Goal: Task Accomplishment & Management: Manage account settings

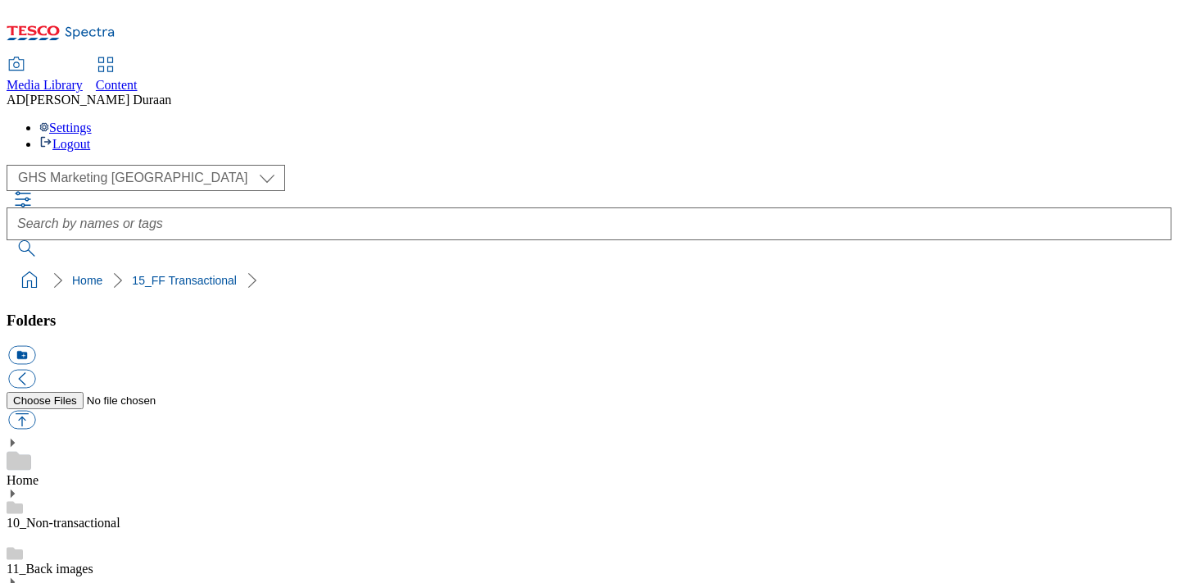
select select "flare-ghs-mktg"
click at [110, 437] on div "Home" at bounding box center [589, 462] width 1165 height 51
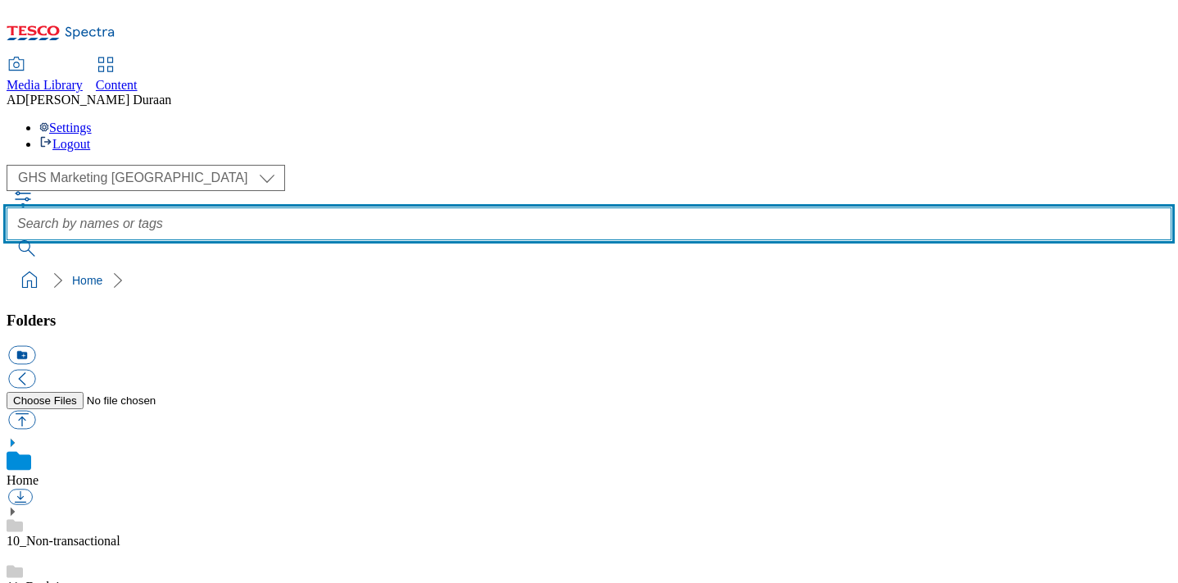
click at [548, 207] on input "text" at bounding box center [589, 223] width 1165 height 33
type input "video"
click at [7, 240] on button "submit" at bounding box center [28, 248] width 43 height 16
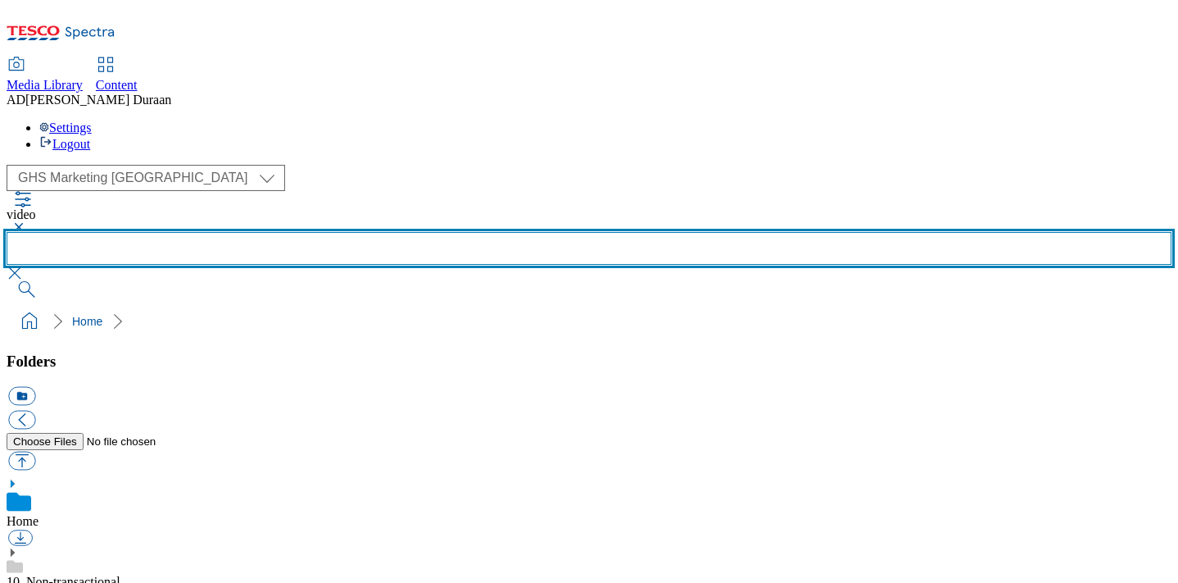
scroll to position [1571, 0]
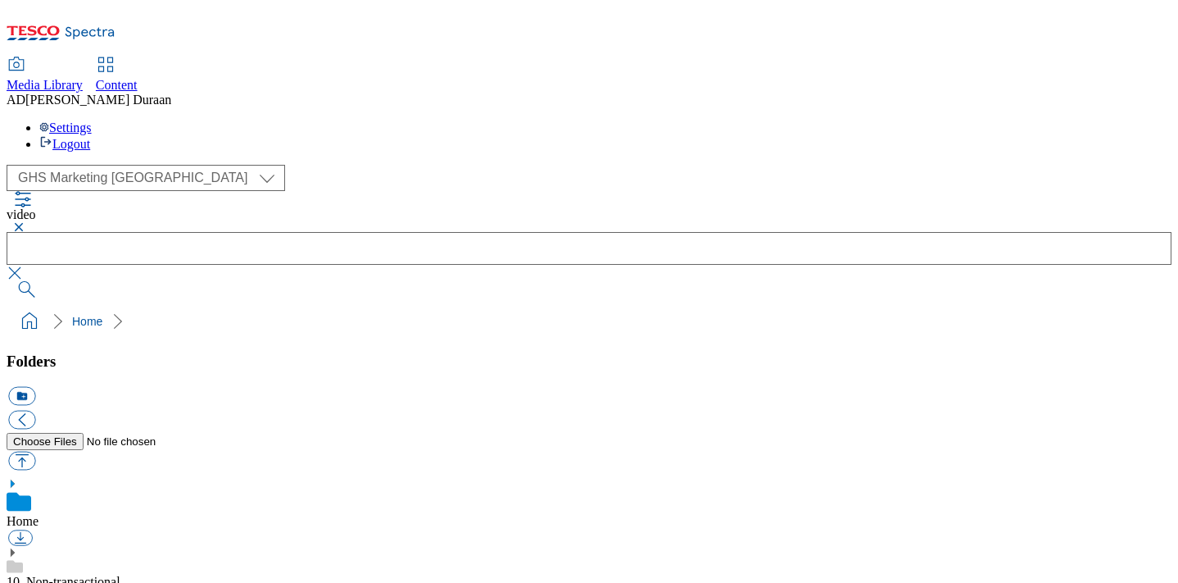
click at [120, 574] on link "10_Non-transactional" at bounding box center [64, 581] width 114 height 14
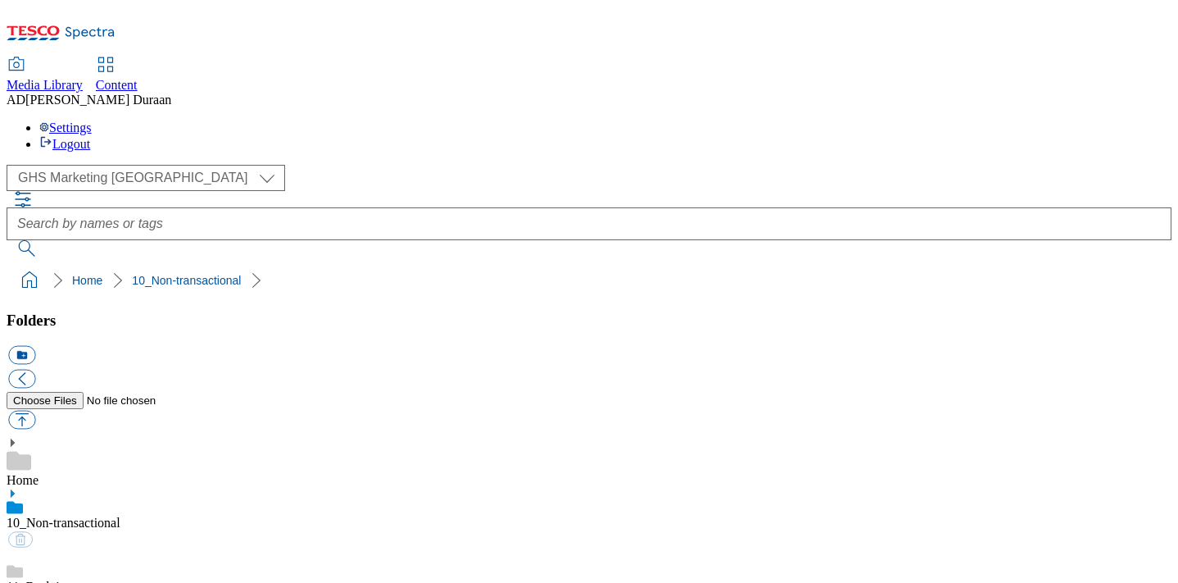
click at [93, 579] on link "11_Back images" at bounding box center [50, 586] width 87 height 14
click at [39, 473] on link "Home" at bounding box center [23, 480] width 32 height 14
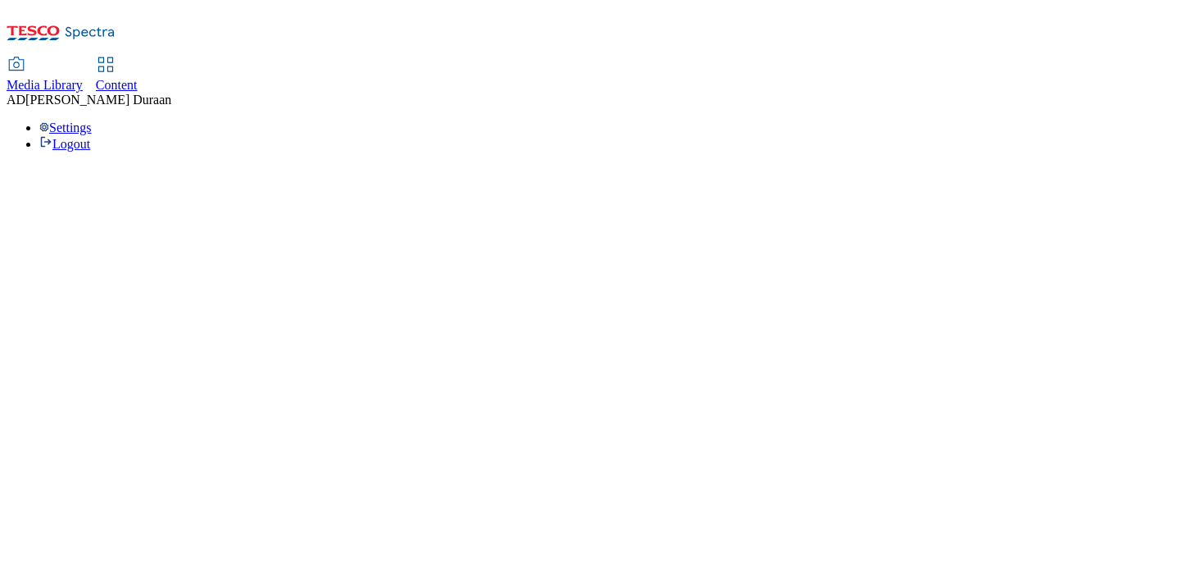
select select "flare-ghs-mktg"
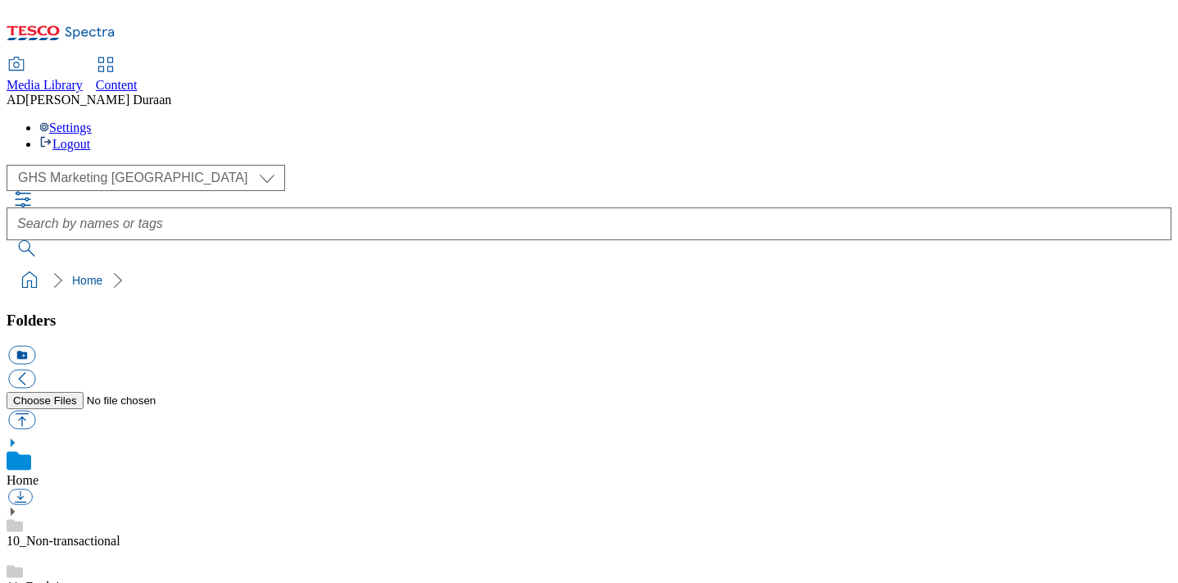
scroll to position [2, 0]
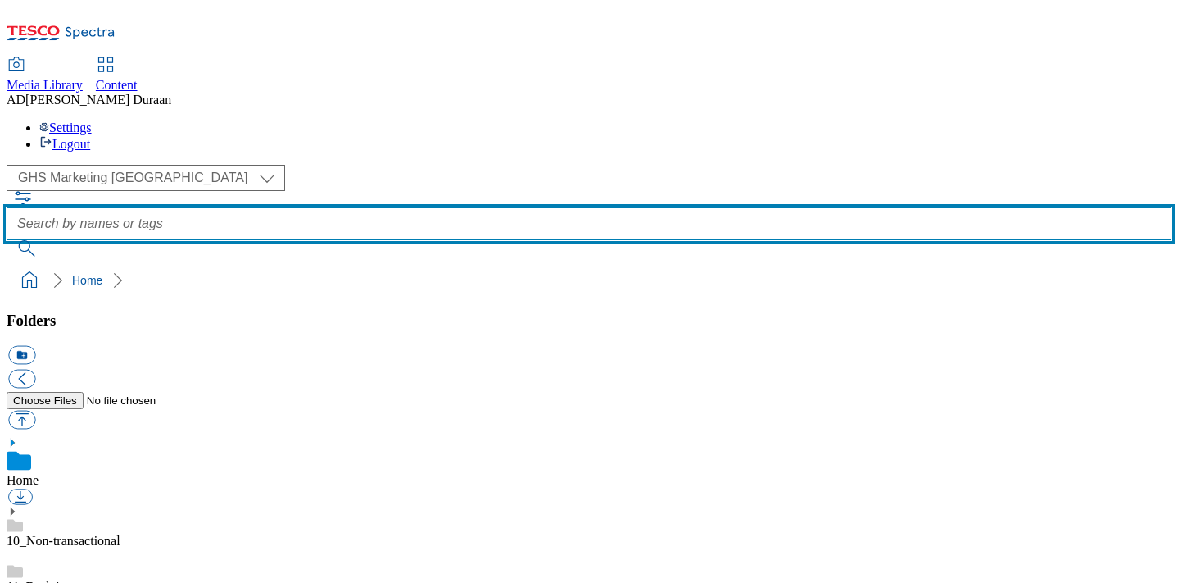
click at [637, 207] on input "text" at bounding box center [589, 223] width 1165 height 33
type input "video"
click at [7, 240] on button "submit" at bounding box center [28, 248] width 43 height 16
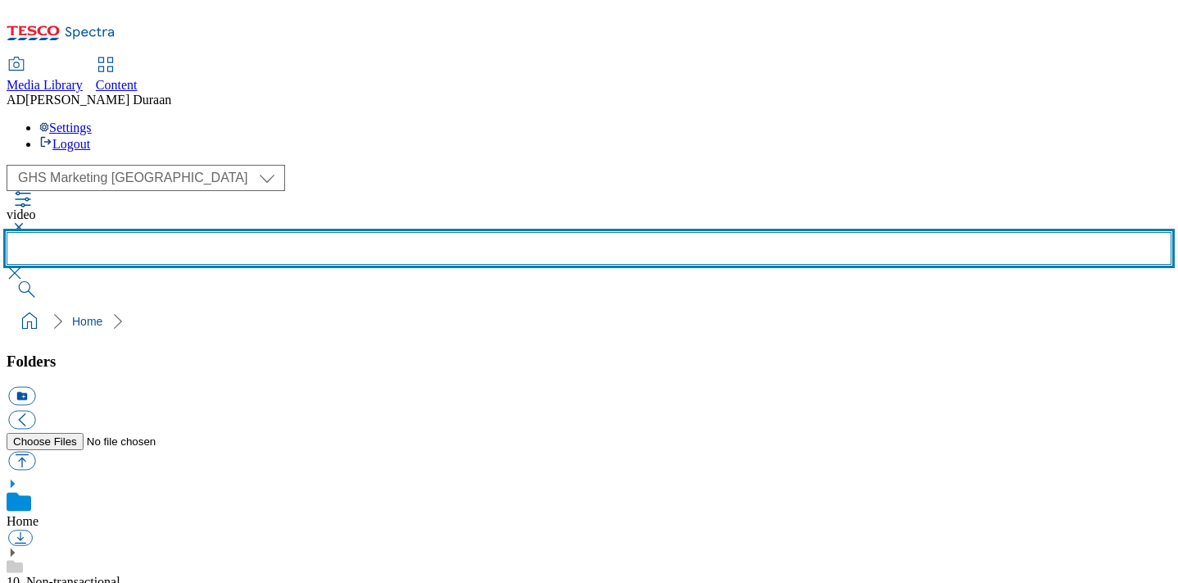
scroll to position [542, 0]
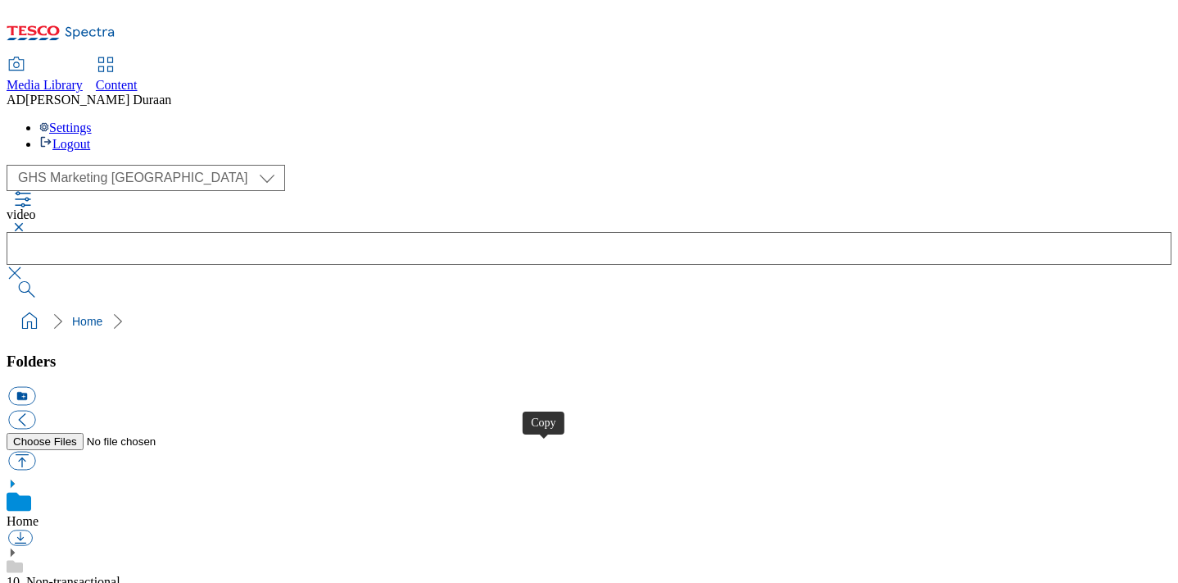
drag, startPoint x: 456, startPoint y: 94, endPoint x: 467, endPoint y: 100, distance: 12.1
click at [26, 222] on button "button" at bounding box center [17, 227] width 20 height 10
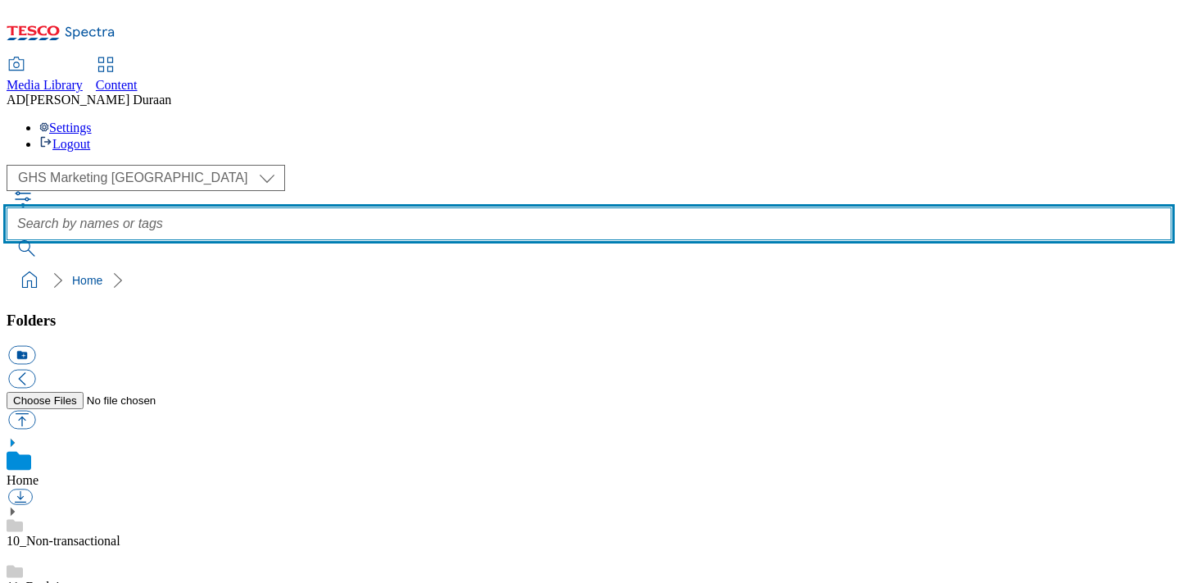
click at [468, 207] on input "text" at bounding box center [589, 223] width 1165 height 33
type input "taxonomy"
click at [7, 240] on button "submit" at bounding box center [28, 248] width 43 height 16
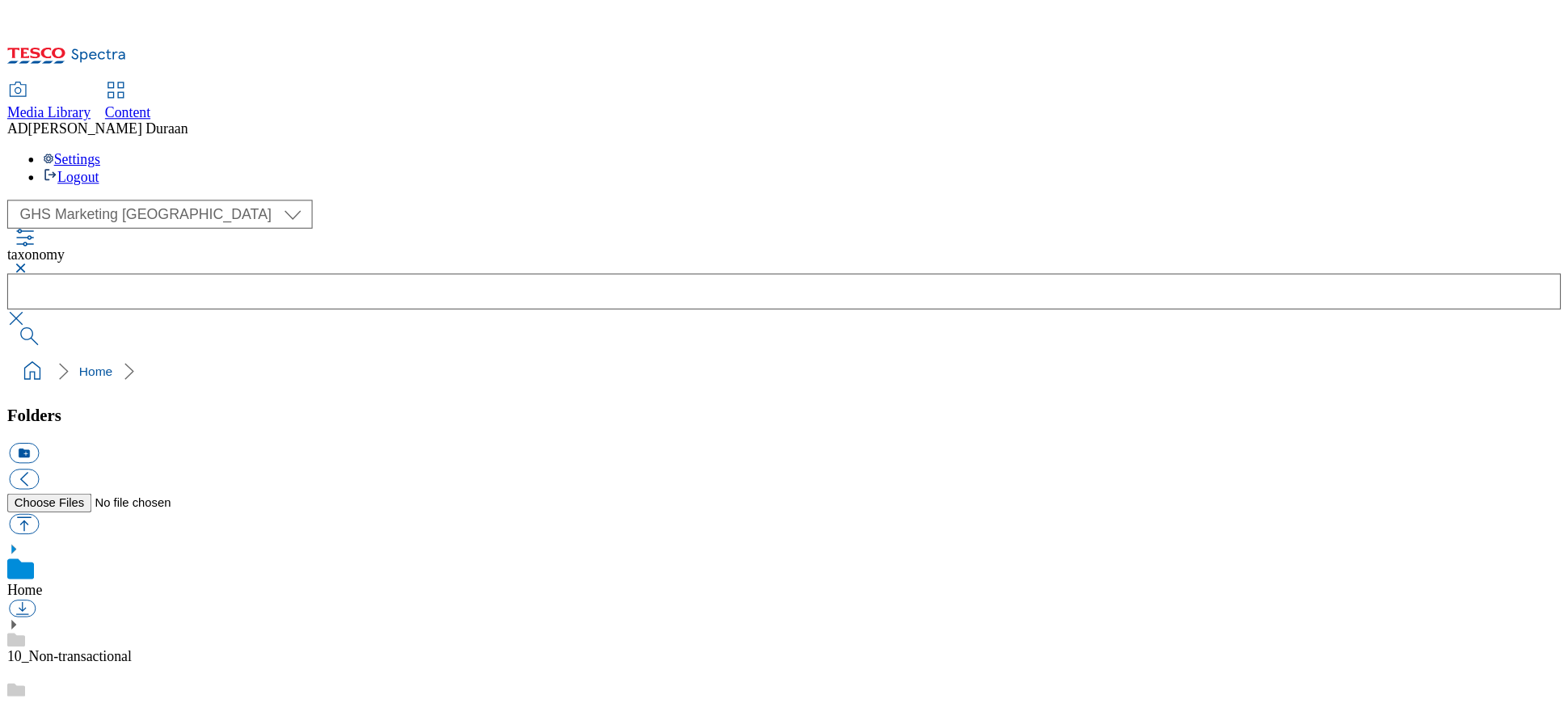
scroll to position [372, 0]
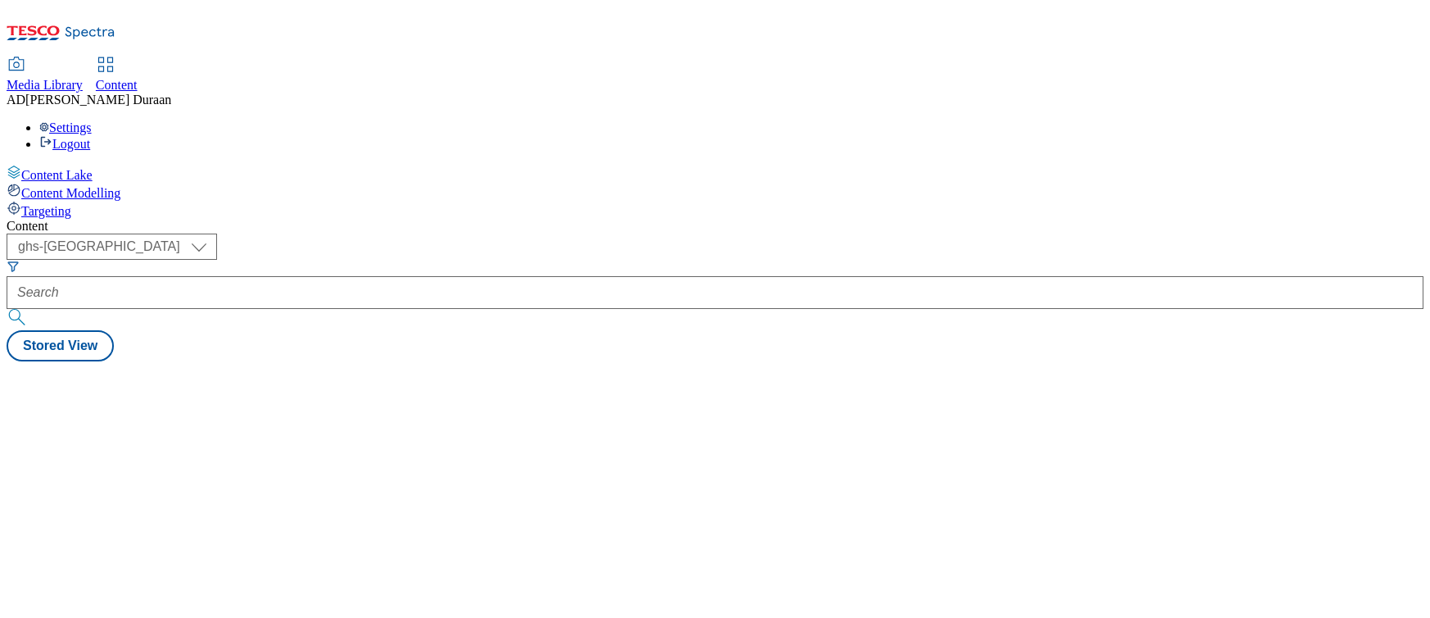
select select "ghs-[GEOGRAPHIC_DATA]"
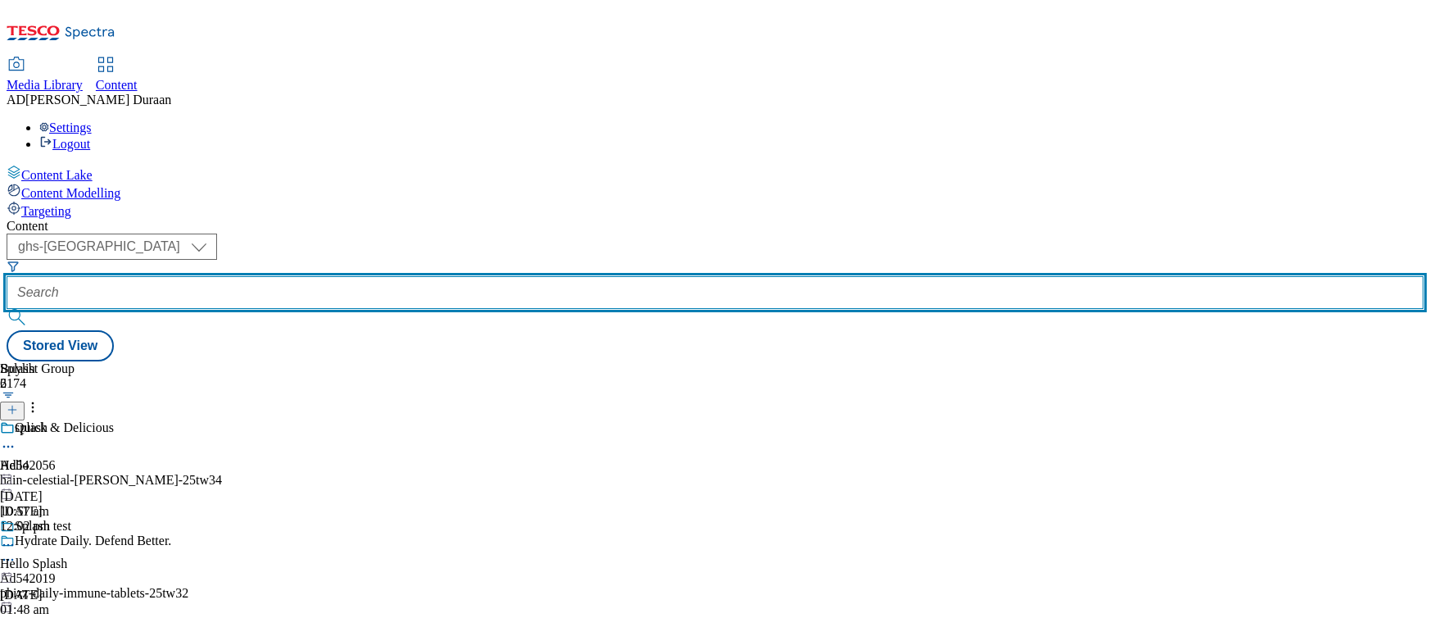
click at [392, 276] on input "text" at bounding box center [715, 292] width 1417 height 33
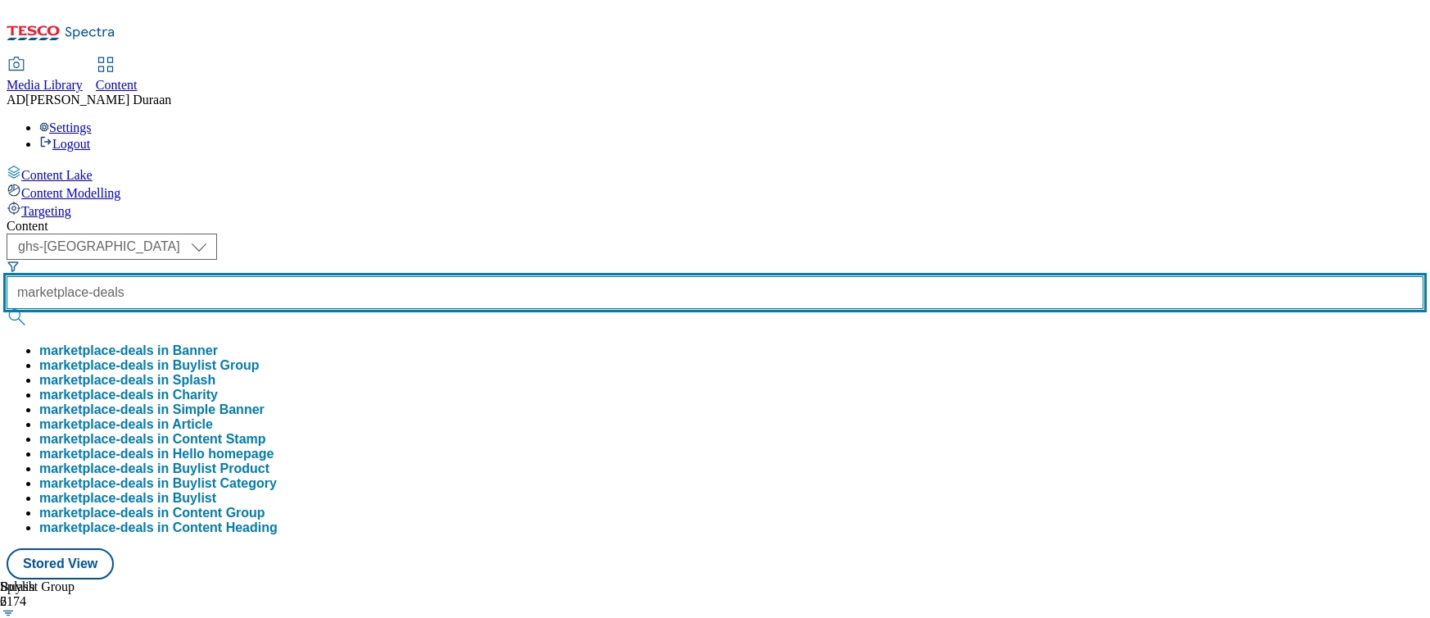
type input "marketplace-deals"
click at [7, 309] on button "submit" at bounding box center [18, 317] width 23 height 16
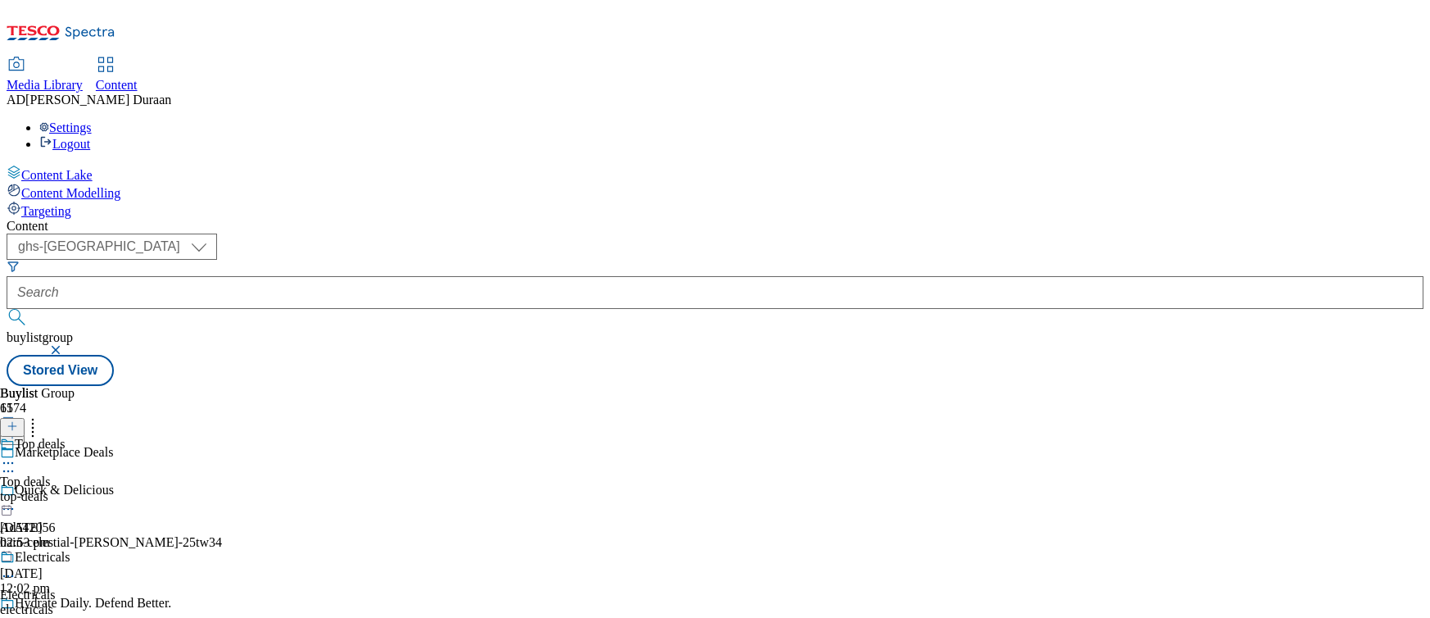
click at [129, 437] on div "Top deals Top deals top-deals [DATE] 02:53 pm" at bounding box center [64, 493] width 129 height 113
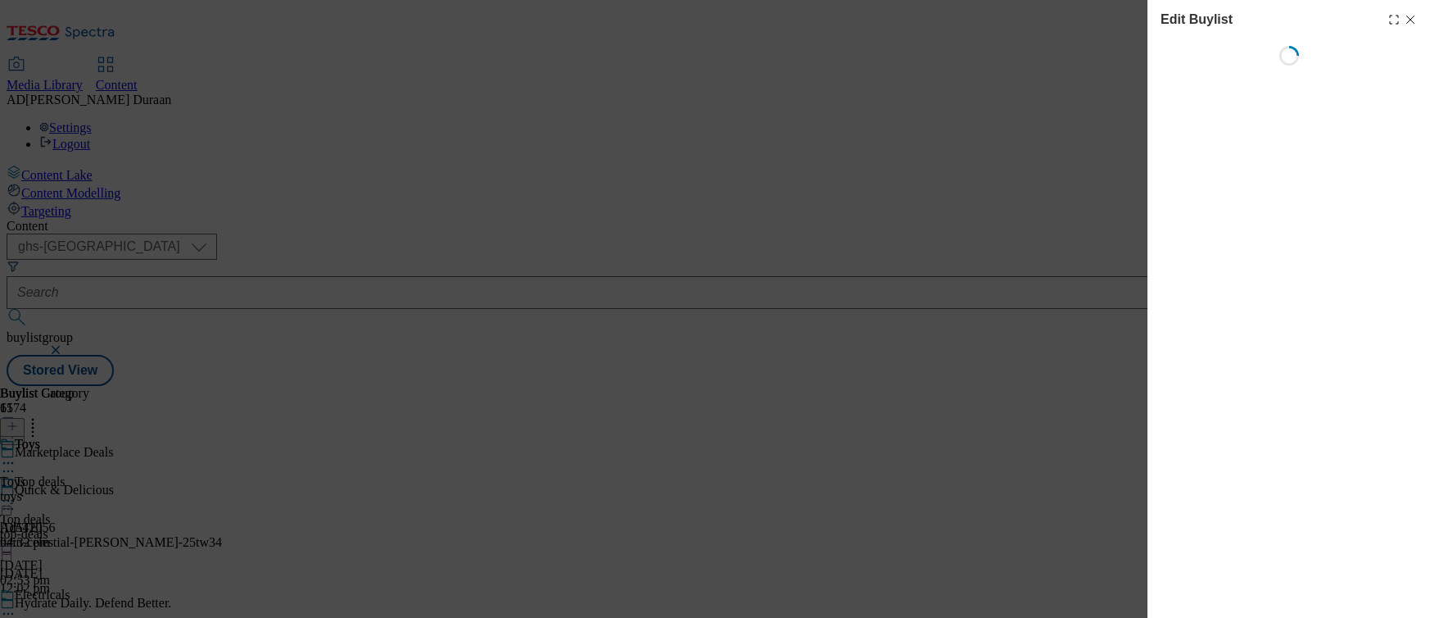
select select "evergreen"
select select "Banner"
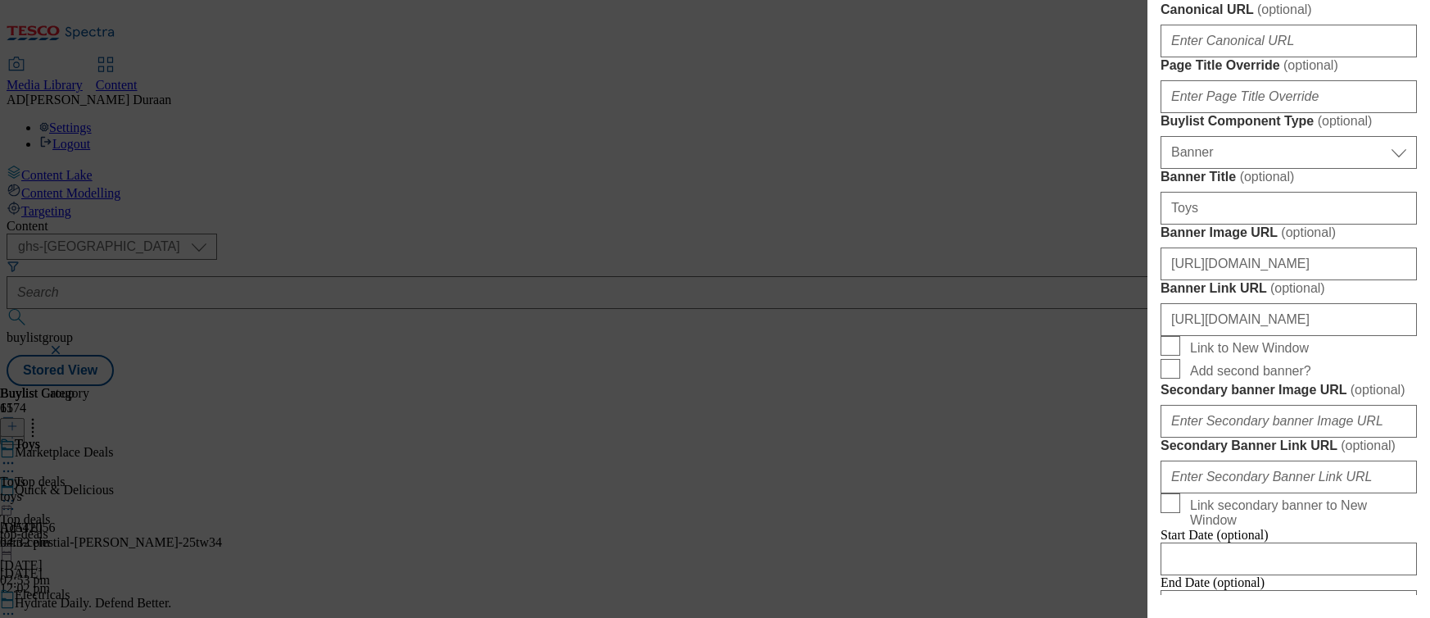
scroll to position [1067, 0]
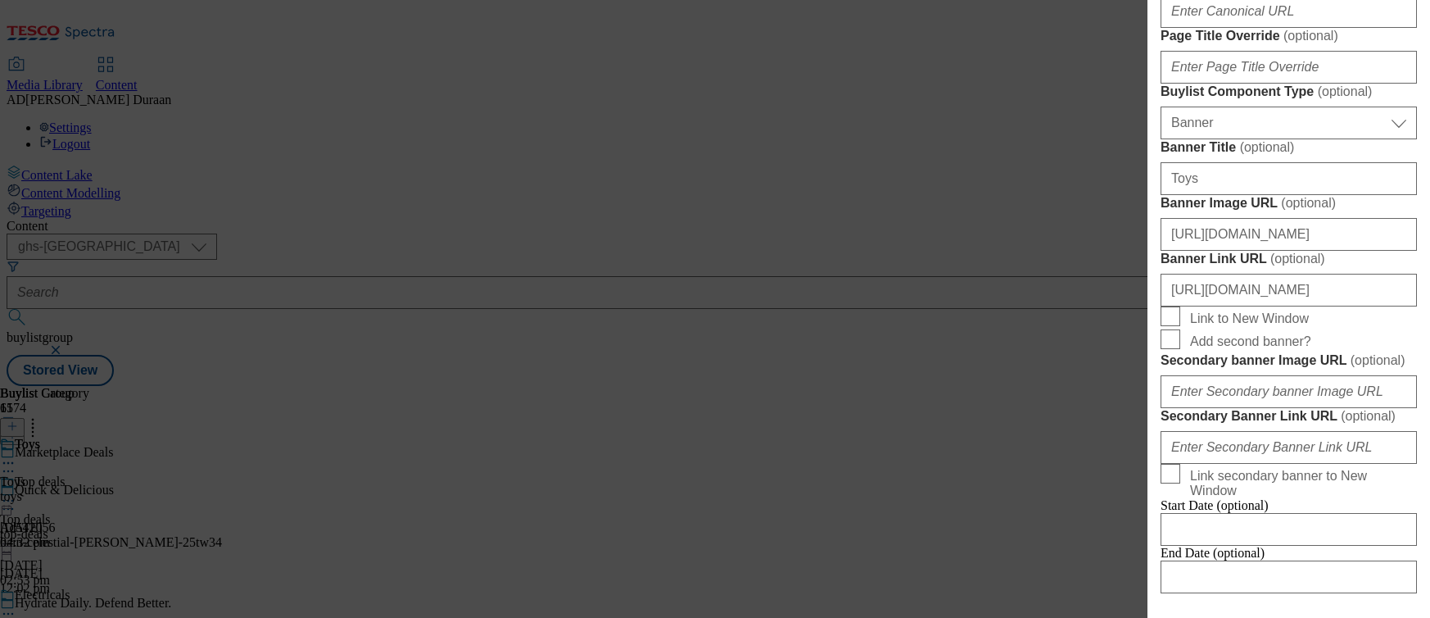
paste input "Discover top deals on toys in our Marketplace Toy sale. Browse a wide range of …"
type input "Discover top deals on toys in our Marketplace Toy sale. Browse a wide range of …"
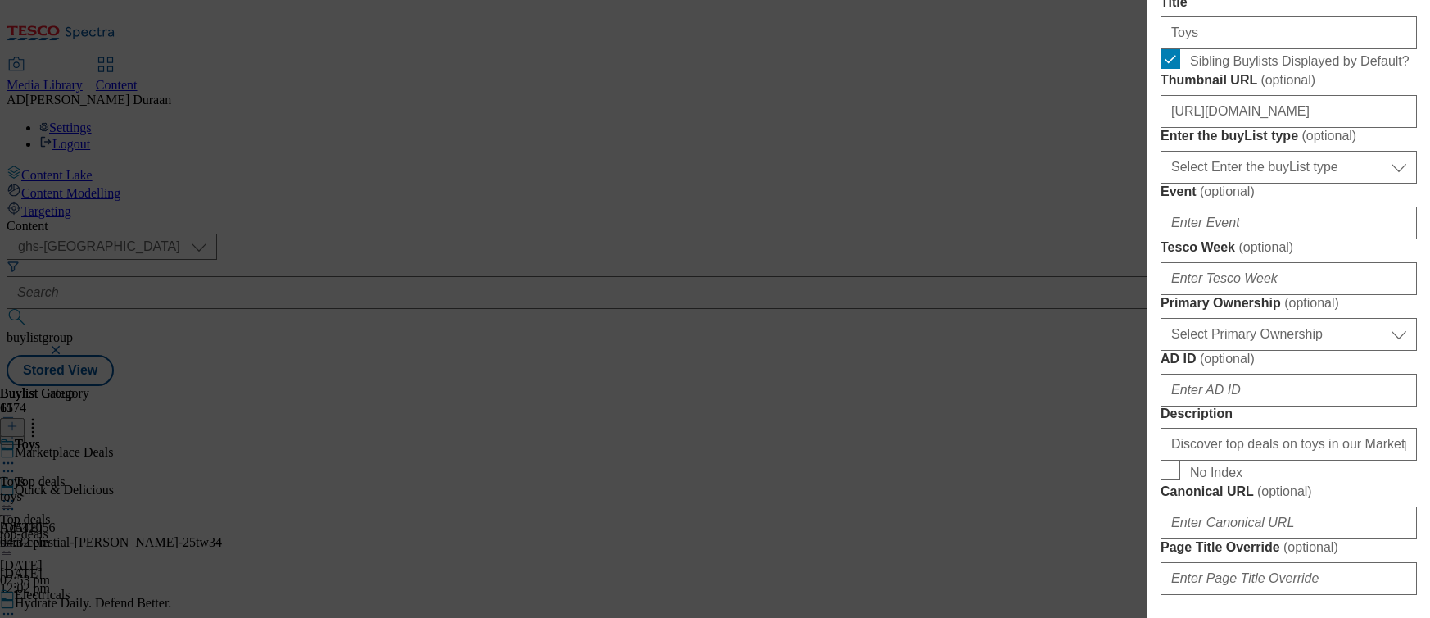
scroll to position [561, 0]
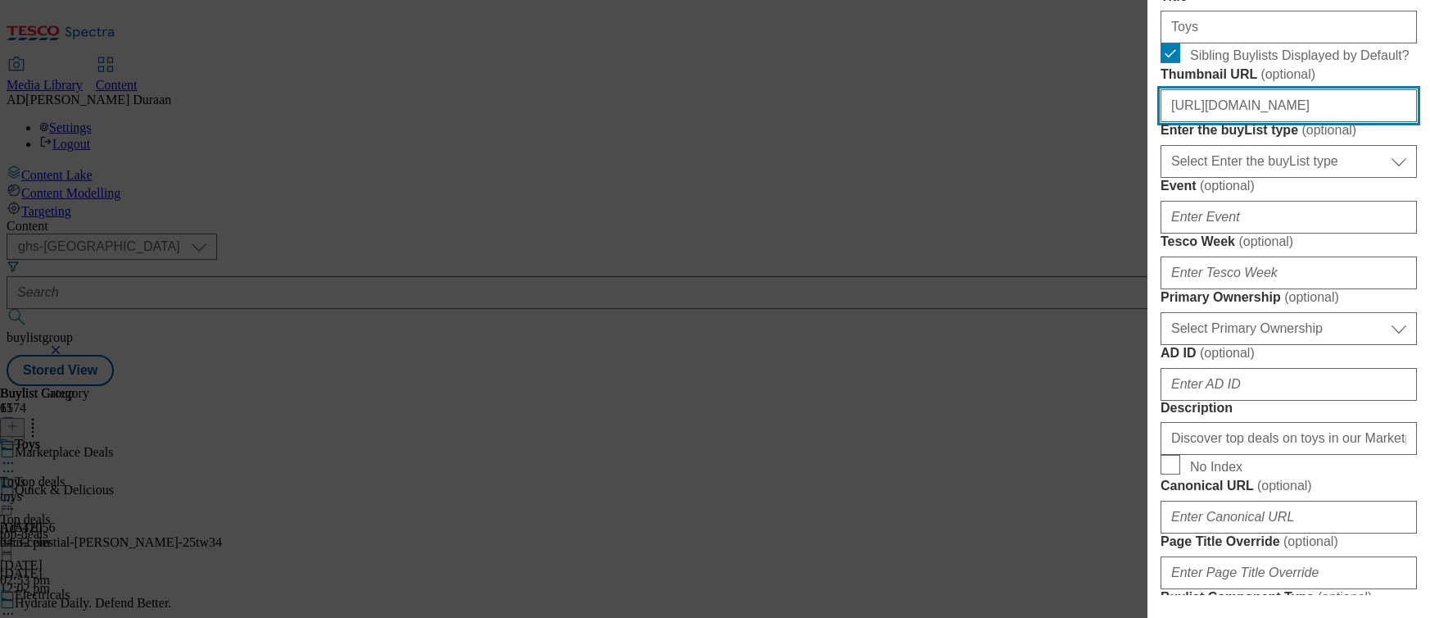
click at [1311, 122] on input "[URL][DOMAIN_NAME]" at bounding box center [1289, 105] width 256 height 33
paste input "[URL][DOMAIN_NAME][PERSON_NAME]"
type input "[URL][DOMAIN_NAME][PERSON_NAME]"
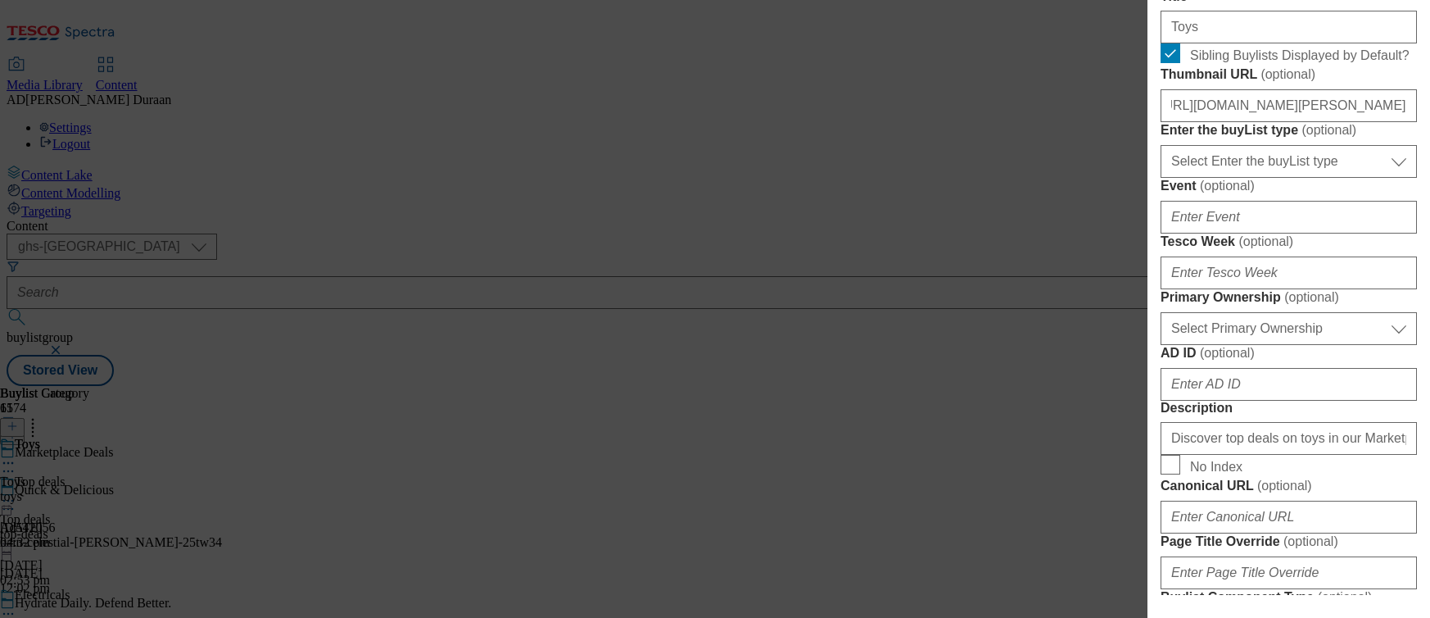
scroll to position [0, 0]
click at [1304, 83] on label "Thumbnail URL ( optional )" at bounding box center [1289, 74] width 256 height 16
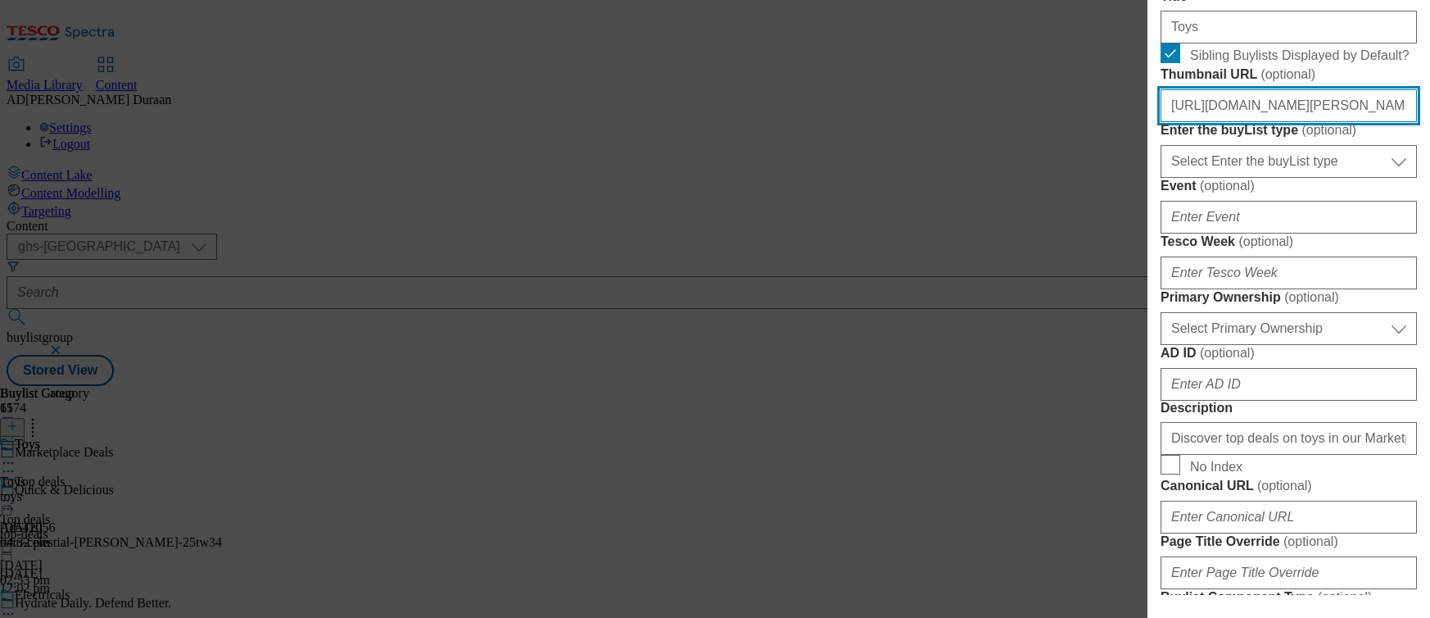
click at [1304, 122] on input "[URL][DOMAIN_NAME][PERSON_NAME]" at bounding box center [1289, 105] width 256 height 33
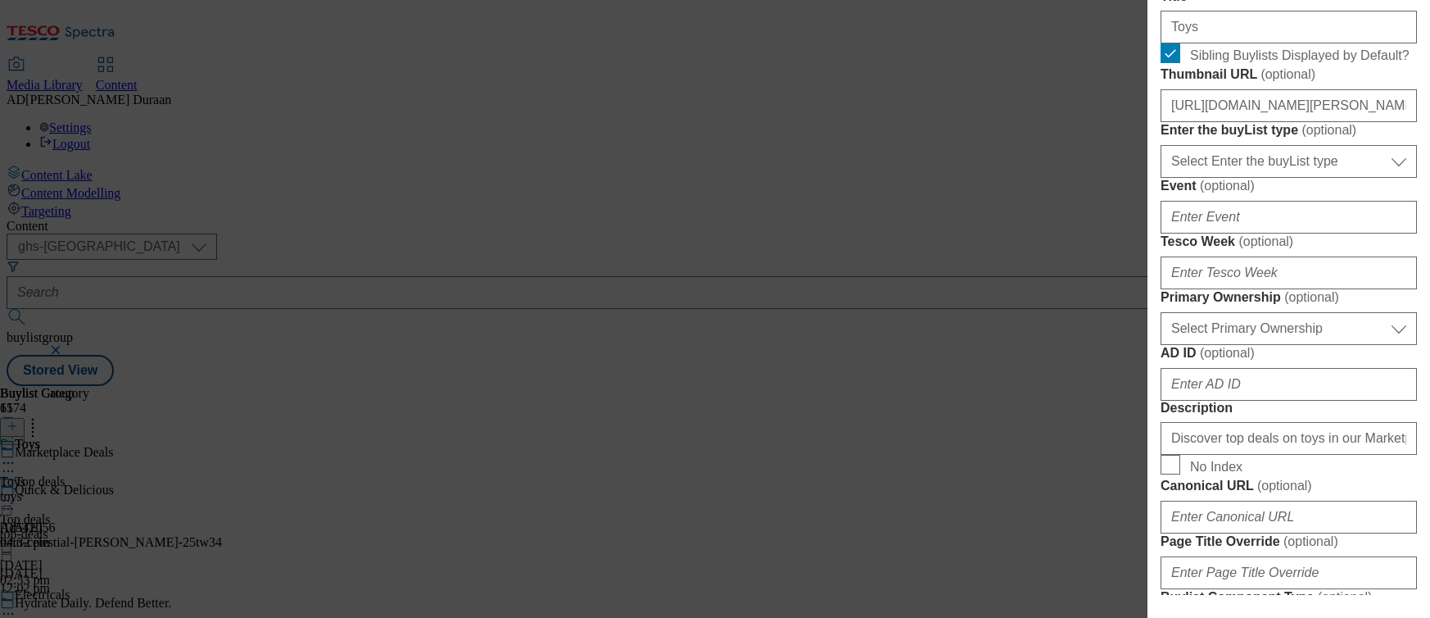
click at [1247, 329] on form "Label Toys Tracking Name . Friendly Name toys Buylist Lifespan Select Buylist L…" at bounding box center [1289, 443] width 256 height 1340
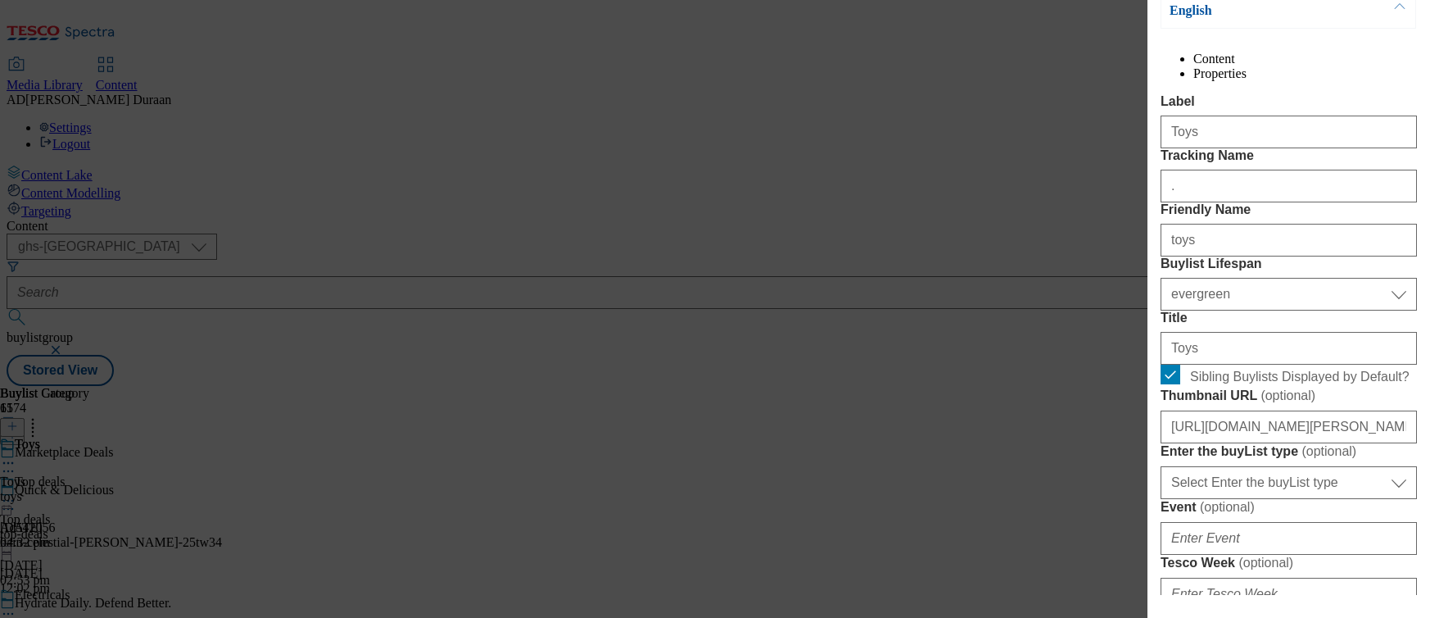
scroll to position [218, 0]
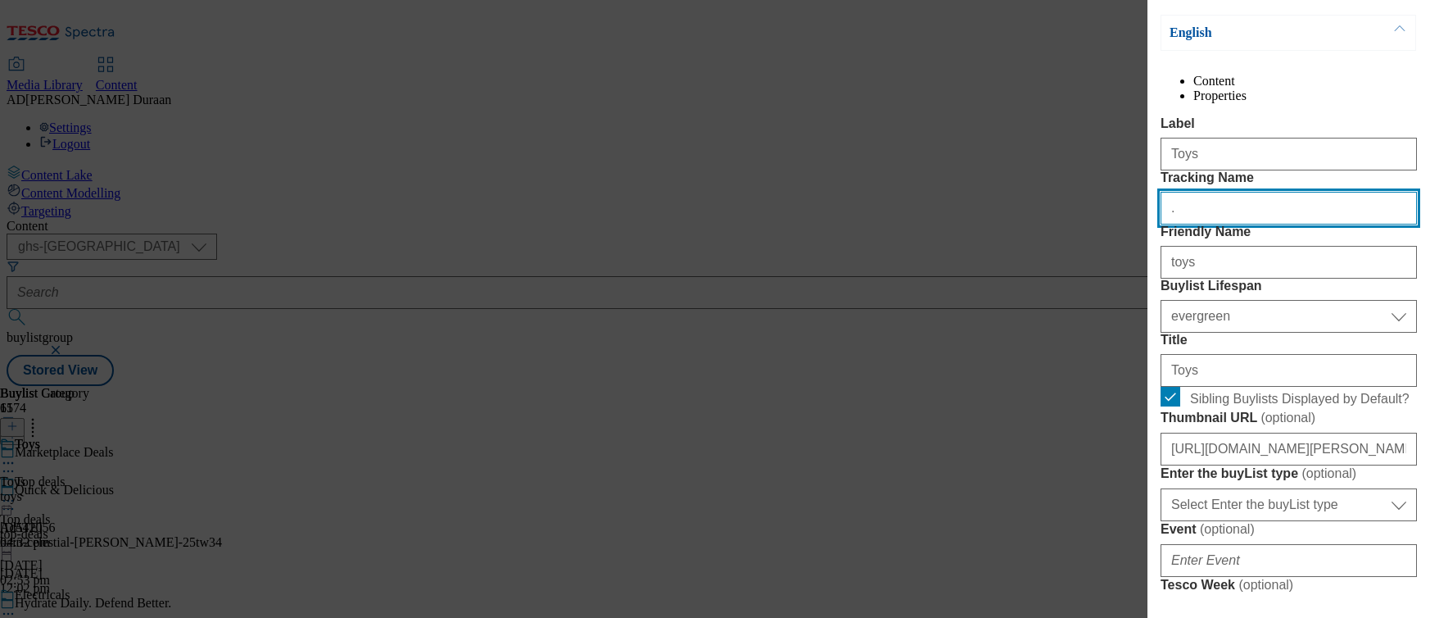
drag, startPoint x: 1170, startPoint y: 274, endPoint x: 1201, endPoint y: 278, distance: 31.4
click at [1109, 270] on div "Edit Buylist Locale Select locale English Welsh Tags 1 tags selected fnf market…" at bounding box center [715, 309] width 1430 height 618
paste input "MPDEALS"
type input "MPDEALS"
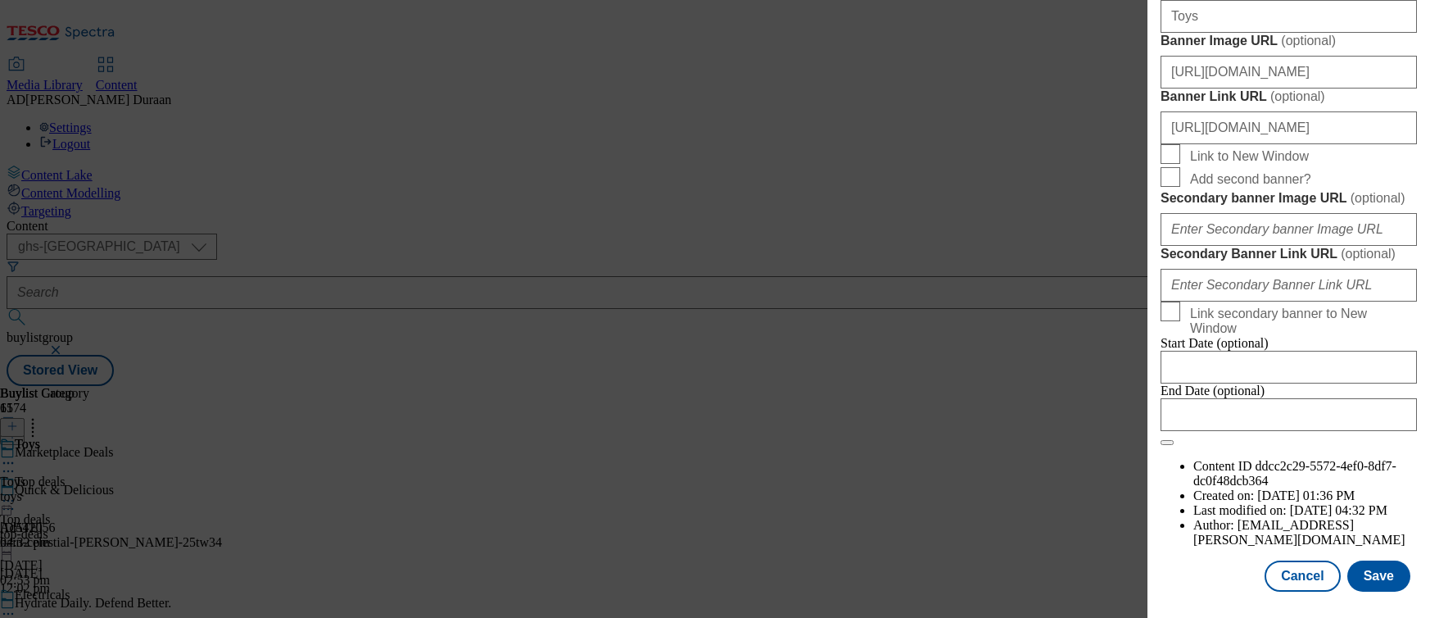
scroll to position [1839, 0]
click at [1378, 578] on button "Save" at bounding box center [1379, 575] width 63 height 31
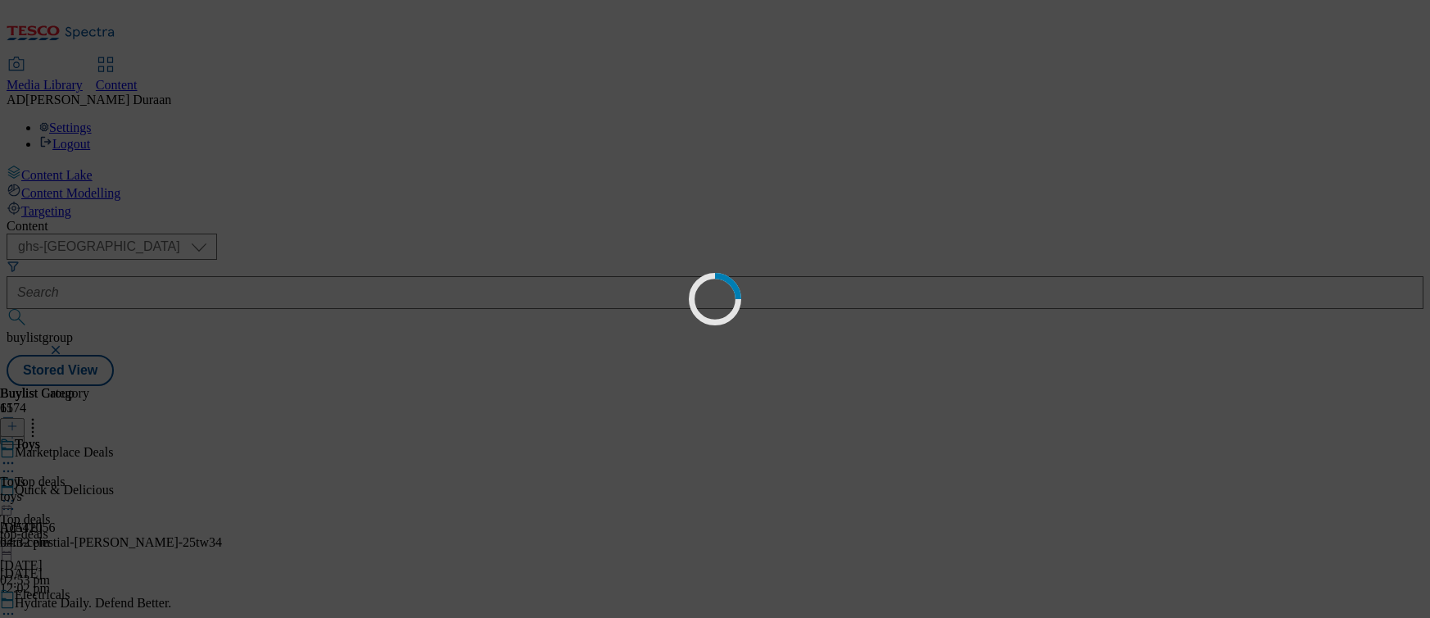
scroll to position [0, 0]
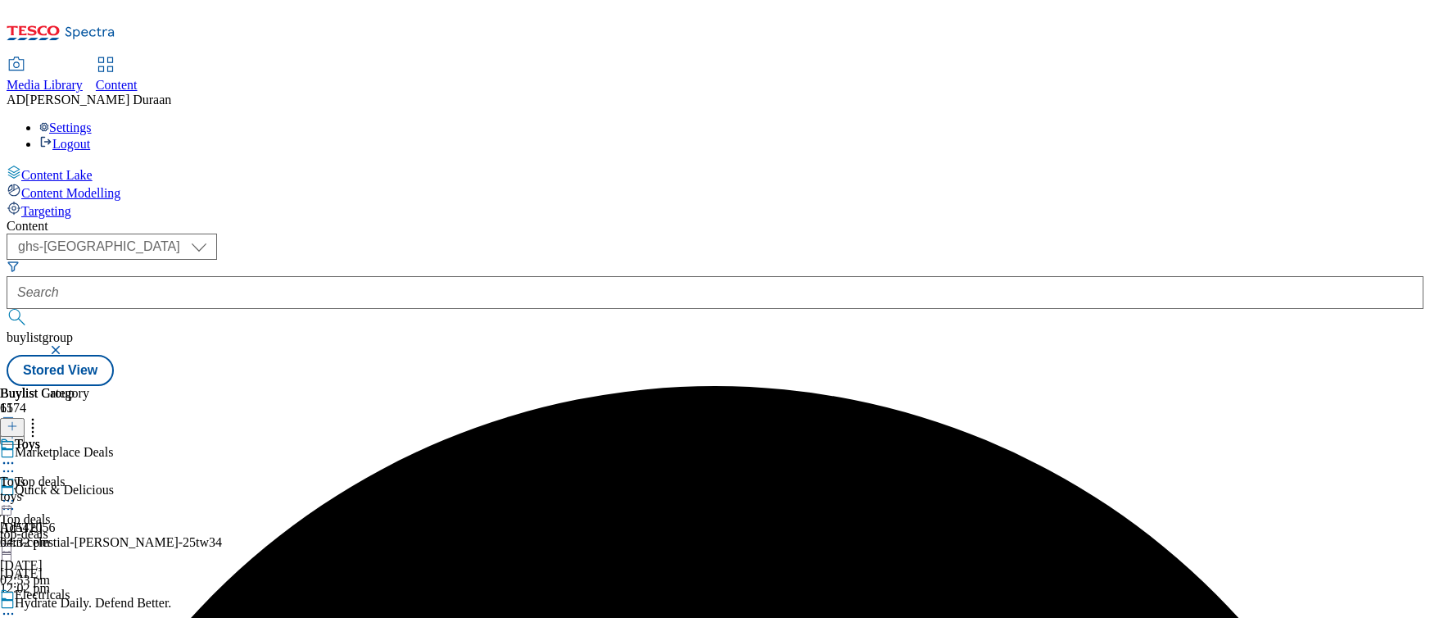
click at [89, 489] on div "toys" at bounding box center [44, 496] width 89 height 15
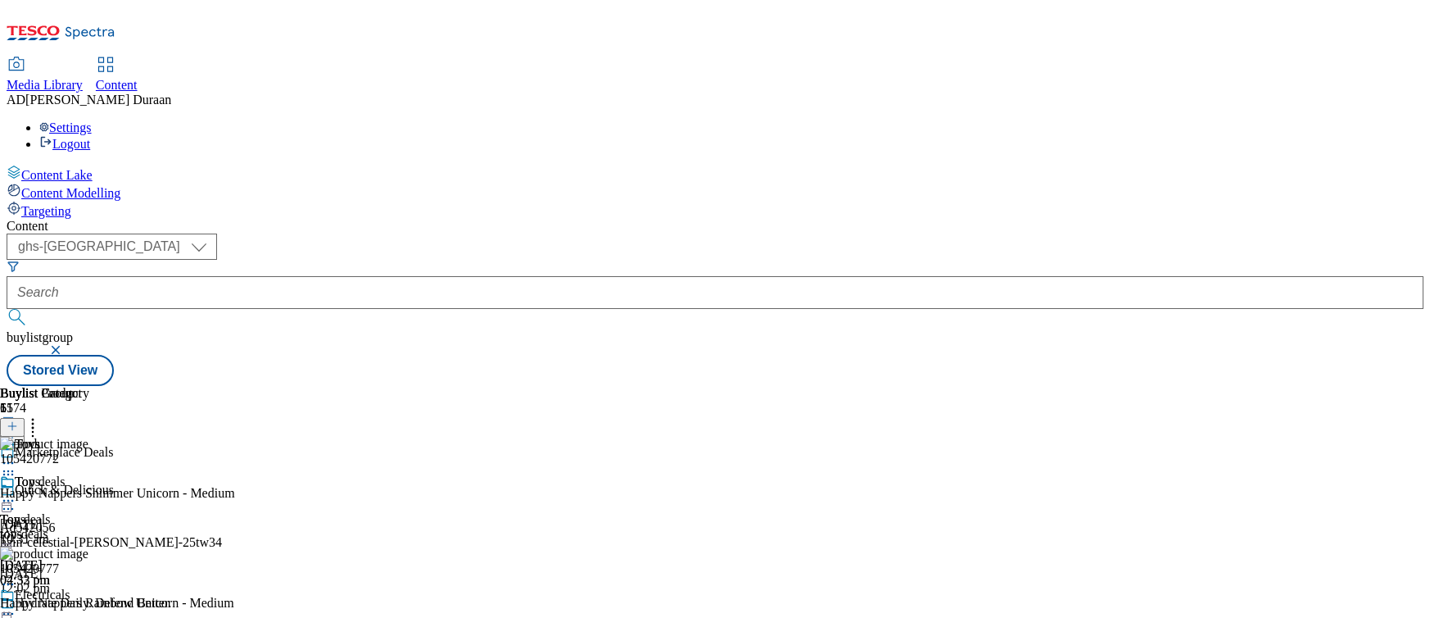
click at [18, 420] on icon at bounding box center [12, 425] width 11 height 11
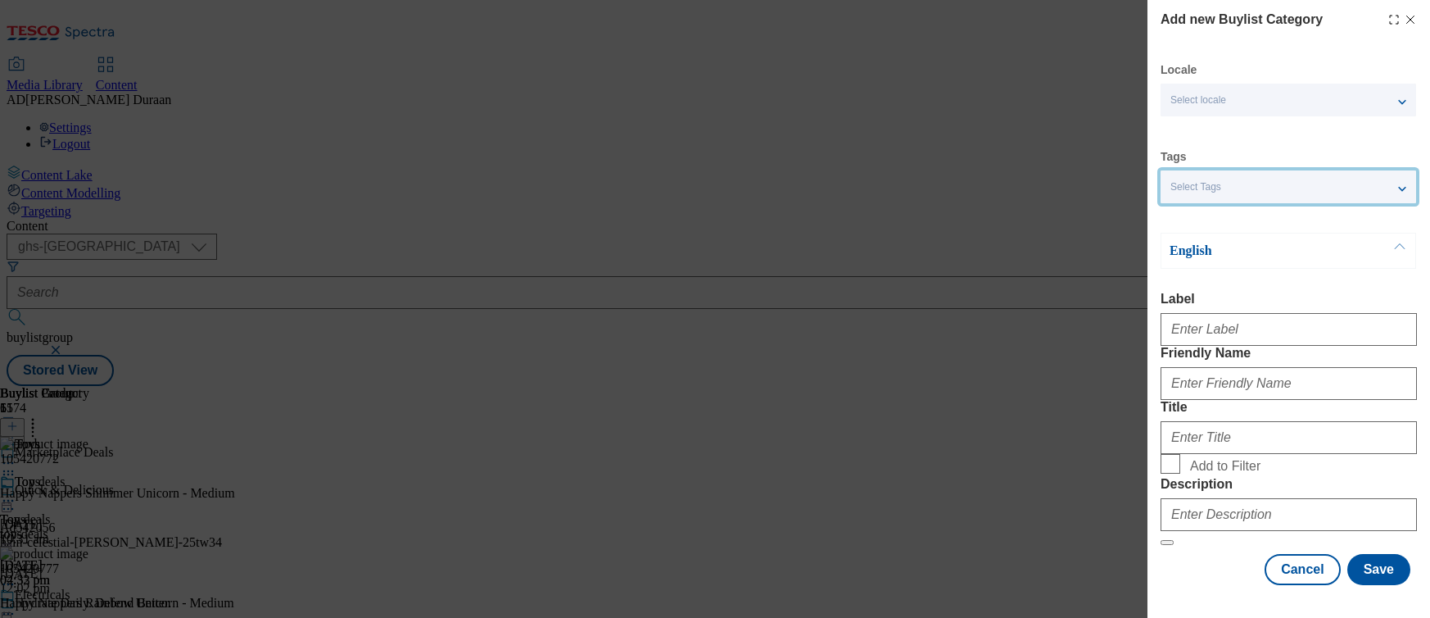
click at [1208, 191] on span "Select Tags" at bounding box center [1196, 187] width 51 height 12
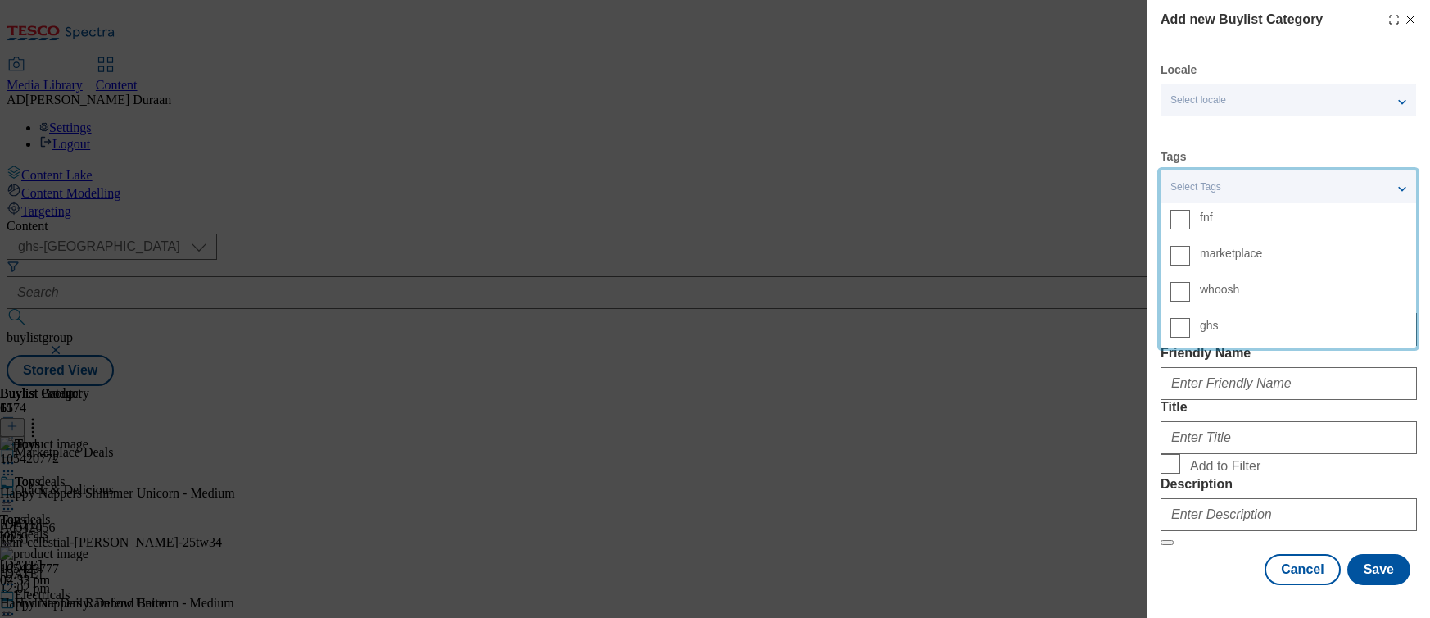
click at [1263, 255] on span "marketplace" at bounding box center [1231, 253] width 62 height 9
click at [1190, 255] on input "marketplace" at bounding box center [1181, 256] width 20 height 20
click at [1309, 135] on div "Locale Select locale English Welsh Tags 1 tags selected fnf marketplace whoosh …" at bounding box center [1289, 323] width 256 height 523
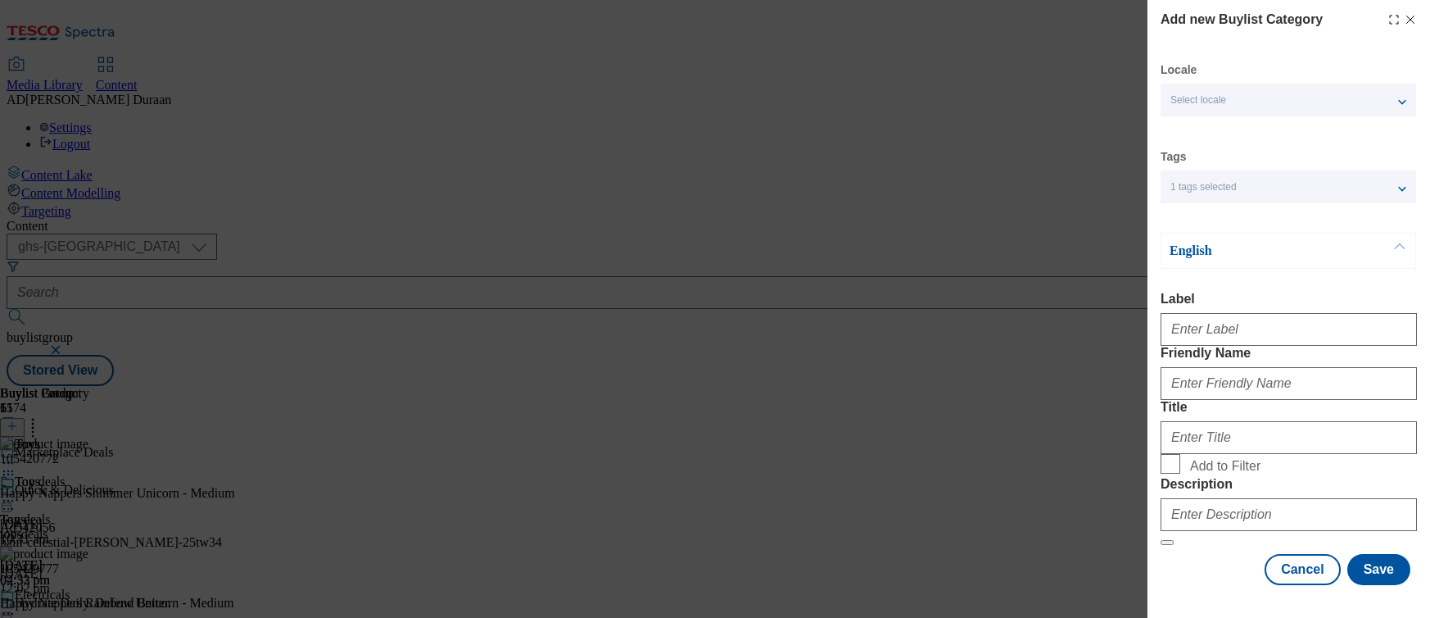
scroll to position [82, 0]
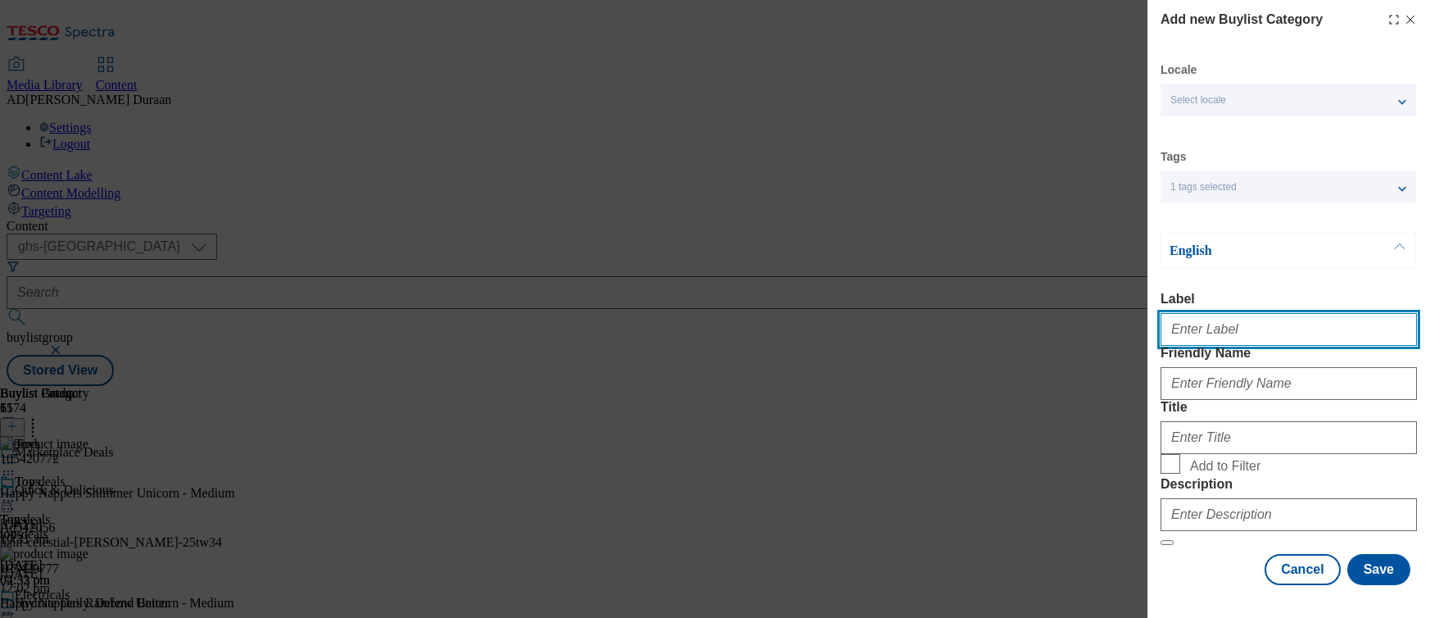
paste input "Bikes and ride-ons"
type input "Bikes and ride-ons"
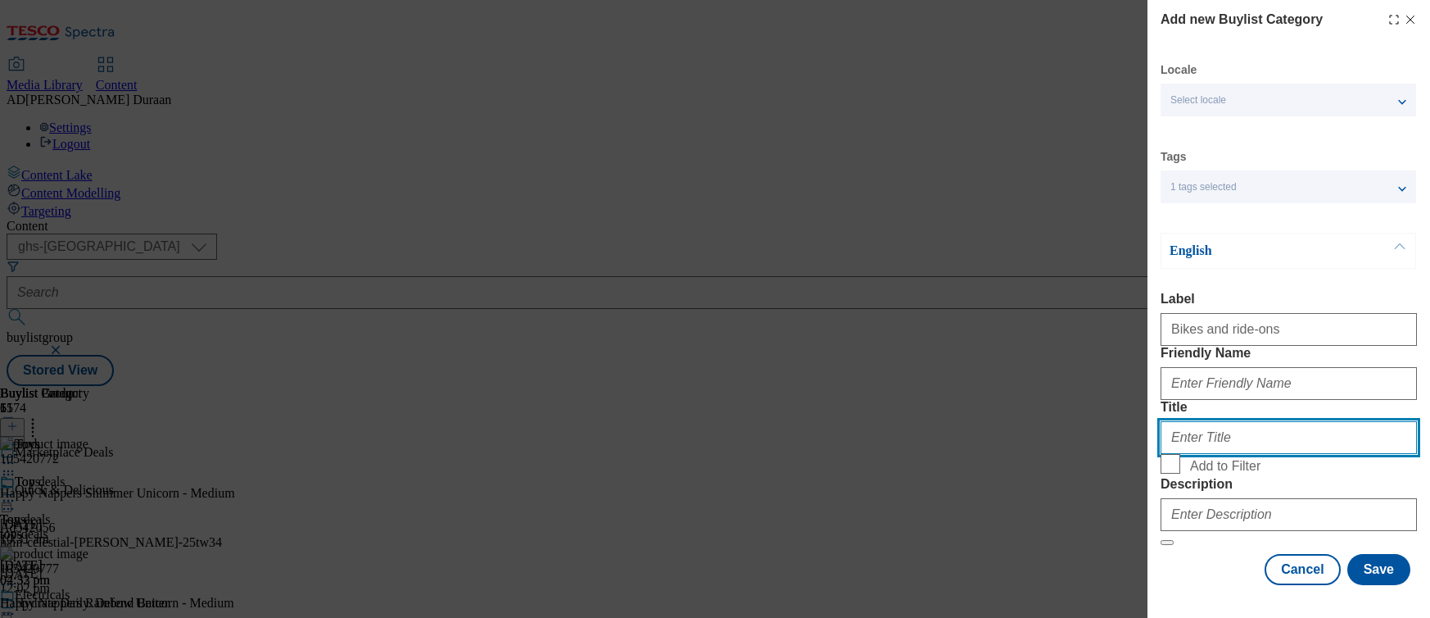
paste input "Bikes and ride-ons"
type input "Bikes and ride-ons"
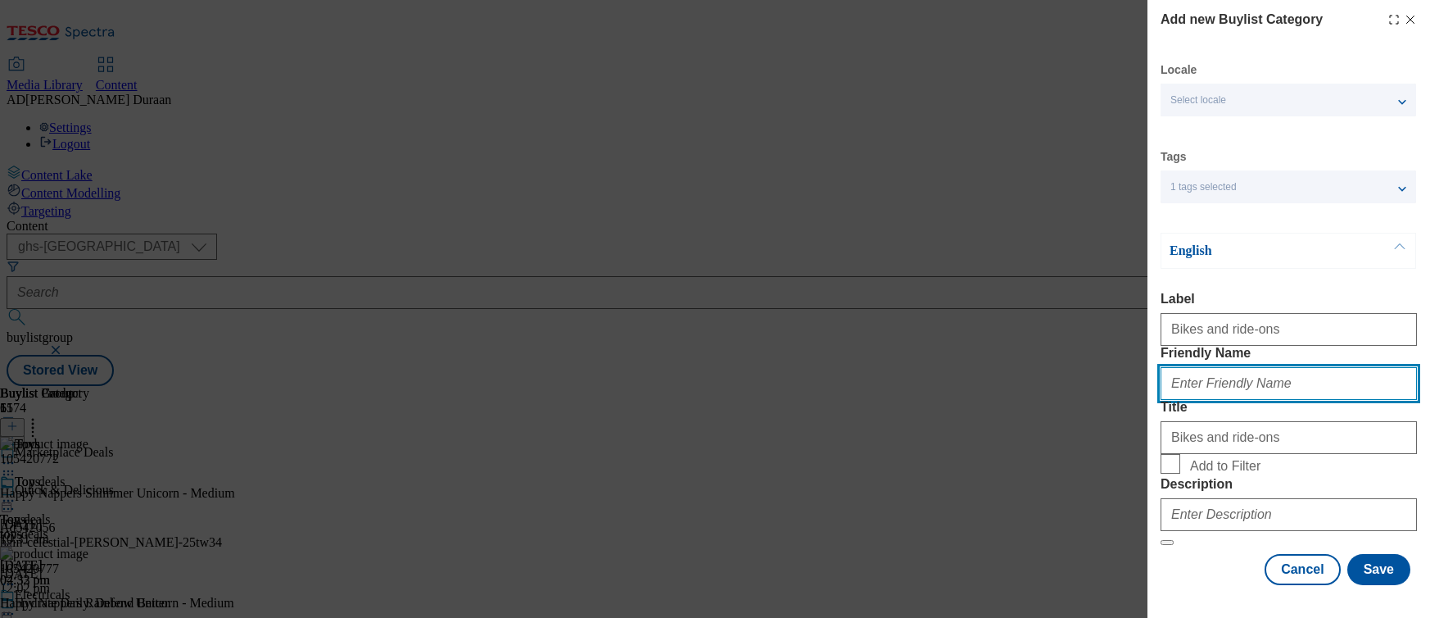
paste input "MPDEALS"
type input "MPDEALS"
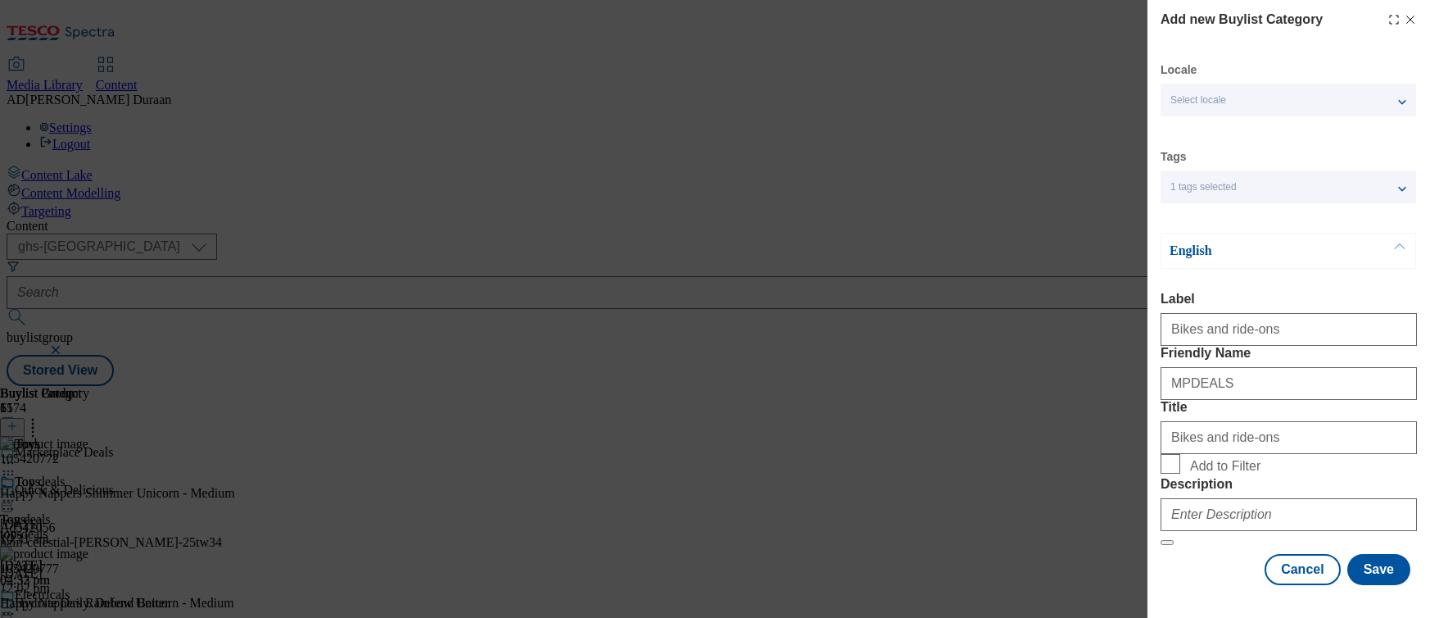
click at [1291, 292] on form "Label Bikes and ride-ons Friendly Name MPDEALS Title Bikes and ride-ons Add to …" at bounding box center [1289, 419] width 256 height 254
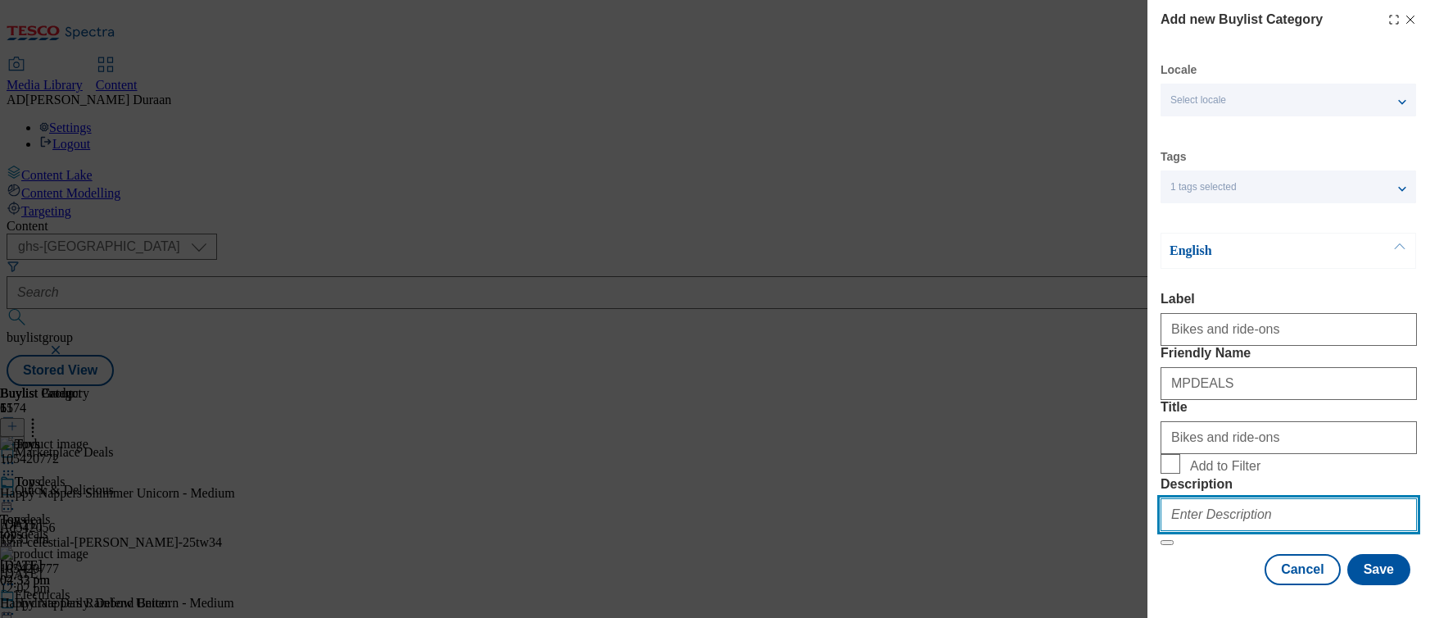
paste input "Discover top deals on toys in our Marketplace Toy sale. Browse a wide range of …"
type input "Discover top deals on toys in our Marketplace Toy sale. Browse a wide range of …"
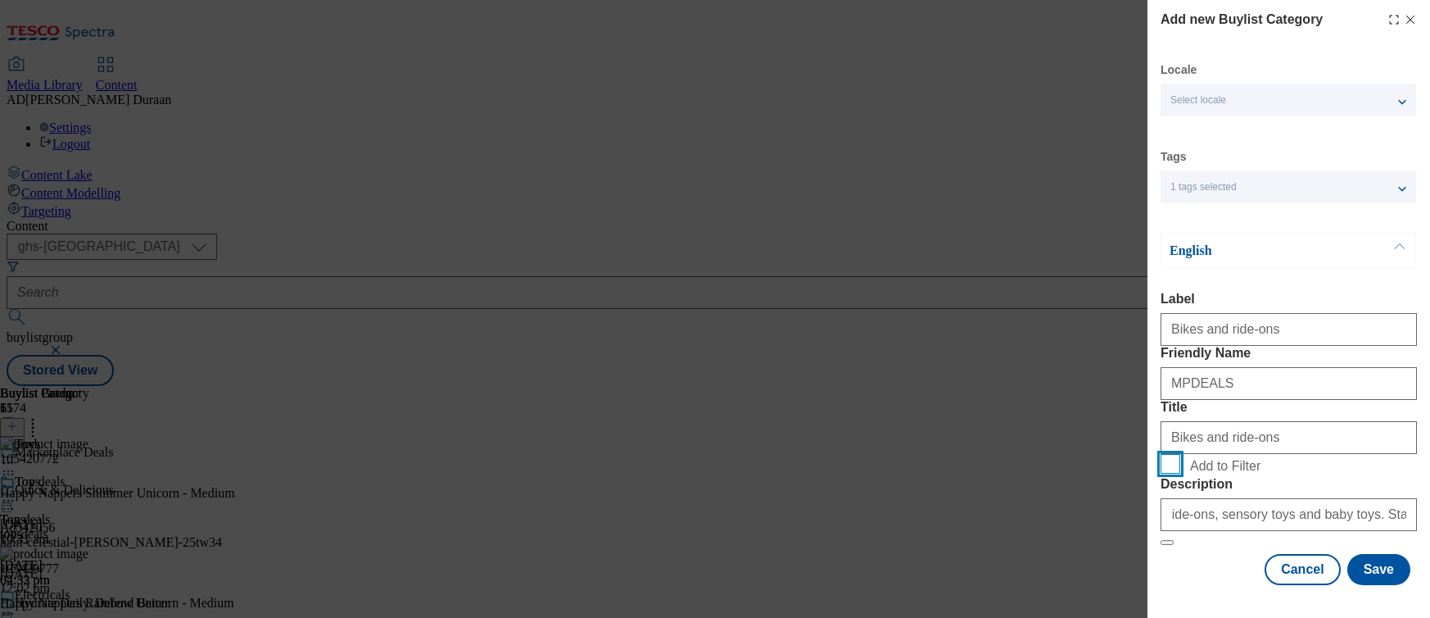
scroll to position [0, 0]
click at [1178, 469] on input "Add to Filter" at bounding box center [1171, 464] width 20 height 20
checkbox input "true"
click at [1383, 577] on button "Save" at bounding box center [1379, 569] width 63 height 31
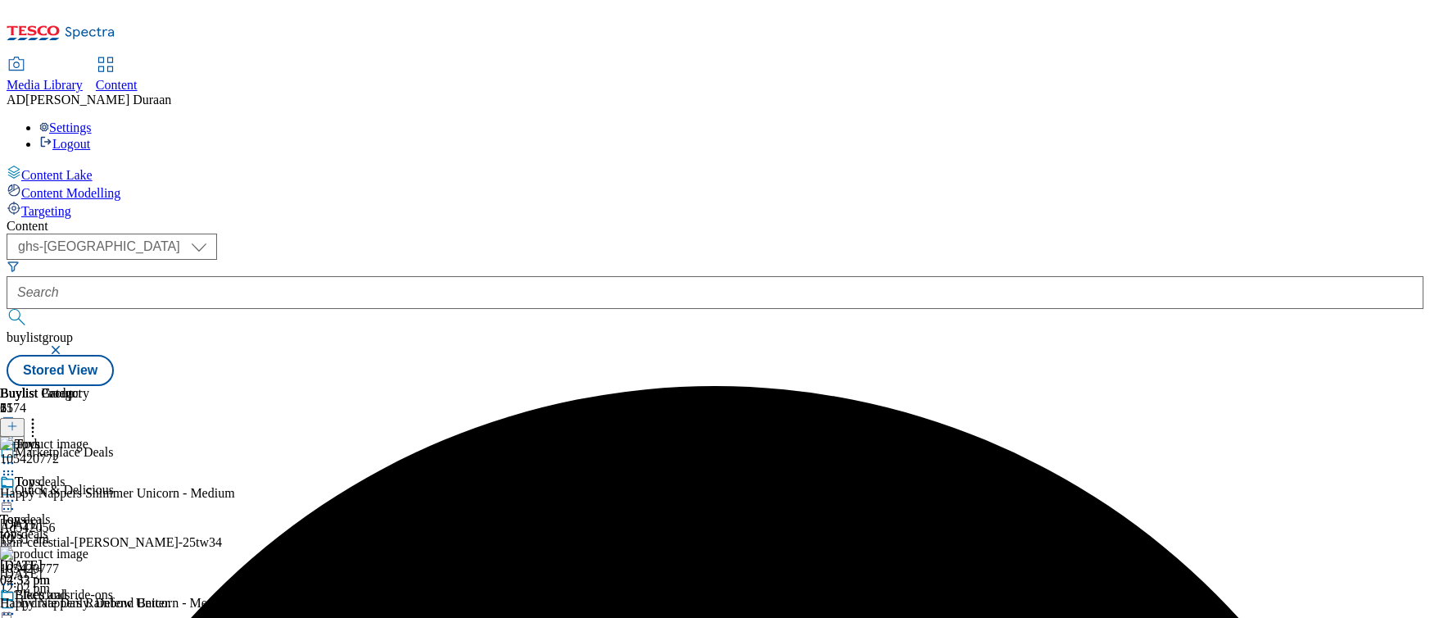
scroll to position [111, 0]
click at [16, 605] on icon at bounding box center [8, 613] width 16 height 16
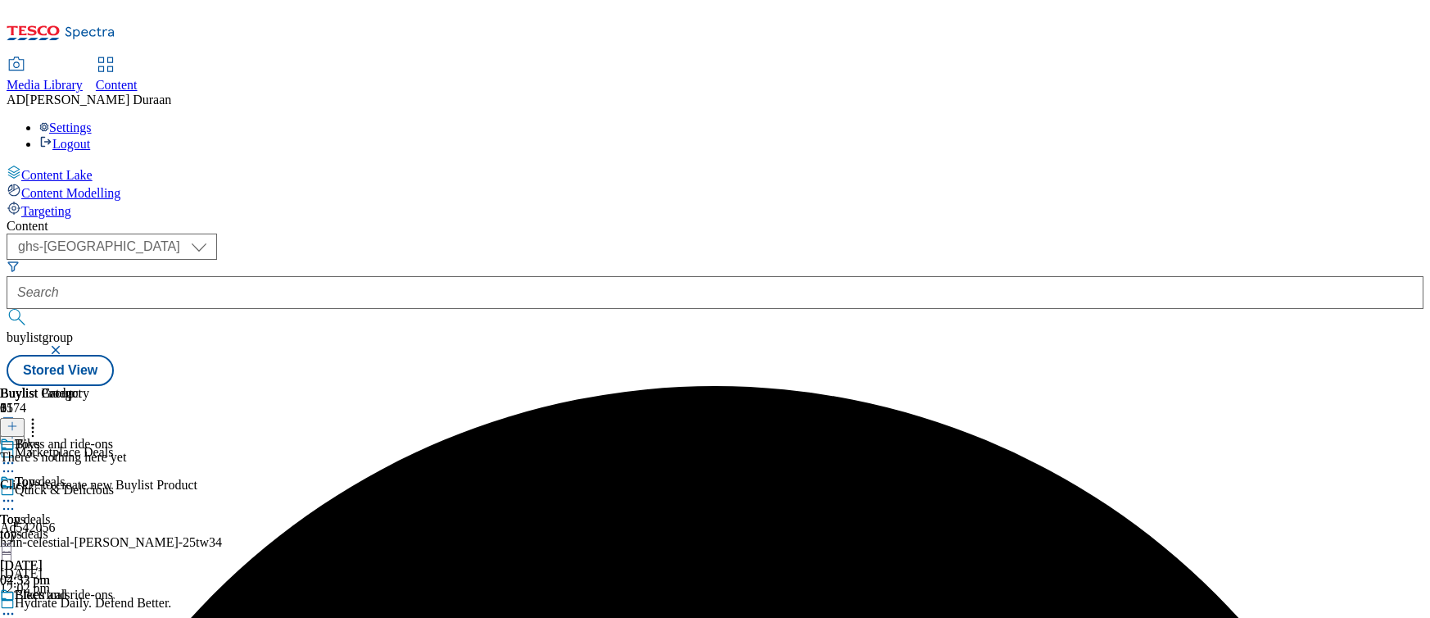
scroll to position [148, 0]
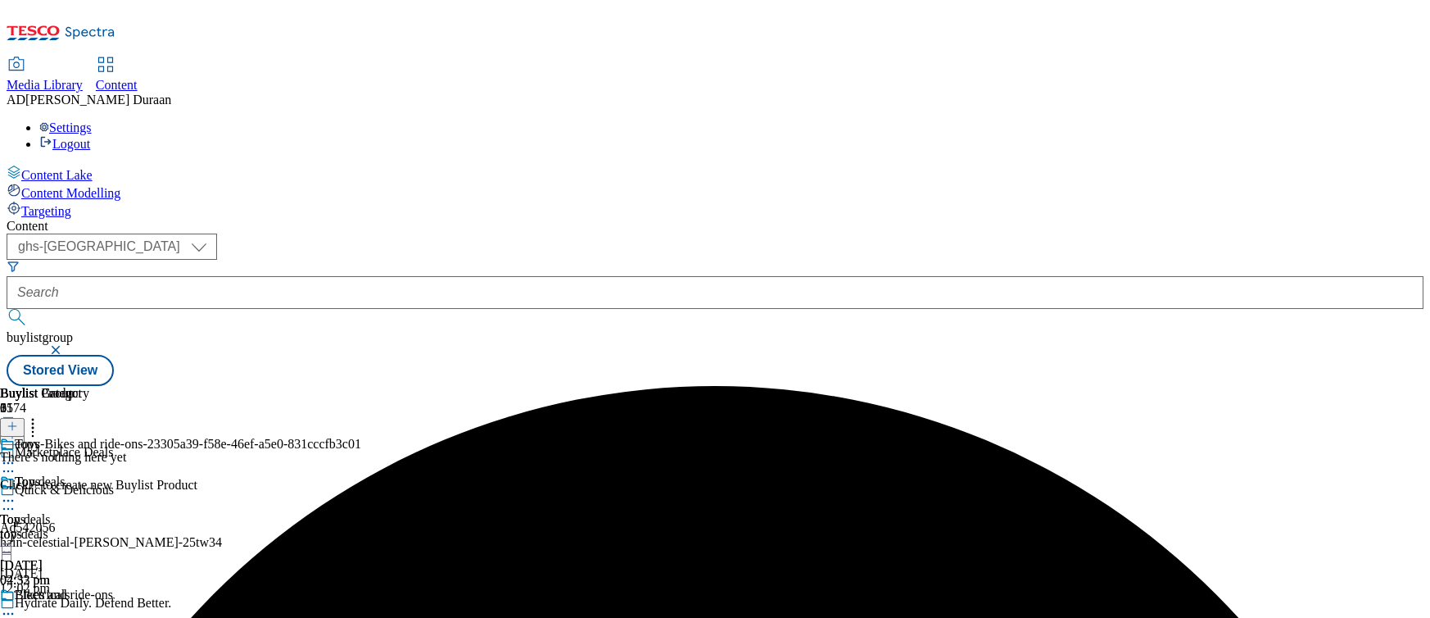
drag, startPoint x: 1068, startPoint y: 450, endPoint x: 1047, endPoint y: 452, distance: 21.4
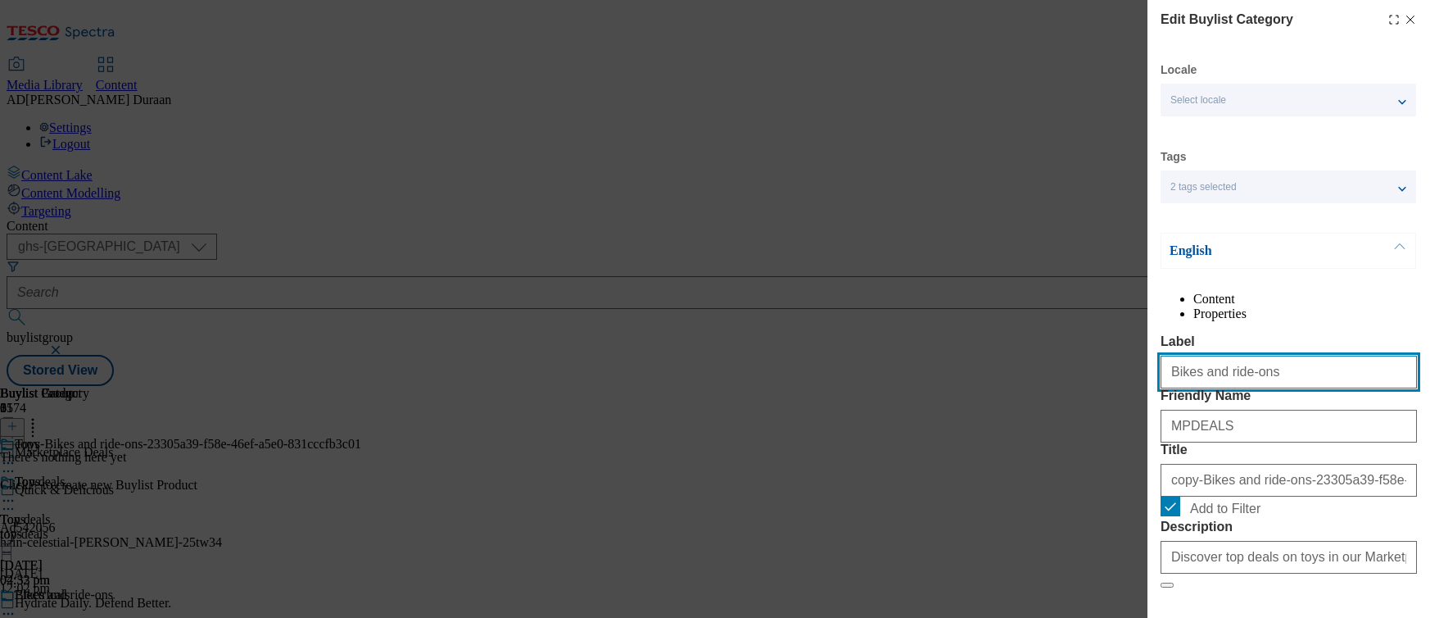
drag, startPoint x: 1253, startPoint y: 403, endPoint x: 1203, endPoint y: 404, distance: 50.0
click at [1105, 399] on div "Edit Buylist Category Locale Select locale English Welsh Tags 2 tags selected f…" at bounding box center [715, 309] width 1430 height 618
paste input "Outdoor play"
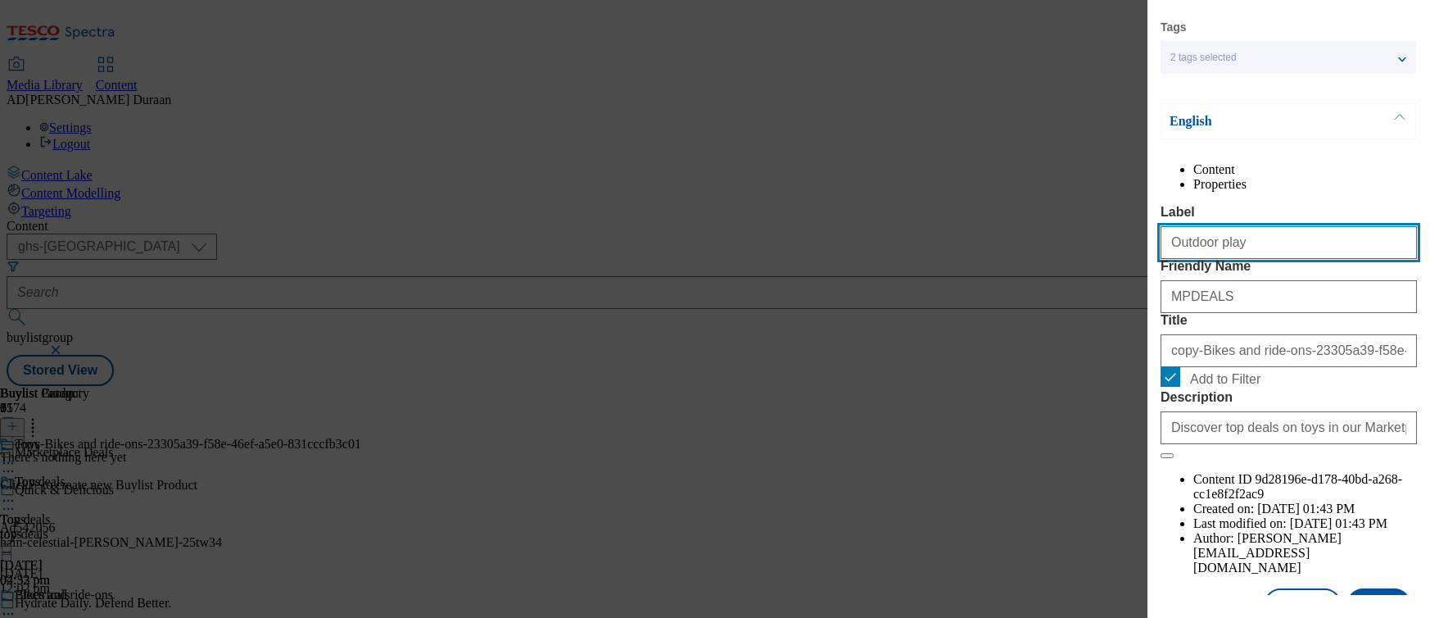
scroll to position [188, 0]
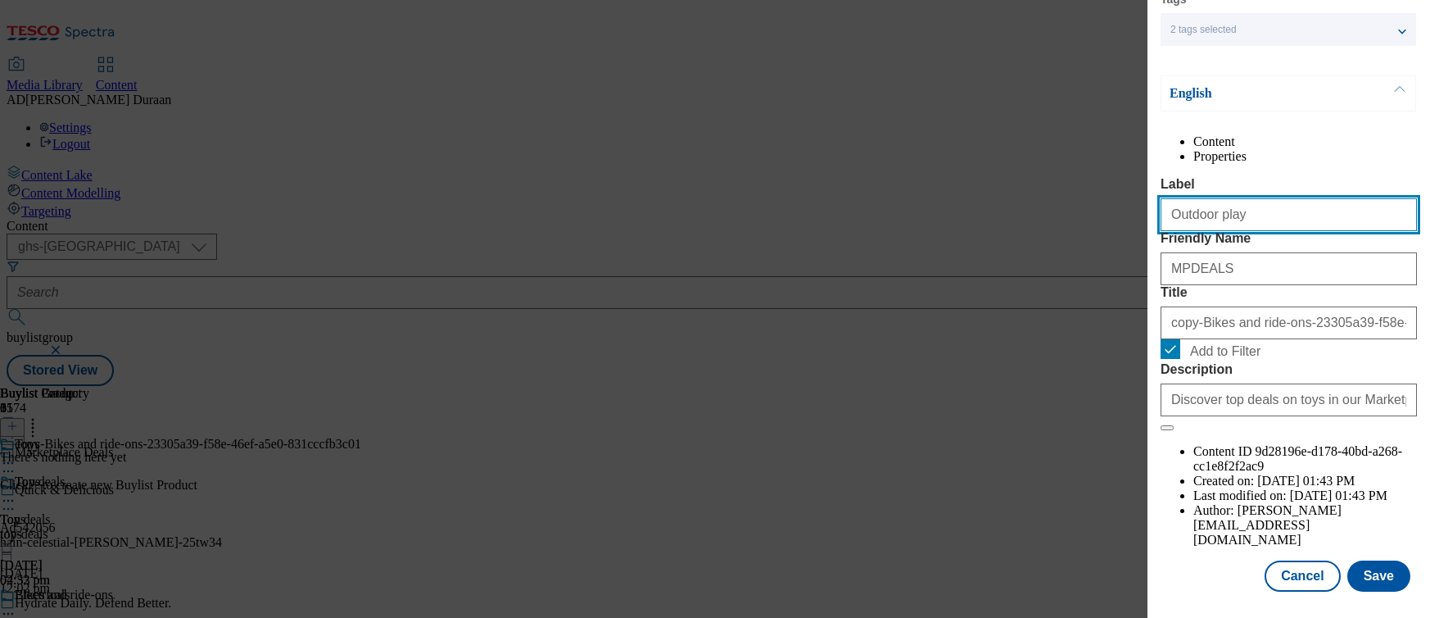
type input "Outdoor play"
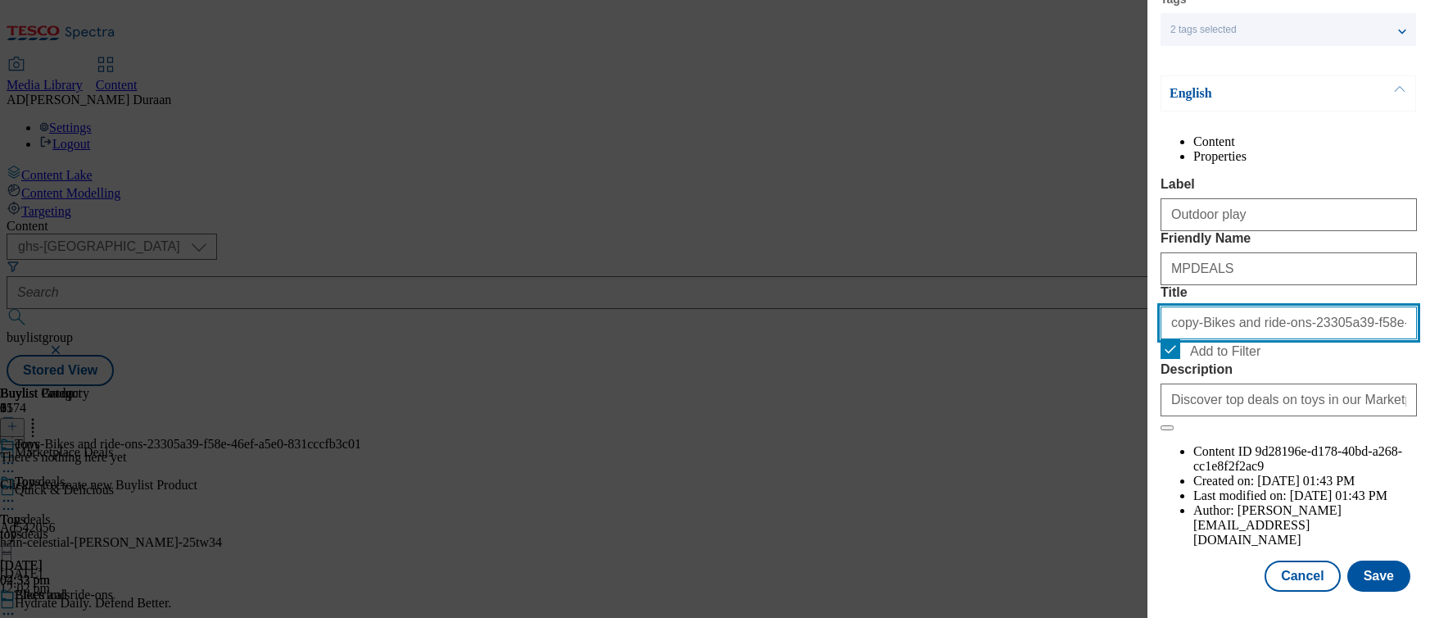
click at [1280, 339] on input "copy-Bikes and ride-ons-23305a39-f58e-46ef-a5e0-831cccfb3c01" at bounding box center [1289, 322] width 256 height 33
paste input "Outdoor play"
type input "Outdoor play"
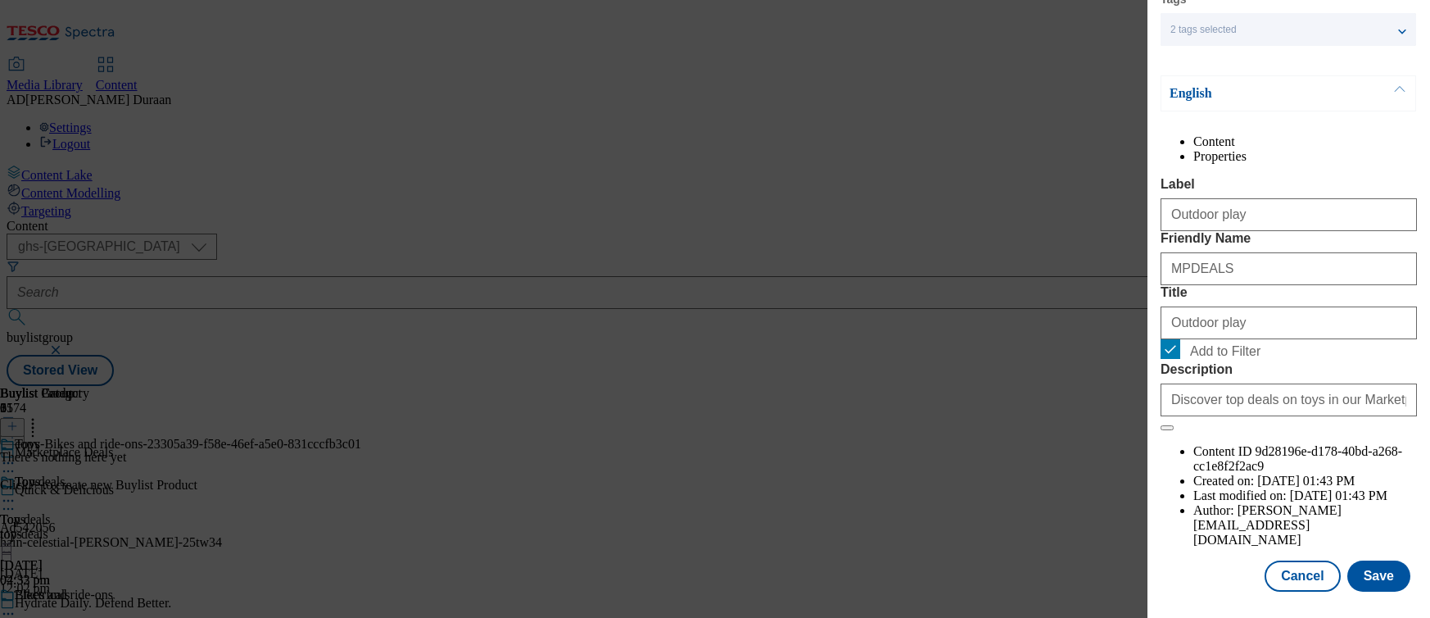
click at [1305, 330] on form "Label Outdoor play Friendly Name MPDEALS Title Outdoor play Add to Filter Descr…" at bounding box center [1289, 304] width 256 height 254
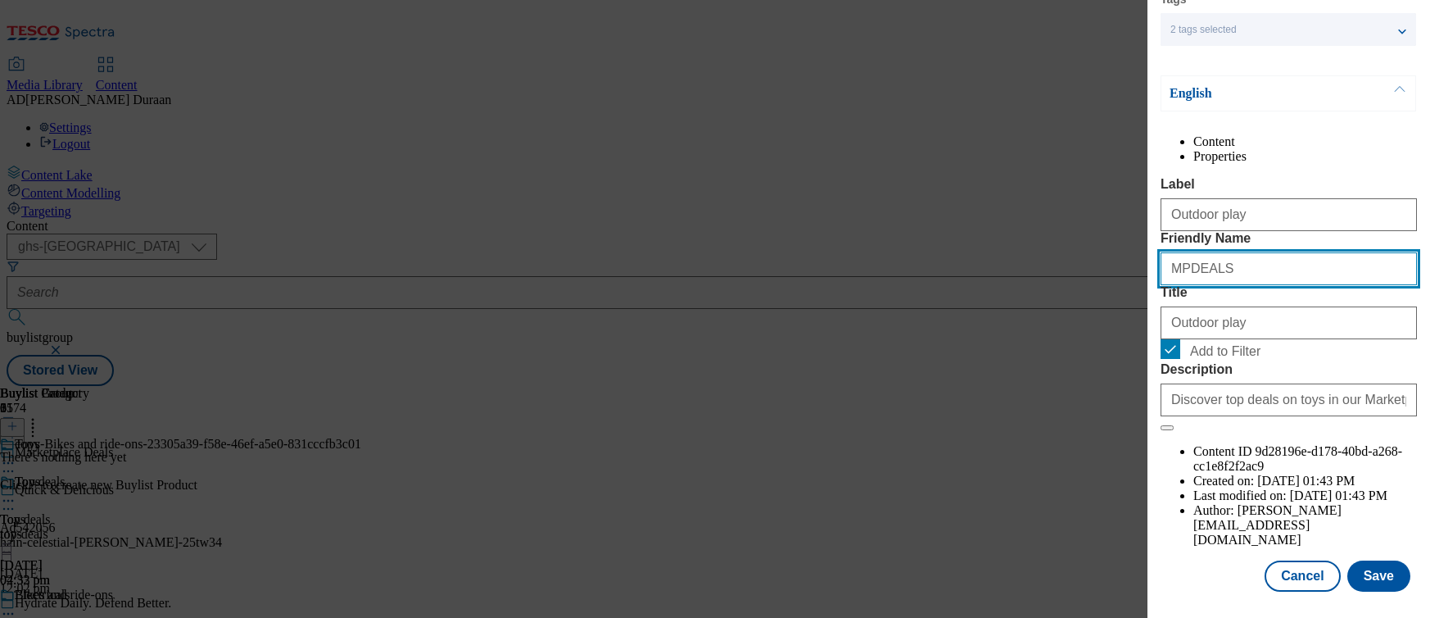
drag, startPoint x: 1124, startPoint y: 294, endPoint x: 1094, endPoint y: 292, distance: 30.4
click at [1088, 292] on div "Edit Buylist Category Locale Select locale English Welsh Tags 2 tags selected f…" at bounding box center [715, 309] width 1430 height 618
paste input "Outdoor play"
drag, startPoint x: 1179, startPoint y: 301, endPoint x: 1146, endPoint y: 299, distance: 32.8
click at [1146, 299] on div "Edit Buylist Category Locale Select locale English Welsh Tags 2 tags selected f…" at bounding box center [715, 309] width 1430 height 618
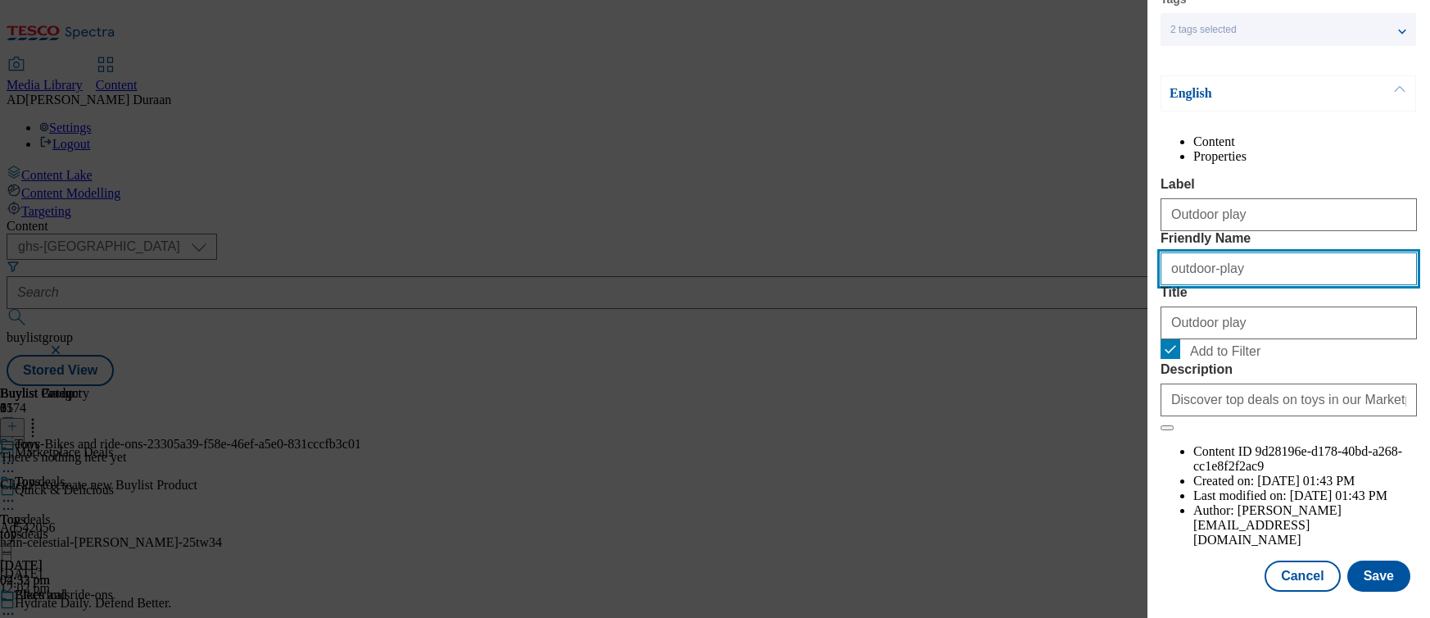
type input "outdoor-play"
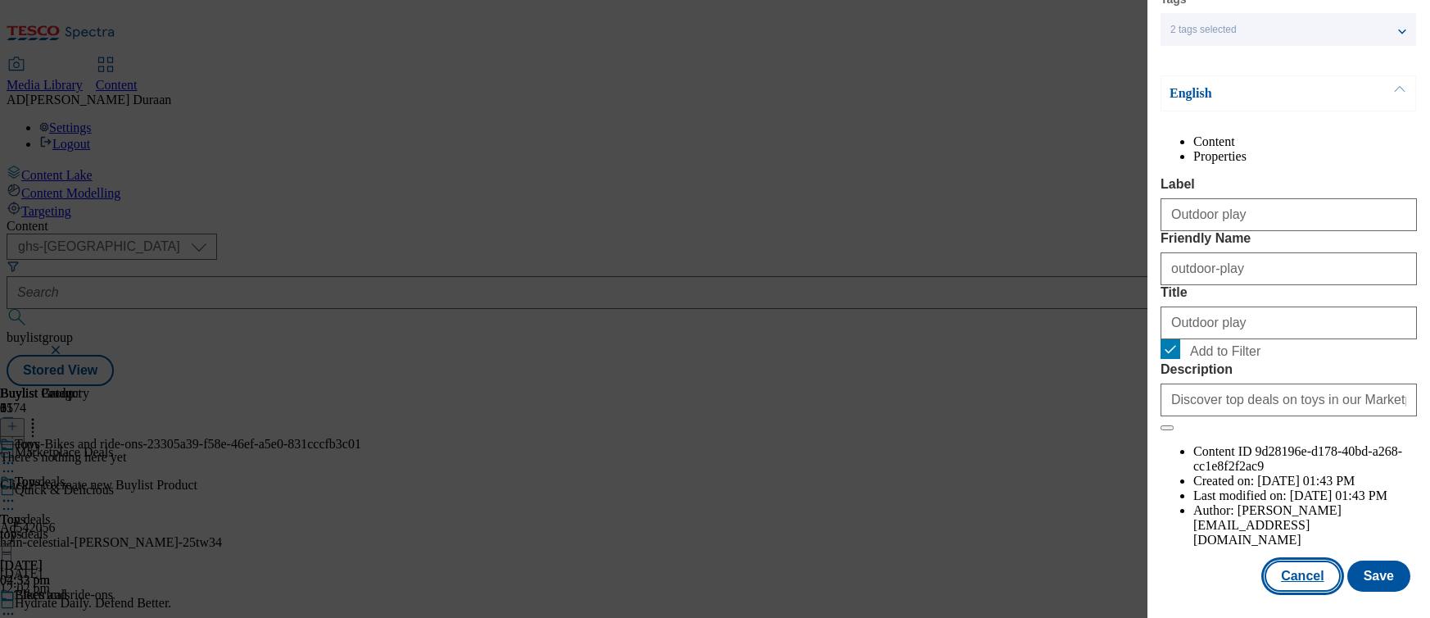
drag, startPoint x: 1214, startPoint y: 582, endPoint x: 1339, endPoint y: 584, distance: 124.6
click at [1222, 582] on div "Cancel Save" at bounding box center [1289, 575] width 256 height 31
click at [1376, 579] on button "Save" at bounding box center [1379, 575] width 63 height 31
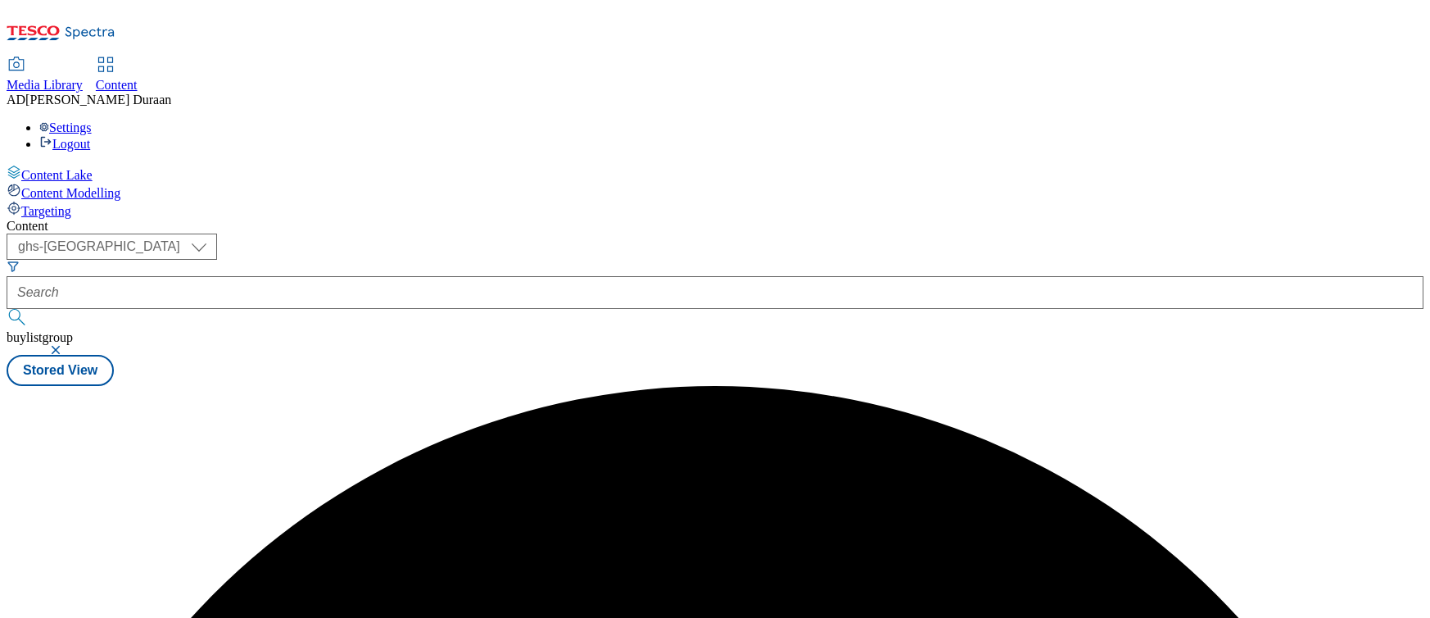
scroll to position [0, 0]
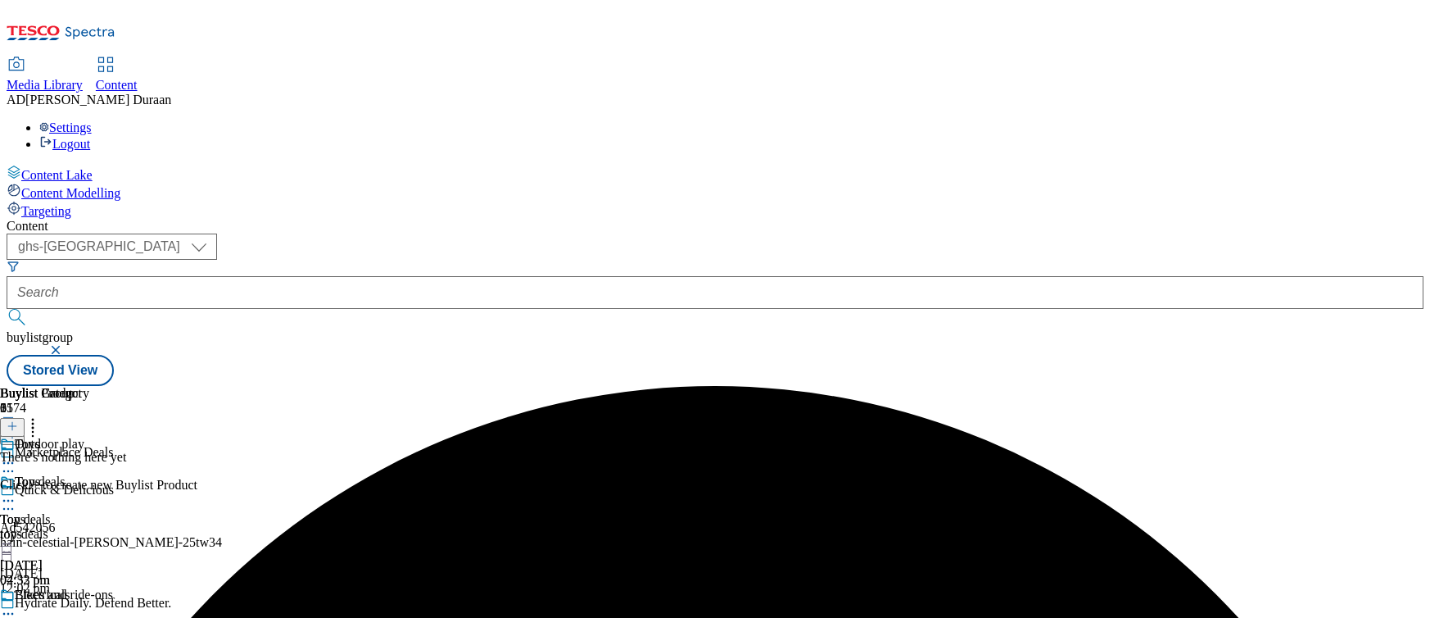
click at [16, 605] on icon at bounding box center [8, 613] width 16 height 16
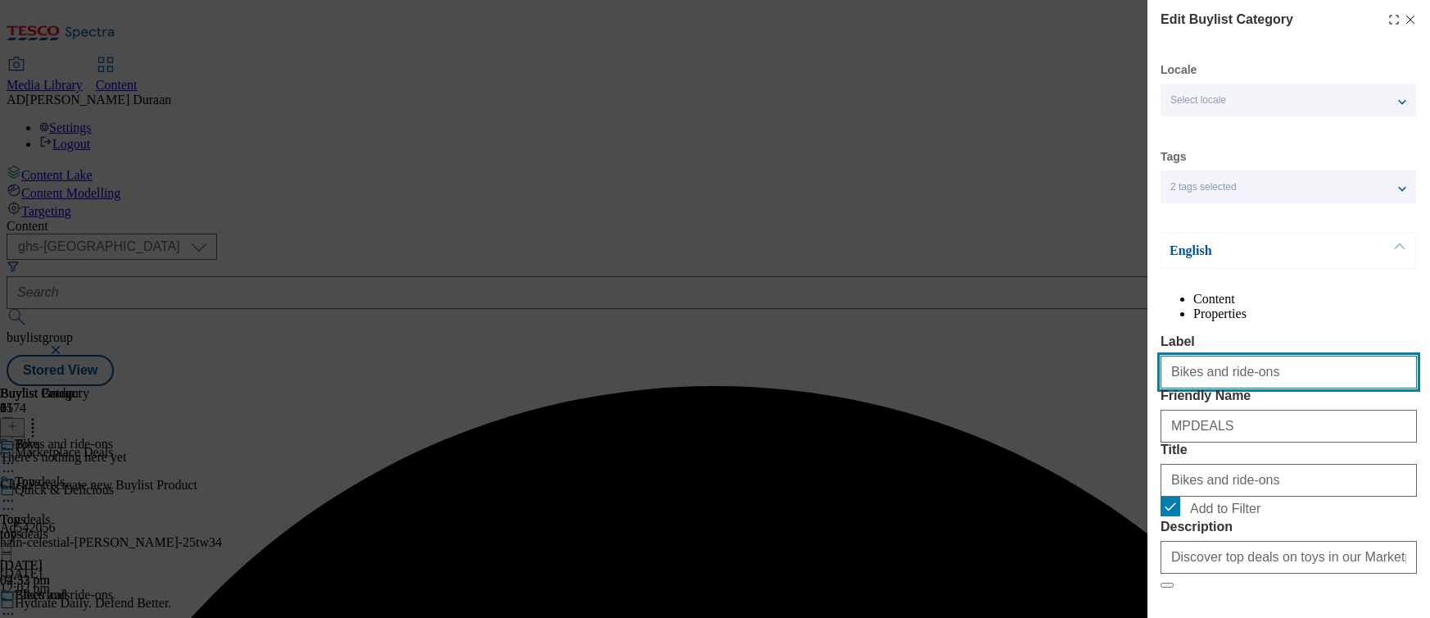
drag, startPoint x: 1262, startPoint y: 408, endPoint x: 1194, endPoint y: 410, distance: 68.0
click at [1128, 405] on div "Edit Buylist Category Locale Select locale English Welsh Tags 2 tags selected f…" at bounding box center [715, 309] width 1430 height 618
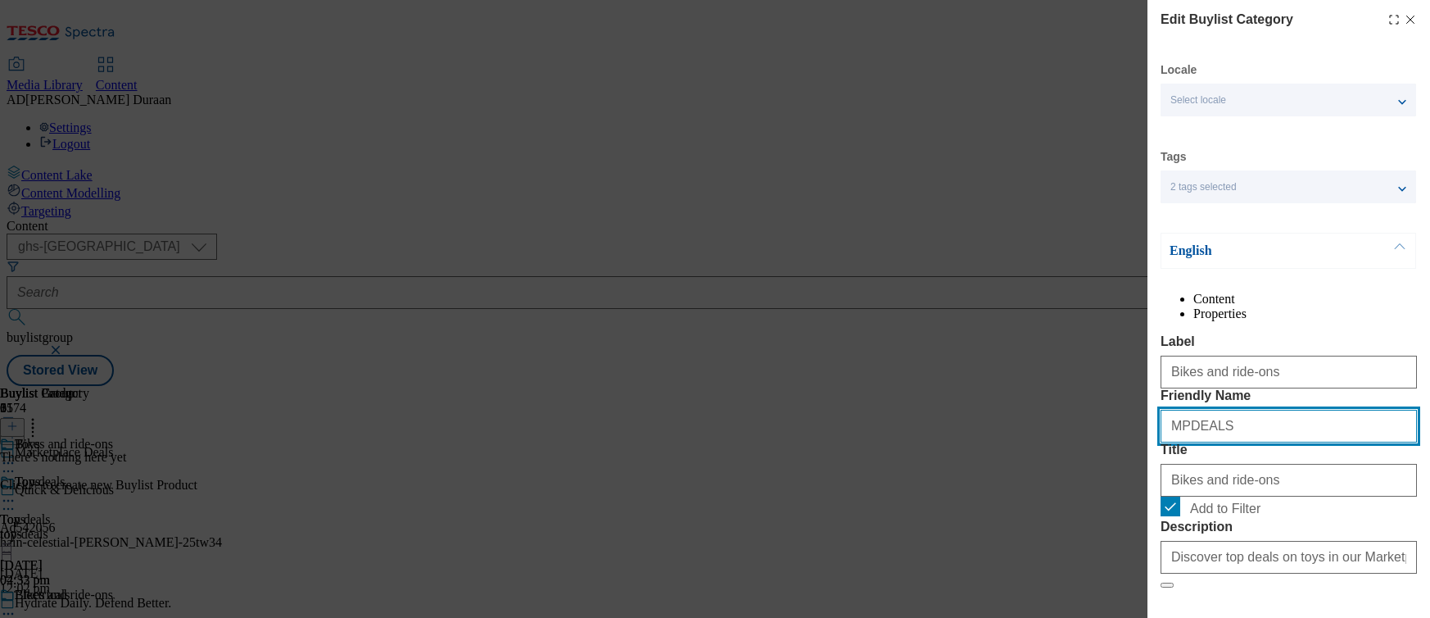
drag, startPoint x: 1231, startPoint y: 490, endPoint x: 1244, endPoint y: 495, distance: 14.0
click at [1118, 485] on div "Edit Buylist Category Locale Select locale English Welsh Tags 2 tags selected f…" at bounding box center [715, 309] width 1430 height 618
paste input "Bikes and ride-ons"
drag, startPoint x: 1172, startPoint y: 486, endPoint x: 1147, endPoint y: 483, distance: 24.8
click at [1148, 483] on div "Edit Buylist Category Locale Select locale English Welsh Tags 2 tags selected f…" at bounding box center [1289, 297] width 283 height 595
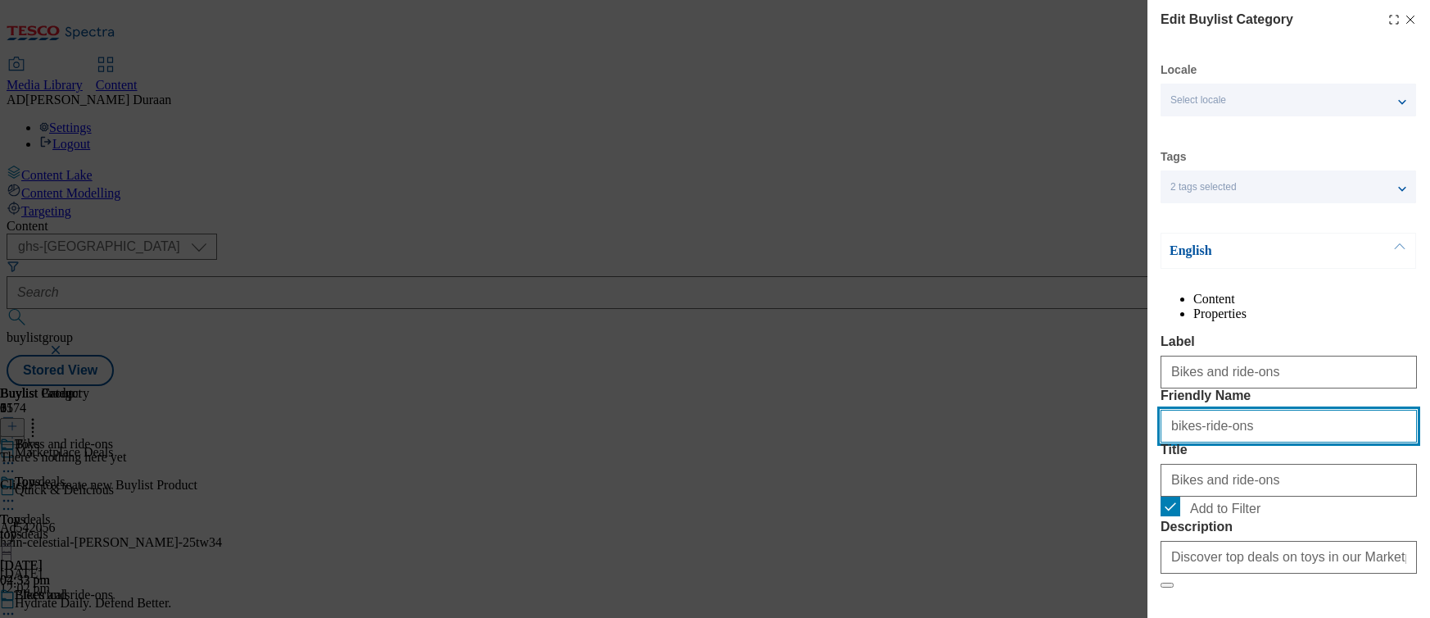
type input "bikes-ride-ons"
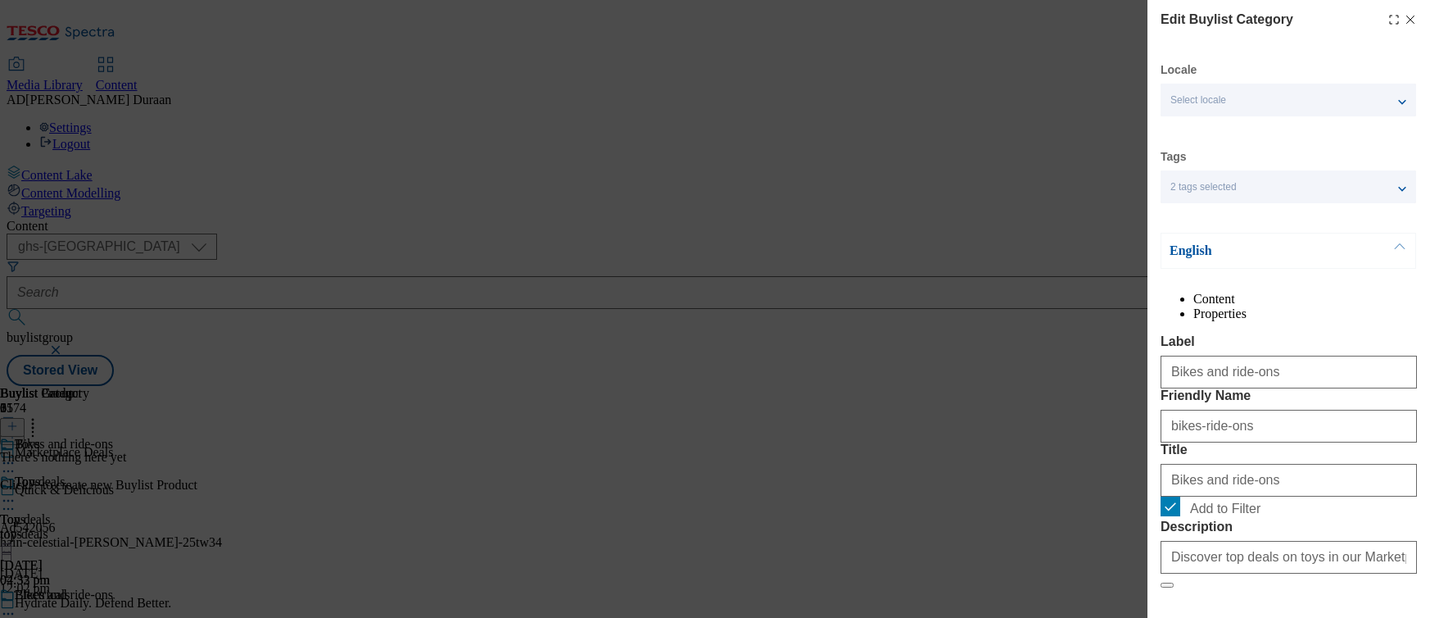
click at [1285, 360] on div "Content Properties Label Bikes and ride-ons Friendly Name bikes-ride-ons Title …" at bounding box center [1289, 498] width 256 height 413
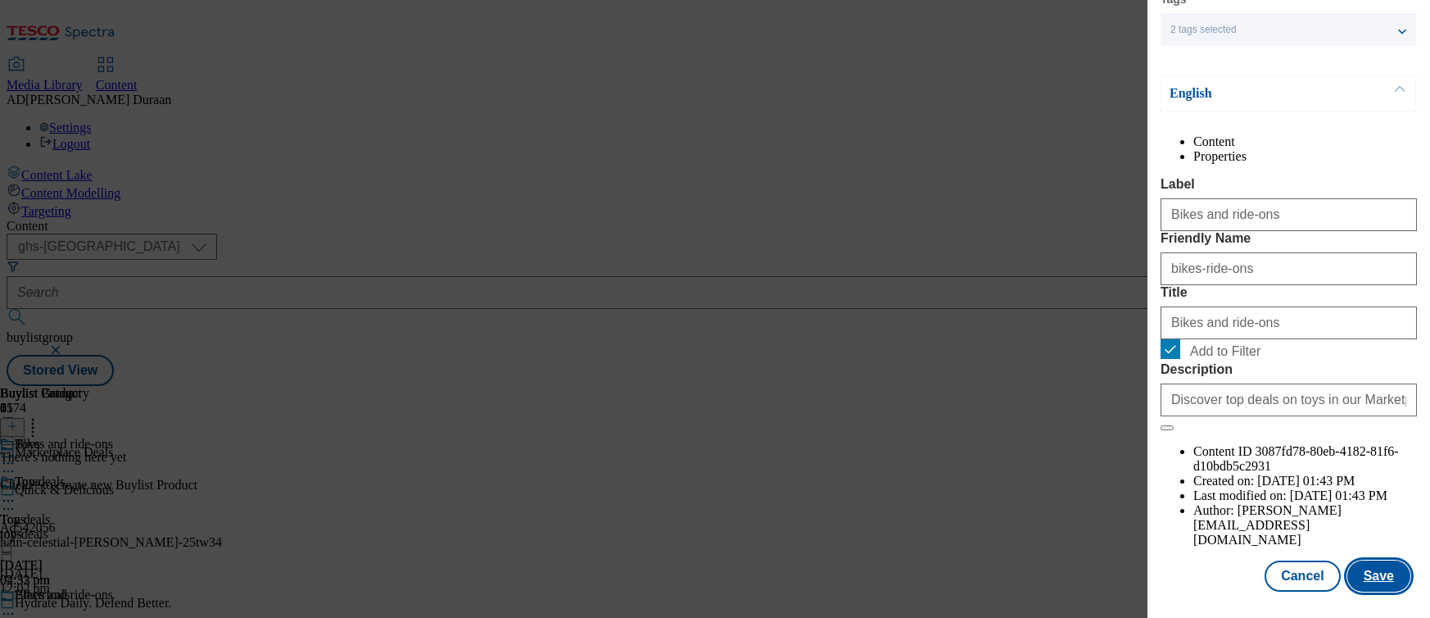
click at [1385, 571] on button "Save" at bounding box center [1379, 575] width 63 height 31
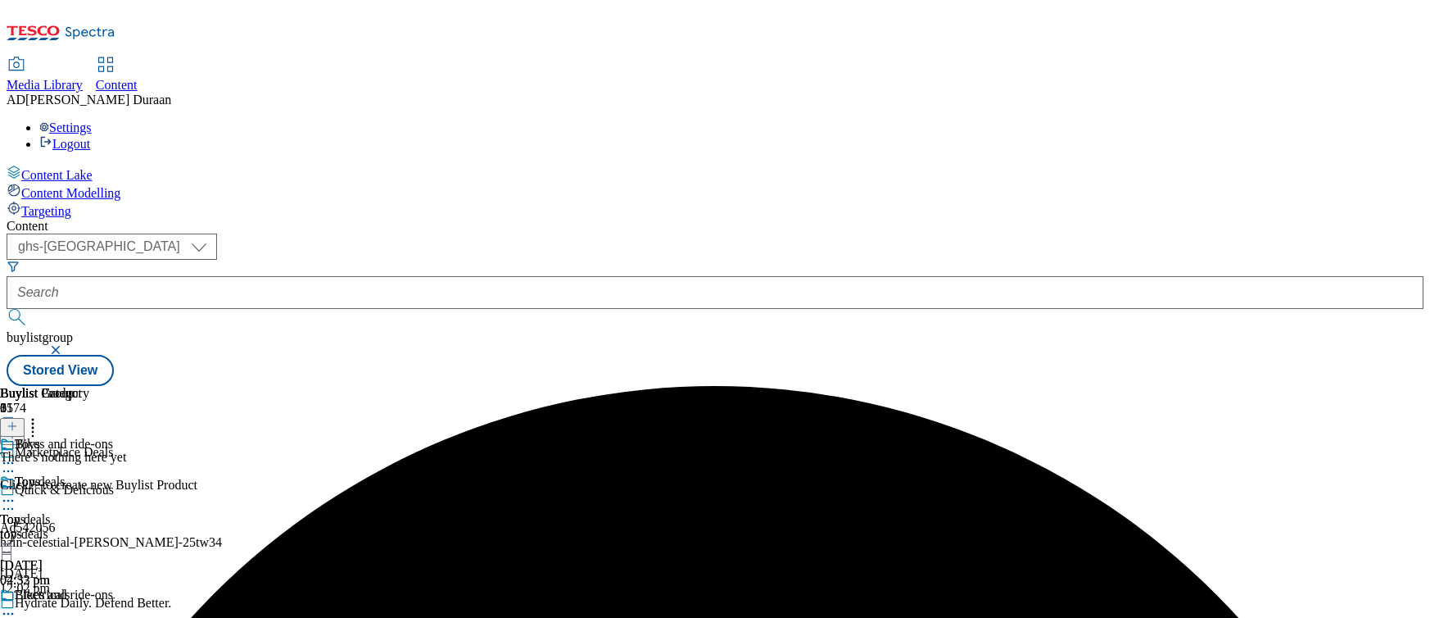
scroll to position [148, 0]
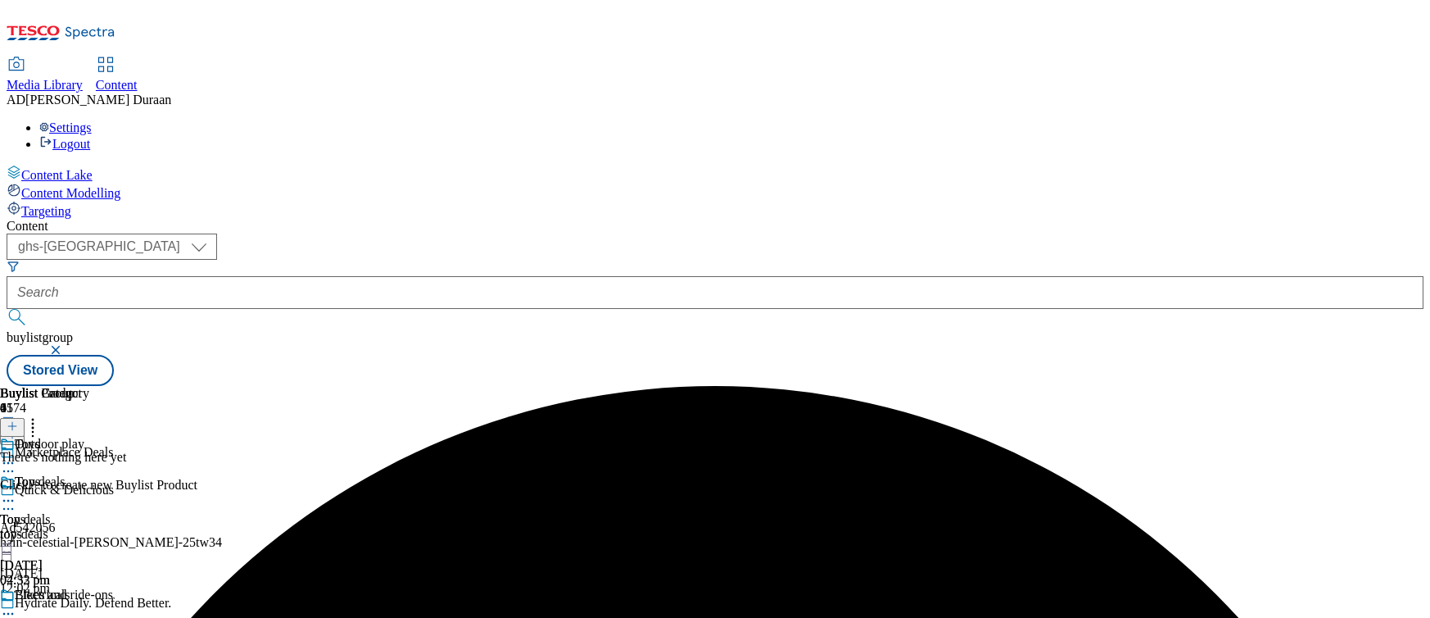
scroll to position [148, 0]
drag, startPoint x: 1069, startPoint y: 460, endPoint x: 1046, endPoint y: 465, distance: 23.3
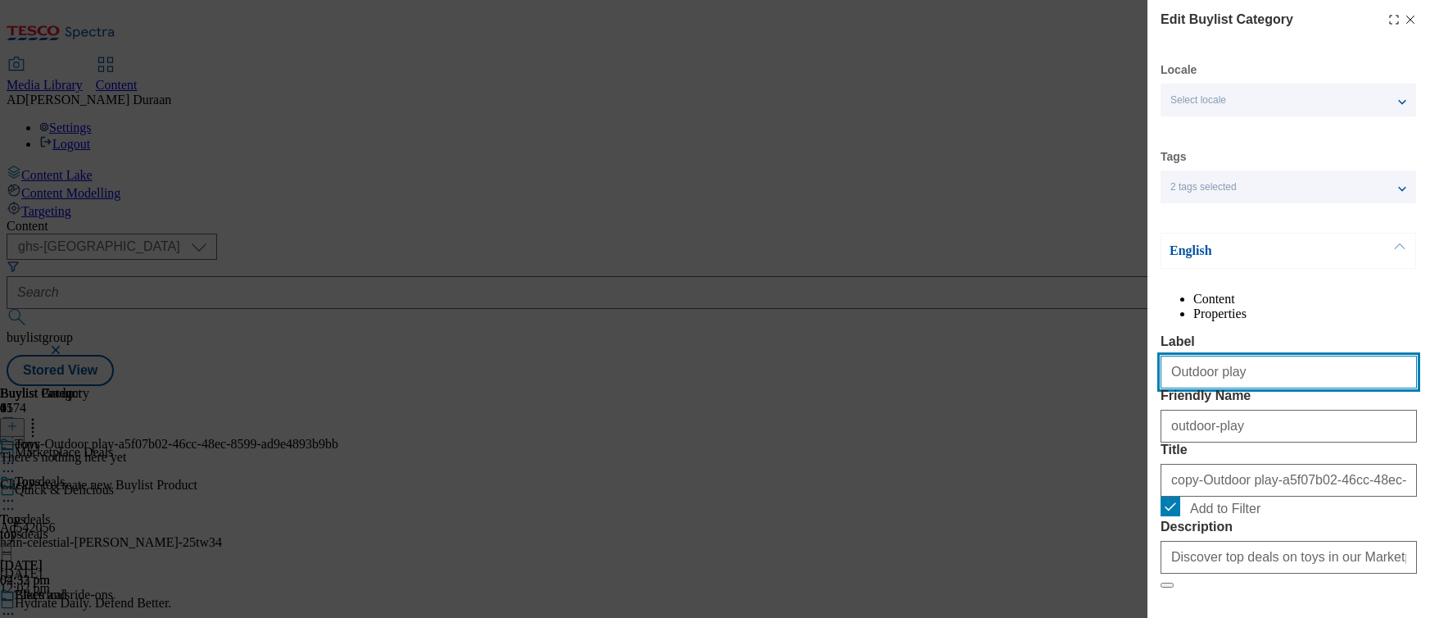
drag, startPoint x: 1241, startPoint y: 410, endPoint x: 1154, endPoint y: 408, distance: 87.7
click at [1128, 407] on div "Edit Buylist Category Locale Select locale English Welsh Tags 2 tags selected f…" at bounding box center [715, 309] width 1430 height 618
paste input "Pretend play and sensory toys"
type input "Pretend play and sensory toys"
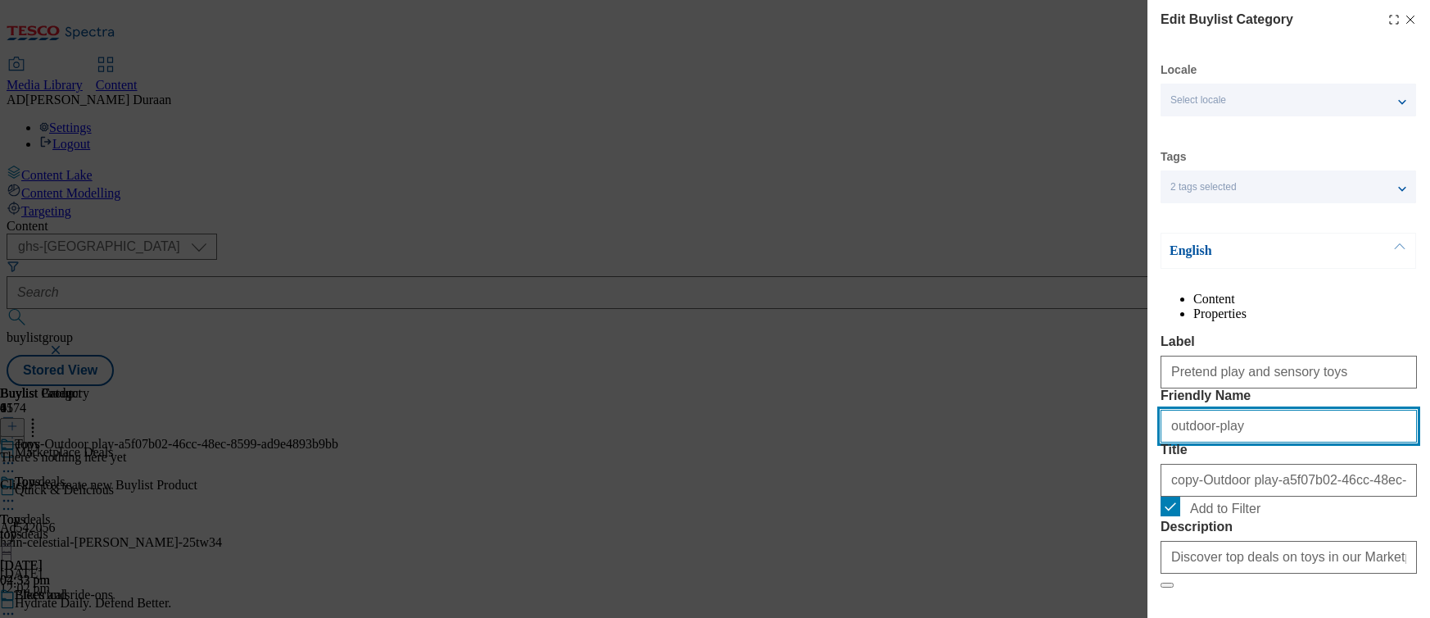
drag, startPoint x: 1235, startPoint y: 490, endPoint x: 1150, endPoint y: 484, distance: 84.6
click at [1150, 484] on div "Edit Buylist Category Locale Select locale English Welsh Tags 2 tags selected f…" at bounding box center [1289, 297] width 283 height 595
paste input "Pretend play and sensory toys"
type input "Pretend play and sensory toys"
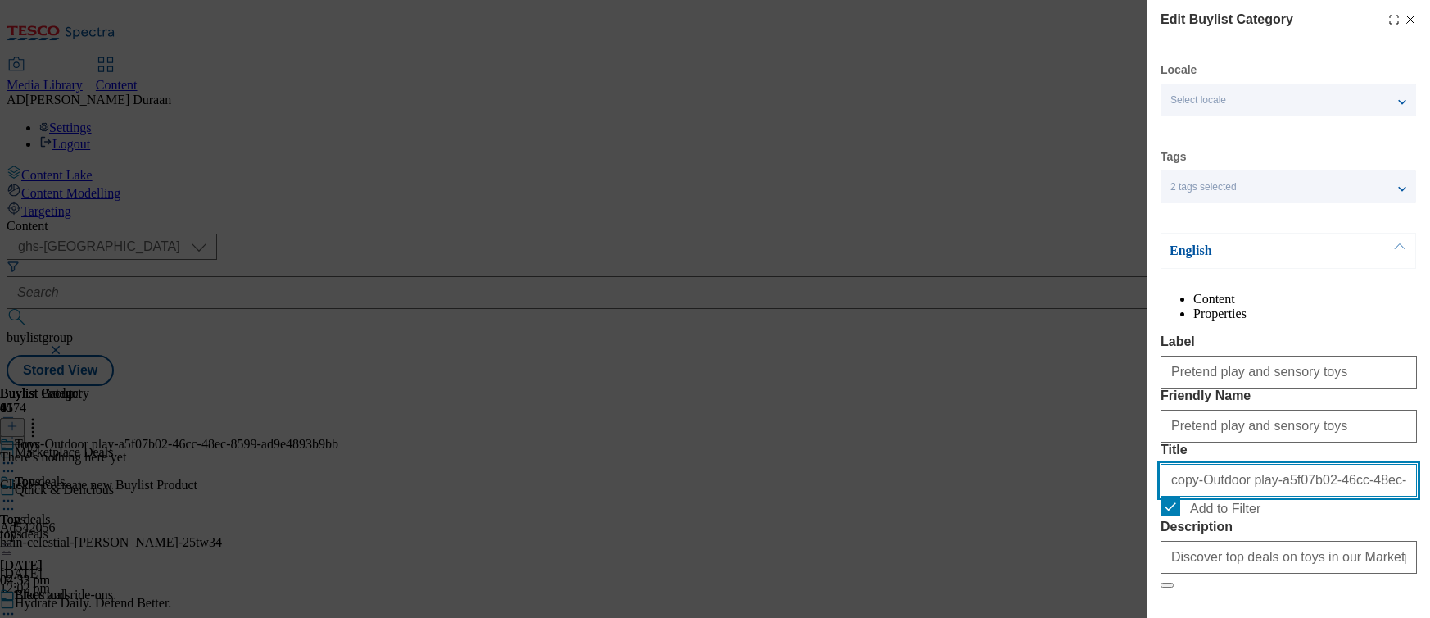
click at [1222, 496] on input "copy-Outdoor play-a5f07b02-46cc-48ec-8599-ad9e4893b9bb" at bounding box center [1289, 480] width 256 height 33
paste input "Pretend play and sensory toys"
type input "Pretend play and sensory toys"
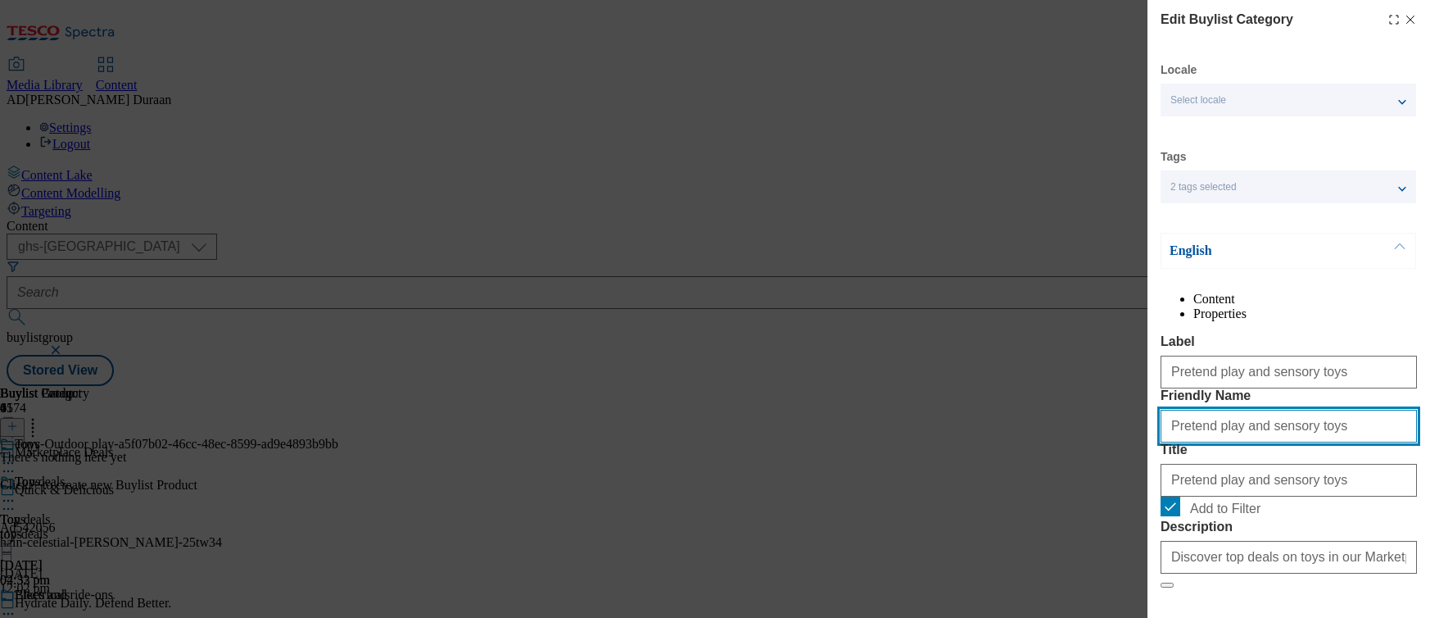
drag, startPoint x: 1173, startPoint y: 486, endPoint x: 1149, endPoint y: 485, distance: 23.8
click at [1149, 485] on div "Edit Buylist Category Locale Select locale English Welsh Tags 2 tags selected f…" at bounding box center [1289, 297] width 283 height 595
type input "pretend-play-sensory-toys"
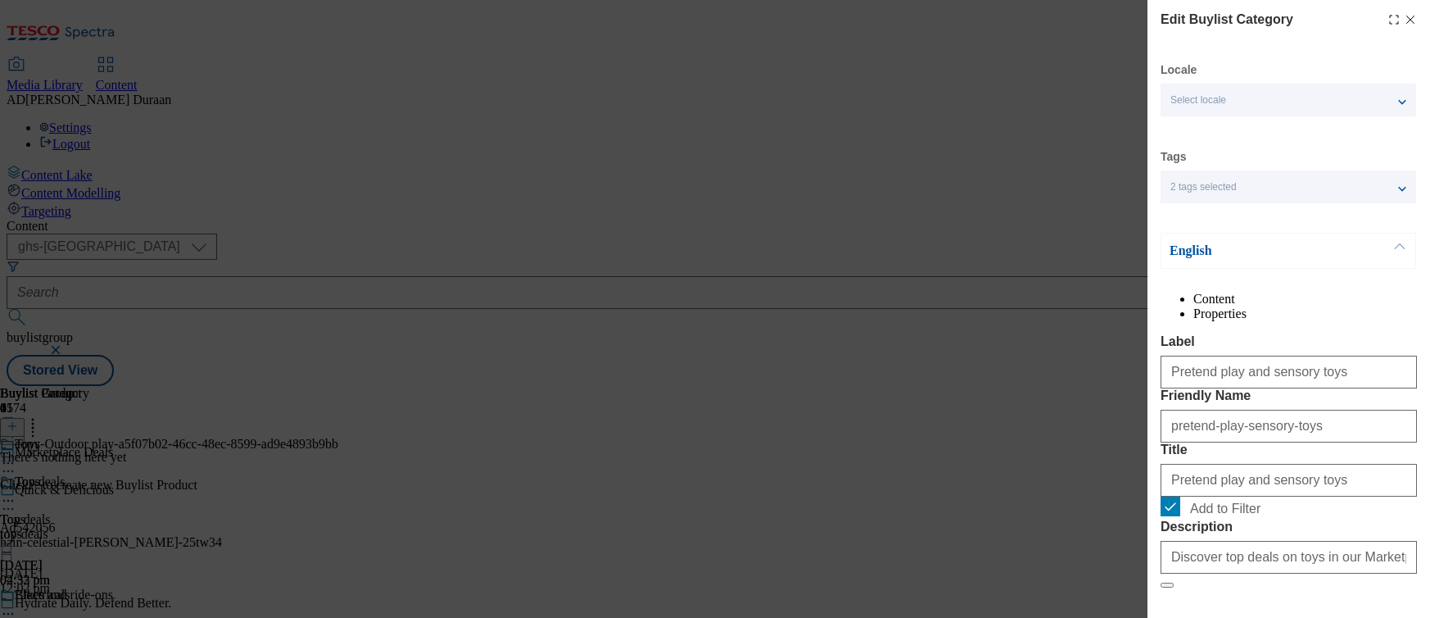
click at [1301, 353] on div "Content Properties Label Pretend play and sensory toys Friendly Name pretend-pl…" at bounding box center [1289, 498] width 256 height 413
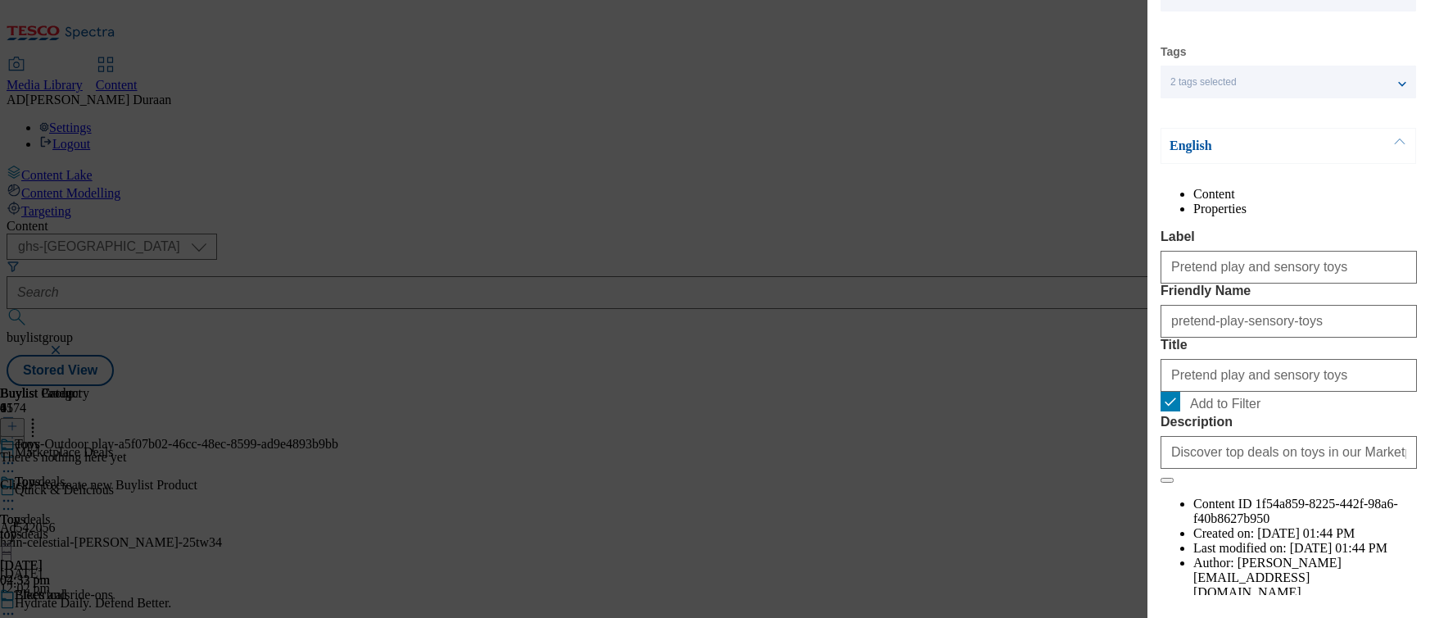
scroll to position [188, 0]
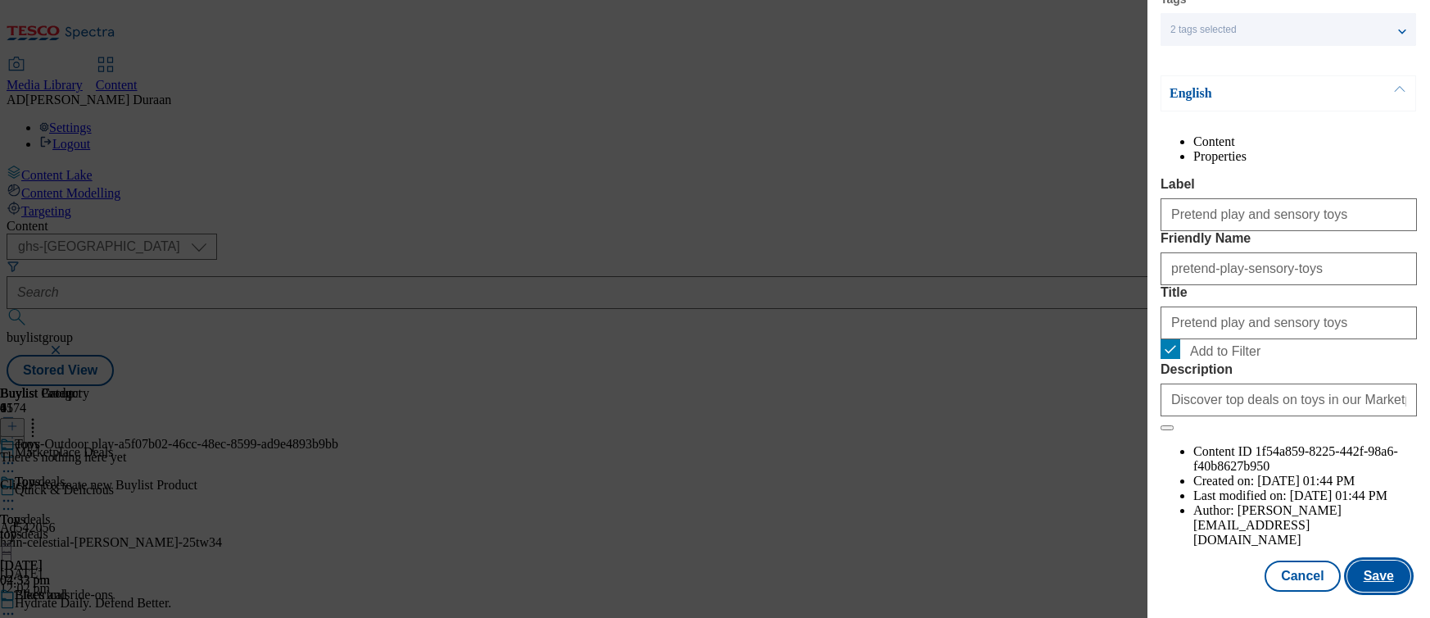
click at [1372, 578] on button "Save" at bounding box center [1379, 575] width 63 height 31
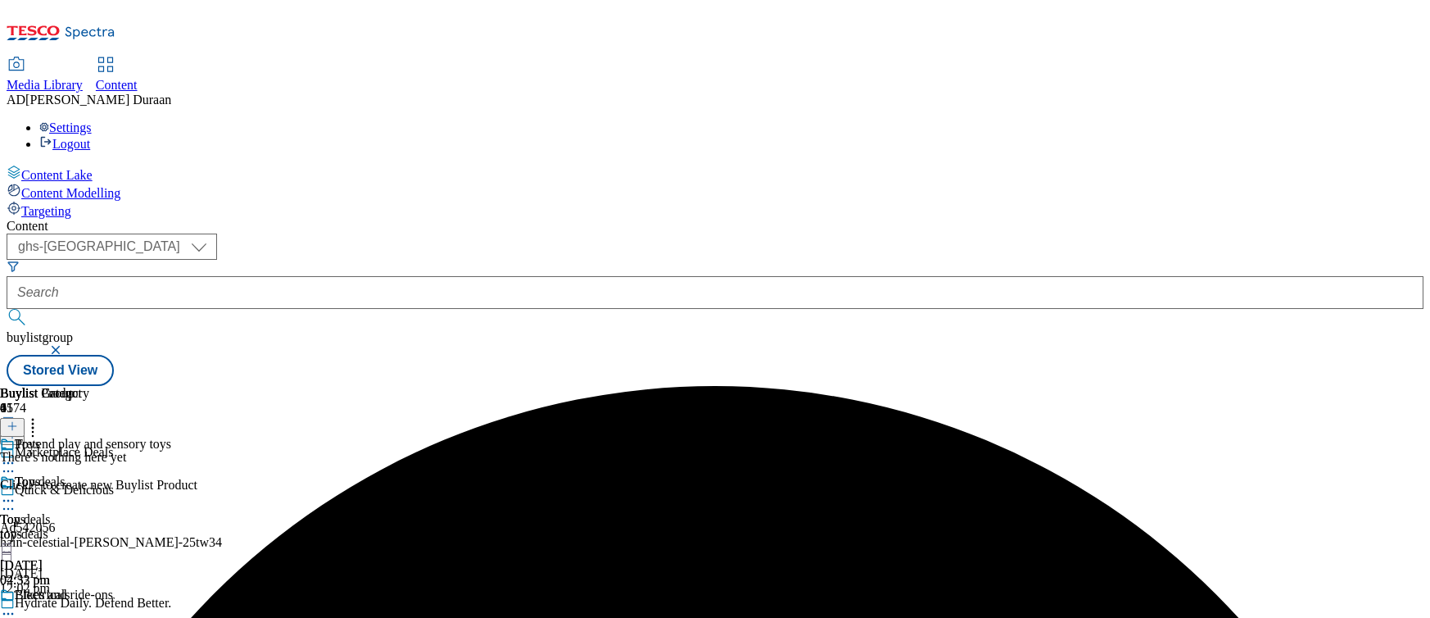
scroll to position [148, 0]
drag, startPoint x: 1067, startPoint y: 455, endPoint x: 1025, endPoint y: 465, distance: 42.9
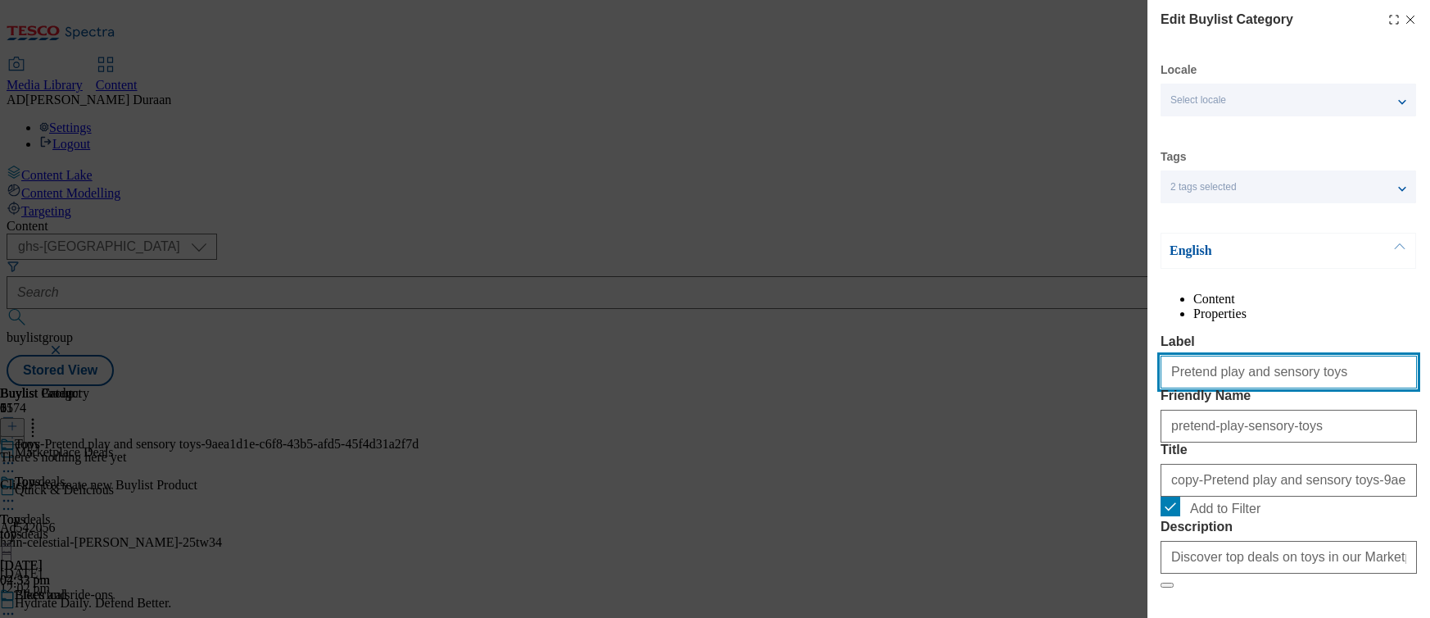
drag, startPoint x: 1328, startPoint y: 410, endPoint x: 1183, endPoint y: 418, distance: 145.2
click at [1054, 414] on div "Edit Buylist Category Locale Select locale English Welsh Tags 2 tags selected f…" at bounding box center [715, 309] width 1430 height 618
paste input "Bab"
type input "Baby toys"
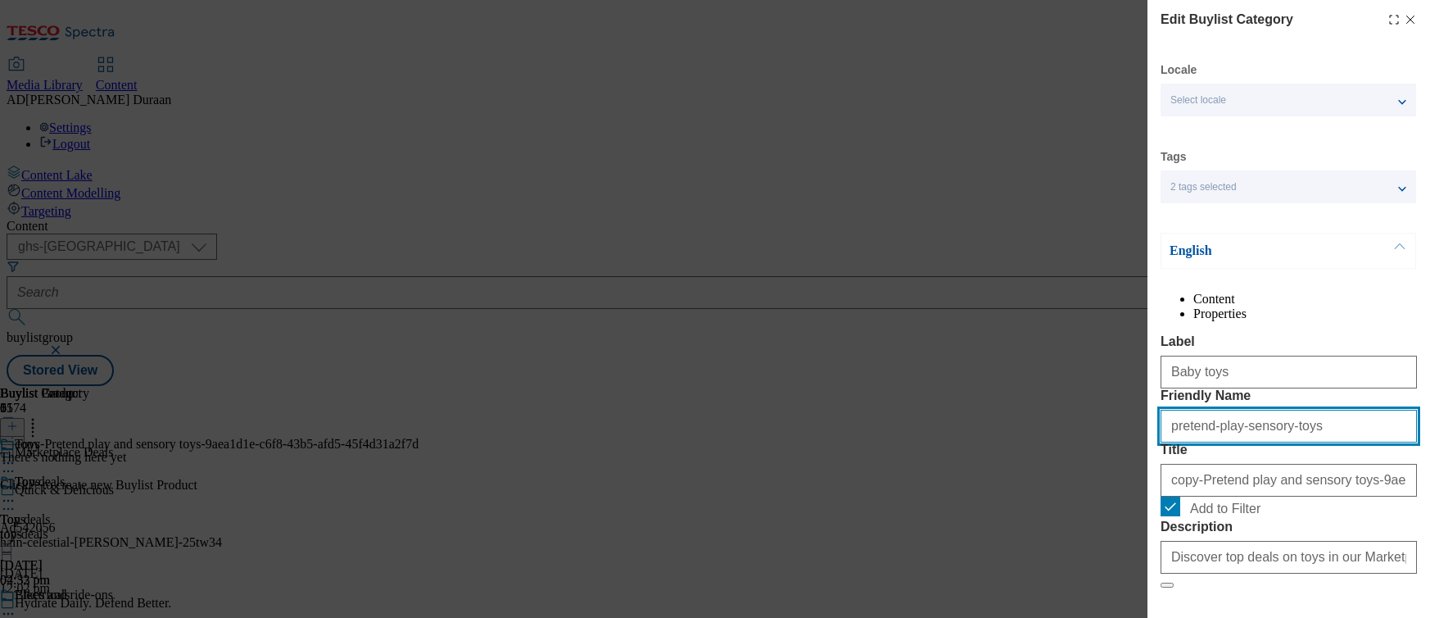
drag, startPoint x: 1301, startPoint y: 494, endPoint x: 1140, endPoint y: 474, distance: 162.6
click at [1137, 474] on div "Edit Buylist Category Locale Select locale English Welsh Tags 2 tags selected f…" at bounding box center [715, 309] width 1430 height 618
paste input "Baby"
type input "Baby toys"
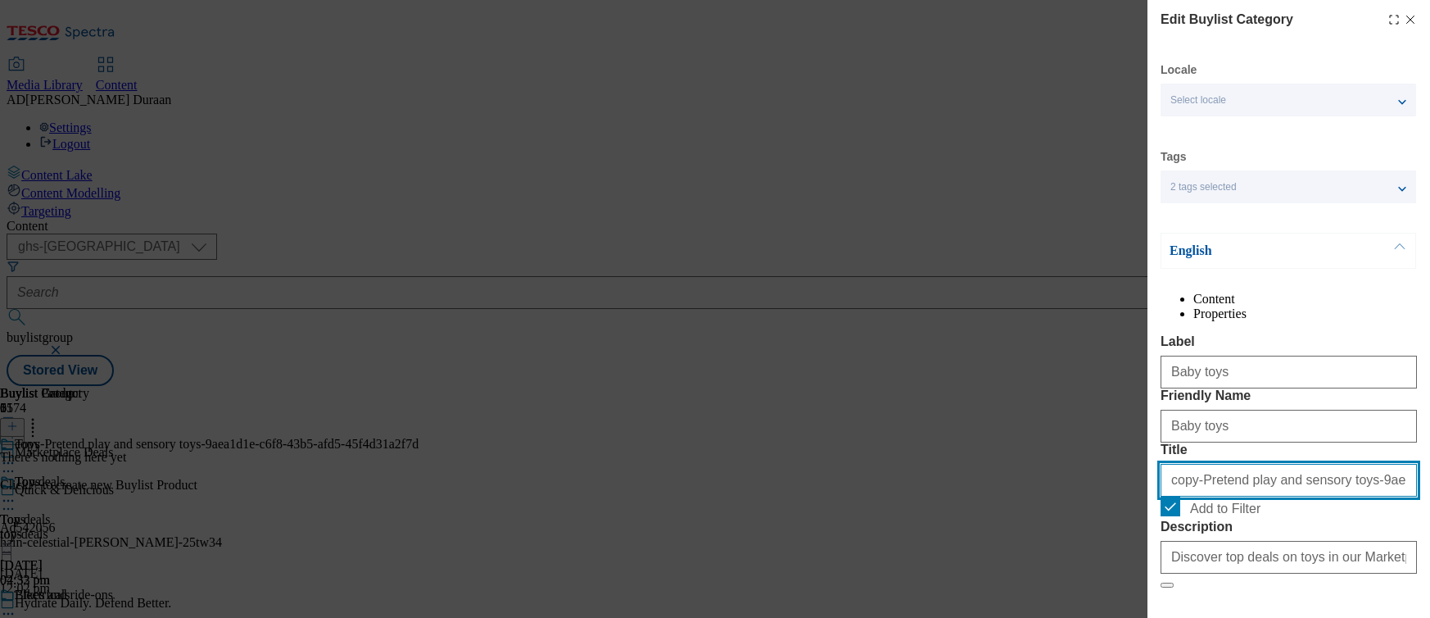
click at [1219, 496] on input "copy-Pretend play and sensory toys-9aea1d1e-c6f8-43b5-afd5-45f4d31a2f7d" at bounding box center [1289, 480] width 256 height 33
click at [1205, 496] on input "Title" at bounding box center [1289, 480] width 256 height 33
paste input "Baby toys"
type input "Baby toys"
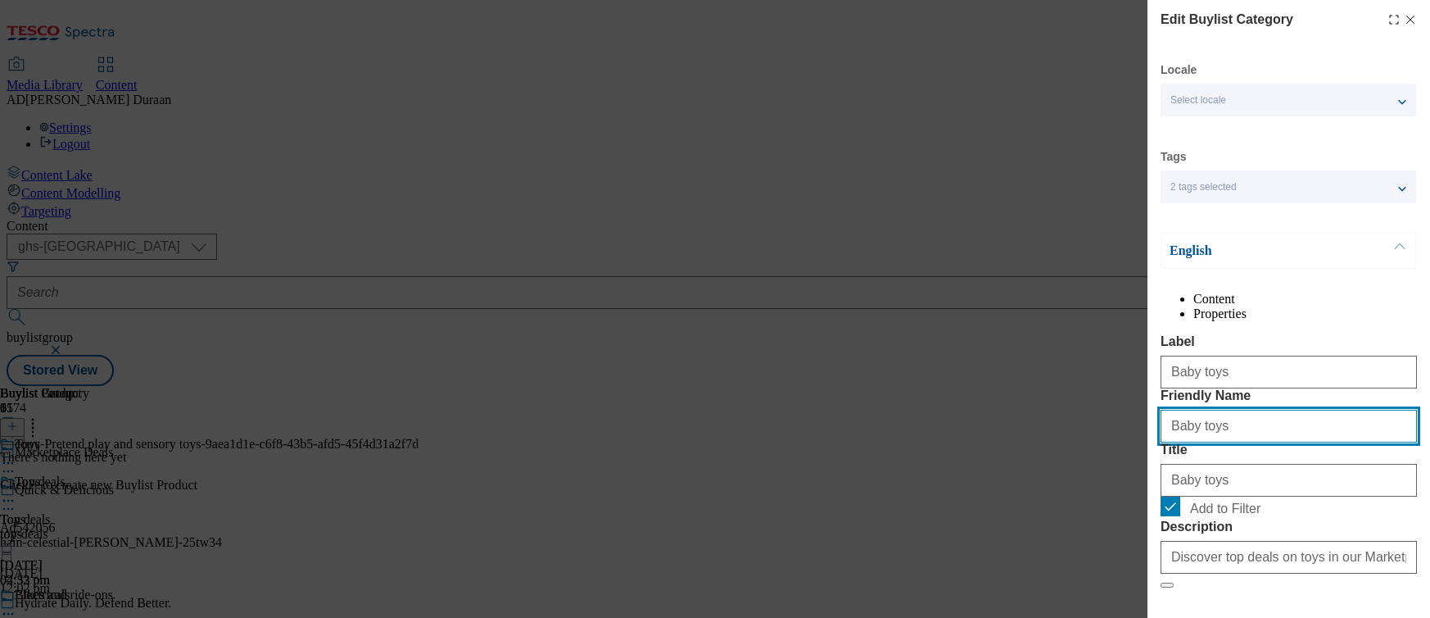
drag, startPoint x: 1177, startPoint y: 486, endPoint x: 1150, endPoint y: 486, distance: 26.2
click at [1150, 486] on div "Edit Buylist Category Locale Select locale English Welsh Tags 2 tags selected f…" at bounding box center [1289, 297] width 283 height 595
type input "baby-toys"
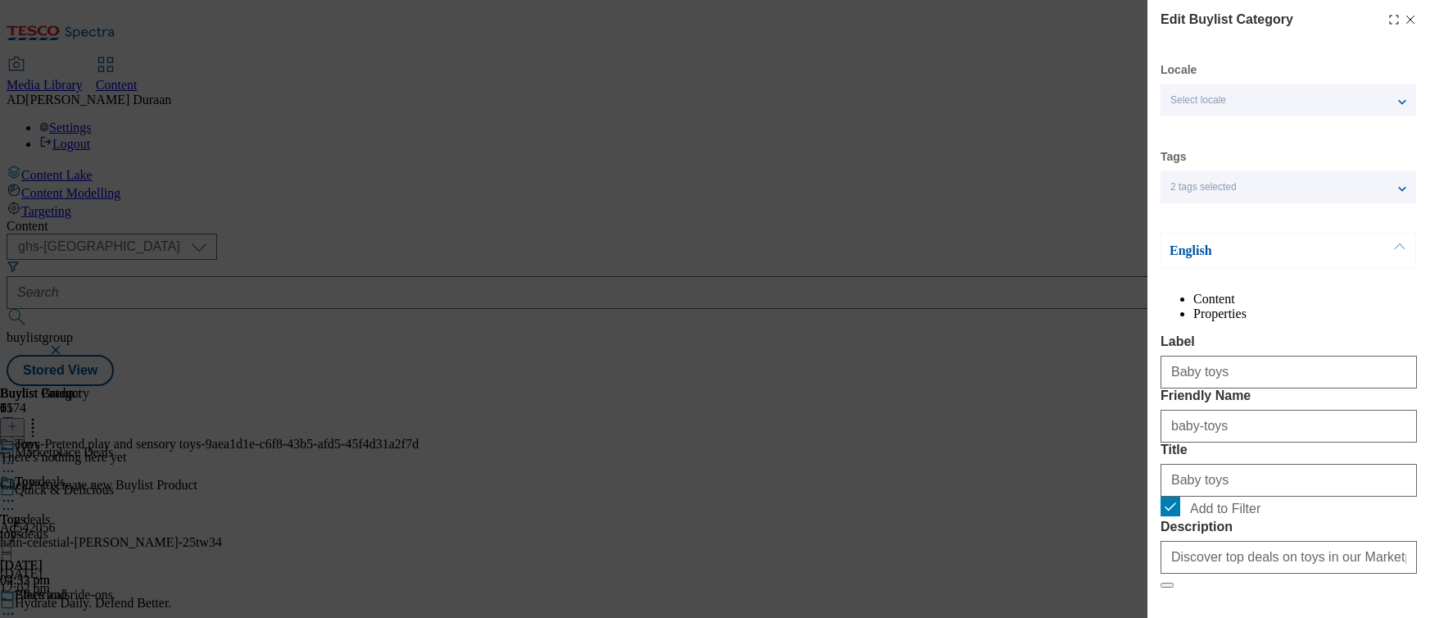
drag, startPoint x: 1206, startPoint y: 356, endPoint x: 1252, endPoint y: 388, distance: 55.9
click at [1207, 355] on div "Content Properties Label Baby toys Friendly Name baby-toys Title Baby toys Add …" at bounding box center [1289, 498] width 256 height 413
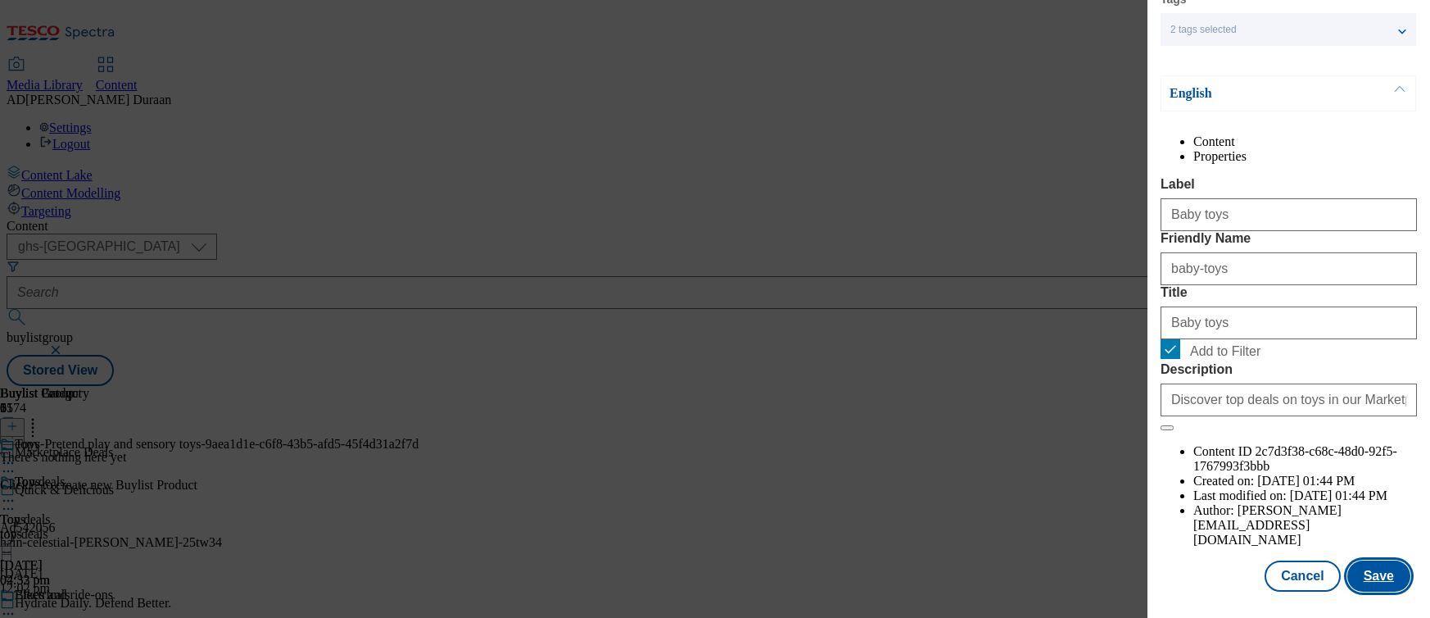
click at [1390, 579] on button "Save" at bounding box center [1379, 575] width 63 height 31
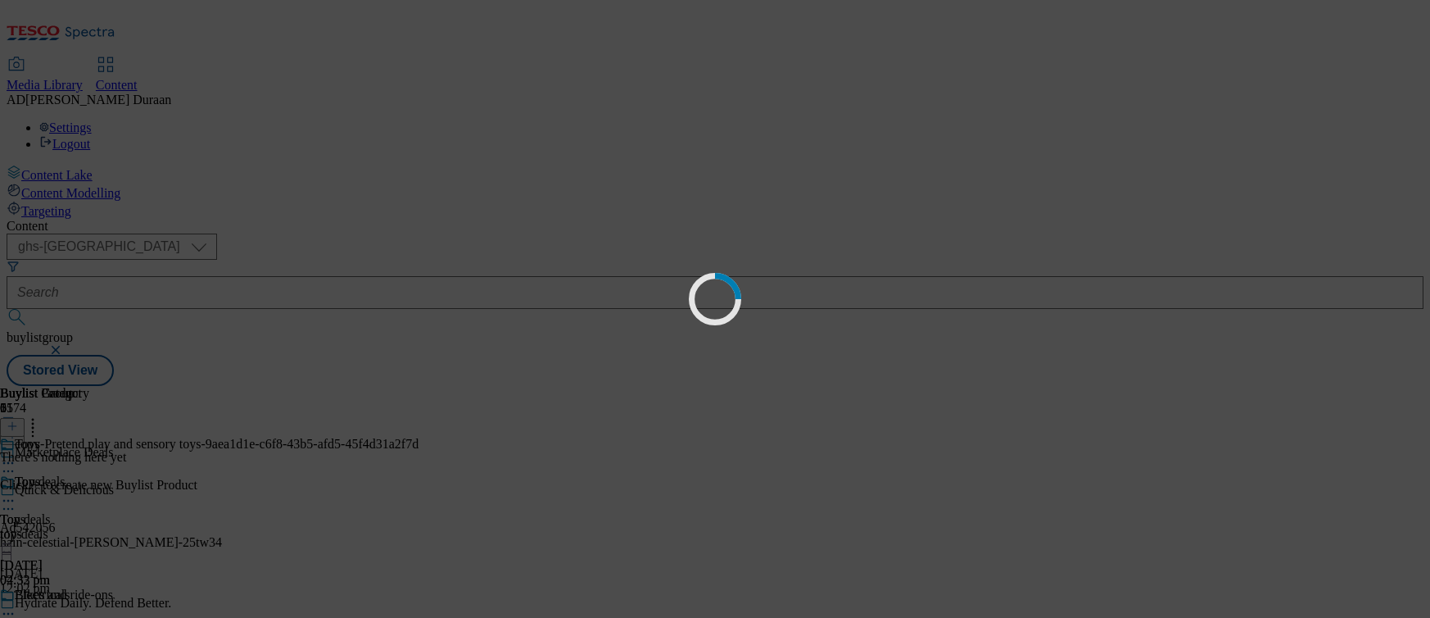
scroll to position [0, 0]
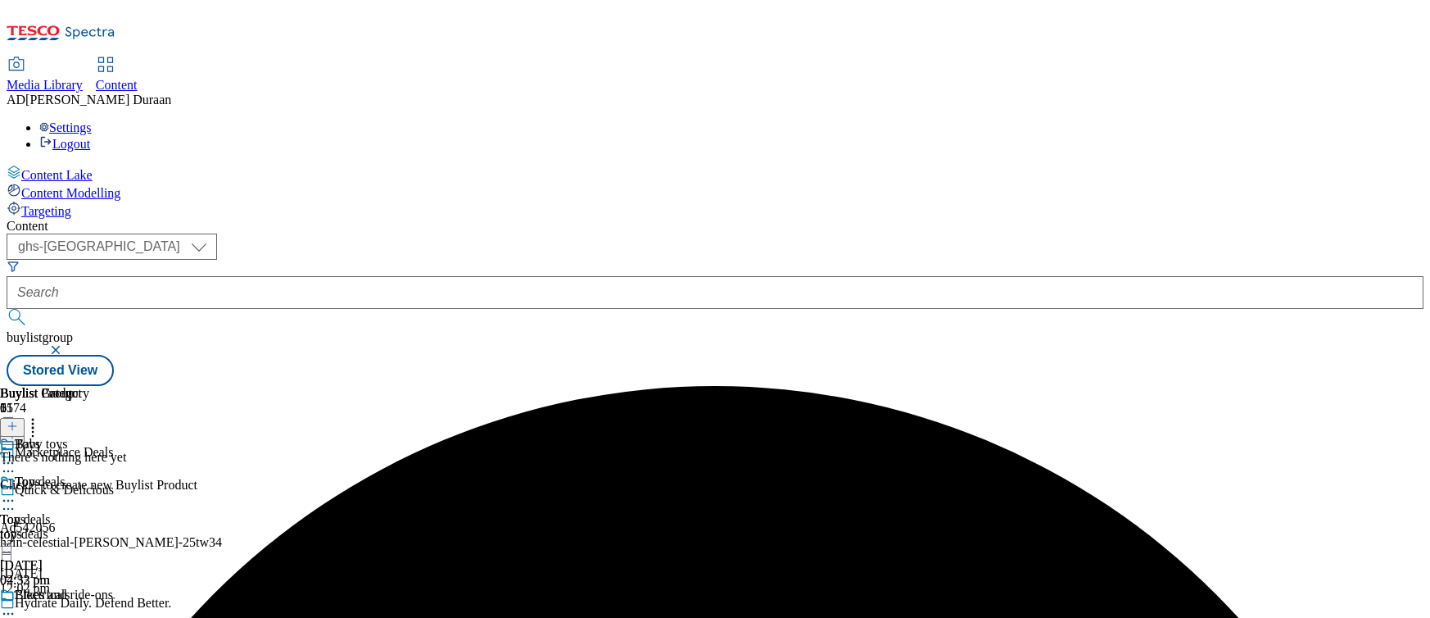
click at [16, 455] on icon at bounding box center [8, 463] width 16 height 16
click at [76, 487] on button "Edit" at bounding box center [54, 496] width 43 height 19
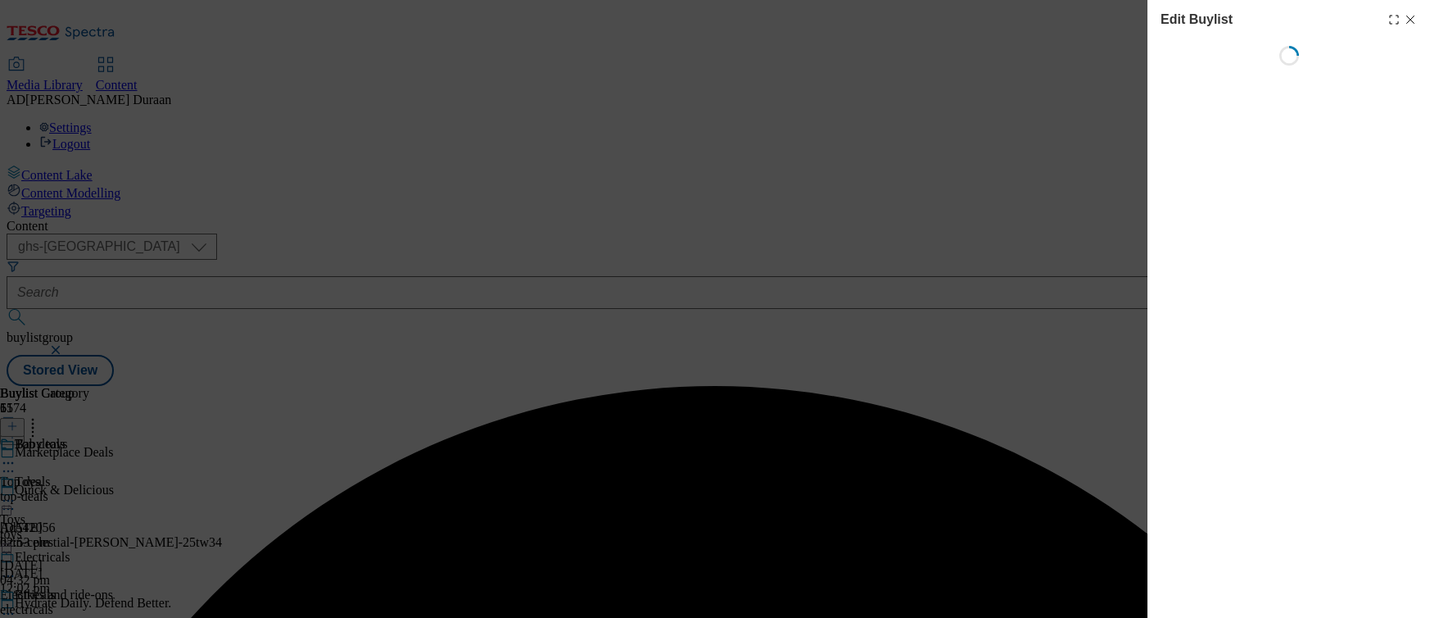
select select "evergreen"
select select "Banner"
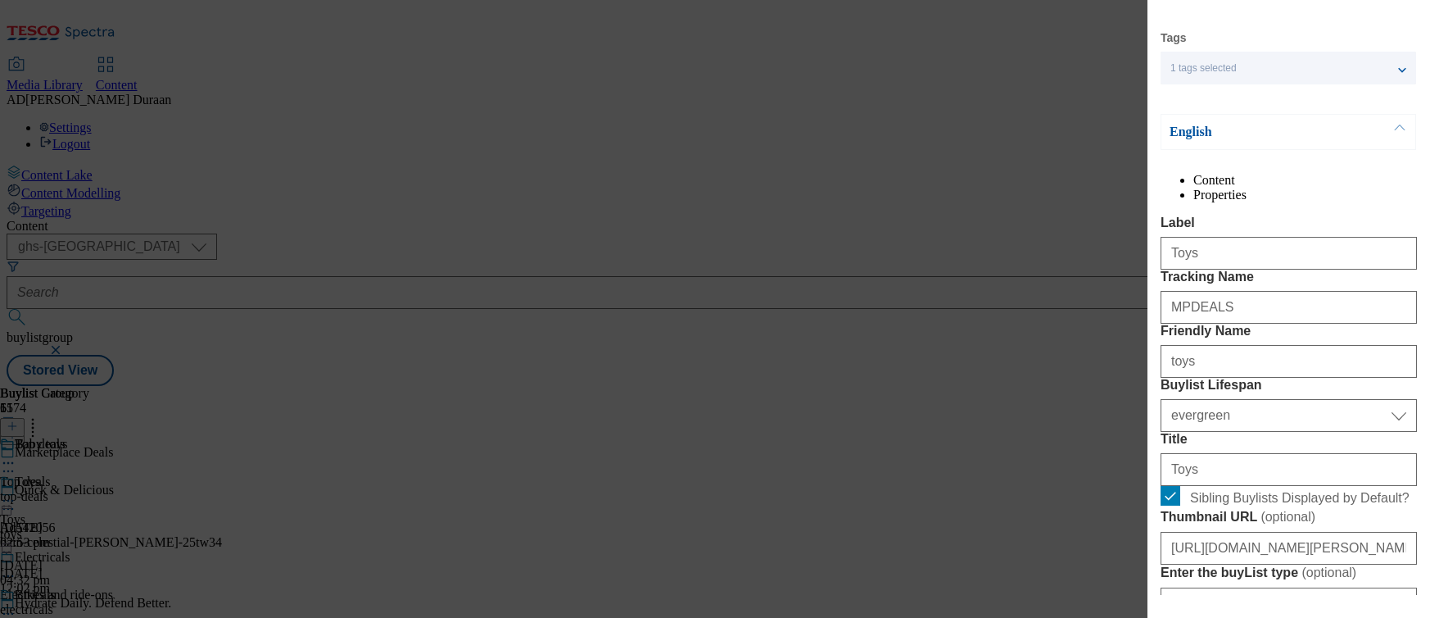
scroll to position [206, 0]
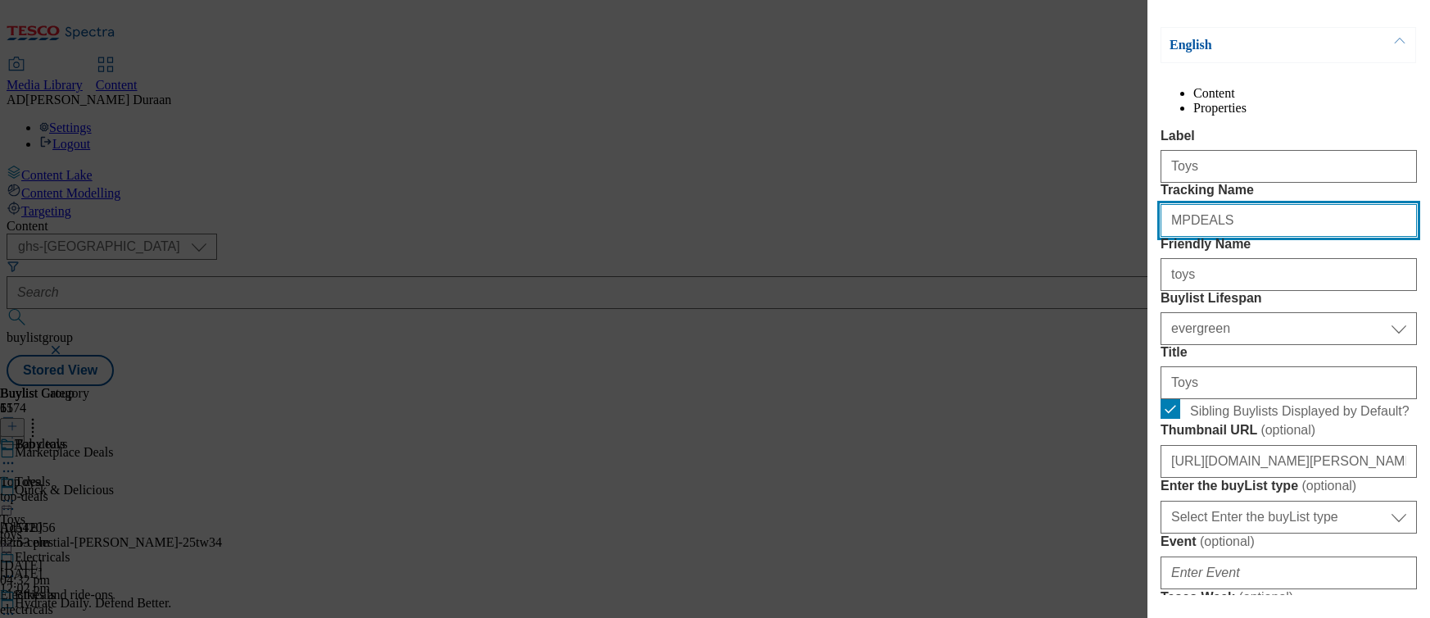
drag, startPoint x: 1221, startPoint y: 289, endPoint x: 1134, endPoint y: 281, distance: 87.2
click at [1134, 281] on div "Edit Buylist Locale Select locale English Welsh Tags 1 tags selected fnf market…" at bounding box center [715, 309] width 1430 height 618
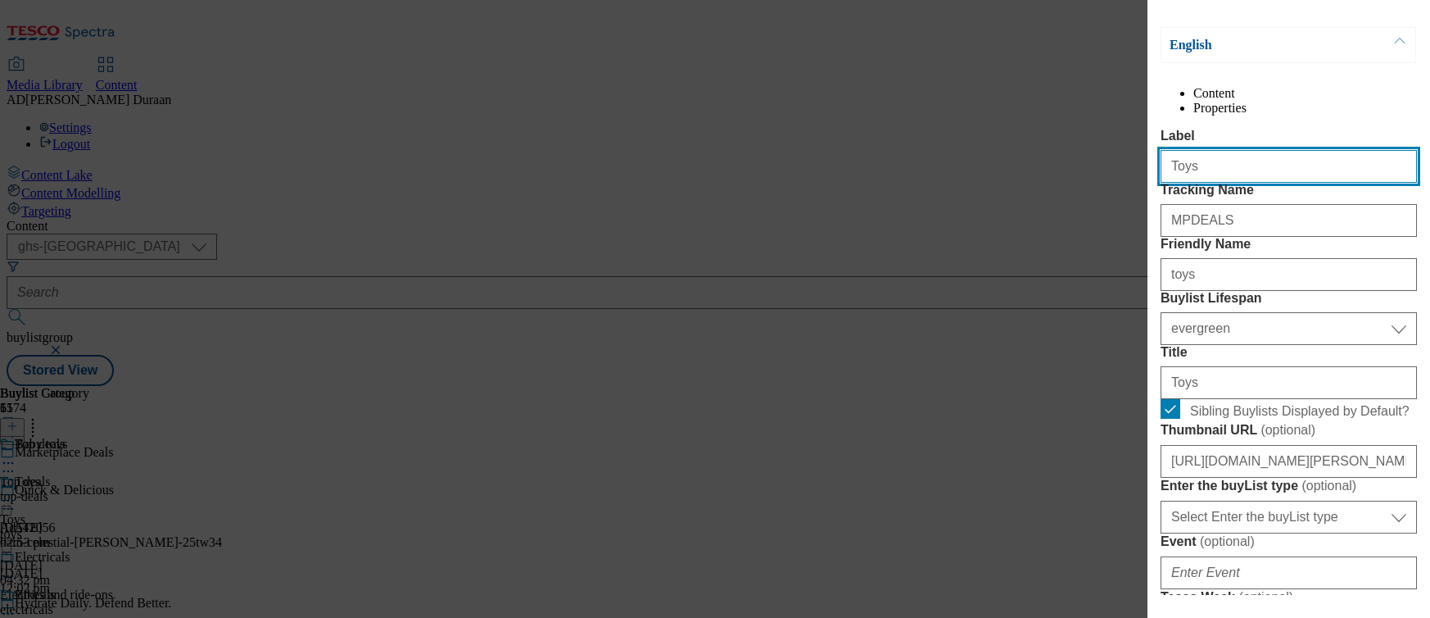
drag, startPoint x: 1138, startPoint y: 197, endPoint x: 1085, endPoint y: 194, distance: 53.3
click at [1079, 193] on div "Edit Buylist Locale Select locale English Welsh Tags 1 tags selected fnf market…" at bounding box center [715, 309] width 1430 height 618
paste input "sale"
type input "Toy sale"
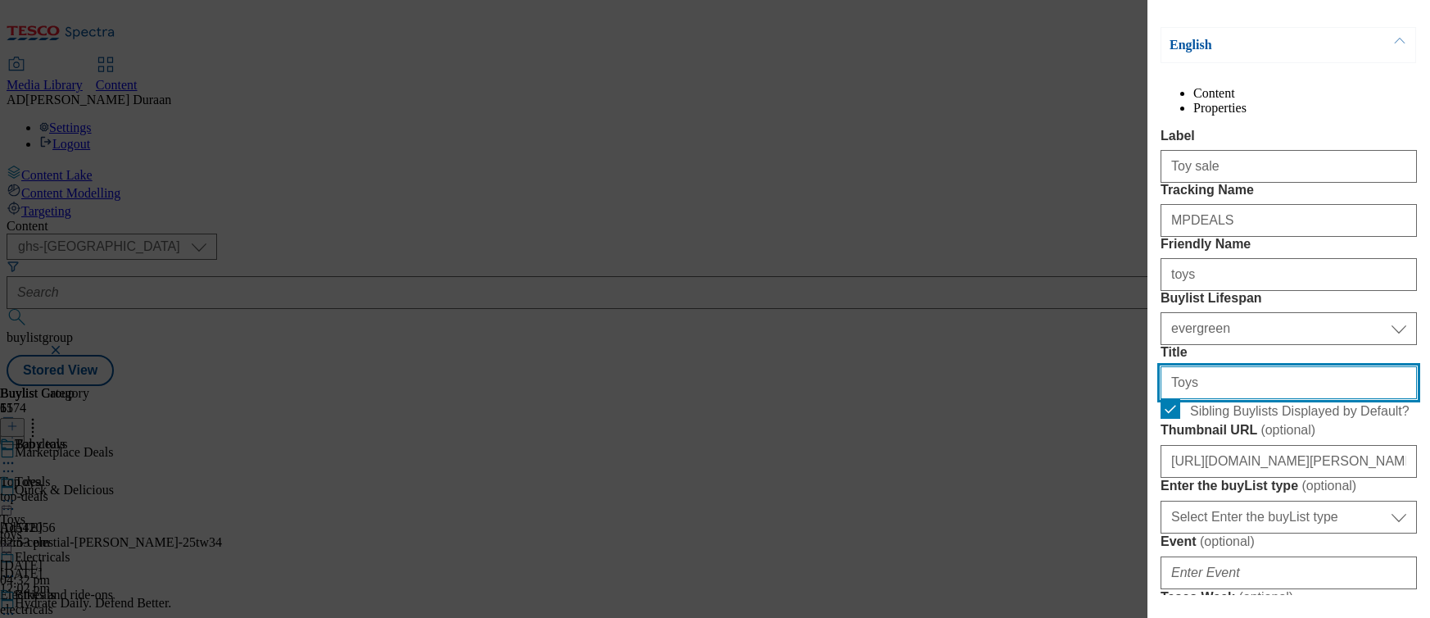
click at [1142, 522] on div "Edit Buylist Locale Select locale English Welsh Tags 1 tags selected fnf market…" at bounding box center [715, 309] width 1430 height 618
paste input "sale"
type input "Toy sale"
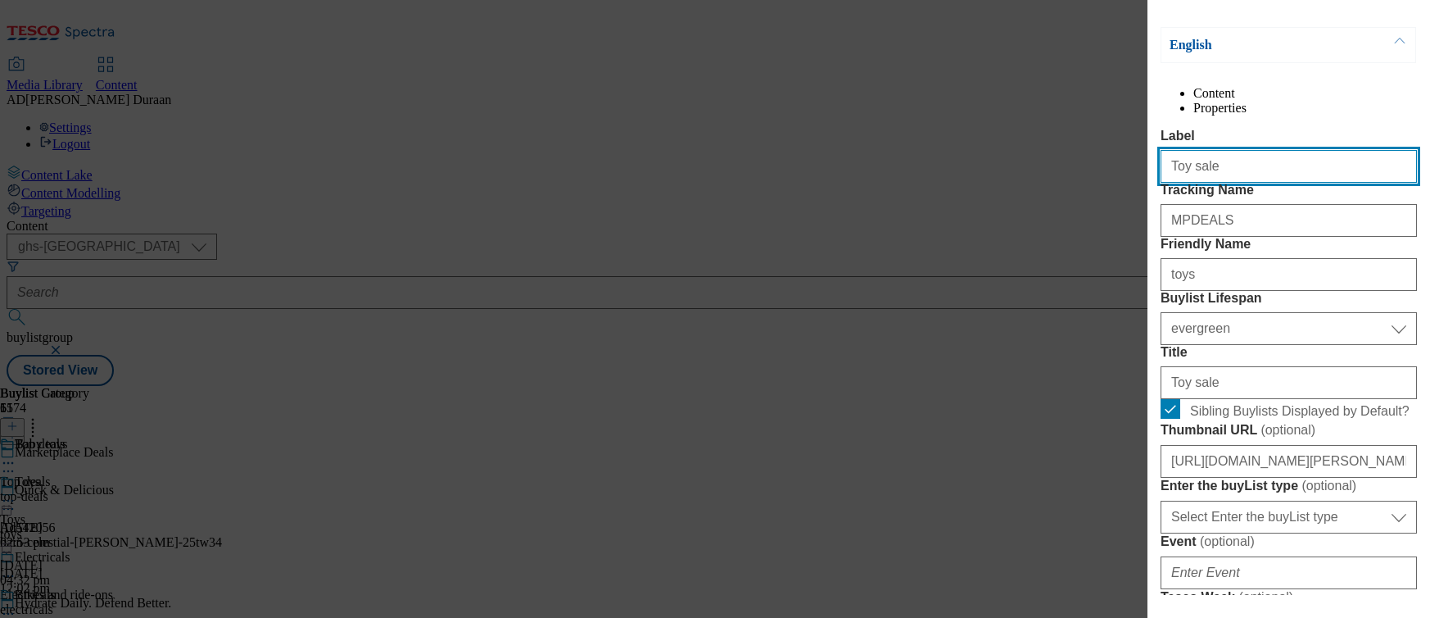
click at [1272, 183] on input "Toy sale" at bounding box center [1289, 166] width 256 height 33
type input "Toy sale"
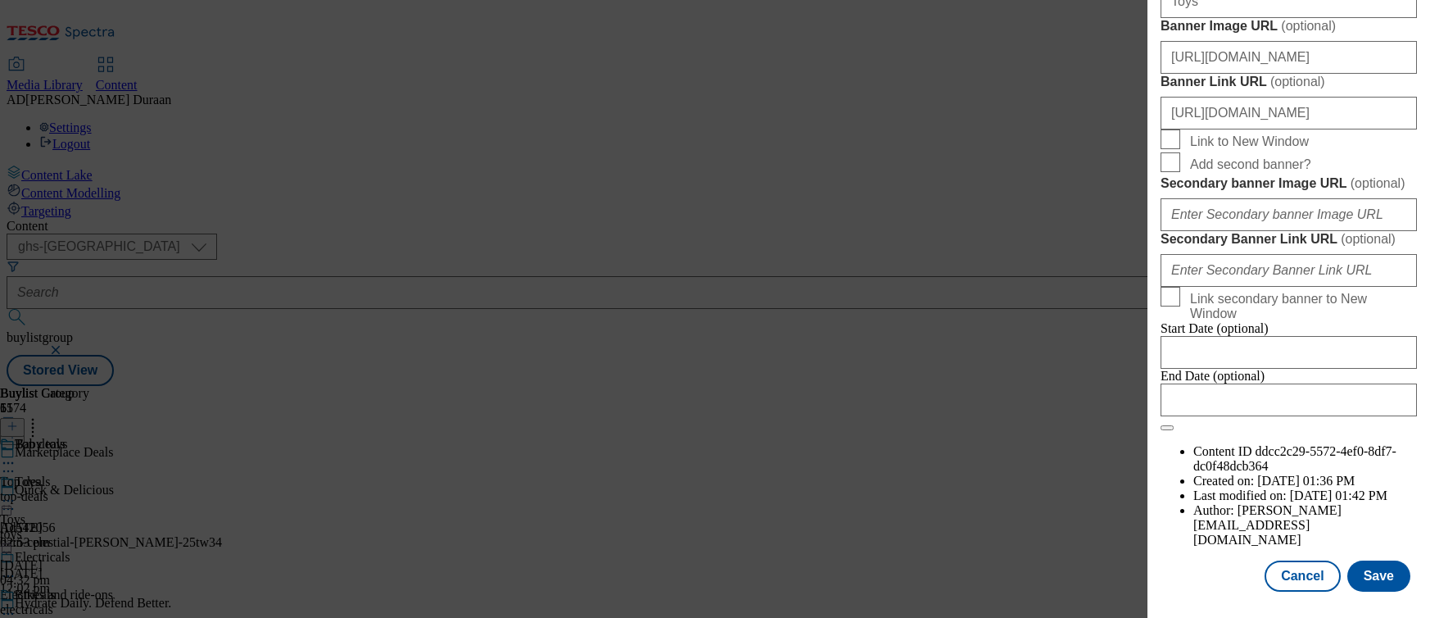
scroll to position [1839, 0]
click at [1395, 578] on button "Save" at bounding box center [1379, 575] width 63 height 31
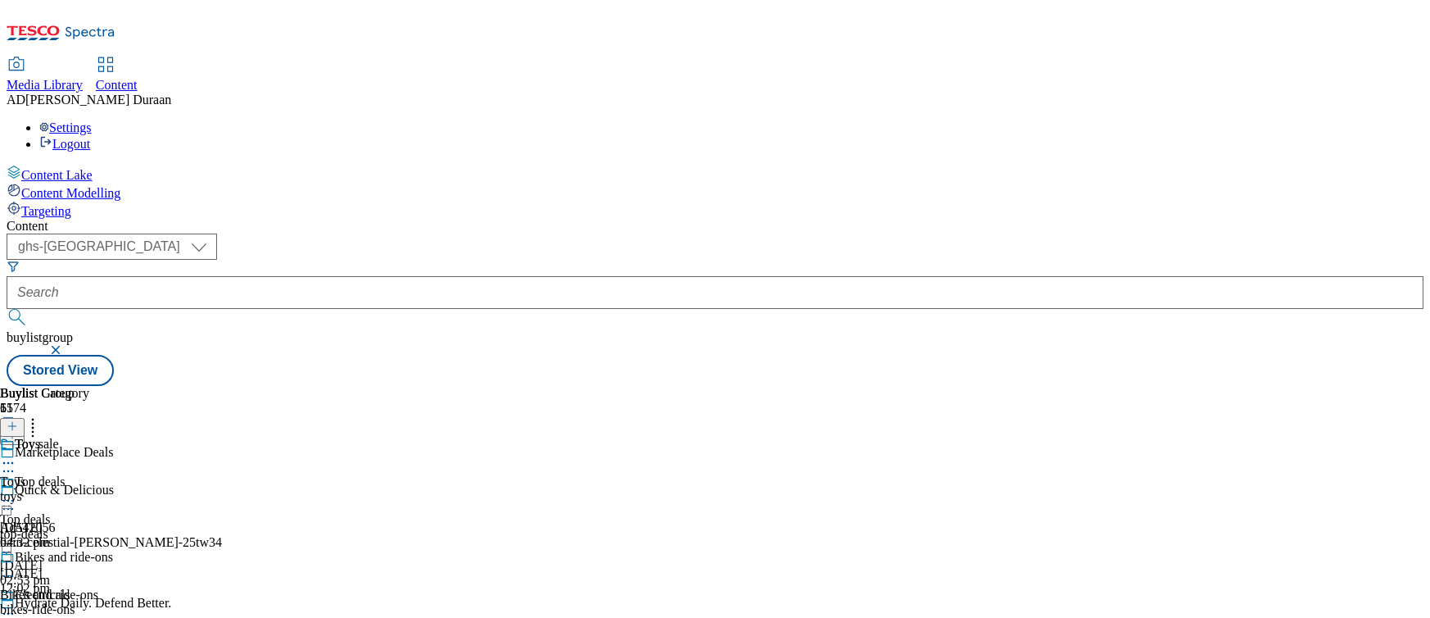
scroll to position [1372, 0]
click at [41, 415] on icon at bounding box center [33, 423] width 16 height 16
click at [92, 476] on span "Reorder" at bounding box center [71, 482] width 39 height 12
drag, startPoint x: 771, startPoint y: 460, endPoint x: 773, endPoint y: 198, distance: 262.2
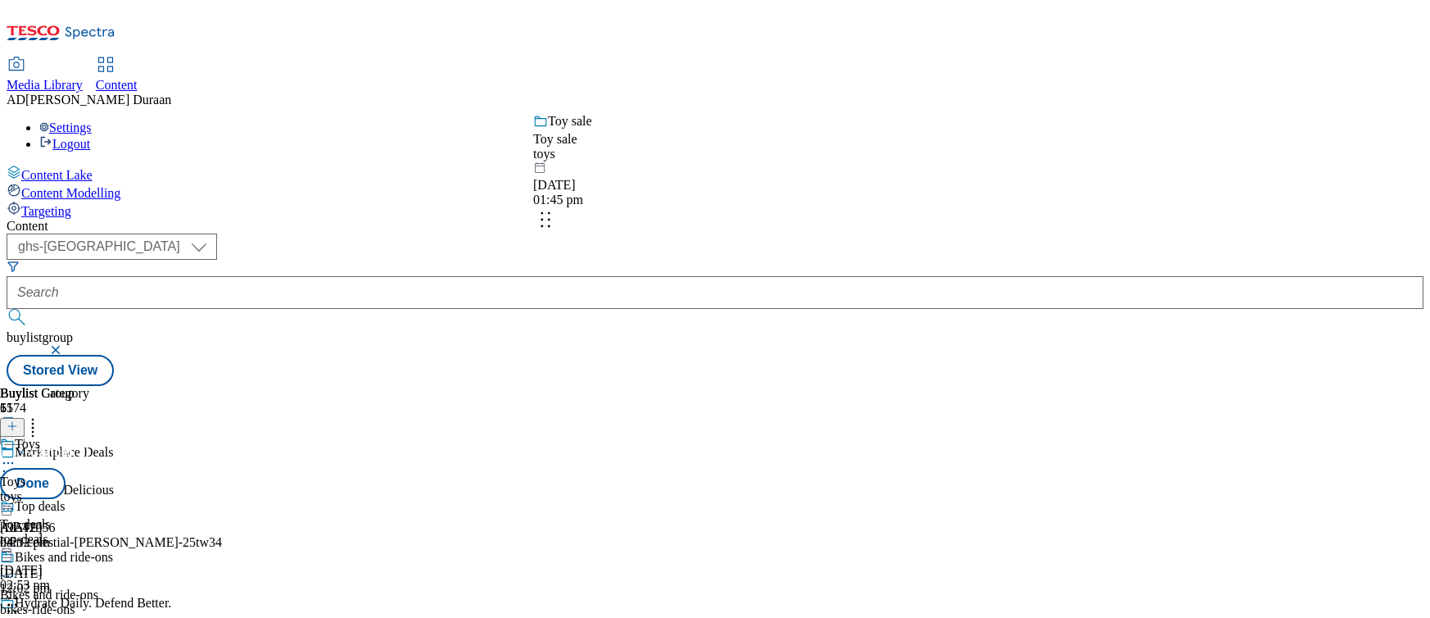
drag, startPoint x: 766, startPoint y: 568, endPoint x: 773, endPoint y: 220, distance: 348.3
click at [773, 220] on body "Icons icon_account icon_add icon_backward_link icon_basket icon_benefits icon_c…" at bounding box center [715, 196] width 1417 height 379
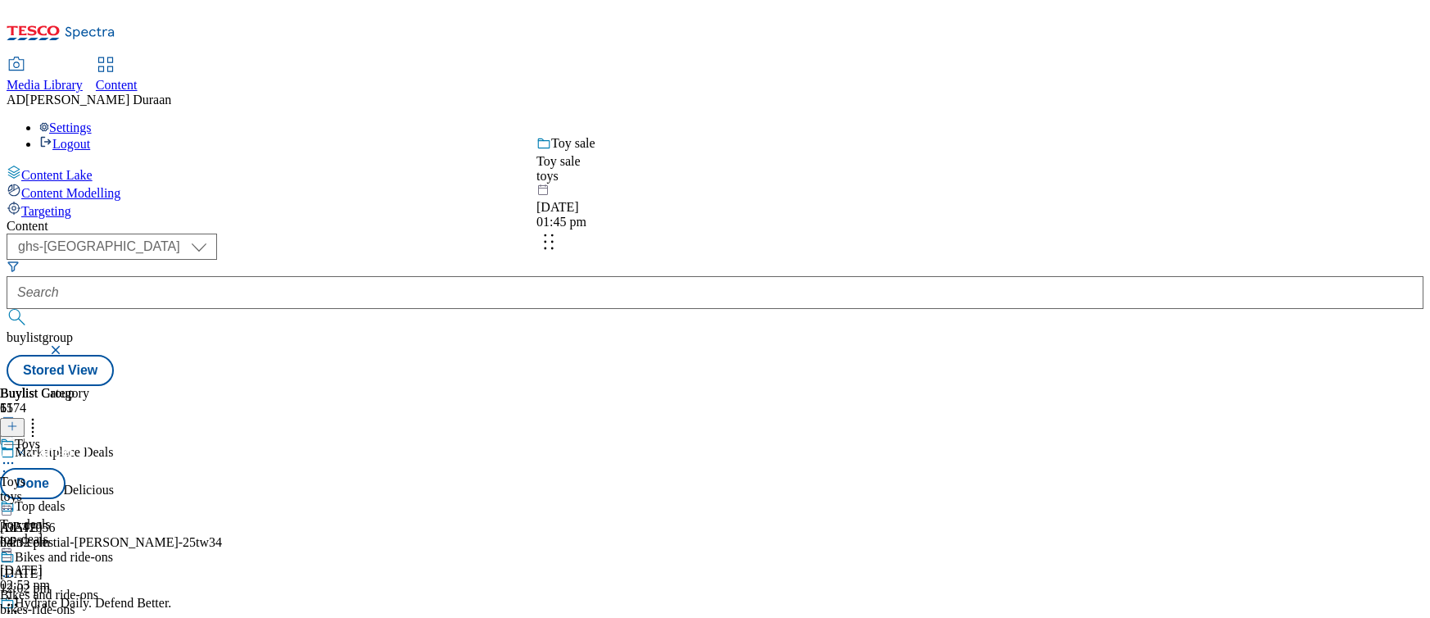
drag, startPoint x: 764, startPoint y: 540, endPoint x: 766, endPoint y: 205, distance: 335.1
drag, startPoint x: 774, startPoint y: 560, endPoint x: 773, endPoint y: 236, distance: 323.6
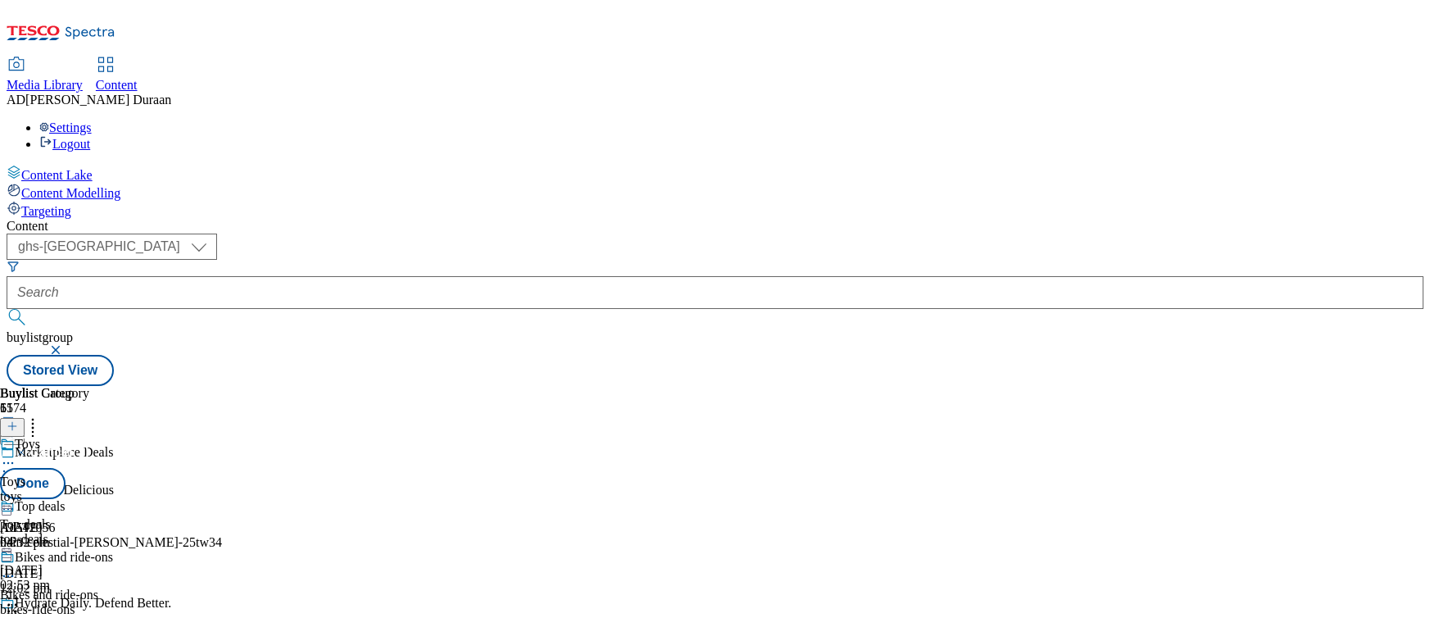
scroll to position [300, 0]
drag, startPoint x: 763, startPoint y: 520, endPoint x: 770, endPoint y: 270, distance: 250.0
click at [773, 229] on body "Icons icon_account icon_add icon_backward_link icon_basket icon_benefits icon_c…" at bounding box center [715, 196] width 1417 height 379
click at [704, 386] on body "Icons icon_account icon_add icon_backward_link icon_basket icon_benefits icon_c…" at bounding box center [715, 196] width 1417 height 379
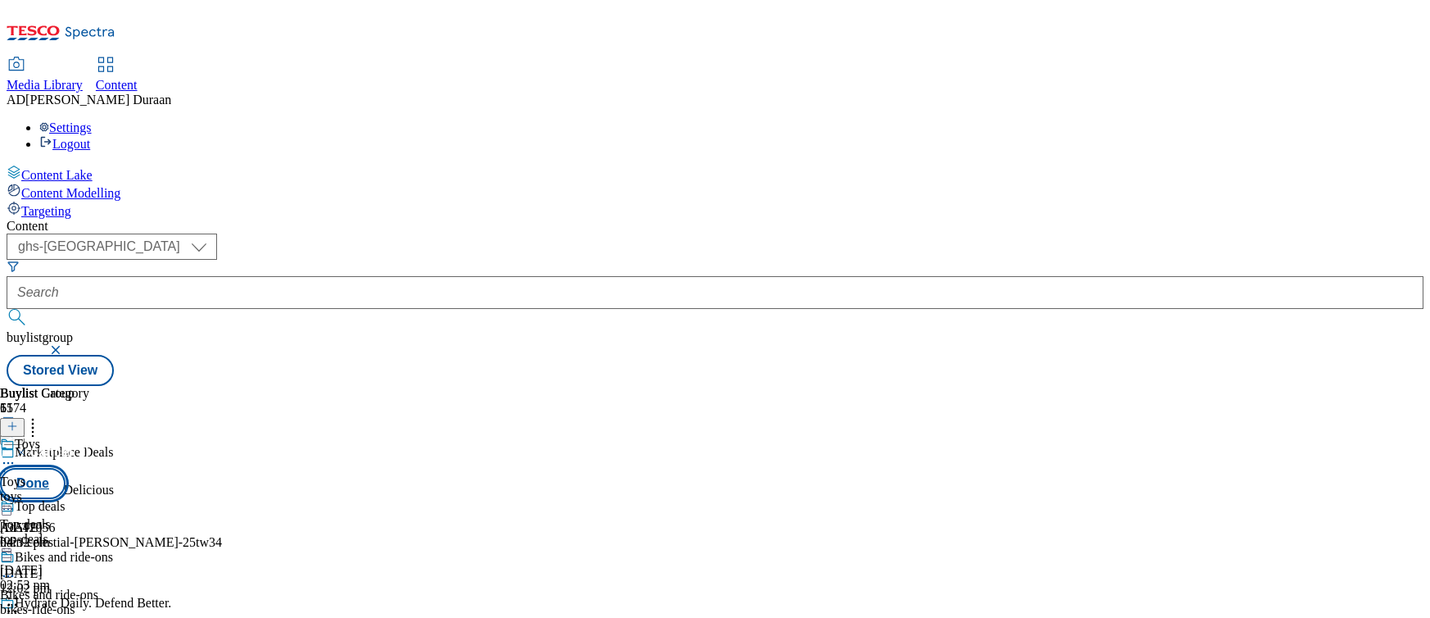
click at [66, 468] on button "Done" at bounding box center [33, 483] width 66 height 31
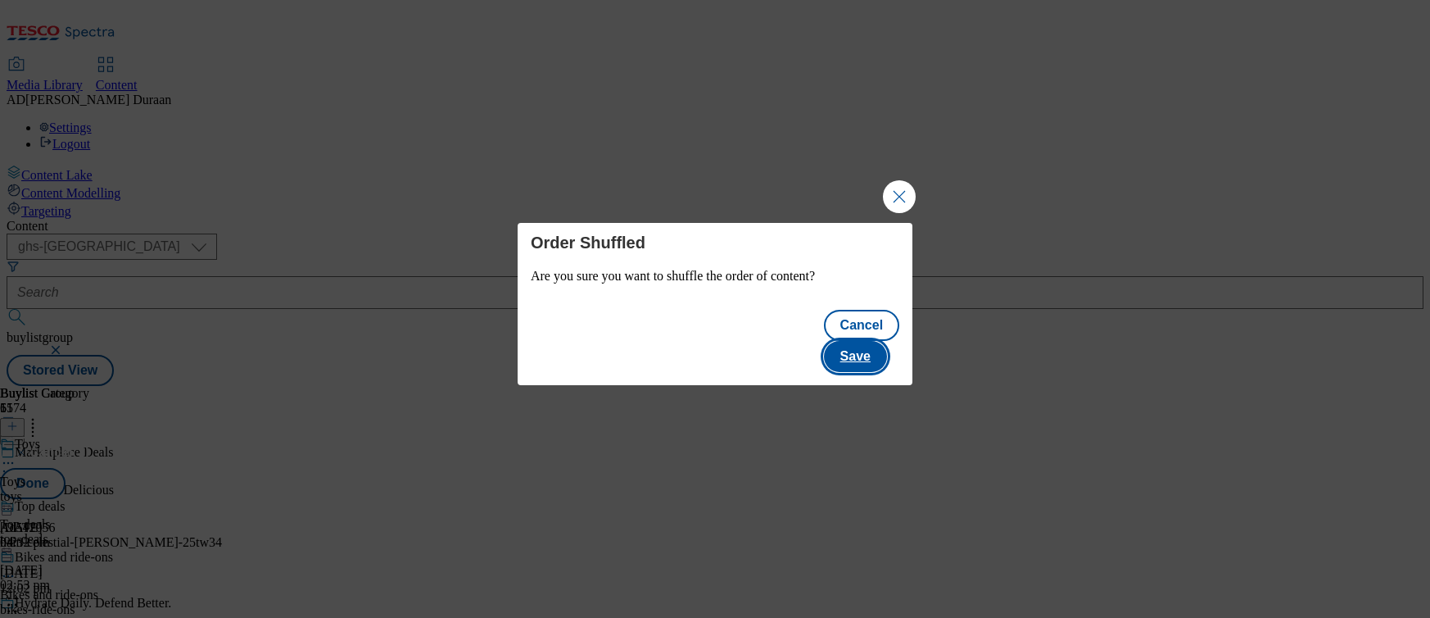
click at [873, 346] on button "Save" at bounding box center [855, 356] width 63 height 31
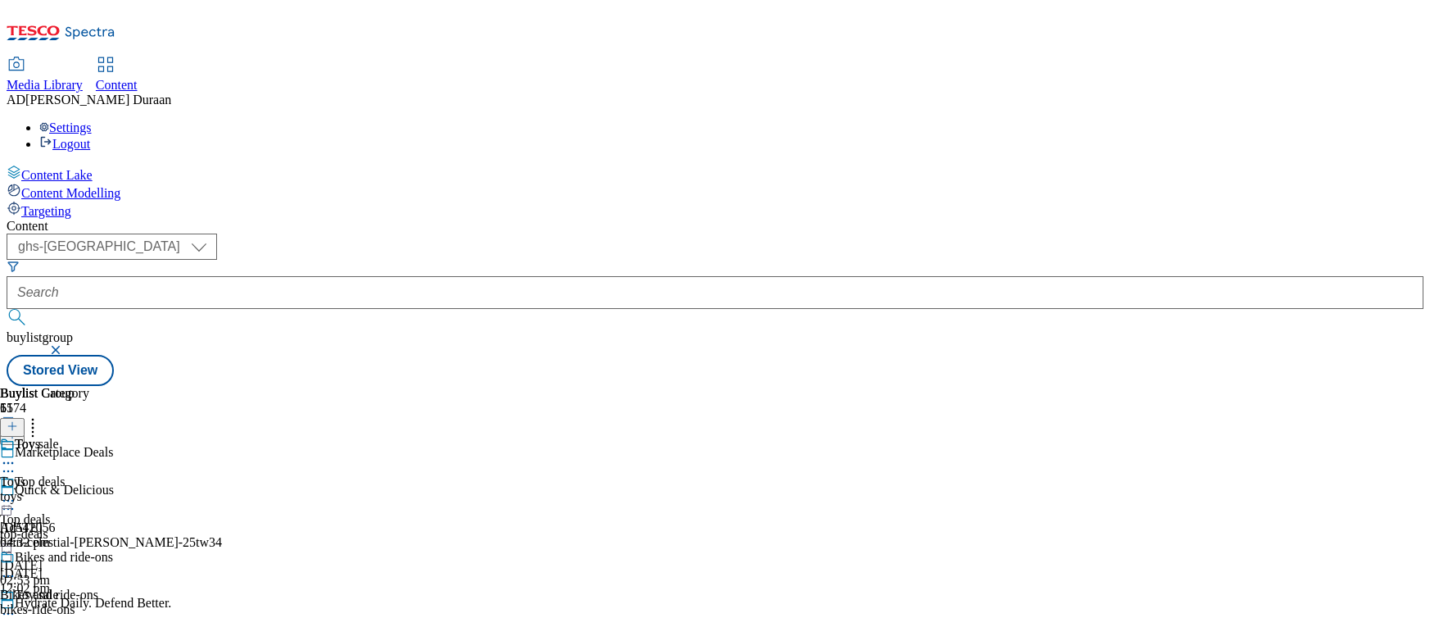
scroll to position [521, 0]
click at [16, 568] on icon at bounding box center [8, 576] width 16 height 16
click at [70, 605] on span "Edit" at bounding box center [60, 611] width 19 height 12
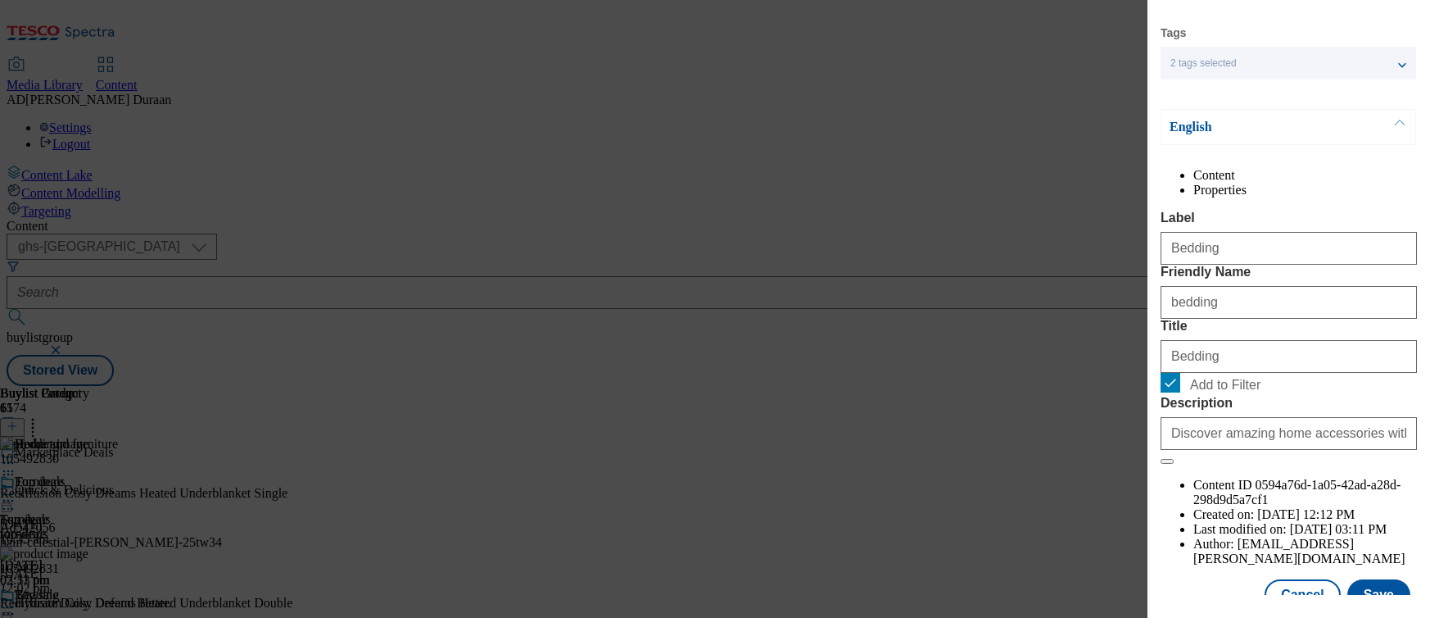
scroll to position [188, 0]
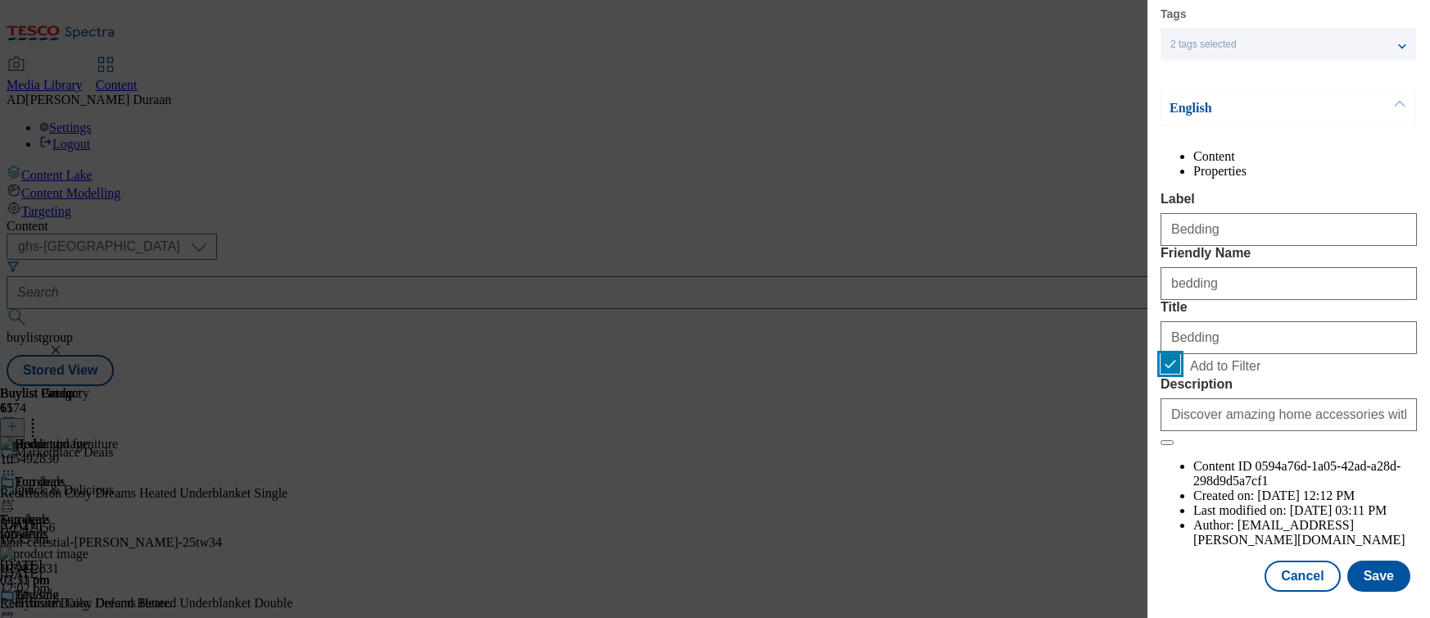
drag, startPoint x: 1172, startPoint y: 436, endPoint x: 1273, endPoint y: 522, distance: 132.5
click at [1174, 374] on input "Add to Filter" at bounding box center [1171, 364] width 20 height 20
checkbox input "false"
click at [1387, 579] on button "Save" at bounding box center [1379, 575] width 63 height 31
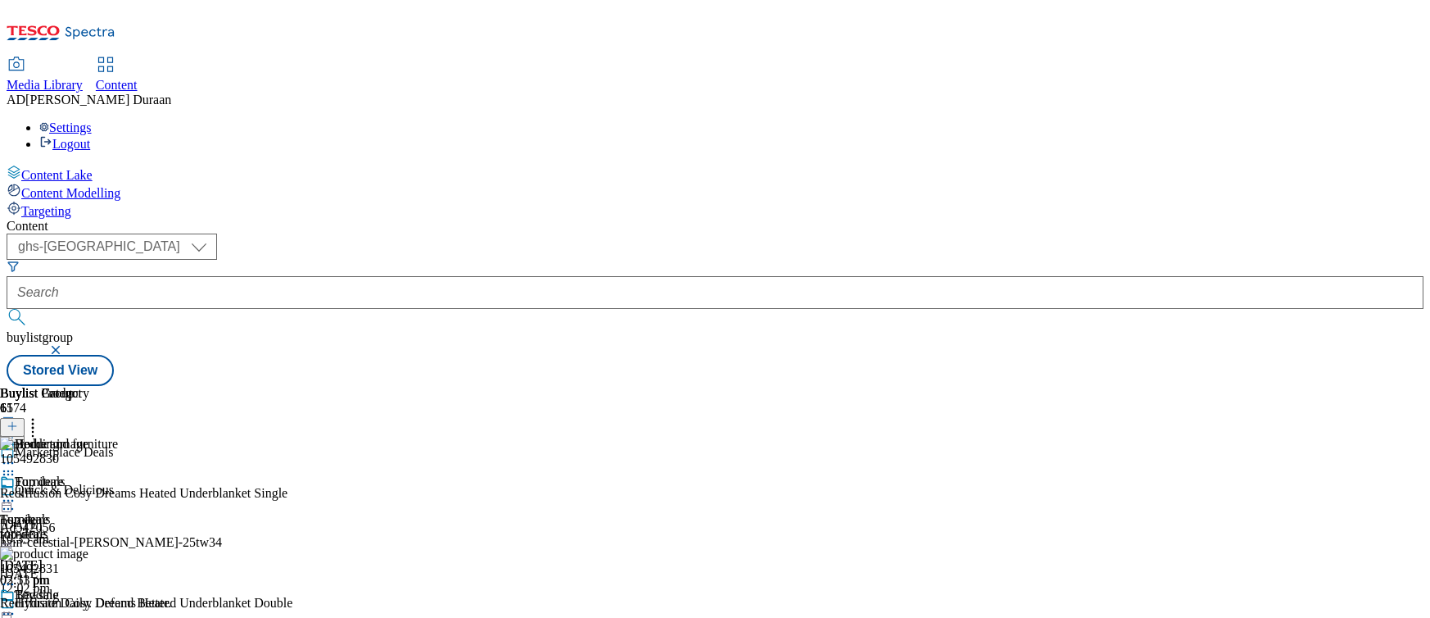
scroll to position [464, 0]
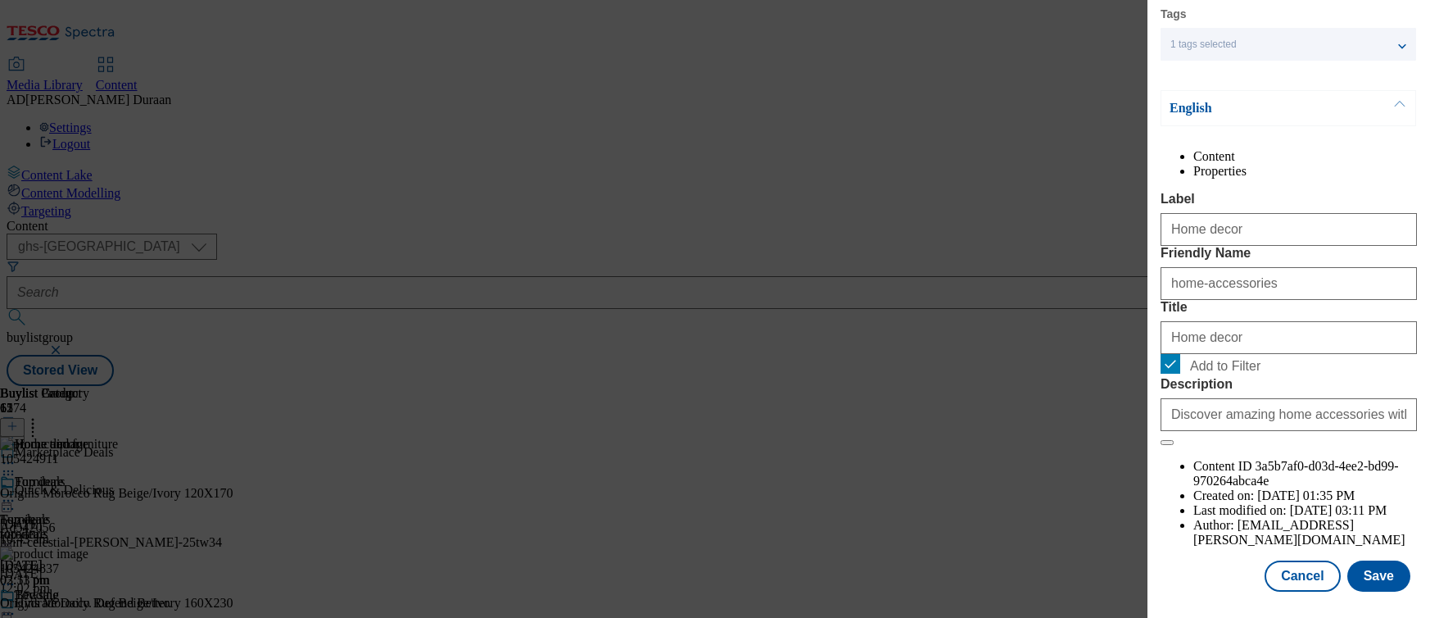
scroll to position [188, 0]
drag, startPoint x: 1172, startPoint y: 428, endPoint x: 1340, endPoint y: 553, distance: 209.7
click at [1172, 374] on input "Add to Filter" at bounding box center [1171, 364] width 20 height 20
checkbox input "false"
click at [1376, 575] on button "Save" at bounding box center [1379, 575] width 63 height 31
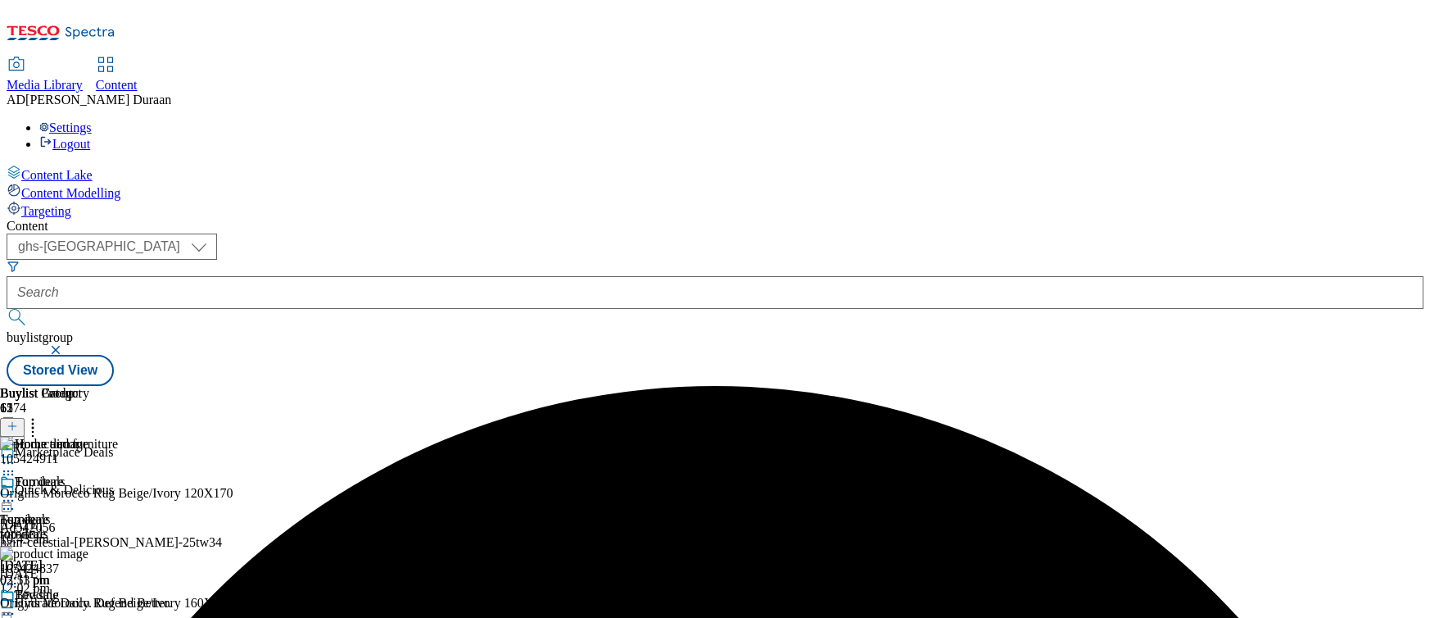
scroll to position [148, 0]
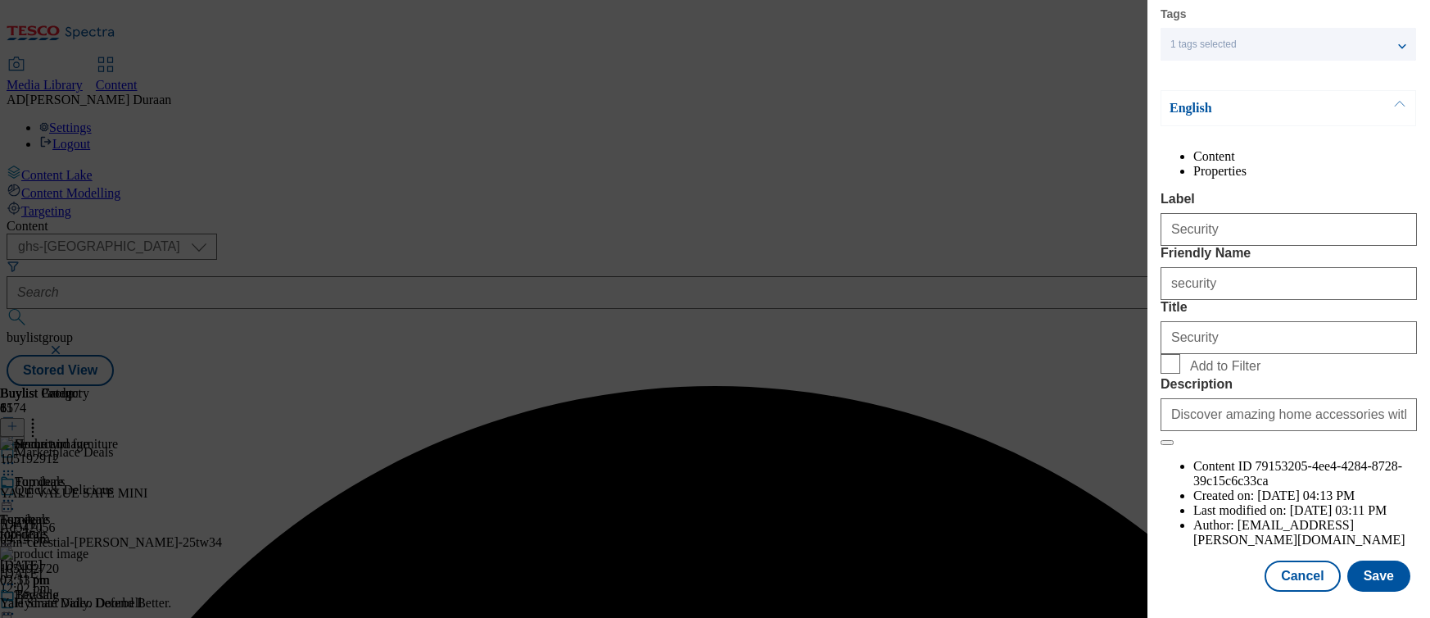
scroll to position [188, 0]
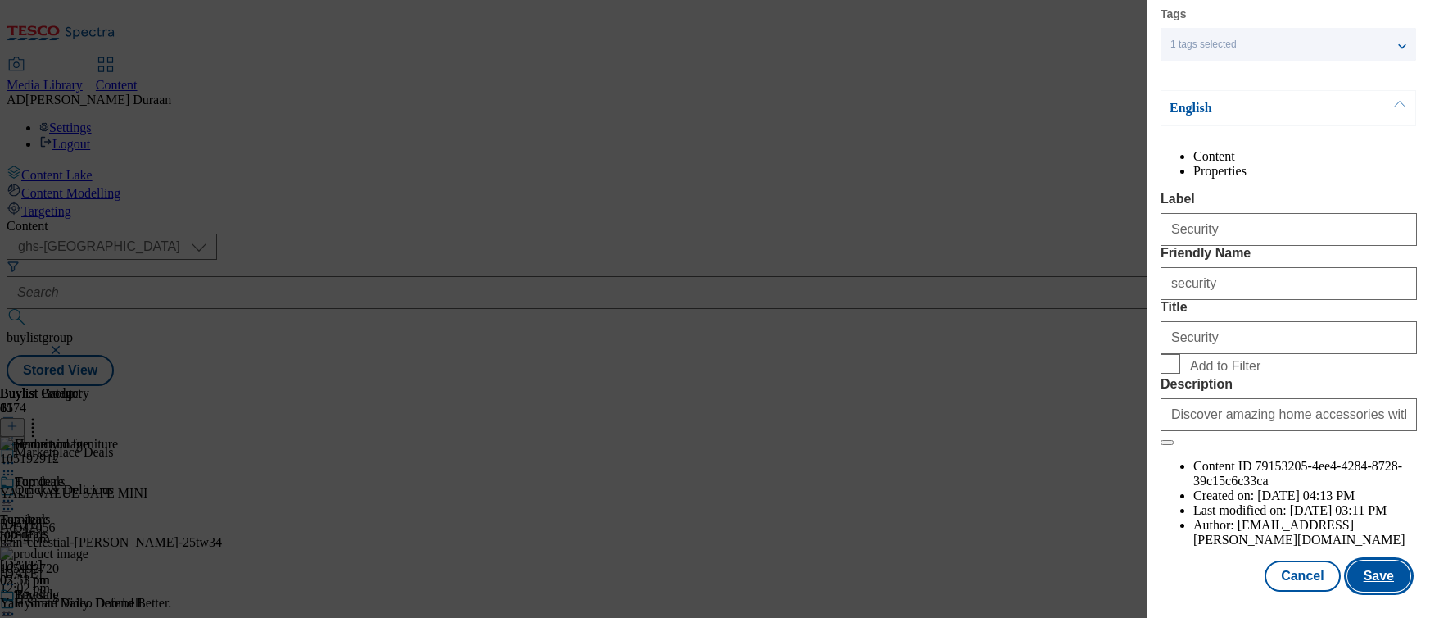
click at [1379, 572] on button "Save" at bounding box center [1379, 575] width 63 height 31
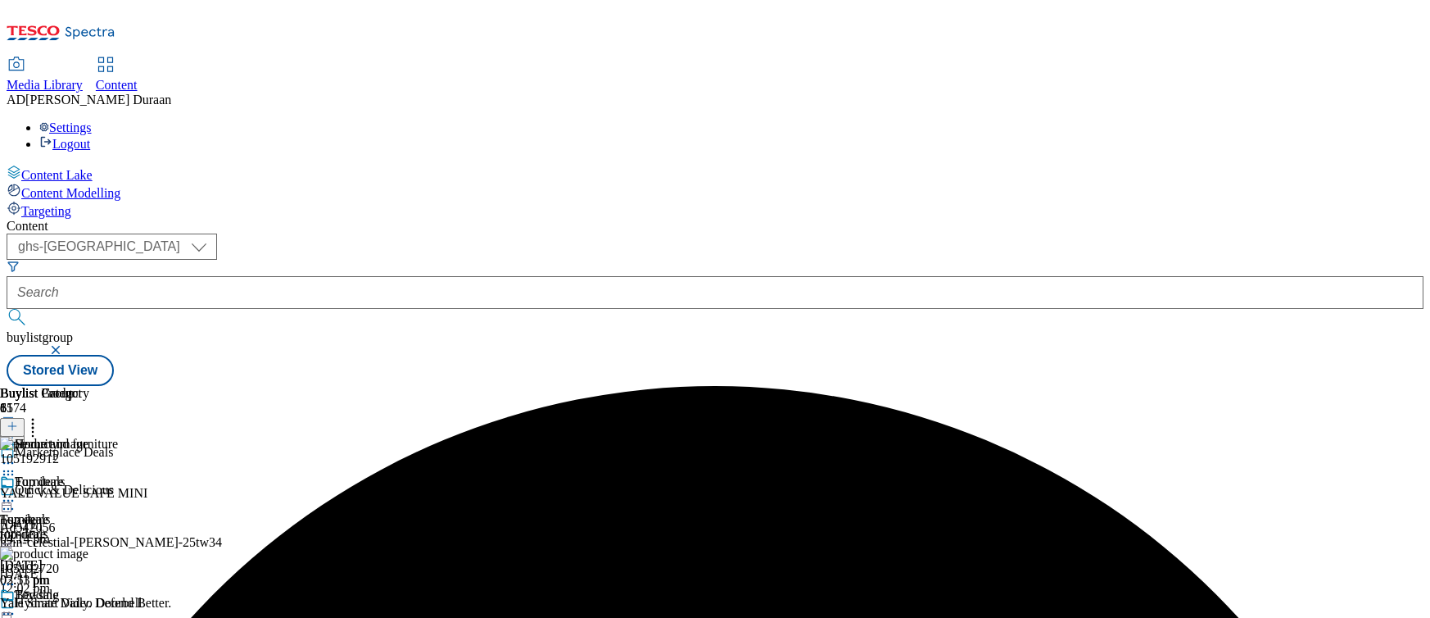
scroll to position [0, 1]
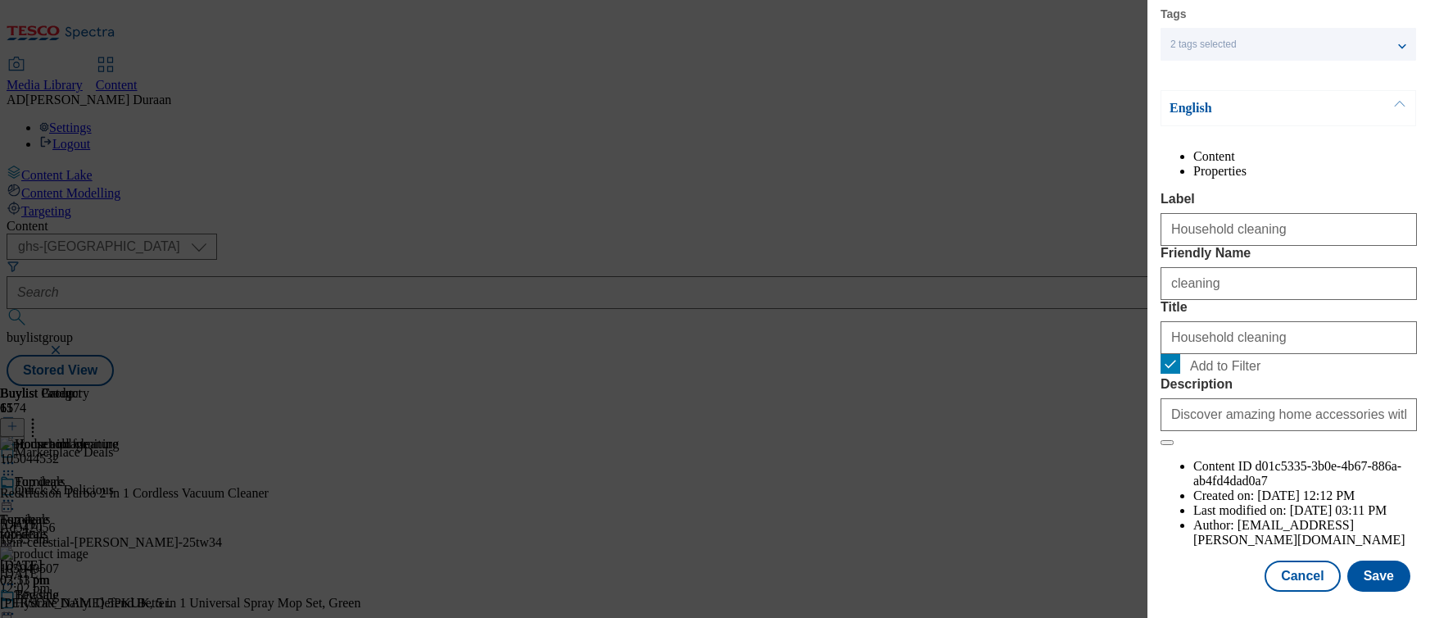
scroll to position [188, 0]
drag, startPoint x: 1167, startPoint y: 433, endPoint x: 1267, endPoint y: 510, distance: 126.2
click at [1170, 374] on input "Add to Filter" at bounding box center [1171, 364] width 20 height 20
checkbox input "false"
click at [1395, 570] on button "Save" at bounding box center [1379, 575] width 63 height 31
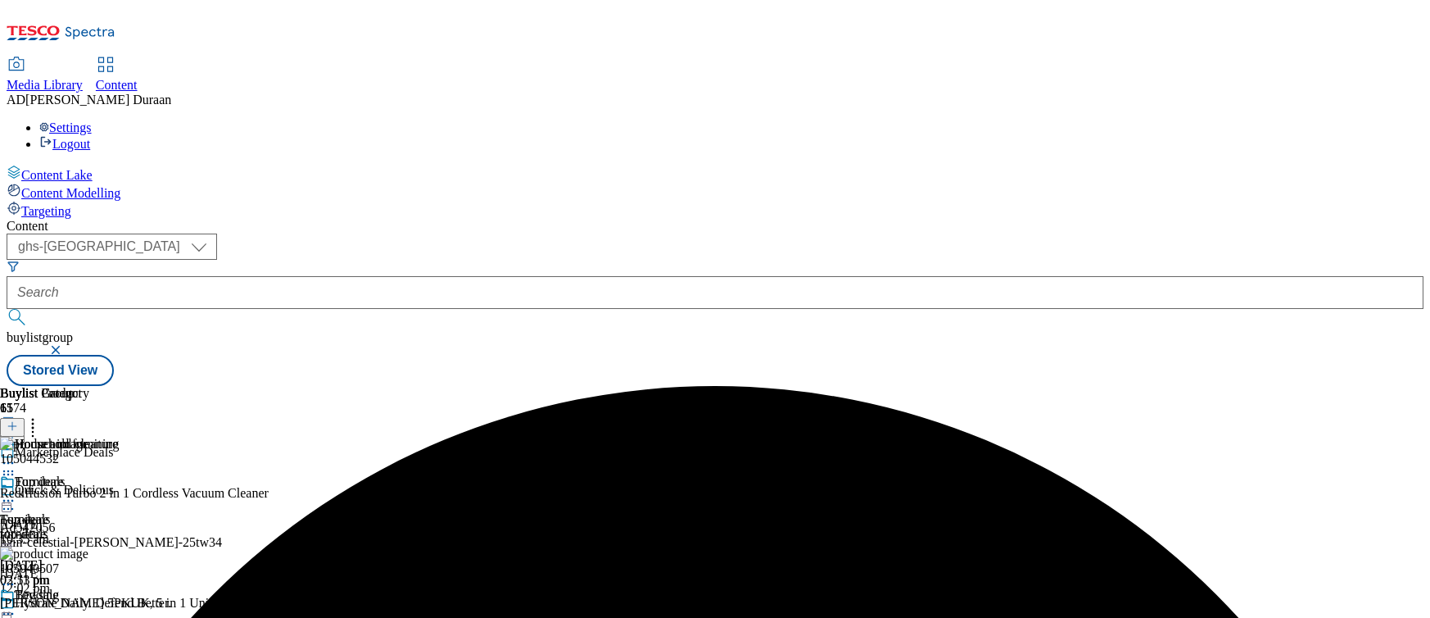
scroll to position [0, 0]
drag, startPoint x: 1069, startPoint y: 415, endPoint x: 1014, endPoint y: 420, distance: 55.2
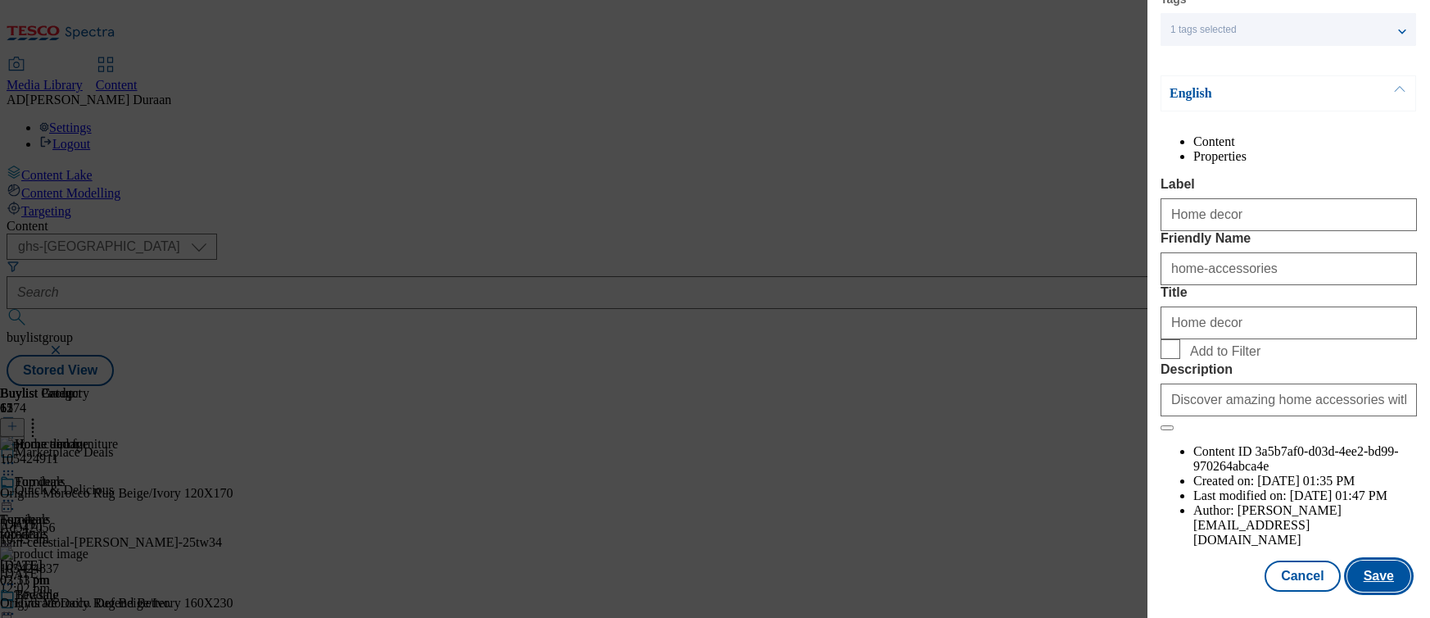
drag, startPoint x: 1371, startPoint y: 581, endPoint x: 1361, endPoint y: 572, distance: 13.3
click at [1371, 581] on button "Save" at bounding box center [1379, 575] width 63 height 31
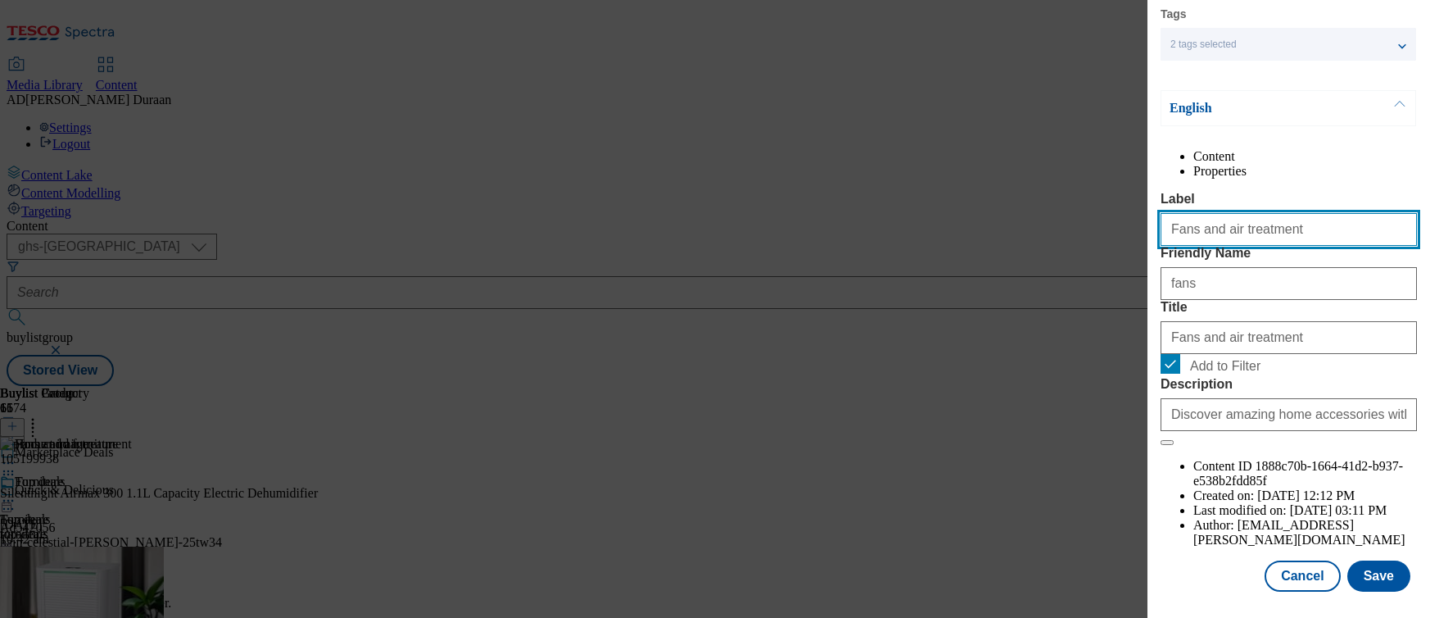
drag, startPoint x: 1281, startPoint y: 260, endPoint x: 1157, endPoint y: 256, distance: 124.6
click at [1146, 256] on div "Edit Buylist Category Locale Select locale English Welsh Tags 2 tags selected f…" at bounding box center [715, 309] width 1430 height 618
paste input "Heating and fans"
type input "Heating and fans"
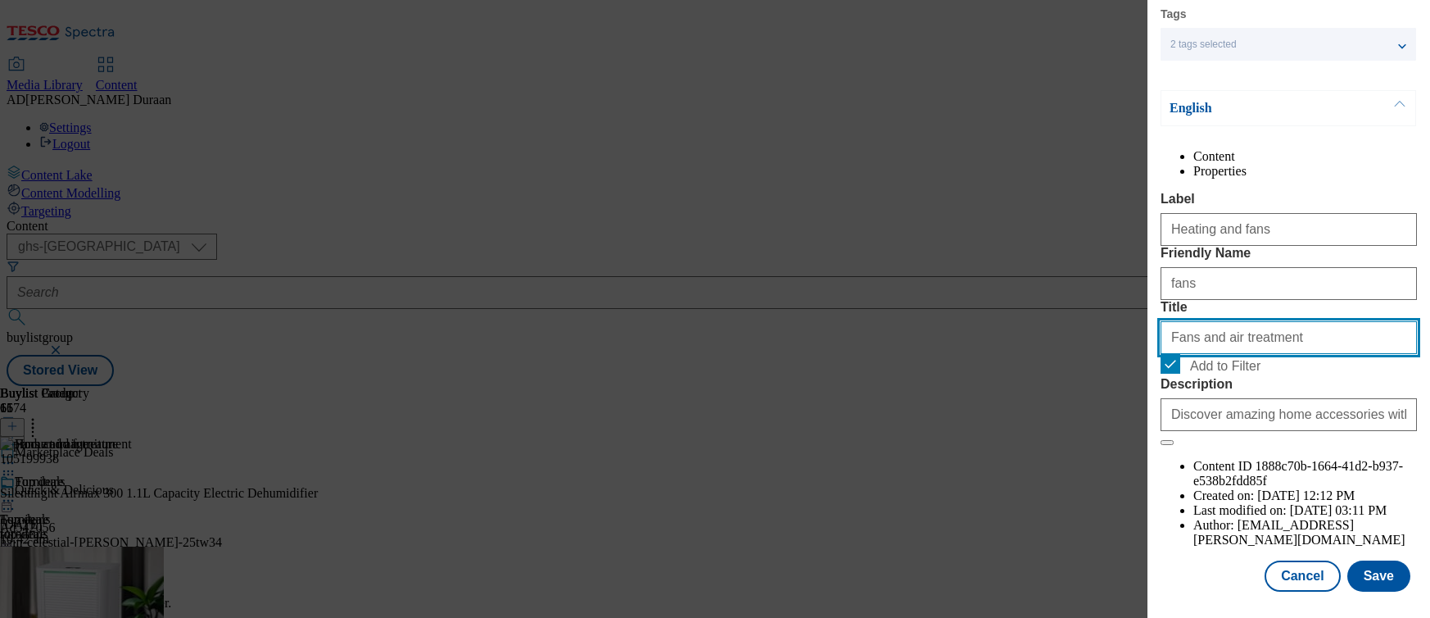
drag, startPoint x: 1278, startPoint y: 422, endPoint x: 1200, endPoint y: 419, distance: 77.9
click at [1135, 410] on div "Edit Buylist Category Locale Select locale English Welsh Tags 2 tags selected f…" at bounding box center [715, 309] width 1430 height 618
paste input "Heating and fans"
type input "Heating and fans"
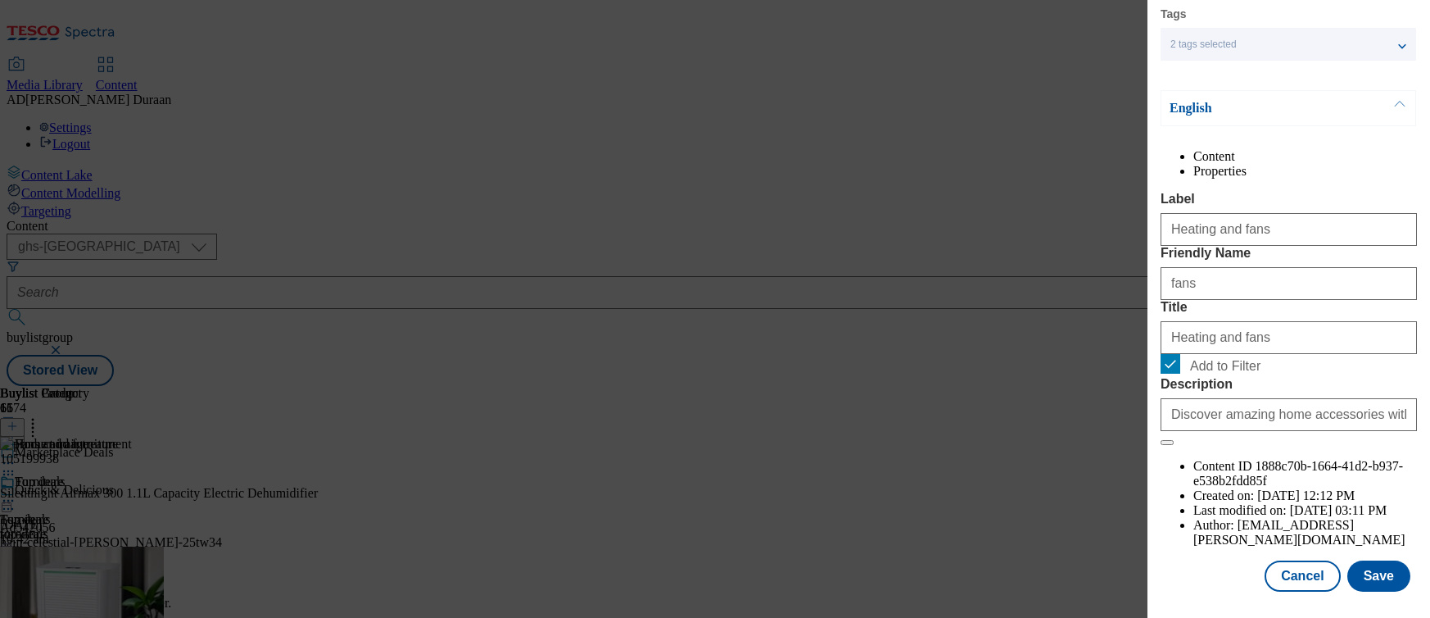
click at [1254, 374] on form "Label Heating and fans Friendly Name fans Title Heating and fans Add to Filter …" at bounding box center [1289, 319] width 256 height 254
click at [1376, 580] on button "Save" at bounding box center [1379, 575] width 63 height 31
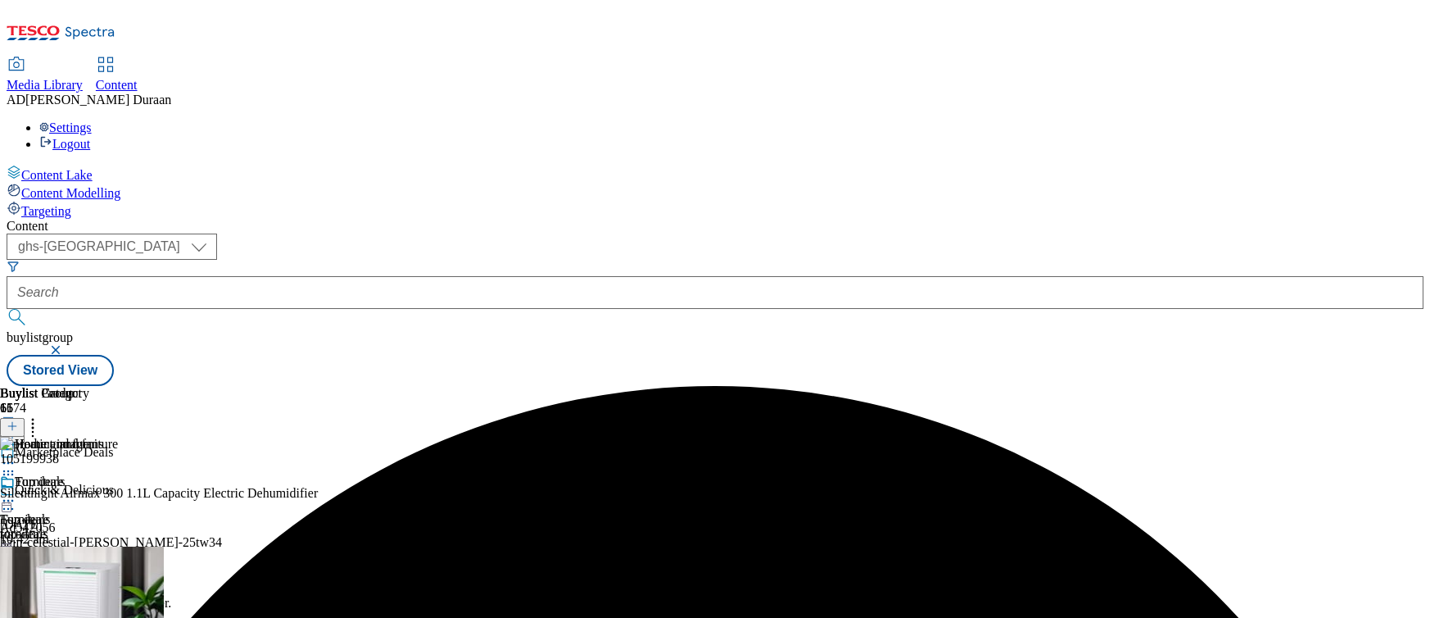
click at [16, 455] on icon at bounding box center [8, 463] width 16 height 16
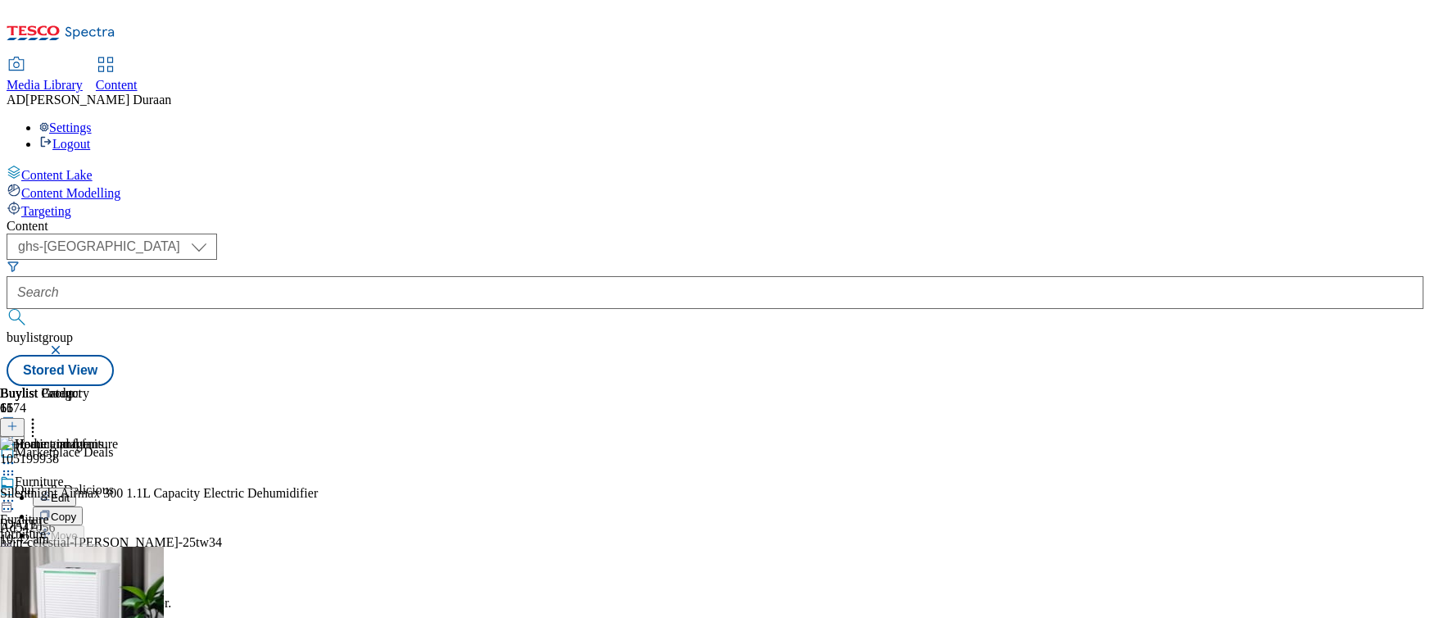
click at [706, 233] on div "( optional ) ghs-roi ghs-[GEOGRAPHIC_DATA] ghs-uk buylistgroup Stored View" at bounding box center [715, 309] width 1417 height 152
click at [16, 463] on icon at bounding box center [8, 471] width 16 height 16
click at [735, 233] on div "( optional ) ghs-roi ghs-[GEOGRAPHIC_DATA] ghs-uk buylistgroup Stored View" at bounding box center [715, 309] width 1417 height 152
click at [217, 233] on select "ghs-roi ghs-[GEOGRAPHIC_DATA]" at bounding box center [112, 246] width 211 height 26
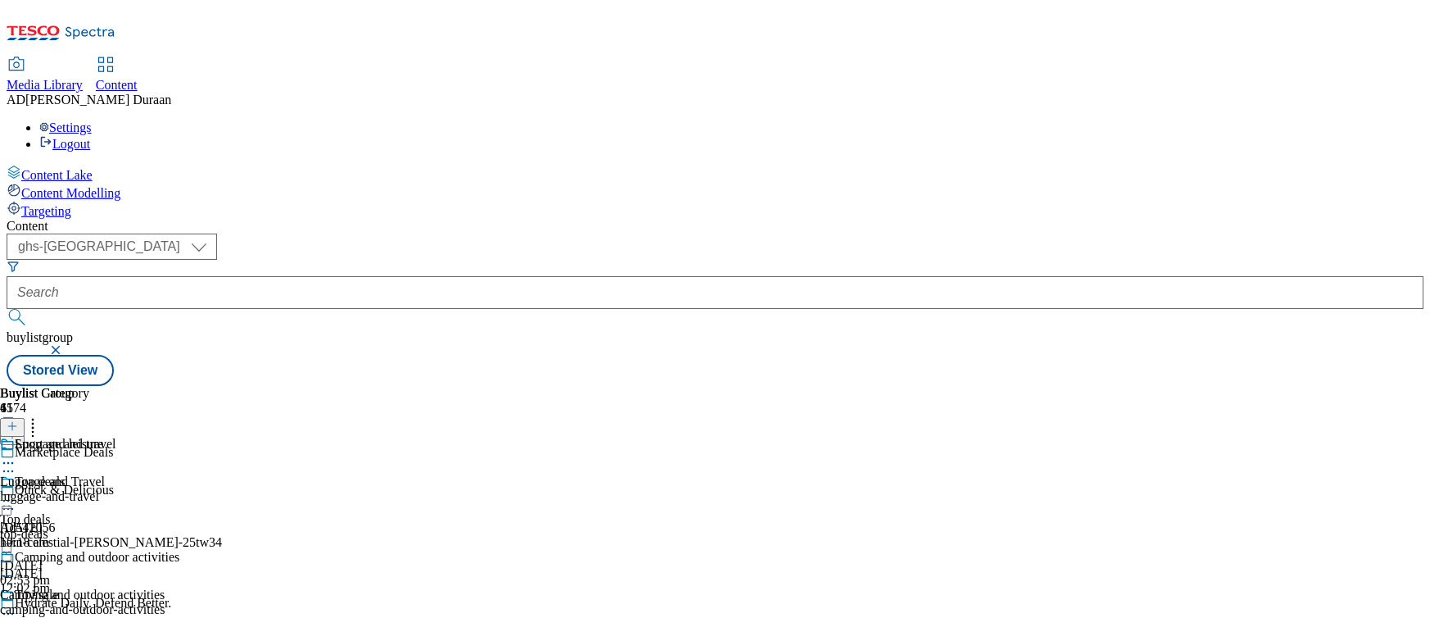
select select "evergreen"
select select "Banner"
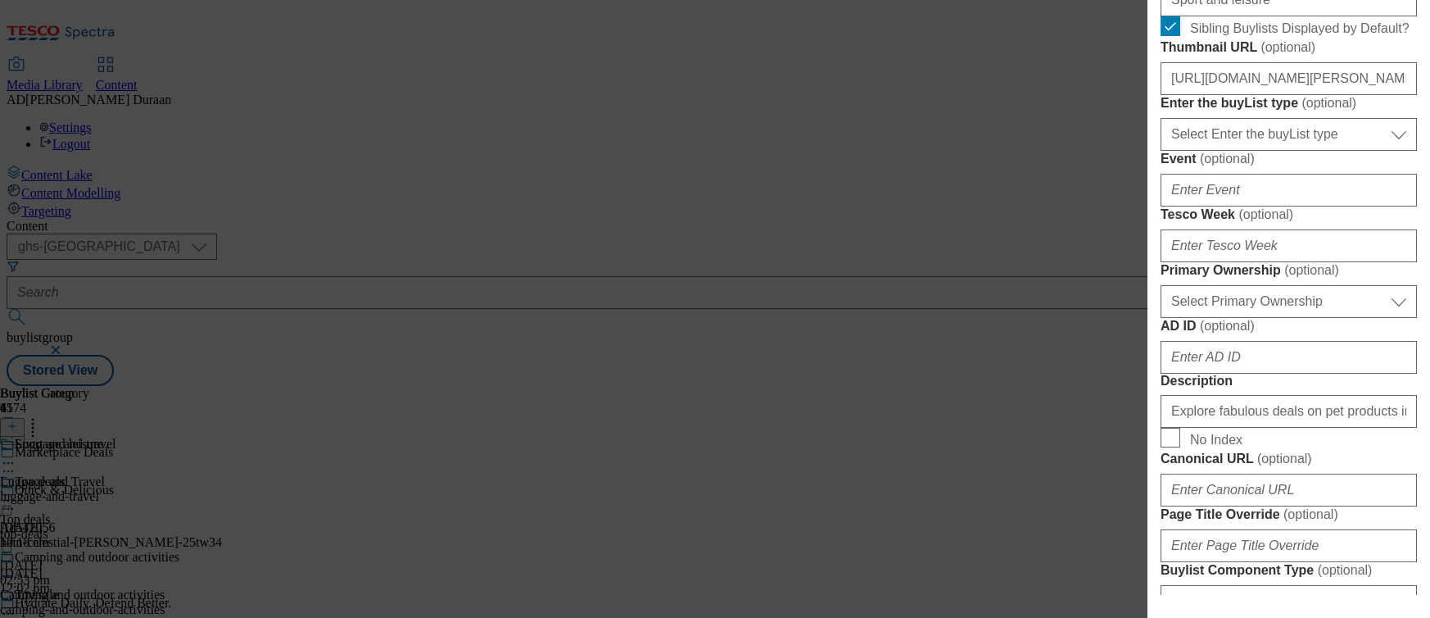
scroll to position [589, 0]
click at [1172, 35] on input "Sibling Buylists Displayed by Default?" at bounding box center [1171, 26] width 20 height 20
checkbox input "false"
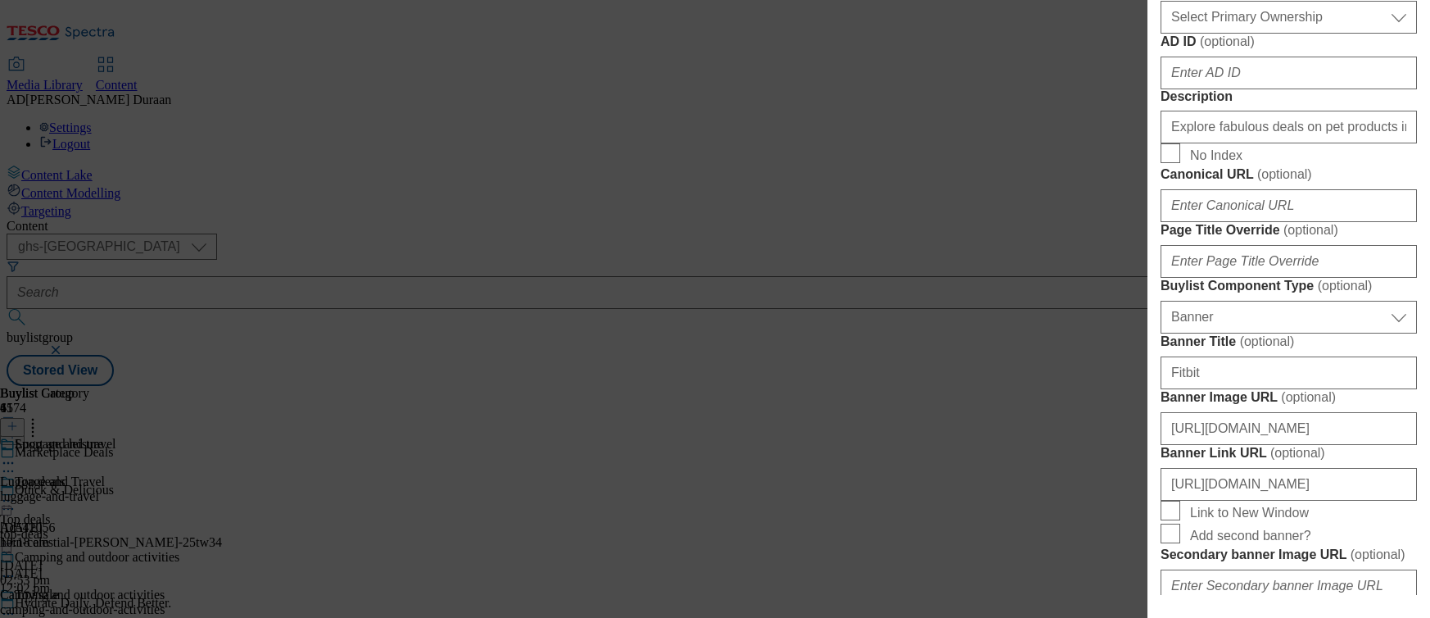
scroll to position [1839, 0]
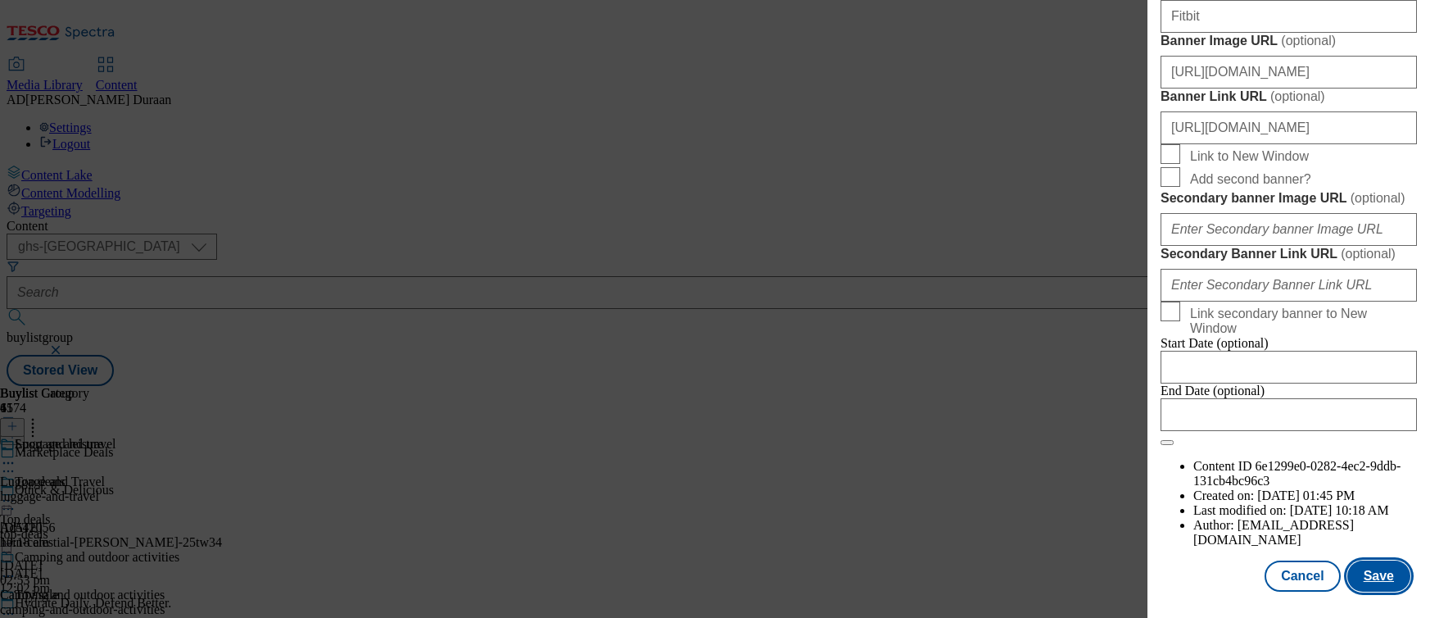
click at [1396, 583] on button "Save" at bounding box center [1379, 575] width 63 height 31
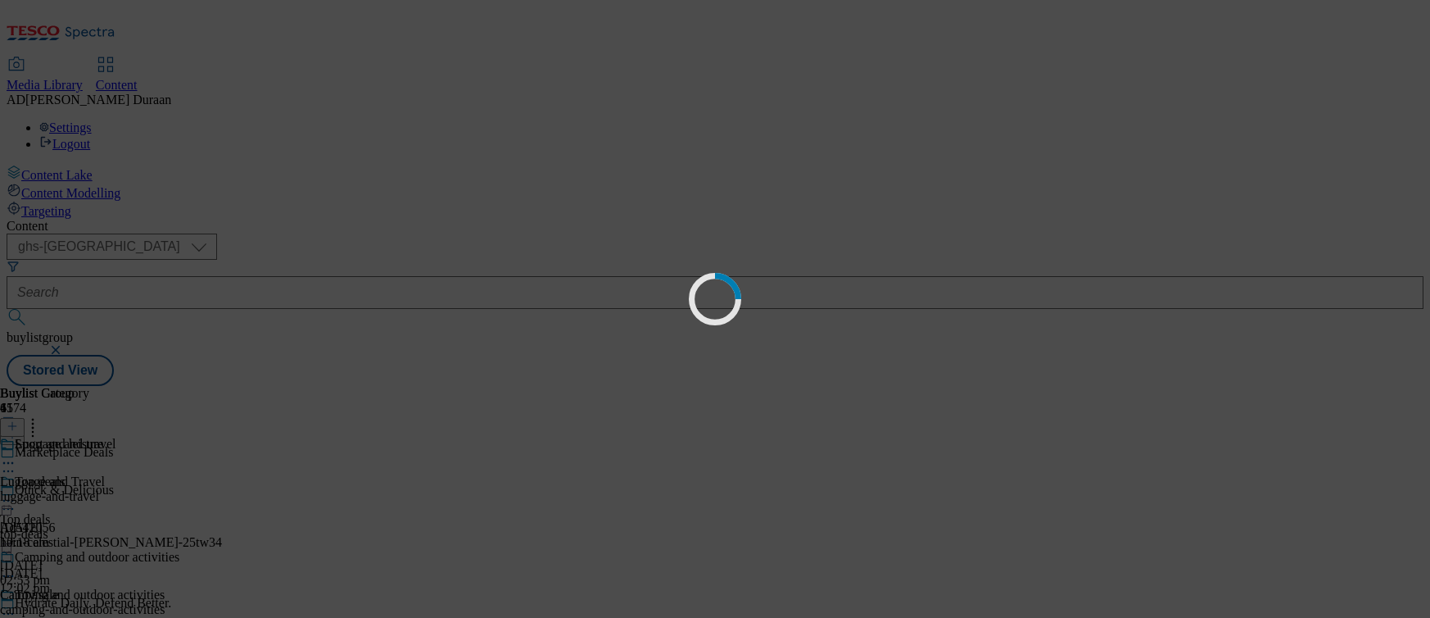
scroll to position [0, 0]
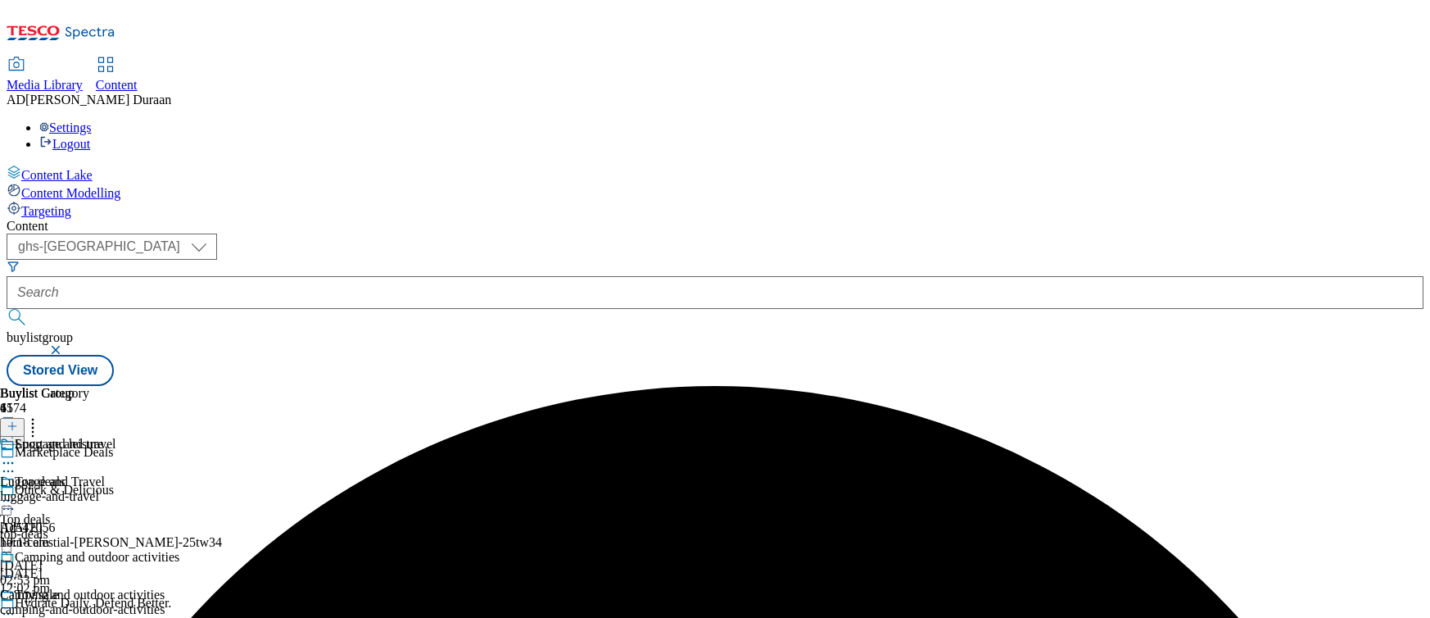
click at [16, 455] on icon at bounding box center [8, 463] width 16 height 16
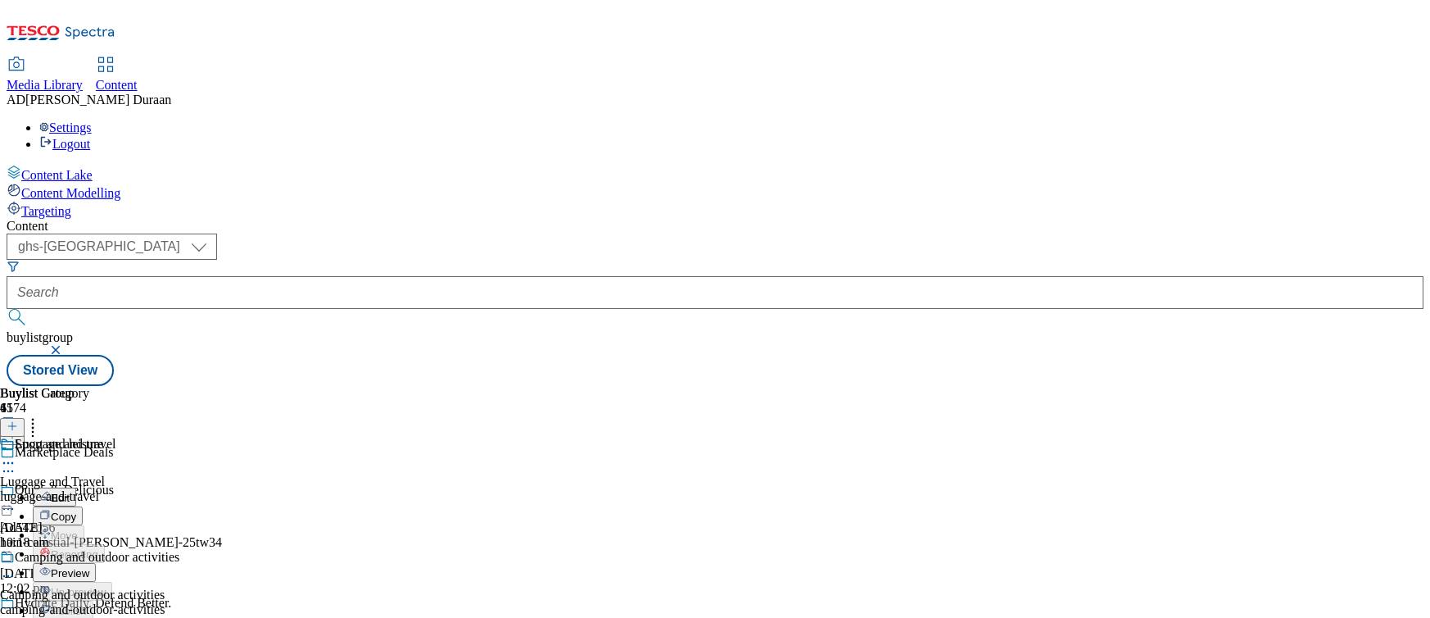
click at [89, 567] on span "Preview" at bounding box center [70, 573] width 39 height 12
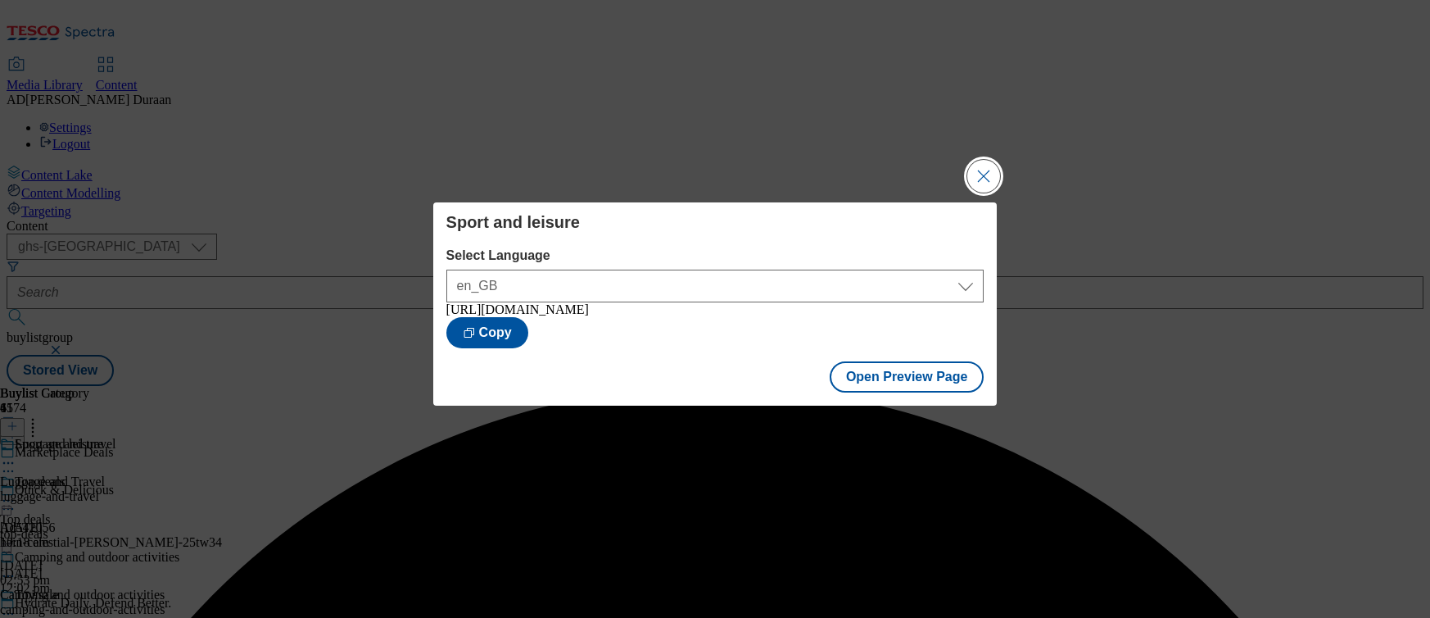
click at [984, 175] on button "Close Modal" at bounding box center [984, 176] width 33 height 33
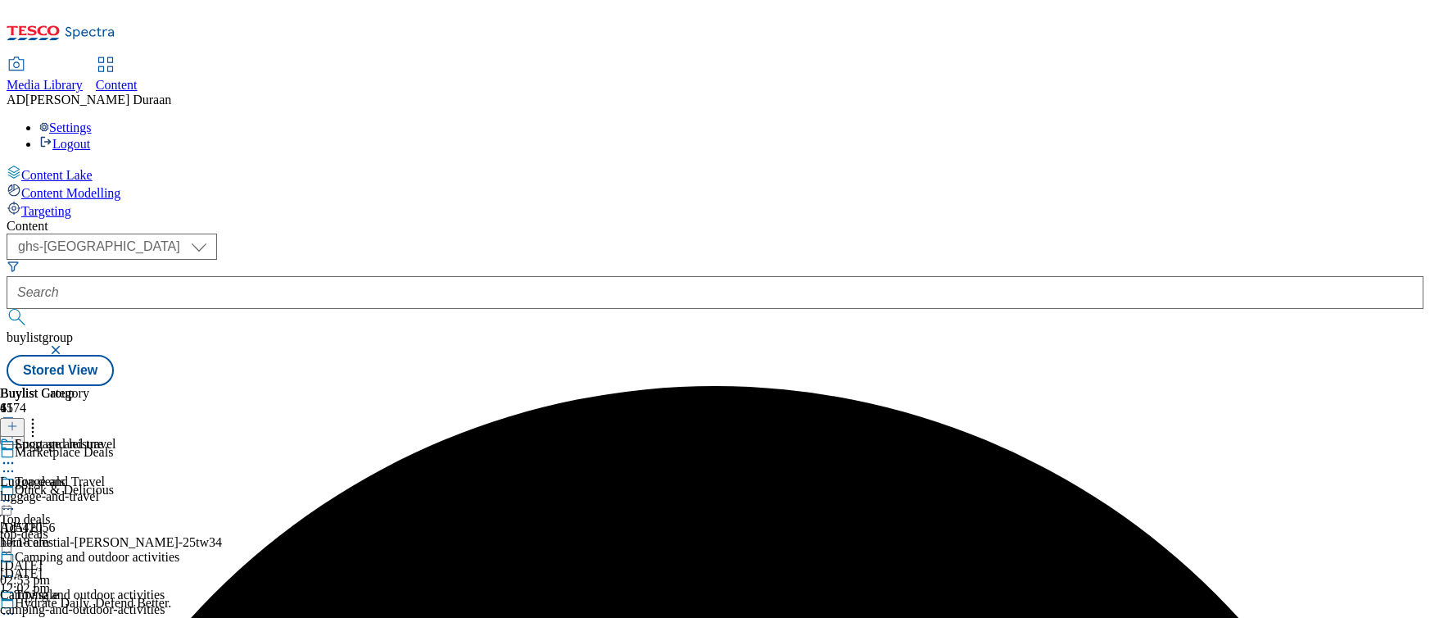
click at [16, 455] on icon at bounding box center [8, 463] width 16 height 16
click at [106, 586] on span "Un-preview" at bounding box center [78, 592] width 55 height 12
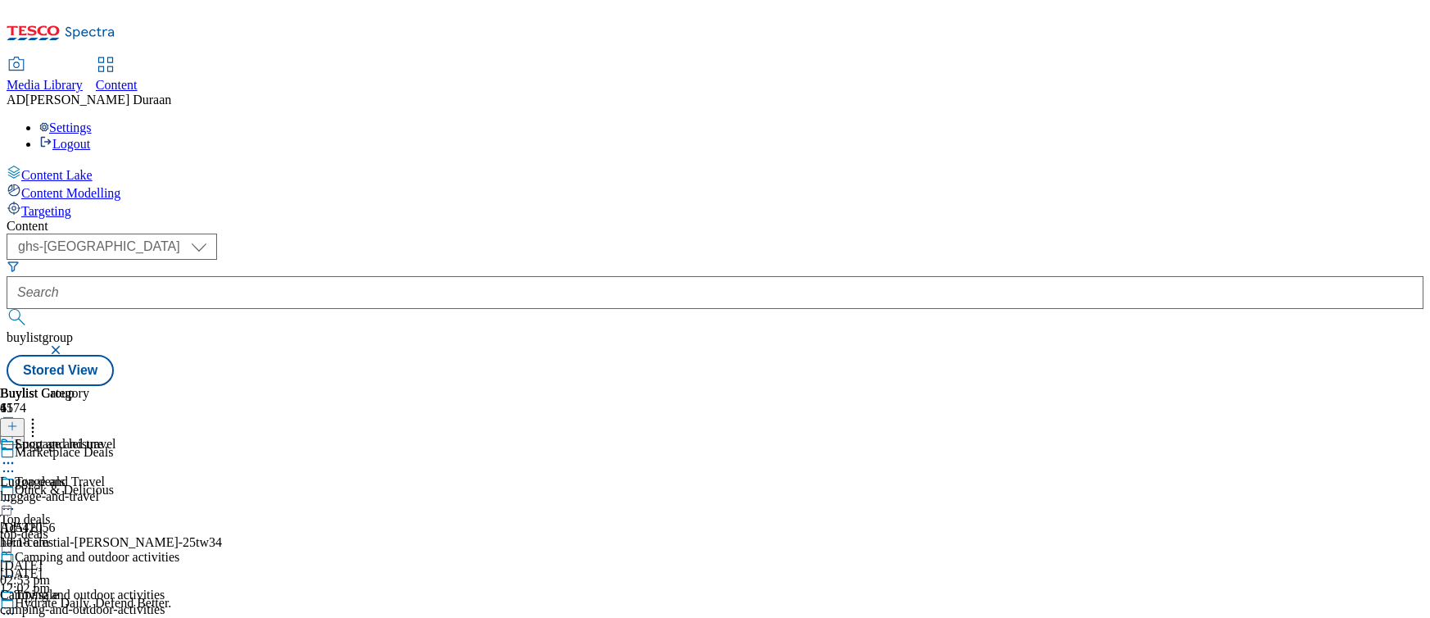
click at [129, 527] on div "top-deals" at bounding box center [64, 534] width 129 height 15
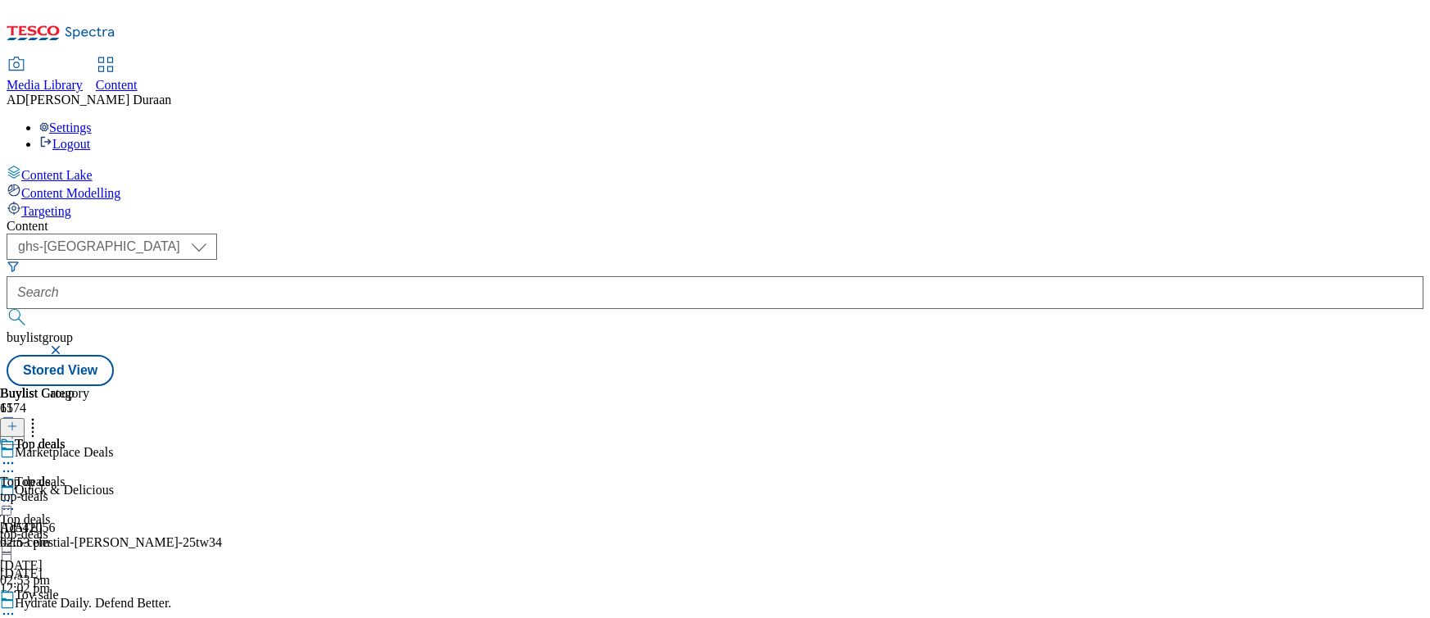
scroll to position [70, 0]
click at [171, 489] on div "toys" at bounding box center [85, 496] width 171 height 15
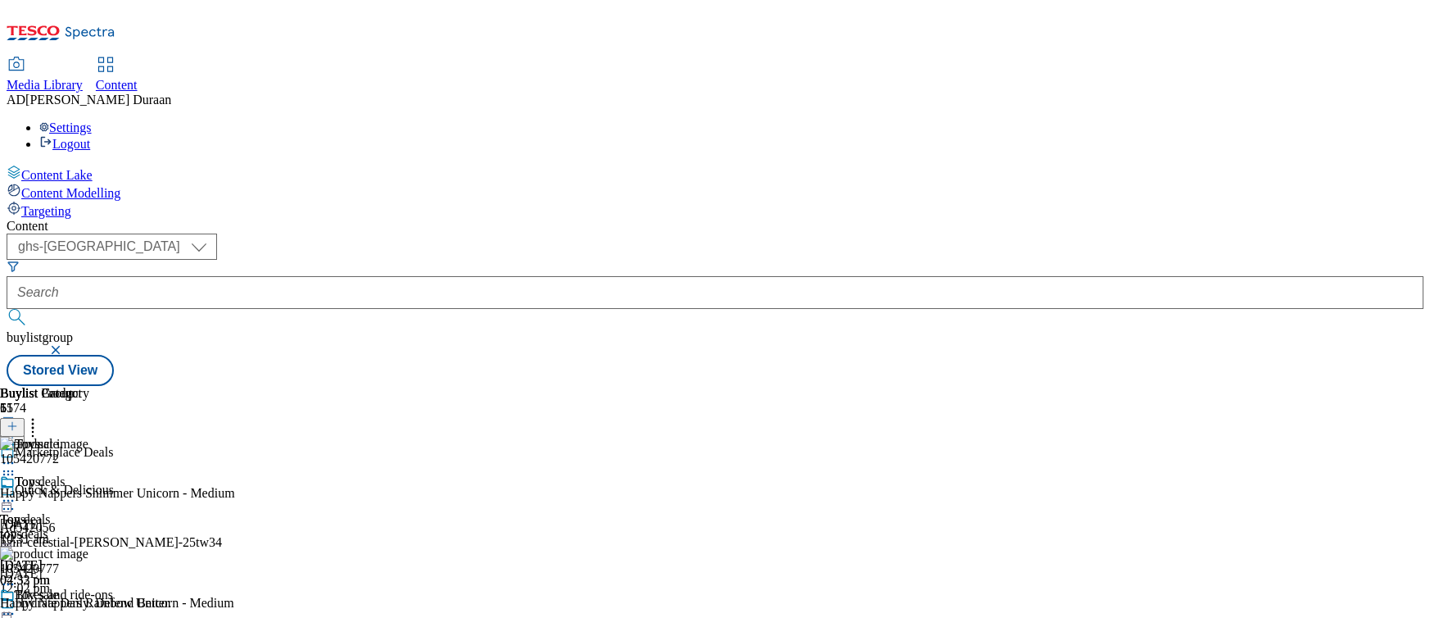
scroll to position [0, 24]
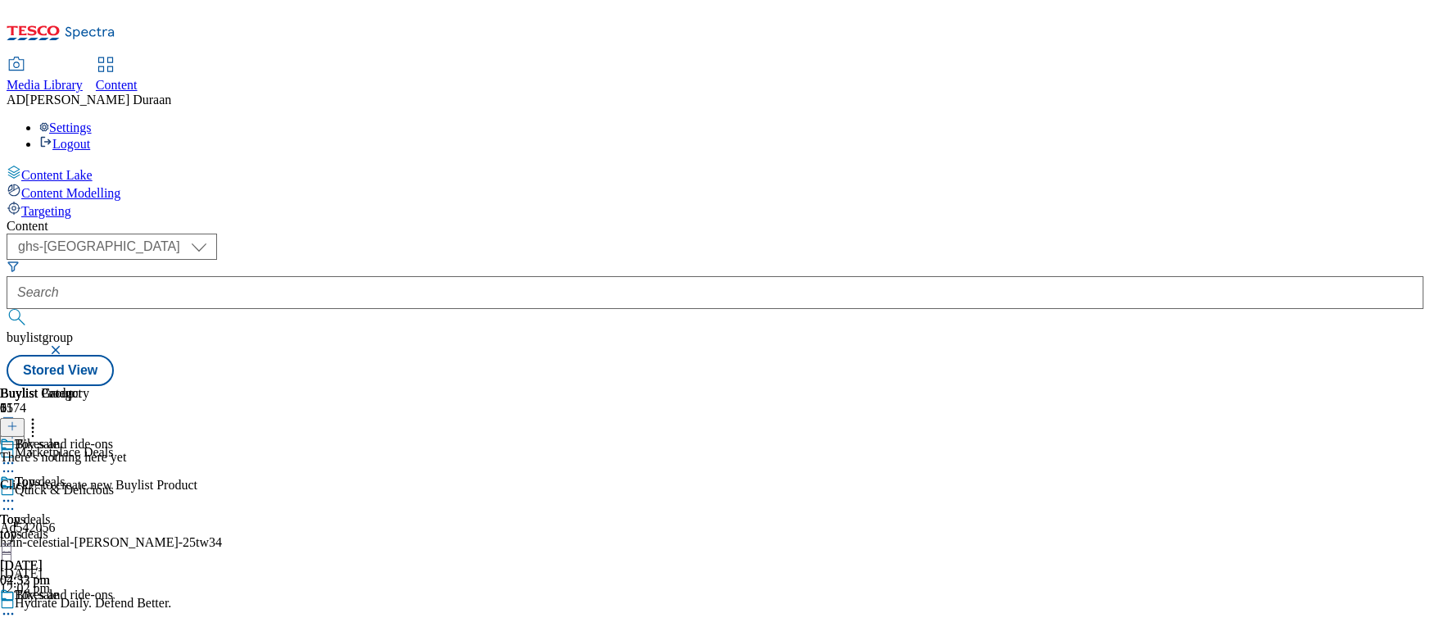
scroll to position [0, 2]
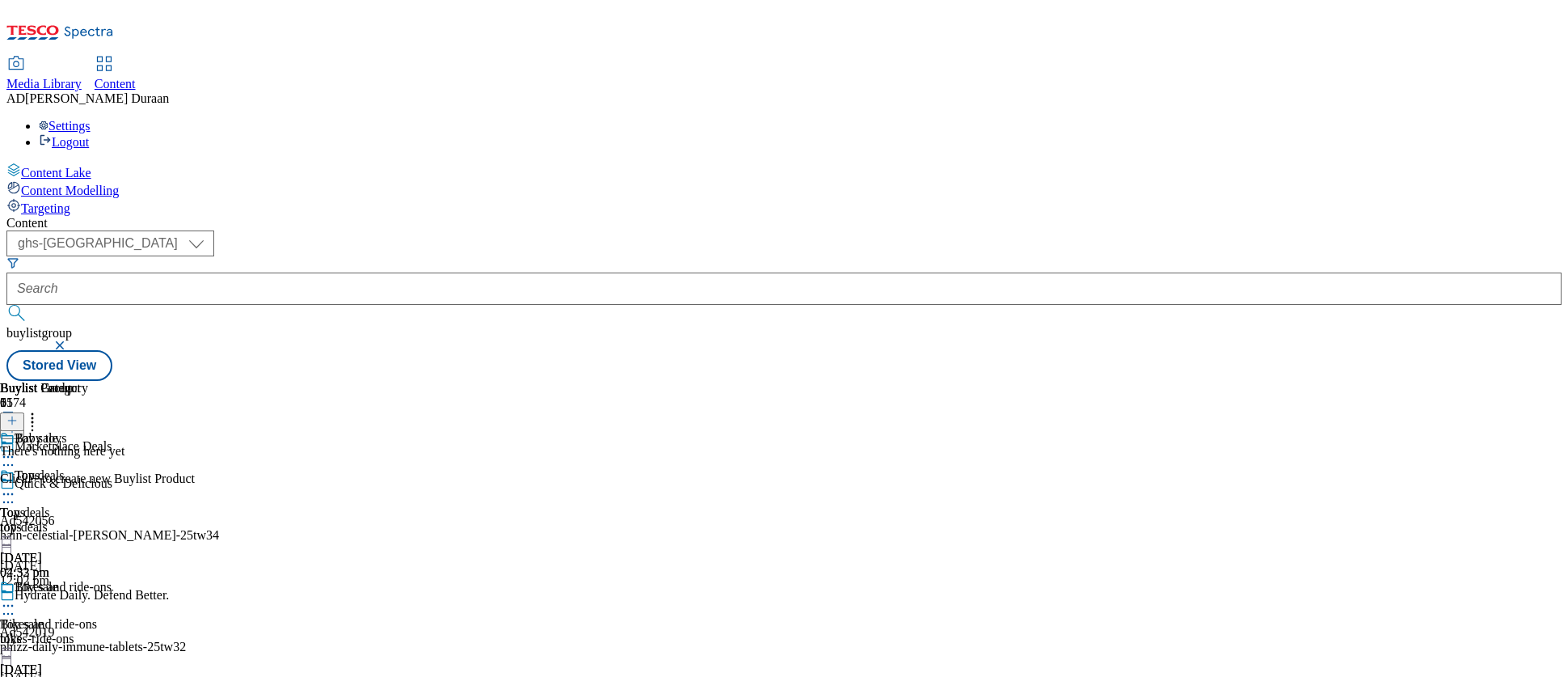
click at [18, 414] on icon at bounding box center [12, 419] width 11 height 11
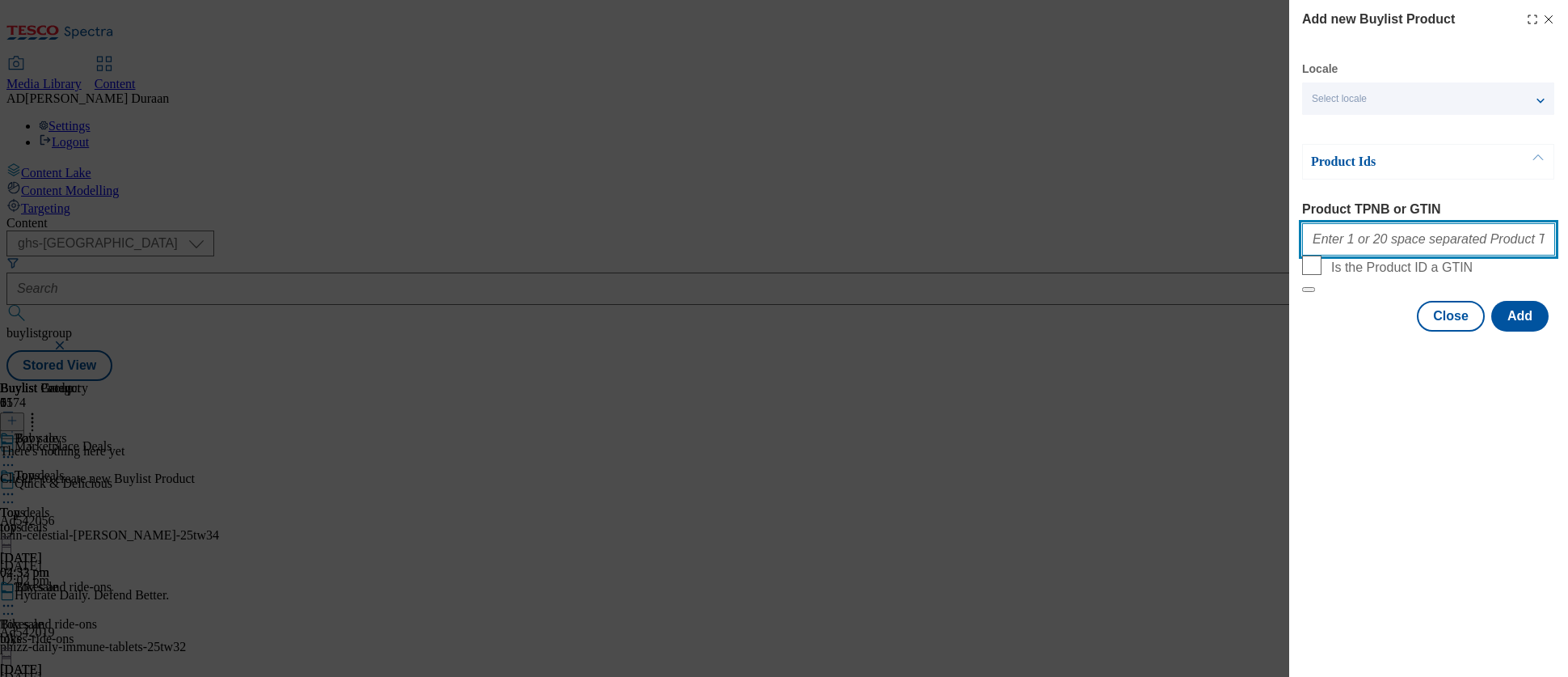
paste input "105661314 105821139 105297771 105661289"
type input "105661314 105821139 105297771 105661289"
click at [1411, 332] on button "Add" at bounding box center [1521, 316] width 57 height 31
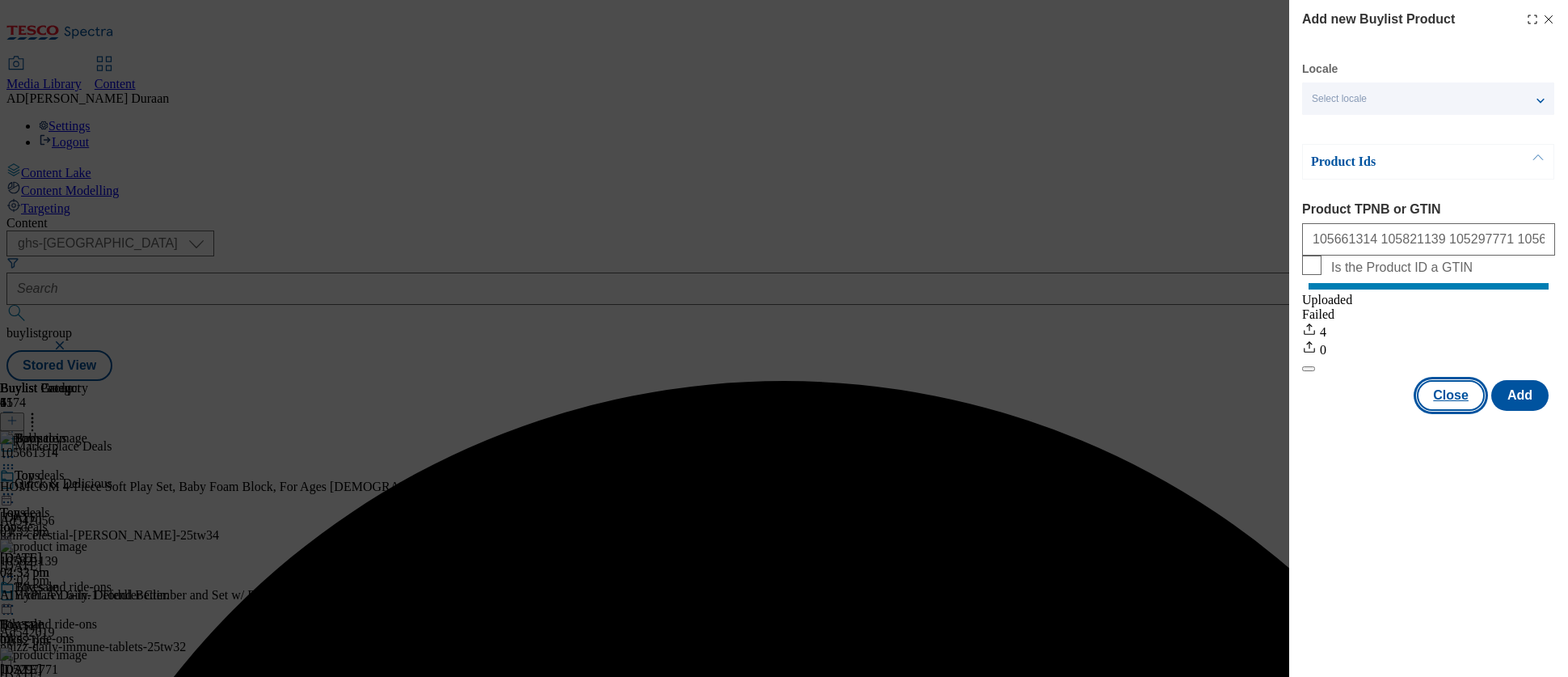
click at [1411, 411] on button "Close" at bounding box center [1451, 395] width 68 height 31
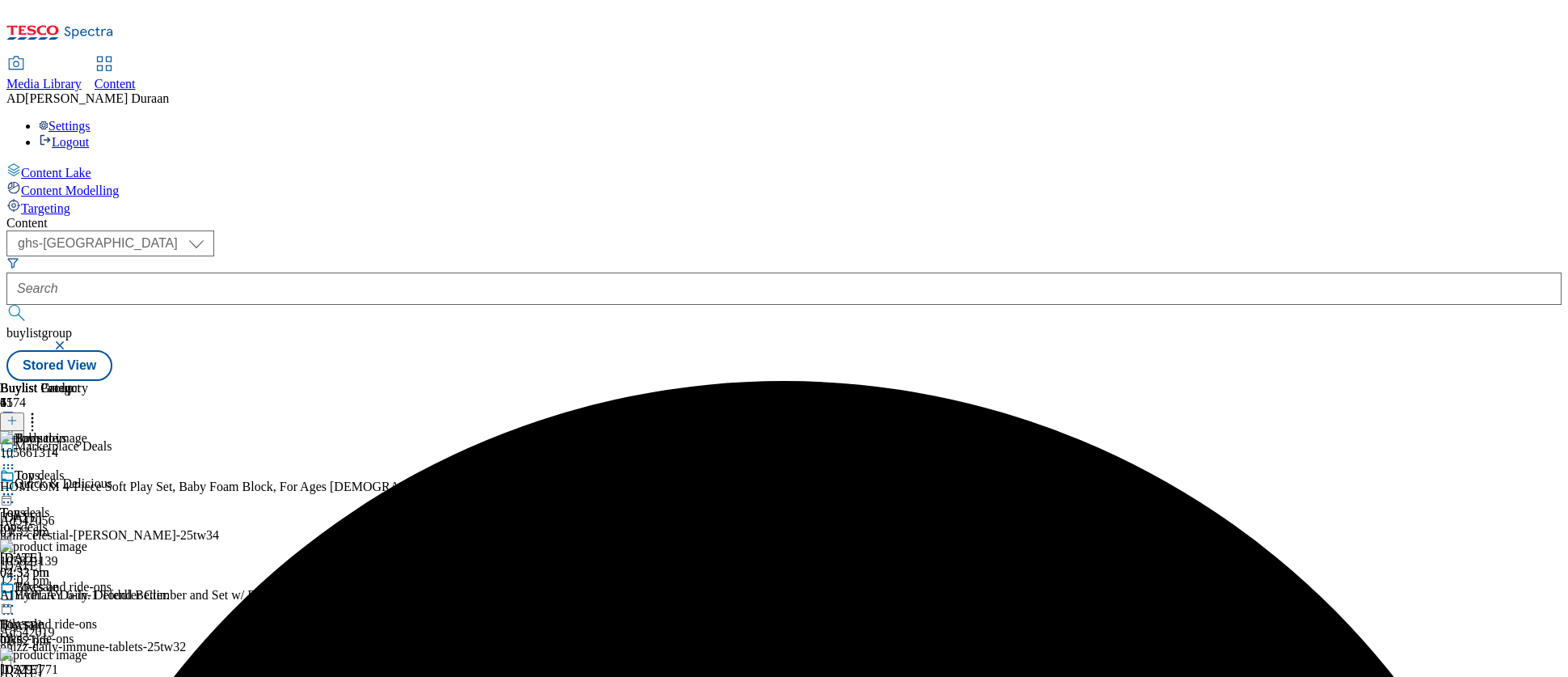
scroll to position [59, 0]
click at [169, 579] on div "Bikes and ride-ons Bikes and ride-ons bikes-ride-ons [DATE] 01:44 pm" at bounding box center [84, 635] width 169 height 112
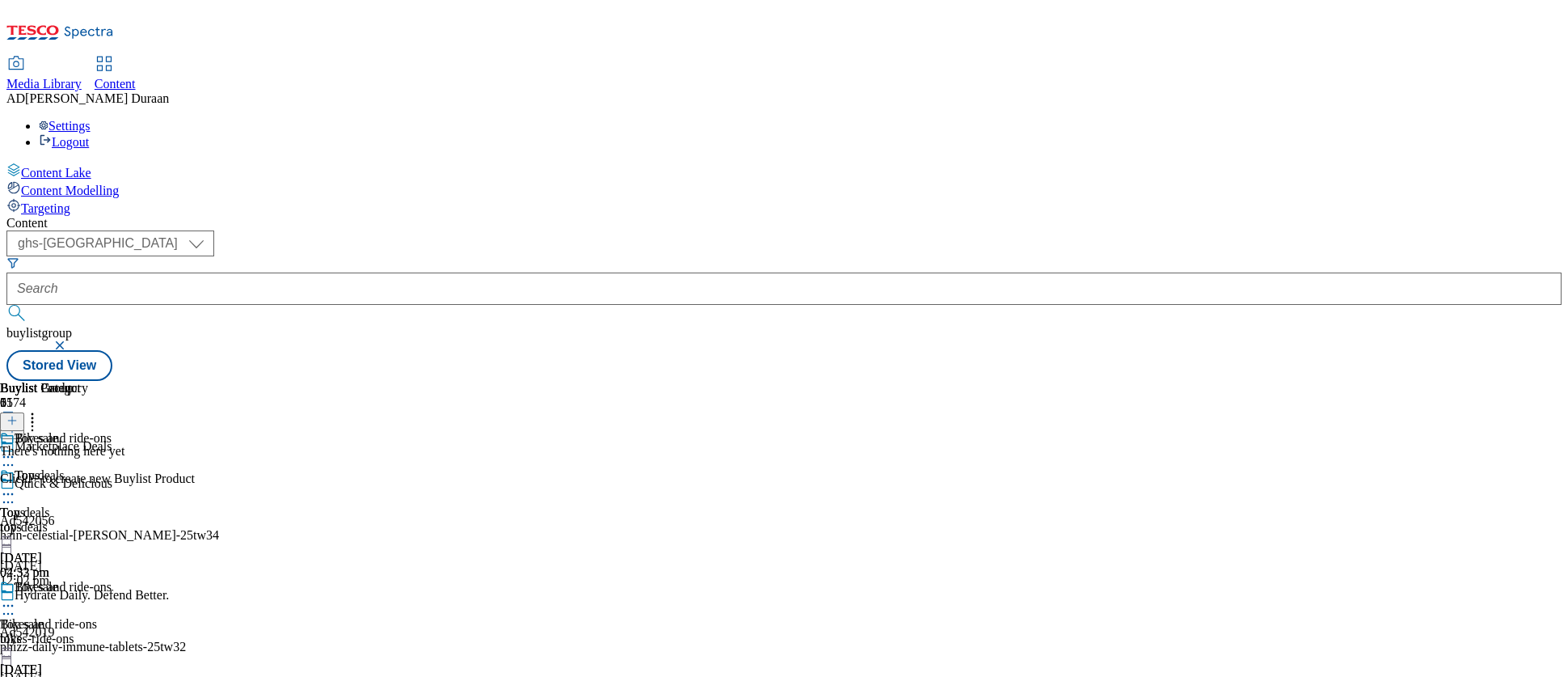
click at [18, 414] on icon at bounding box center [12, 419] width 11 height 11
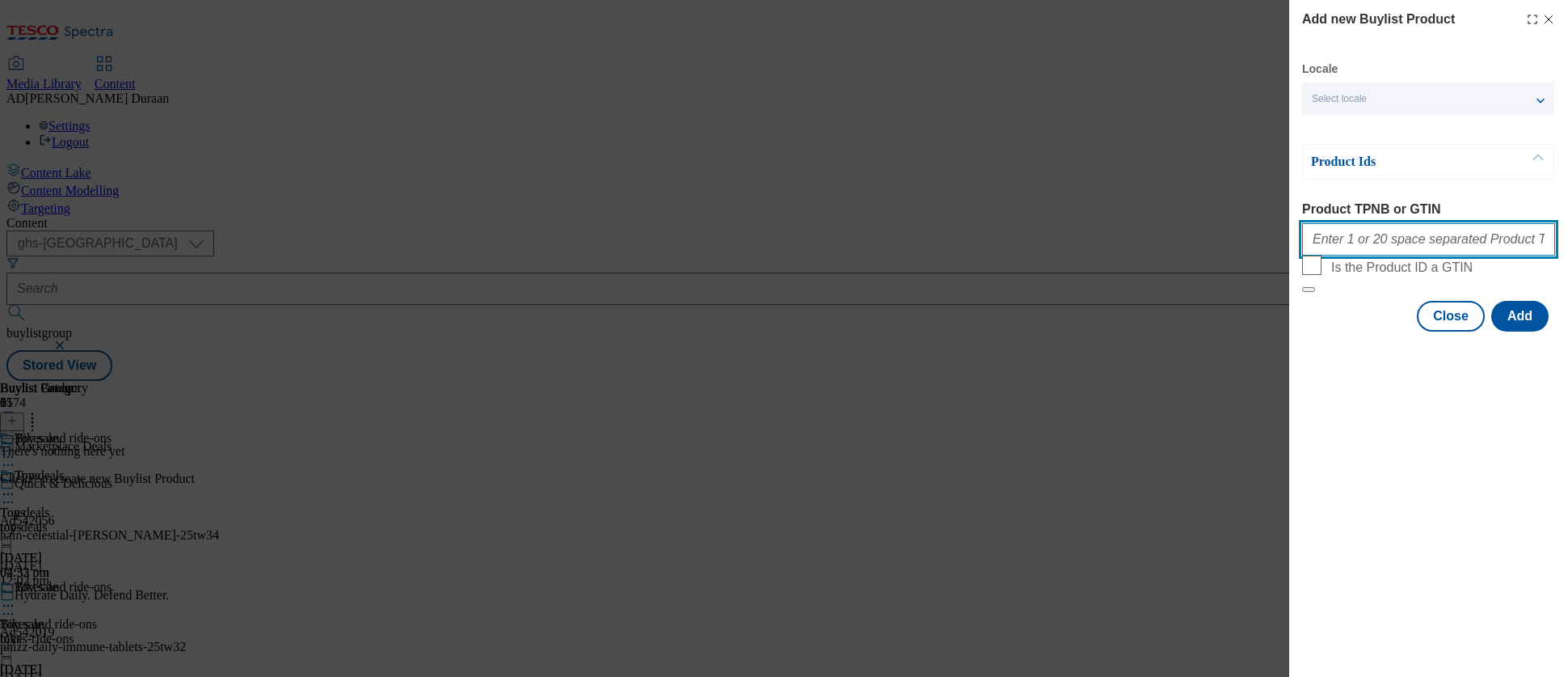
paste input "105821184 105260773 106120158 105016863 105016860 105014640 105023026 106093394…"
type input "105821184 105260773 106120158 105016863 105016860 105014640 105023026 106093394…"
click at [1411, 332] on button "Add" at bounding box center [1521, 316] width 57 height 31
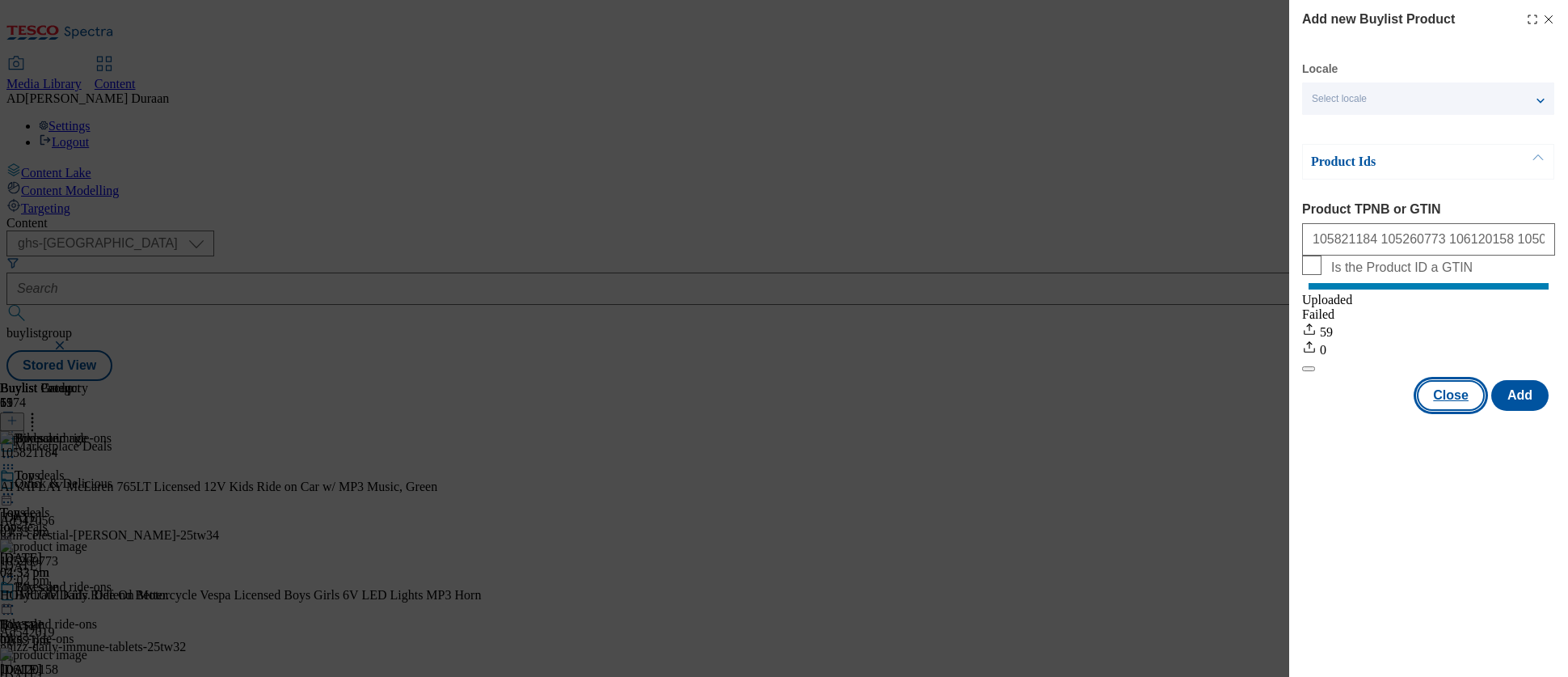
click at [1411, 411] on button "Close" at bounding box center [1451, 395] width 68 height 31
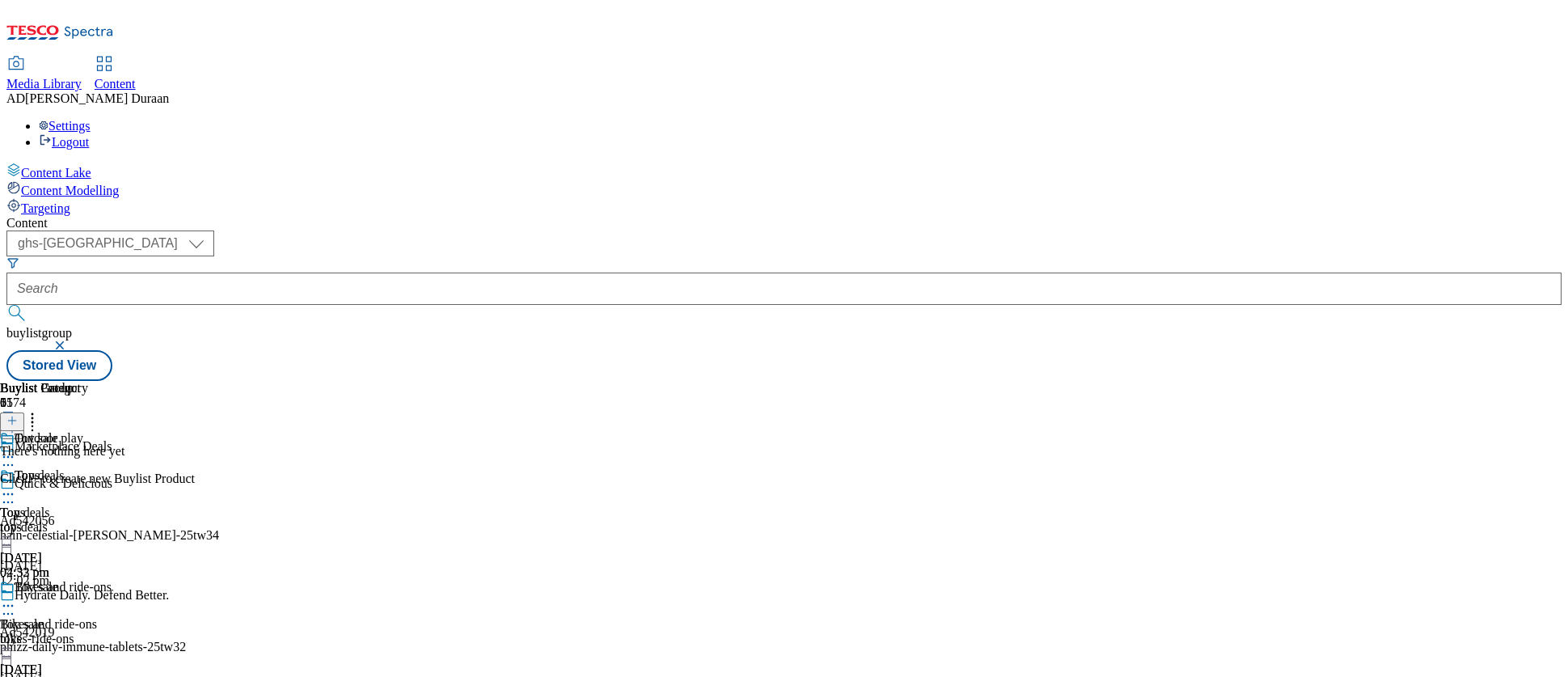
click at [18, 414] on icon at bounding box center [12, 419] width 11 height 11
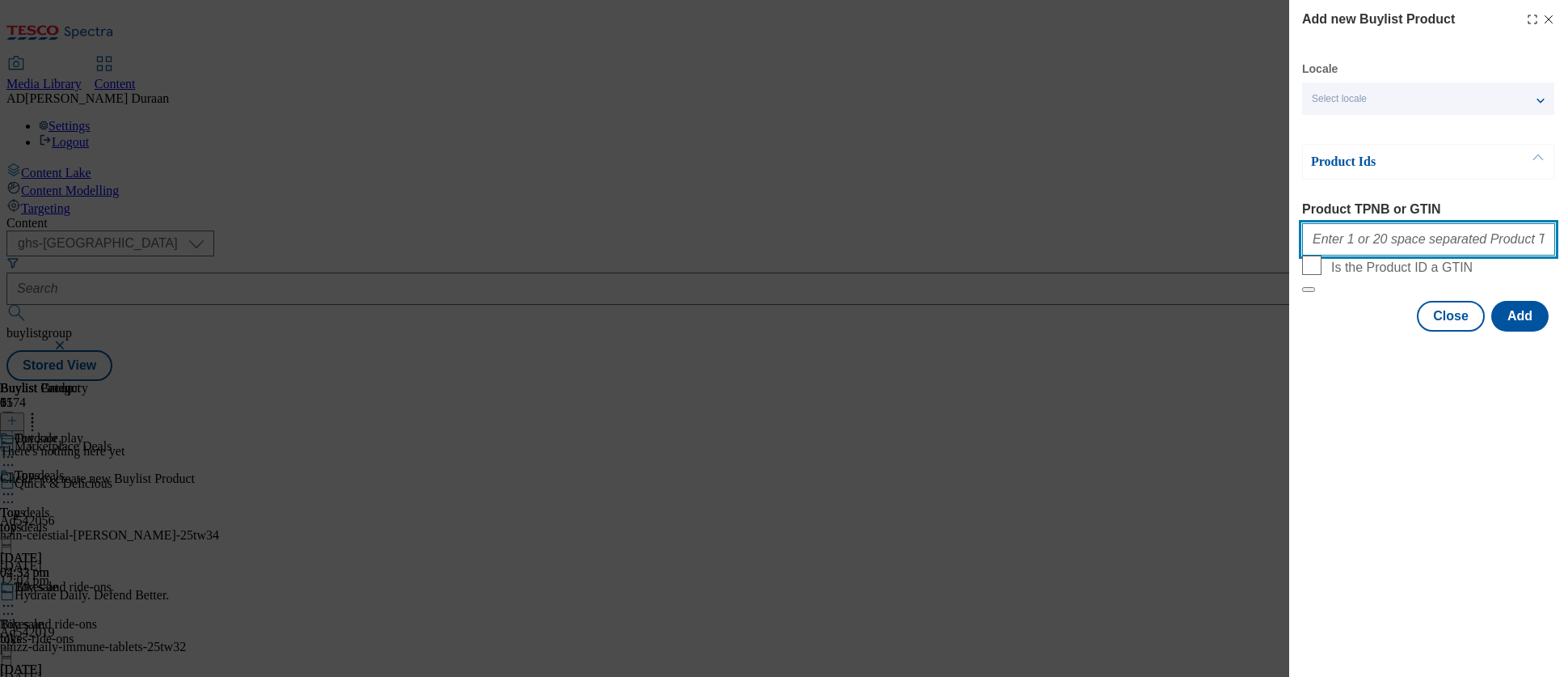
paste input "105542868 105024443 105024460 105024481 105024455 105107330 105757884 105757887…"
type input "105542868 105024443 105024460 105024481 105024455 105107330 105757884 105757887…"
drag, startPoint x: 1335, startPoint y: 404, endPoint x: 1414, endPoint y: 423, distance: 81.3
click at [1335, 404] on div "Add new Buylist Product Locale Select locale English Welsh Product Ids Product …" at bounding box center [1429, 338] width 279 height 677
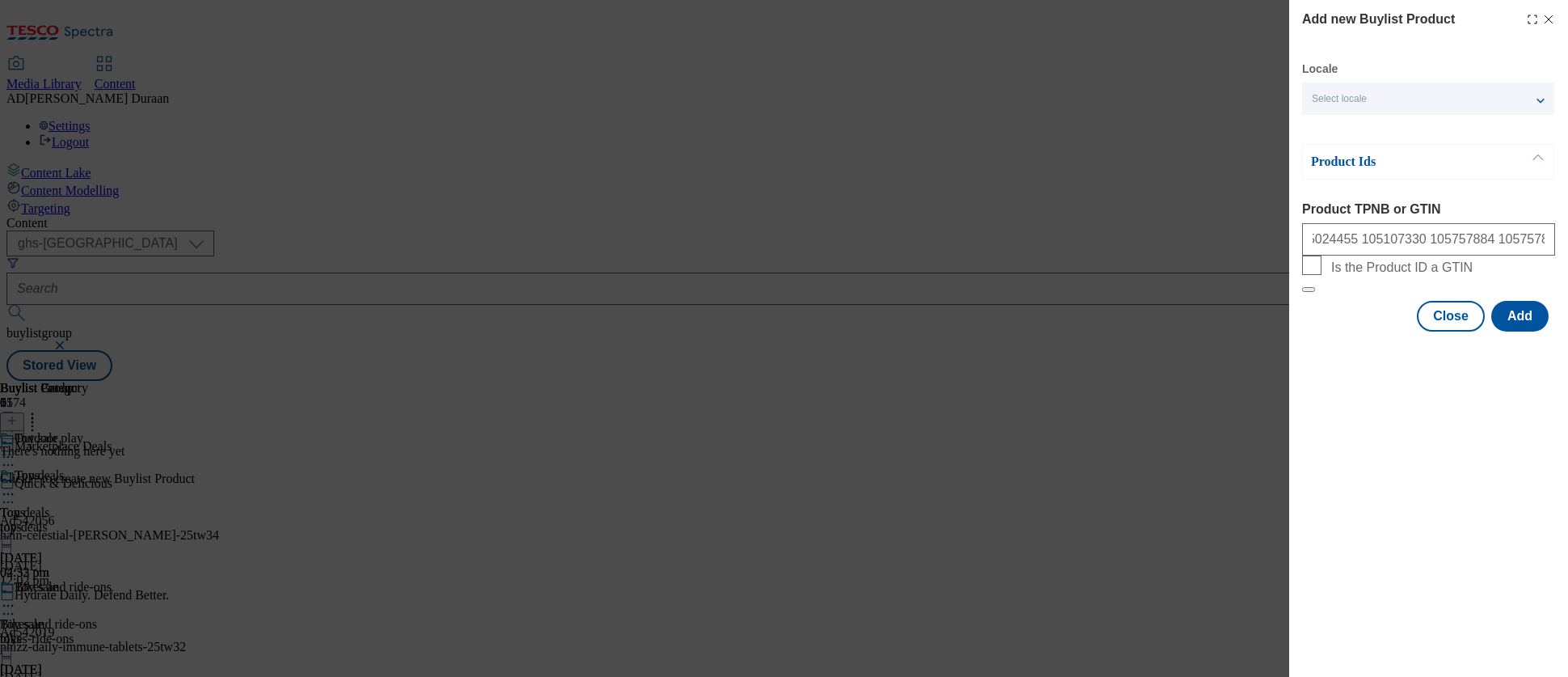
scroll to position [0, 0]
click at [1411, 332] on button "Add" at bounding box center [1521, 316] width 57 height 31
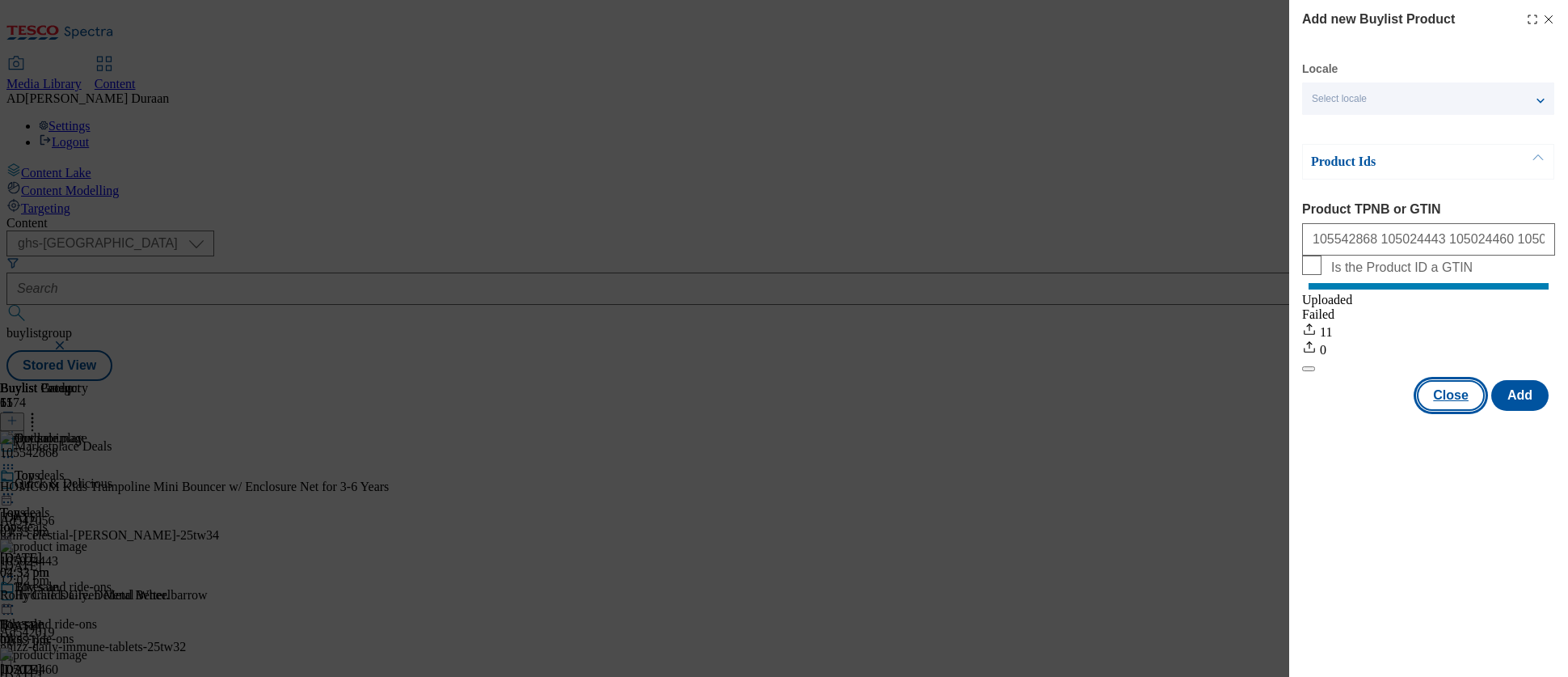
click at [1411, 411] on button "Close" at bounding box center [1451, 395] width 68 height 31
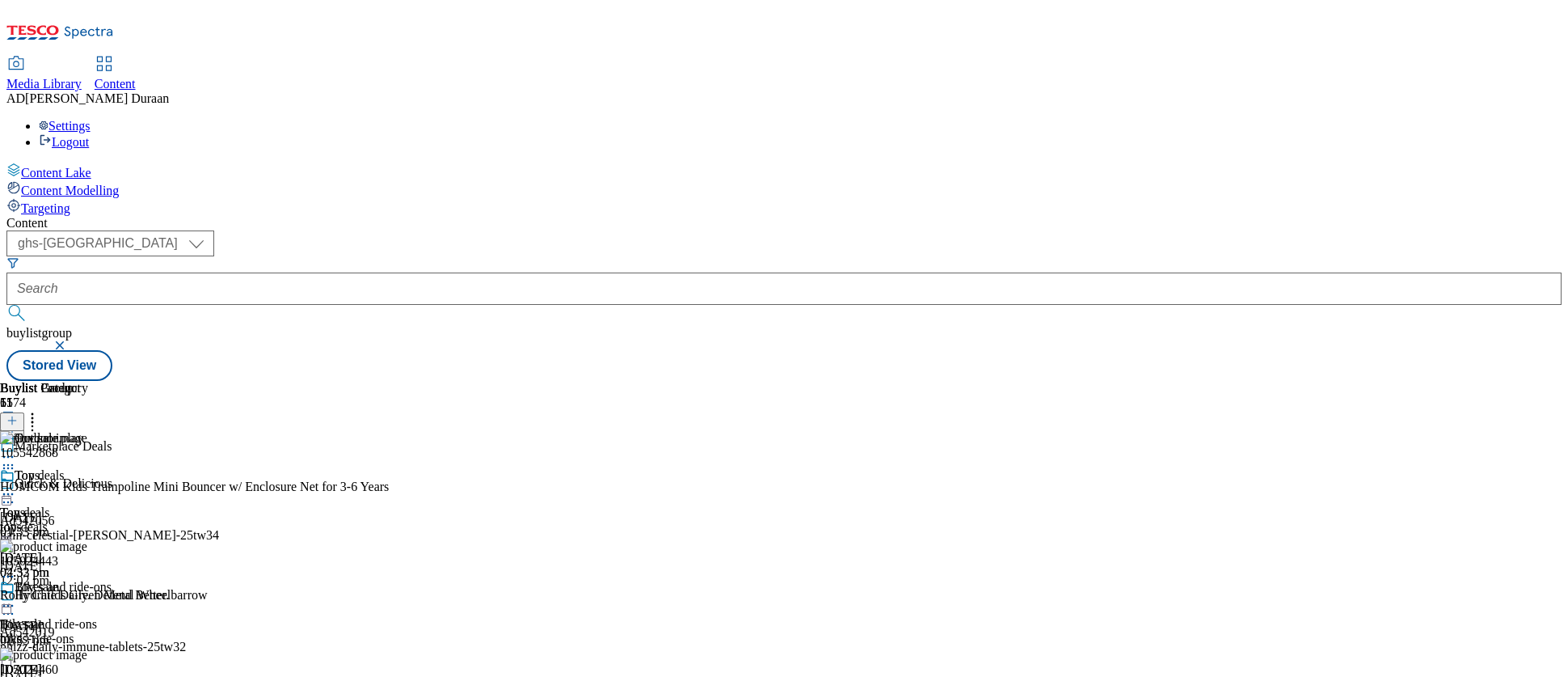
scroll to position [320, 0]
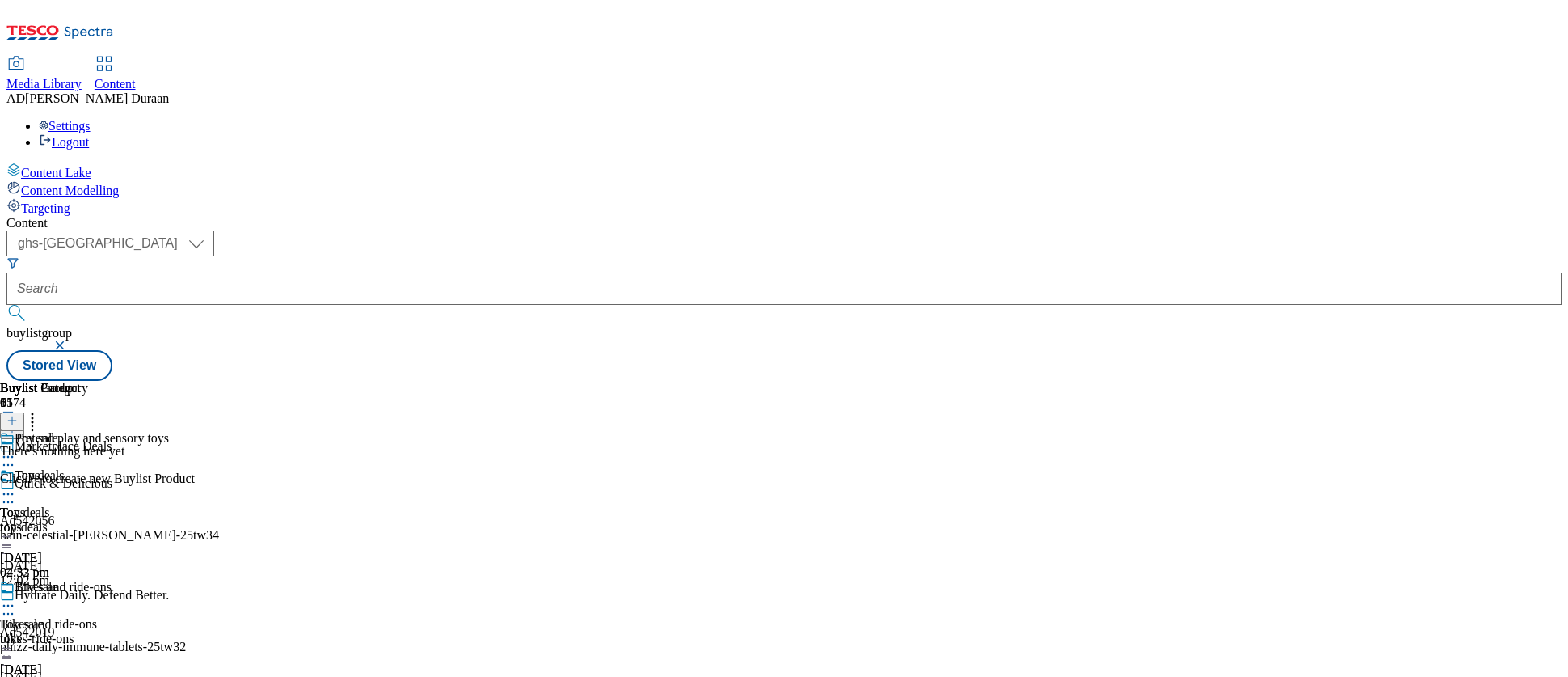
click at [12, 416] on line at bounding box center [12, 420] width 0 height 8
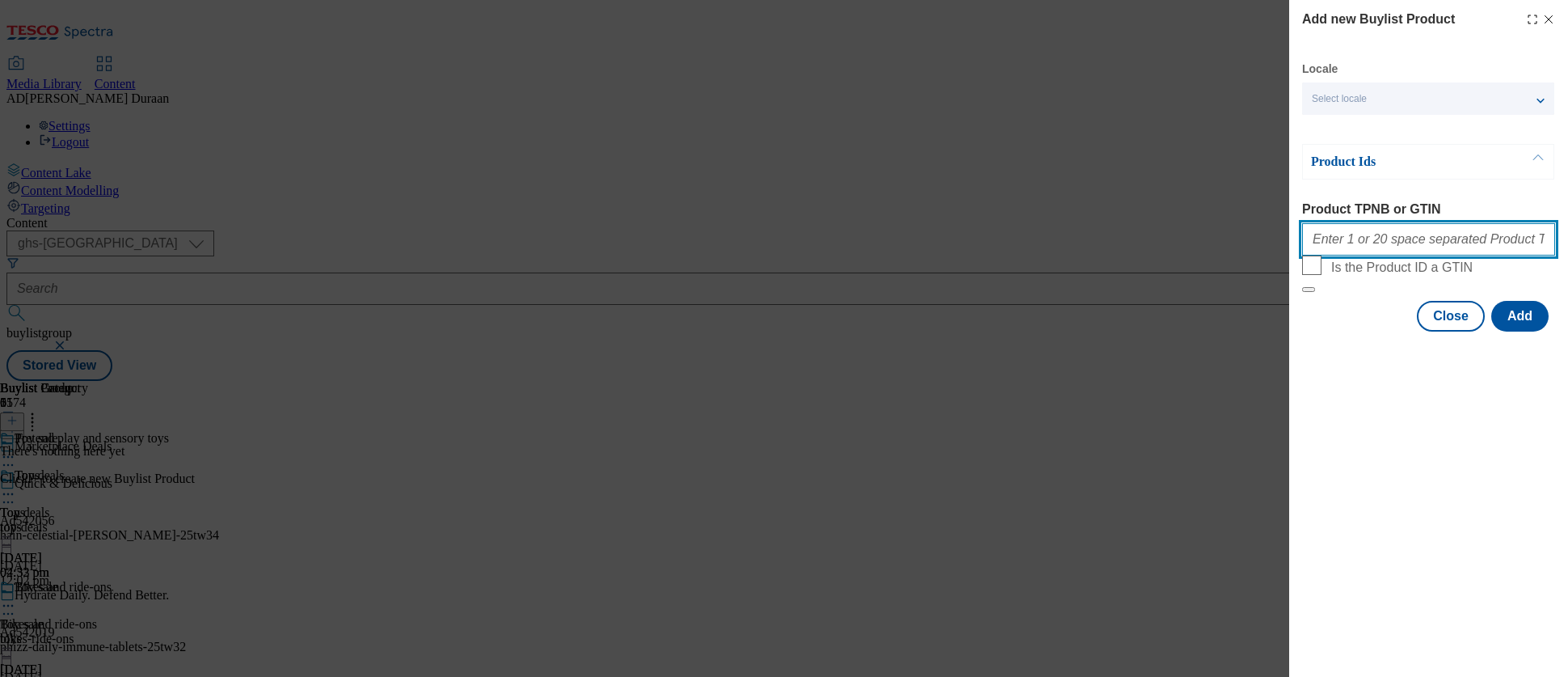
paste input "105661277 105661171 105661138 105661134 105661149 105661198 105661173 105661204…"
type input "105661277 105661171 105661138 105661134 105661149 105661198 105661173 105661204…"
click at [1411, 332] on button "Add" at bounding box center [1521, 316] width 57 height 31
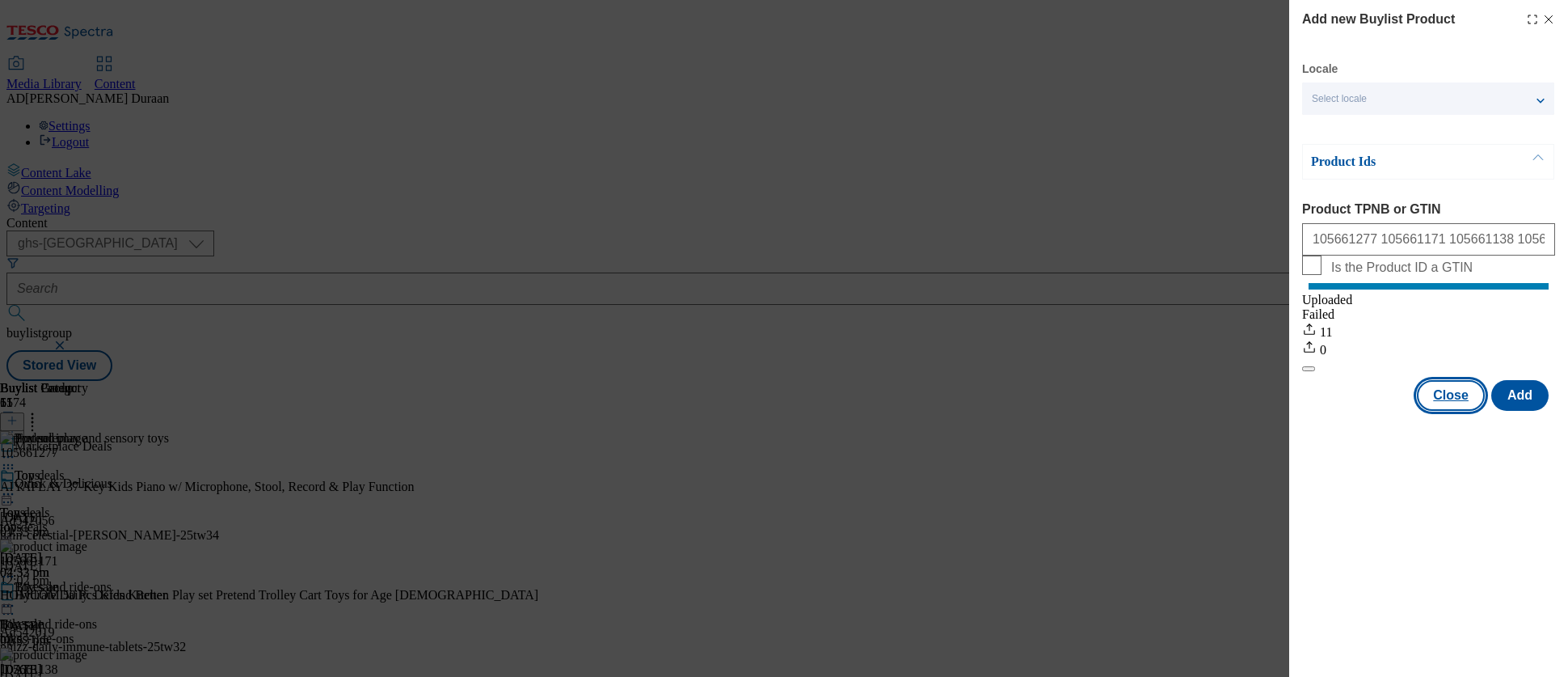
click at [1411, 411] on button "Close" at bounding box center [1451, 395] width 68 height 31
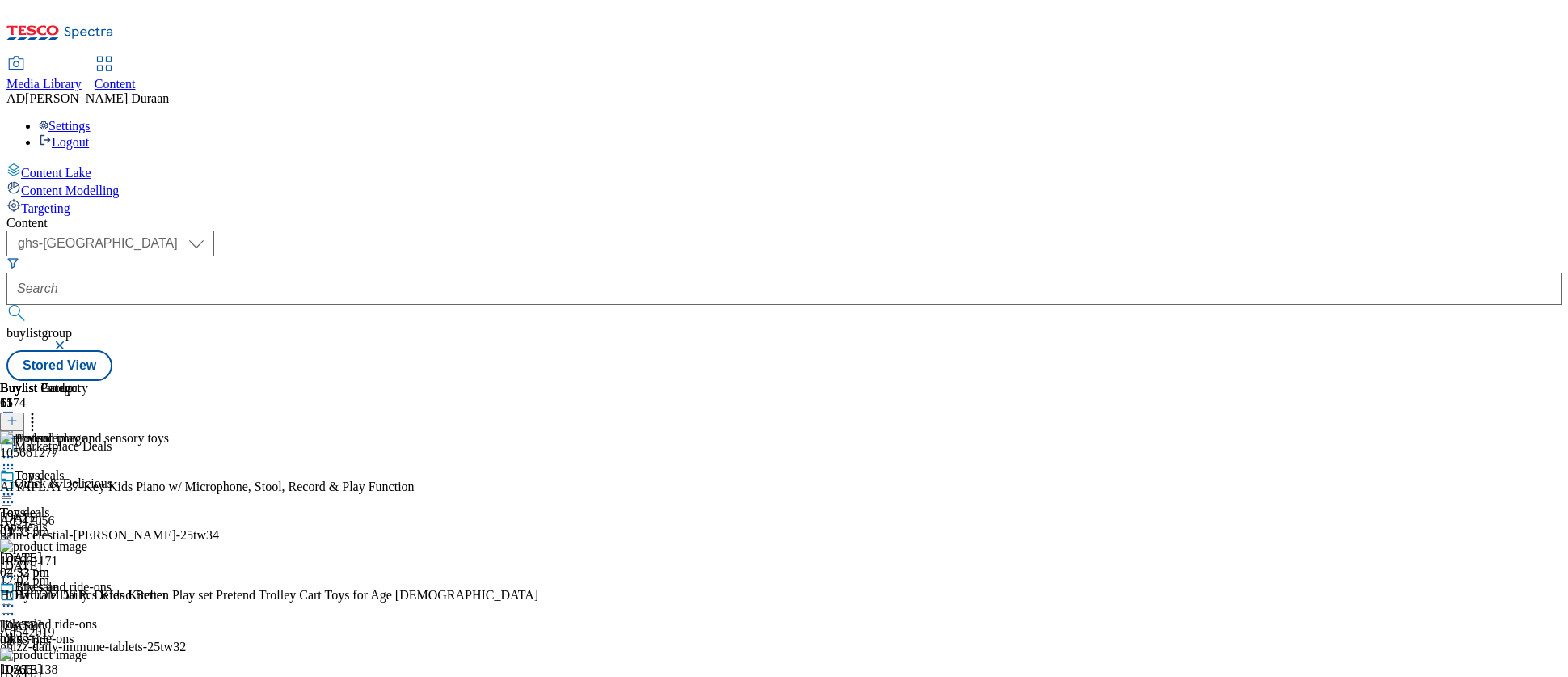
click at [169, 609] on div "bikes-ride-ons" at bounding box center [84, 639] width 169 height 15
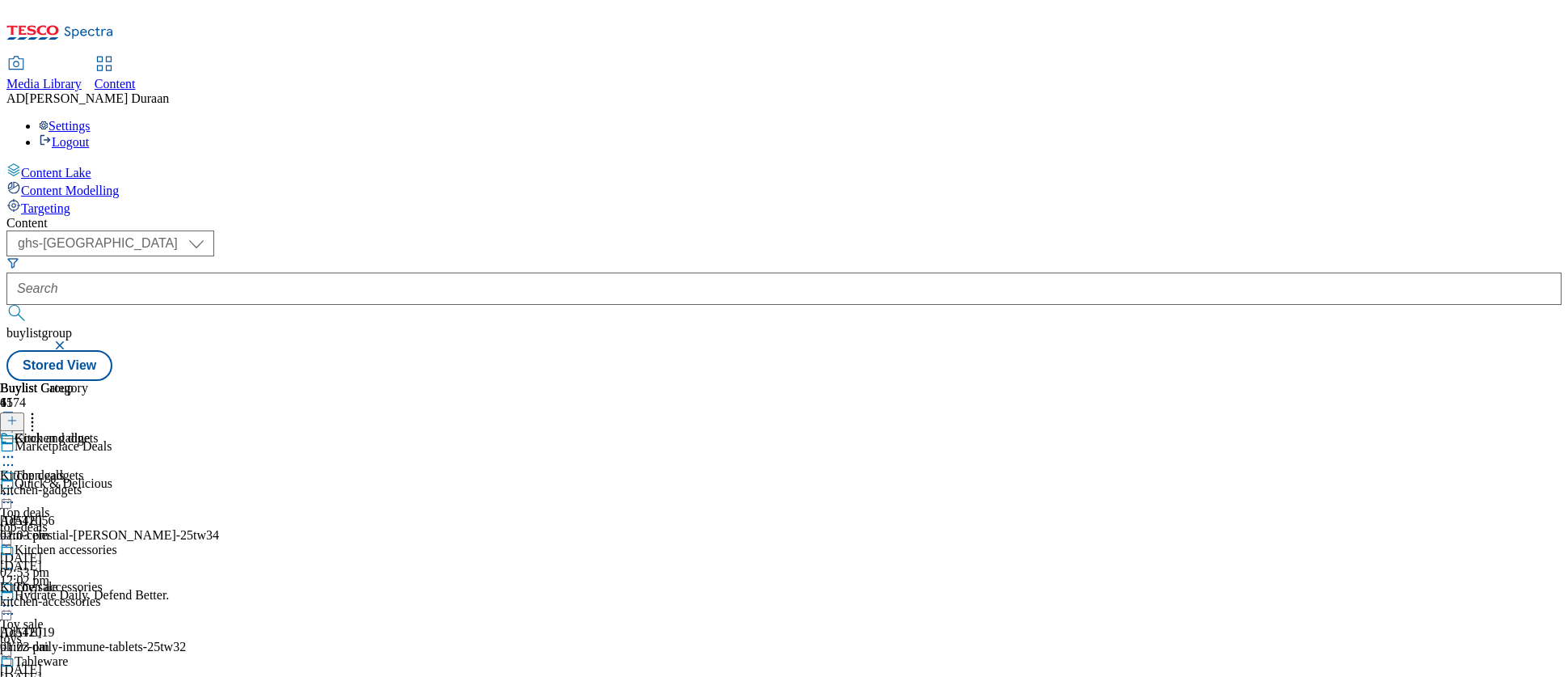
click at [16, 449] on icon at bounding box center [8, 457] width 16 height 16
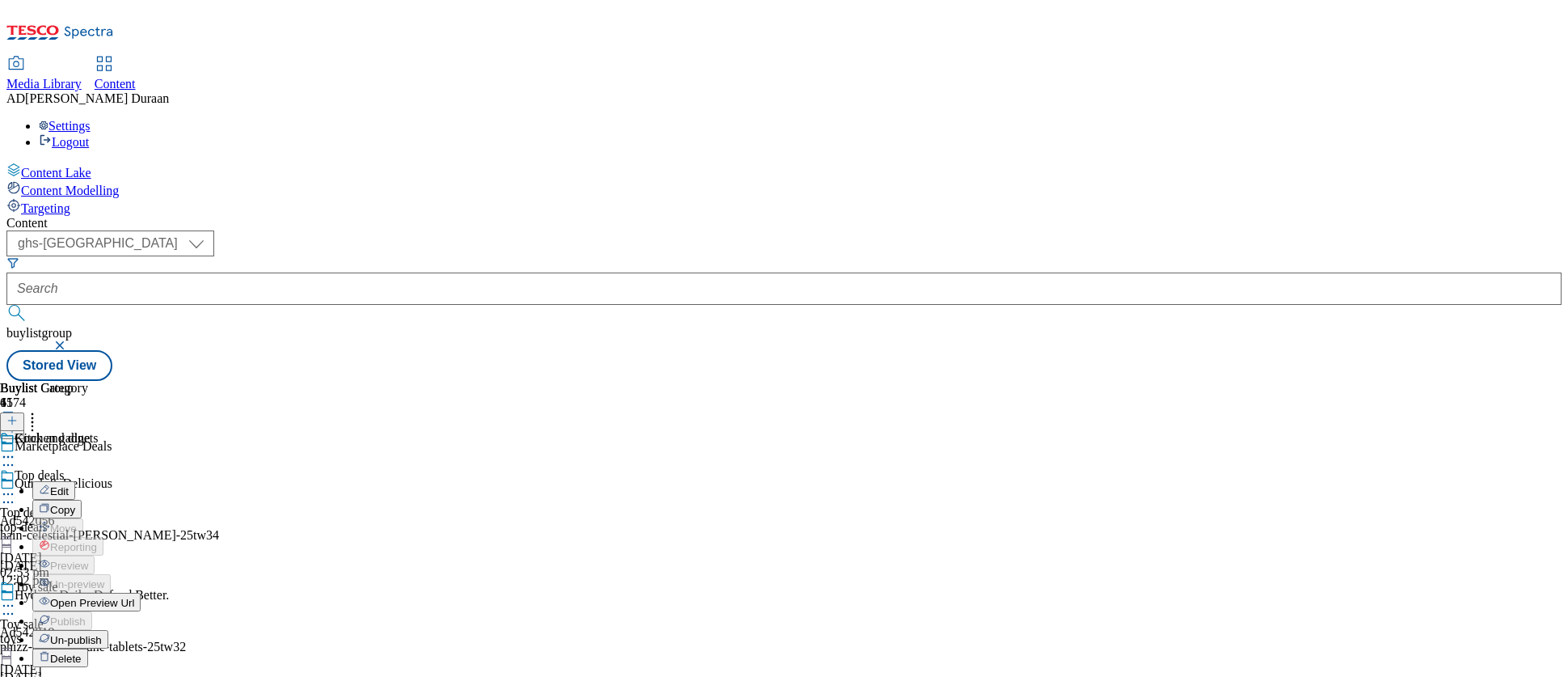
click at [75, 481] on button "Edit" at bounding box center [53, 489] width 42 height 19
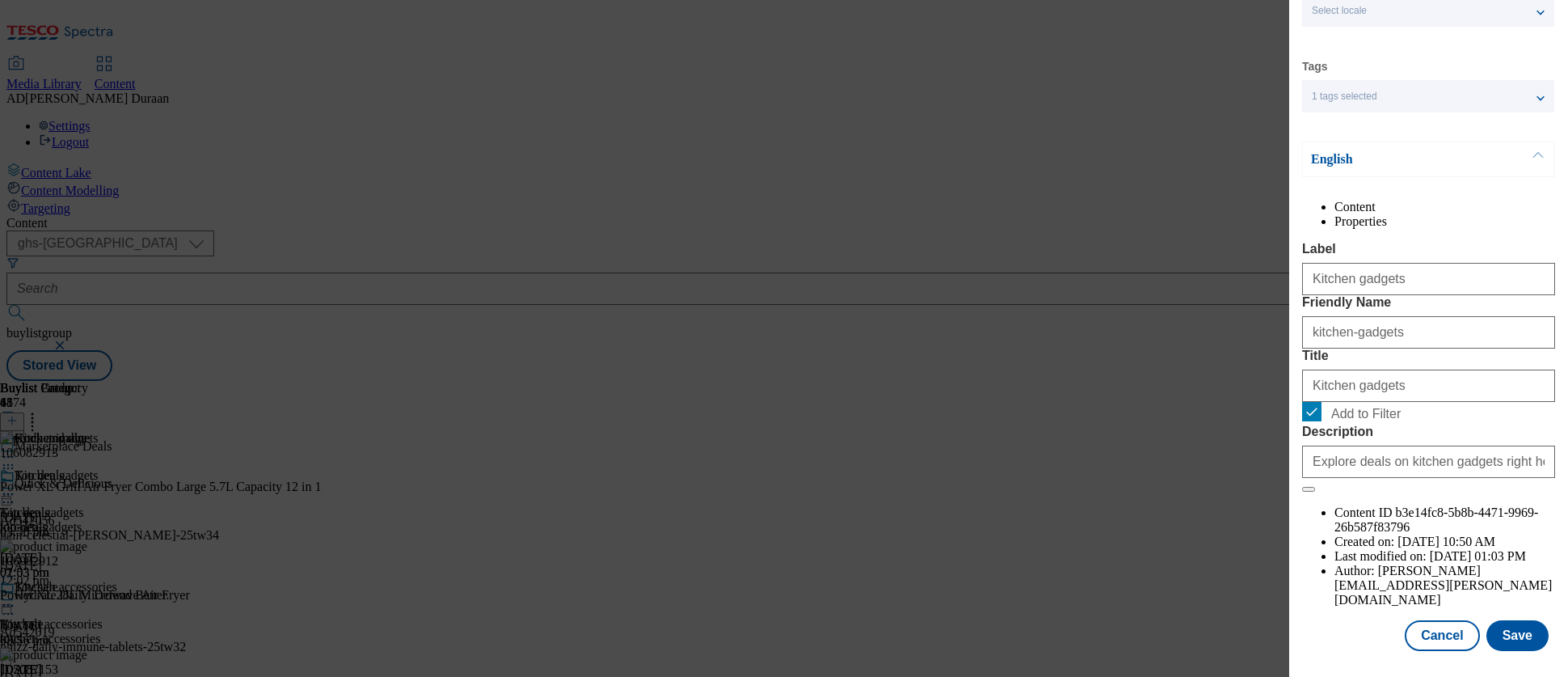
scroll to position [114, 0]
drag, startPoint x: 1314, startPoint y: 502, endPoint x: 1497, endPoint y: 641, distance: 229.8
click at [1316, 421] on input "Add to Filter" at bounding box center [1312, 412] width 20 height 20
checkbox input "false"
click at [1411, 609] on button "Save" at bounding box center [1518, 635] width 62 height 31
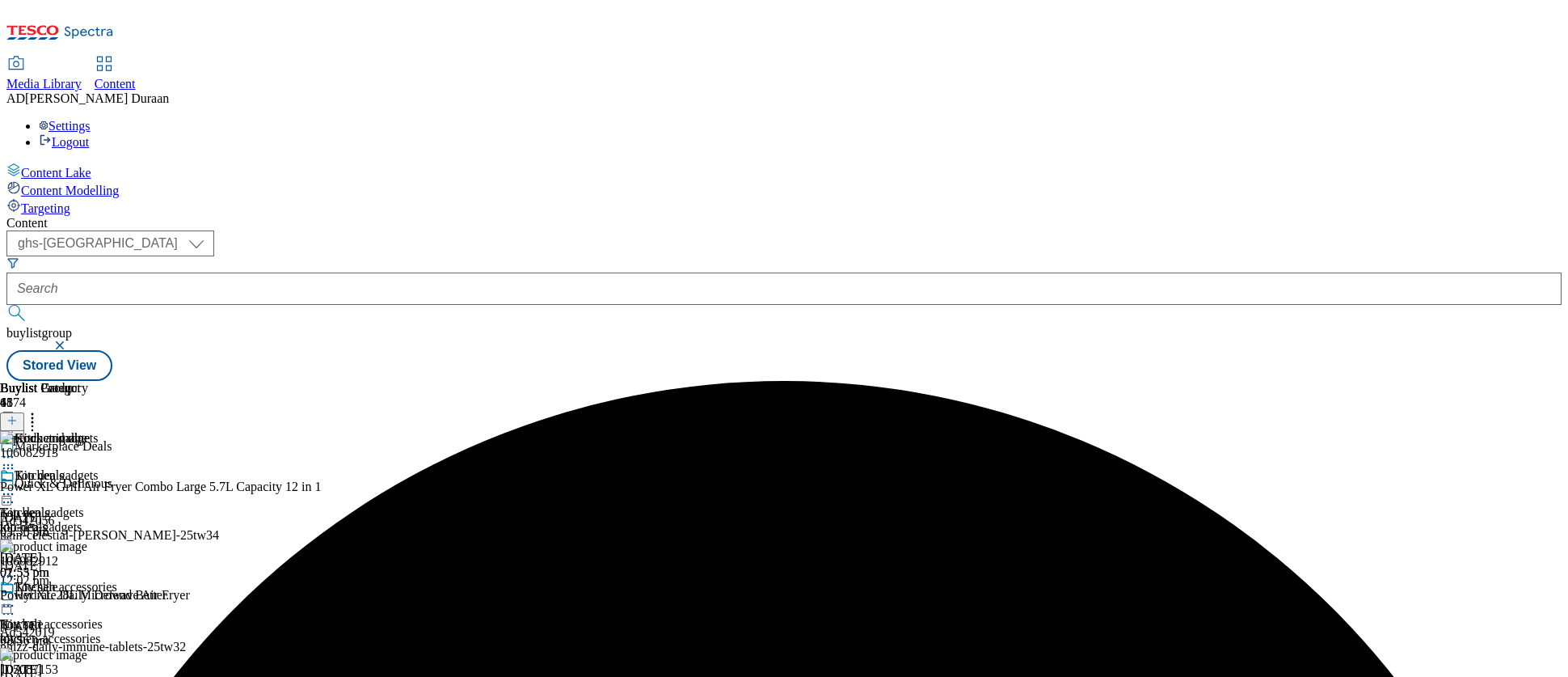
click at [16, 597] on icon at bounding box center [8, 605] width 16 height 16
click at [69, 609] on span "Edit" at bounding box center [59, 639] width 19 height 12
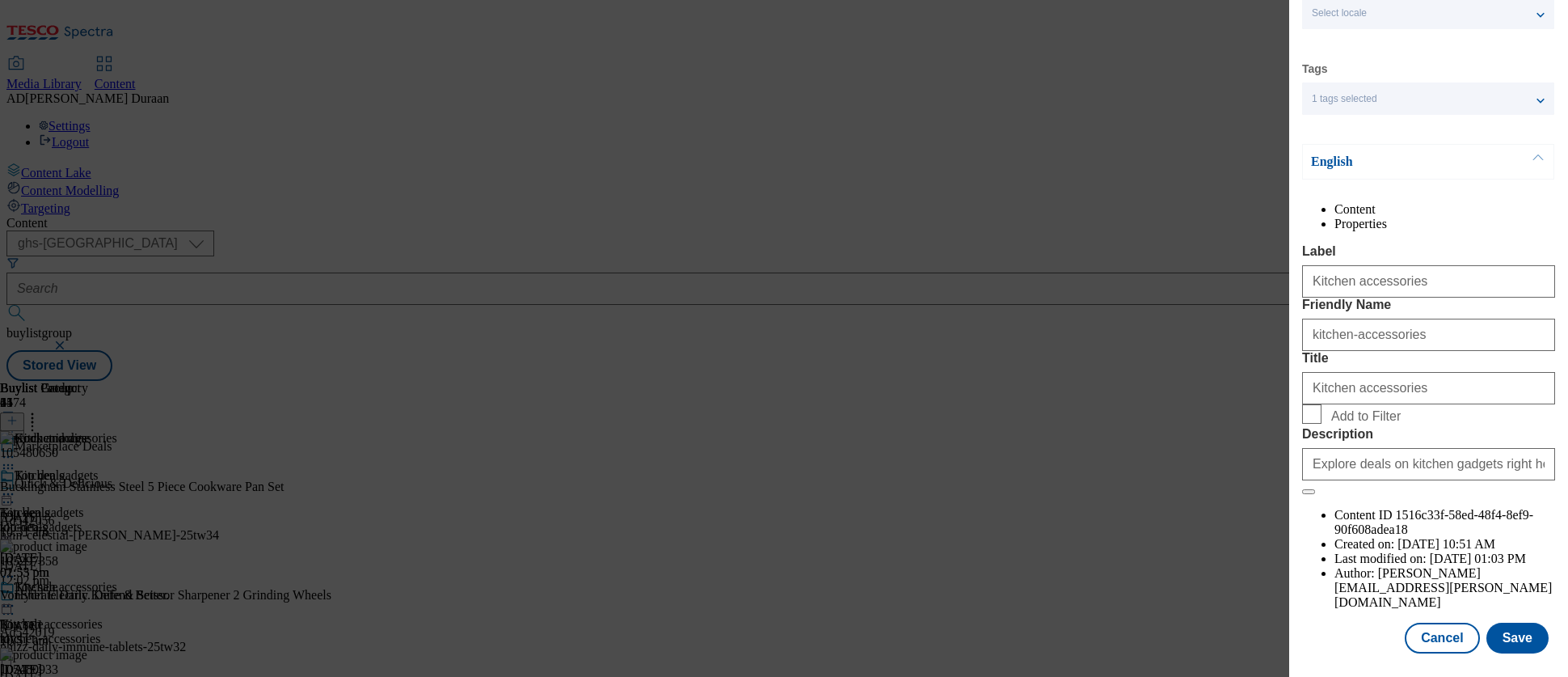
scroll to position [114, 0]
click at [1411, 609] on button "Save" at bounding box center [1518, 635] width 62 height 31
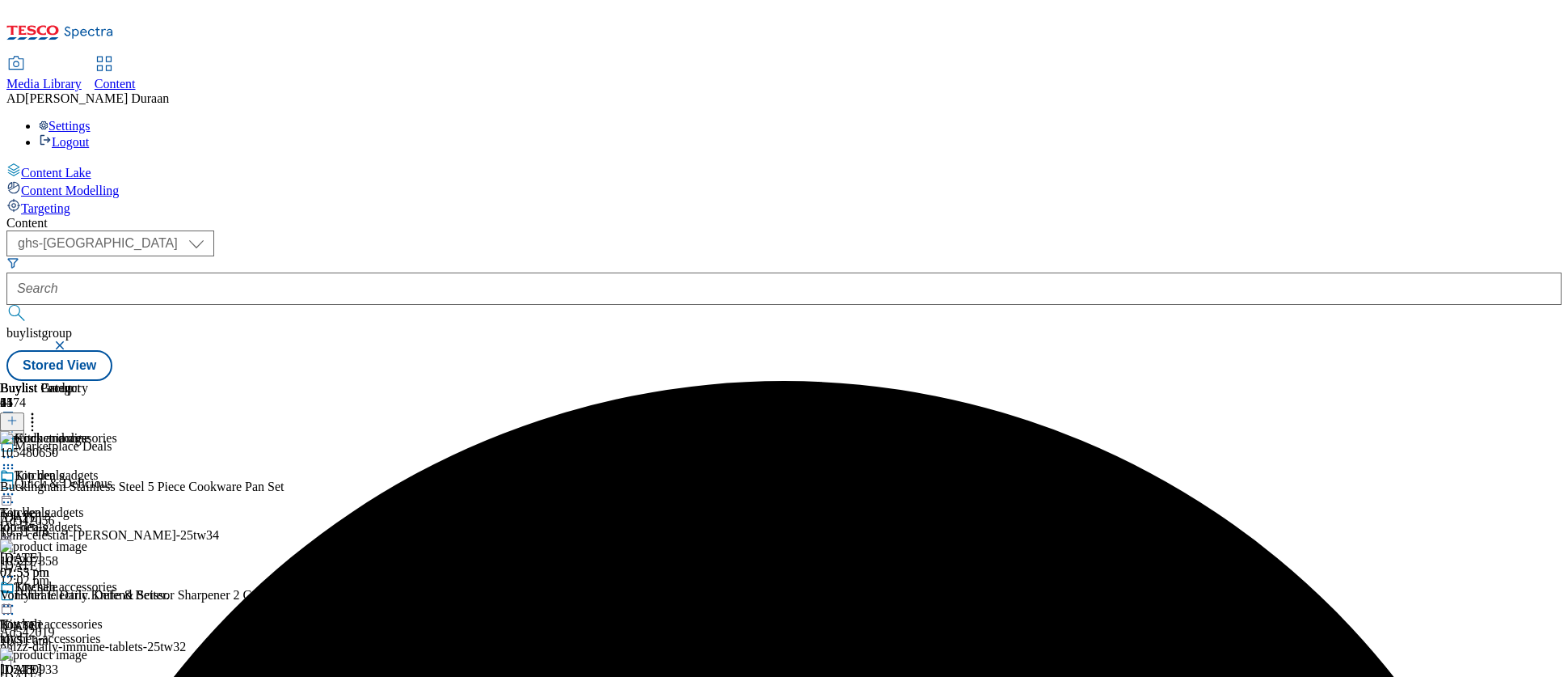
scroll to position [78, 0]
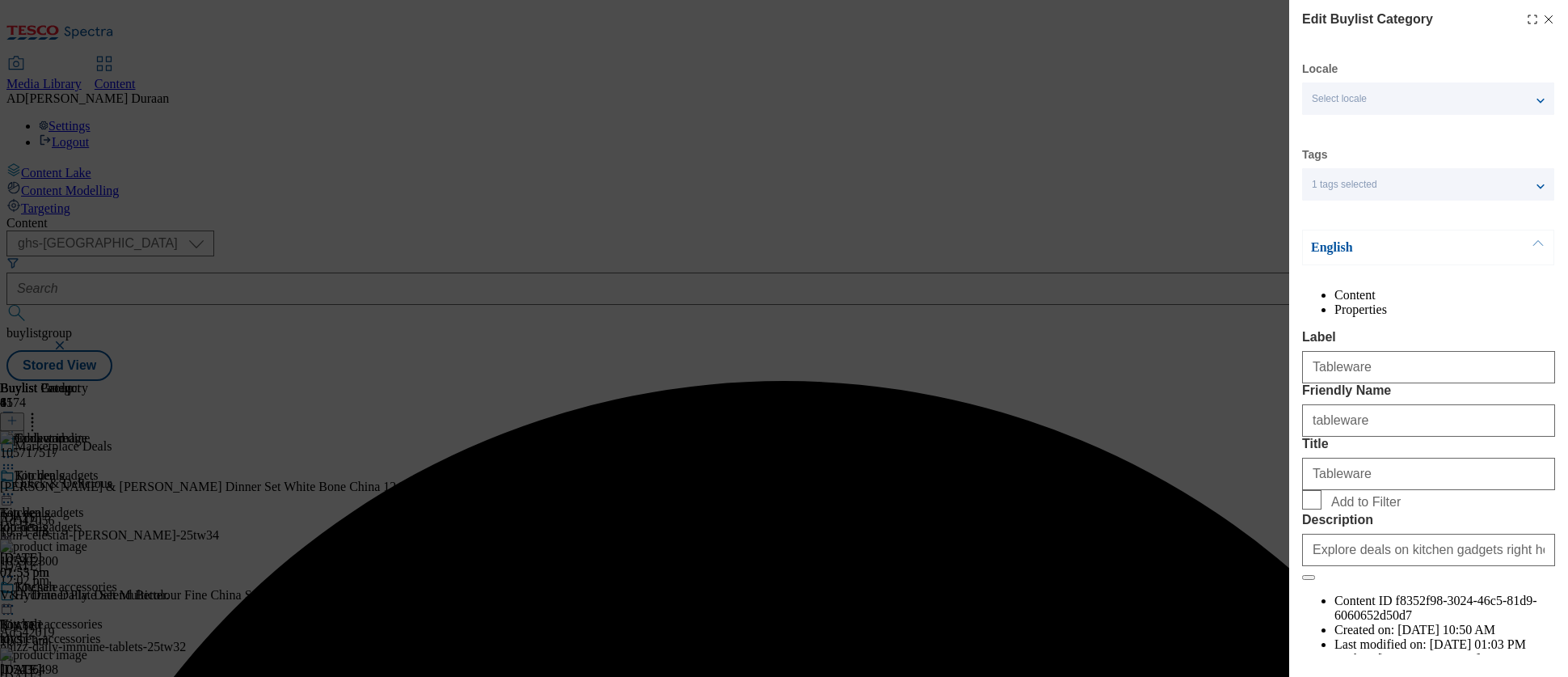
scroll to position [114, 0]
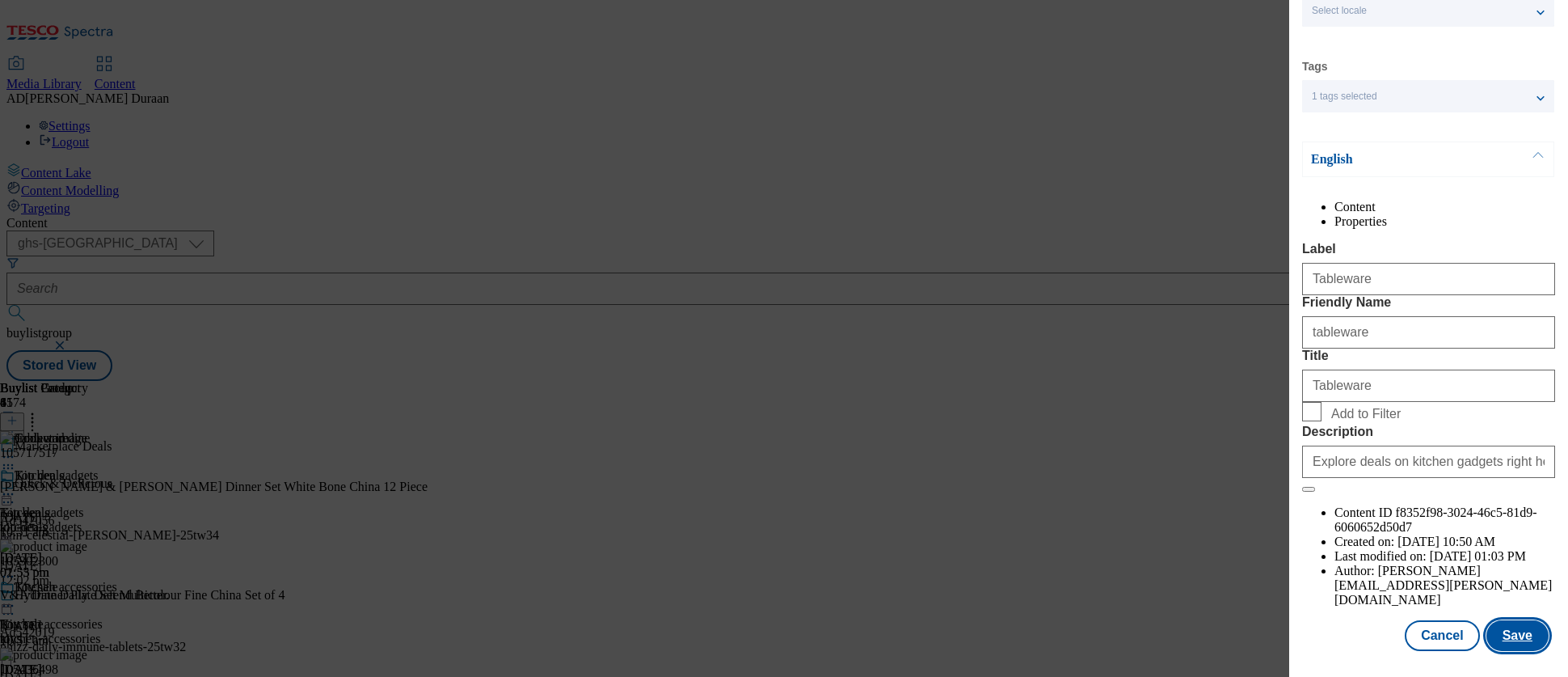
click at [1411, 609] on button "Save" at bounding box center [1518, 635] width 62 height 31
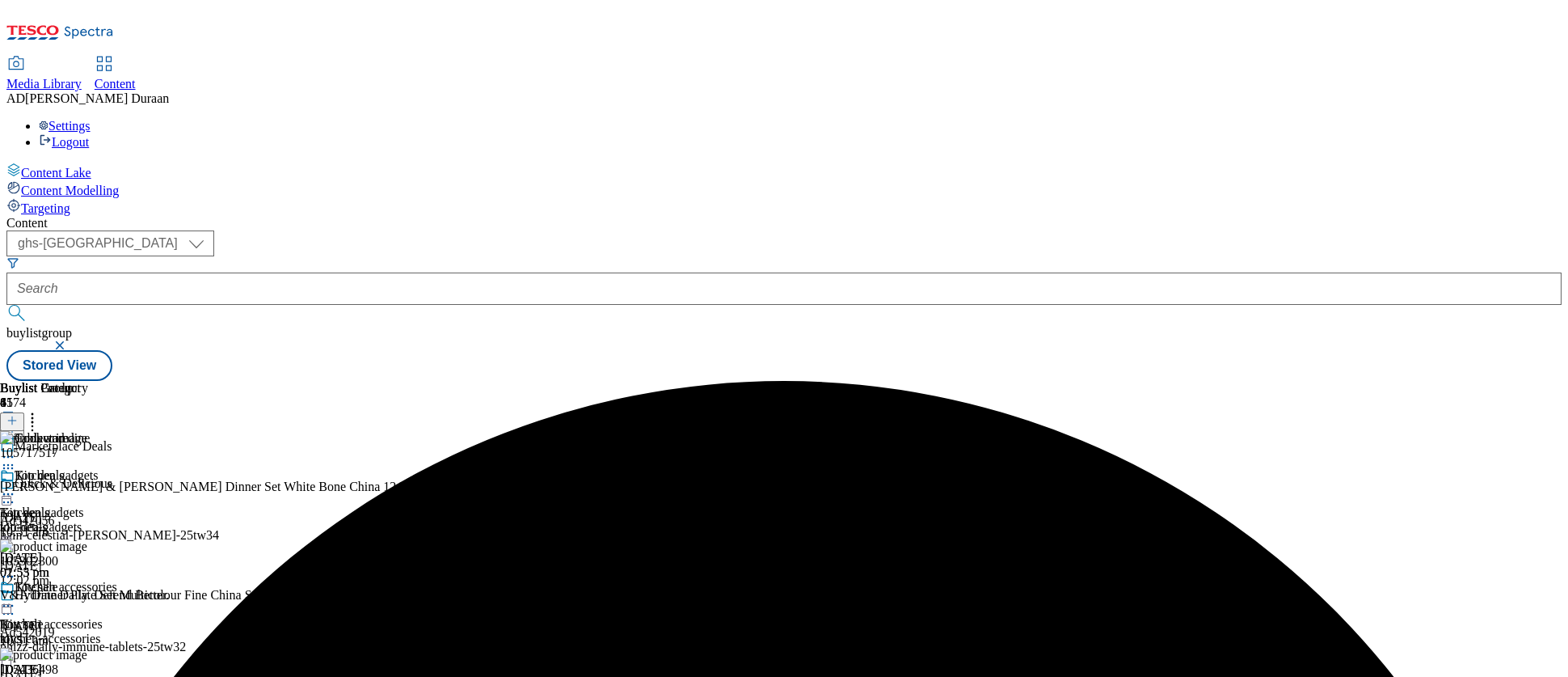
scroll to position [78, 0]
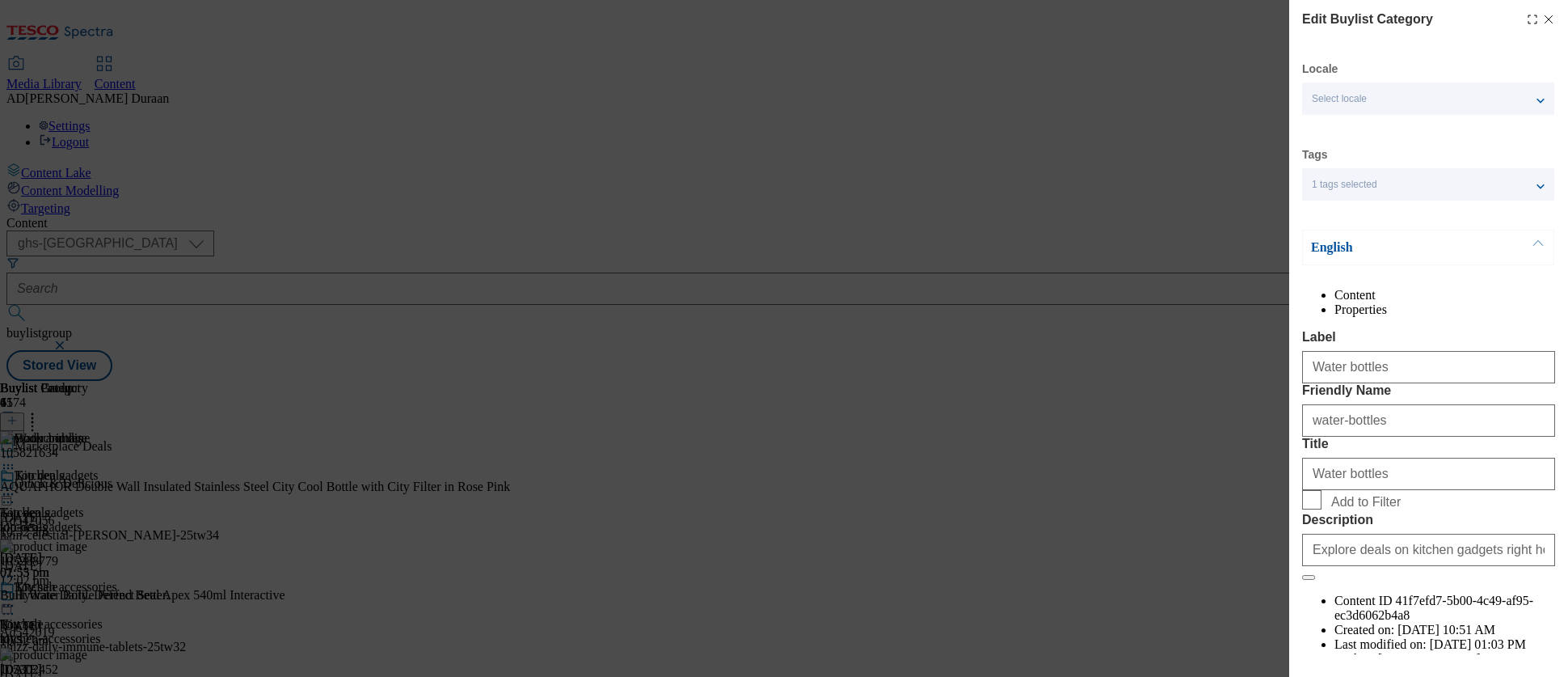
scroll to position [114, 0]
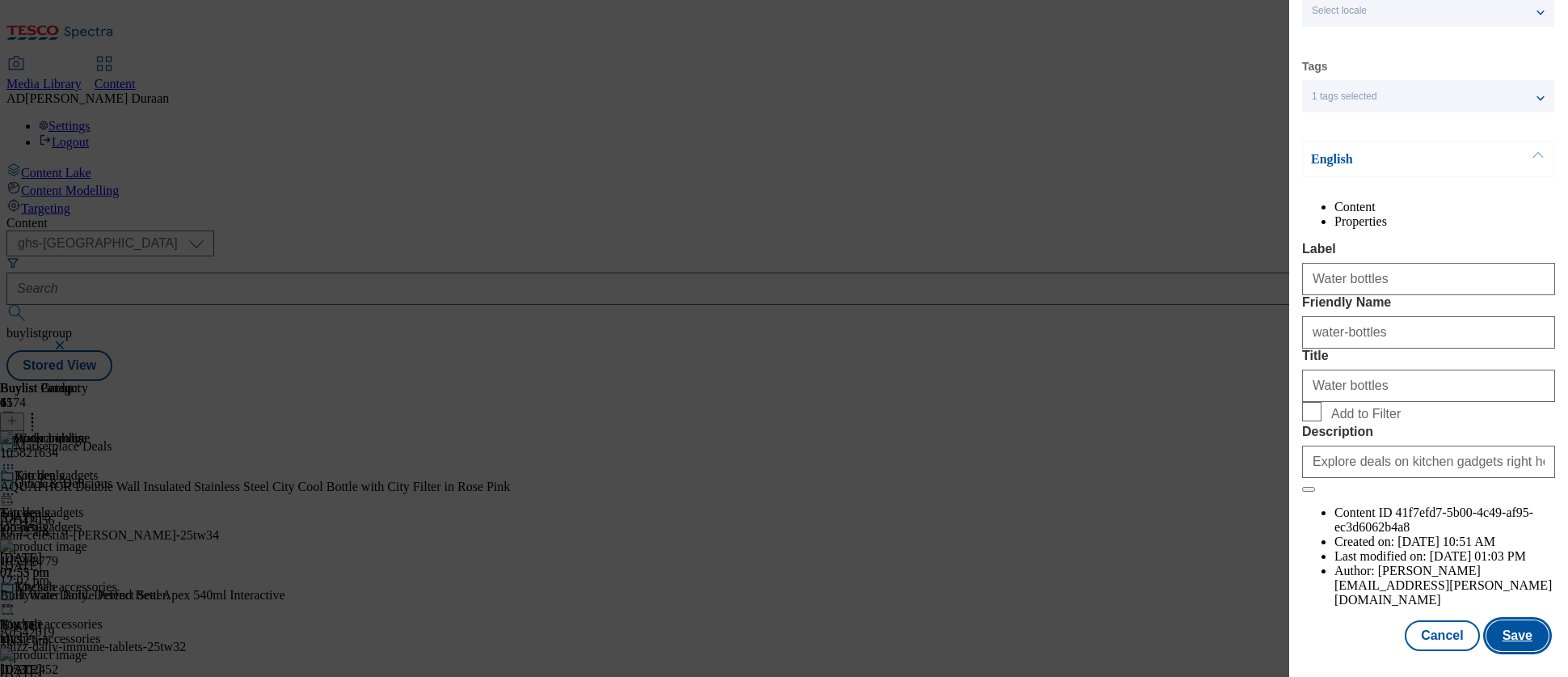
click at [1411, 609] on button "Save" at bounding box center [1518, 635] width 62 height 31
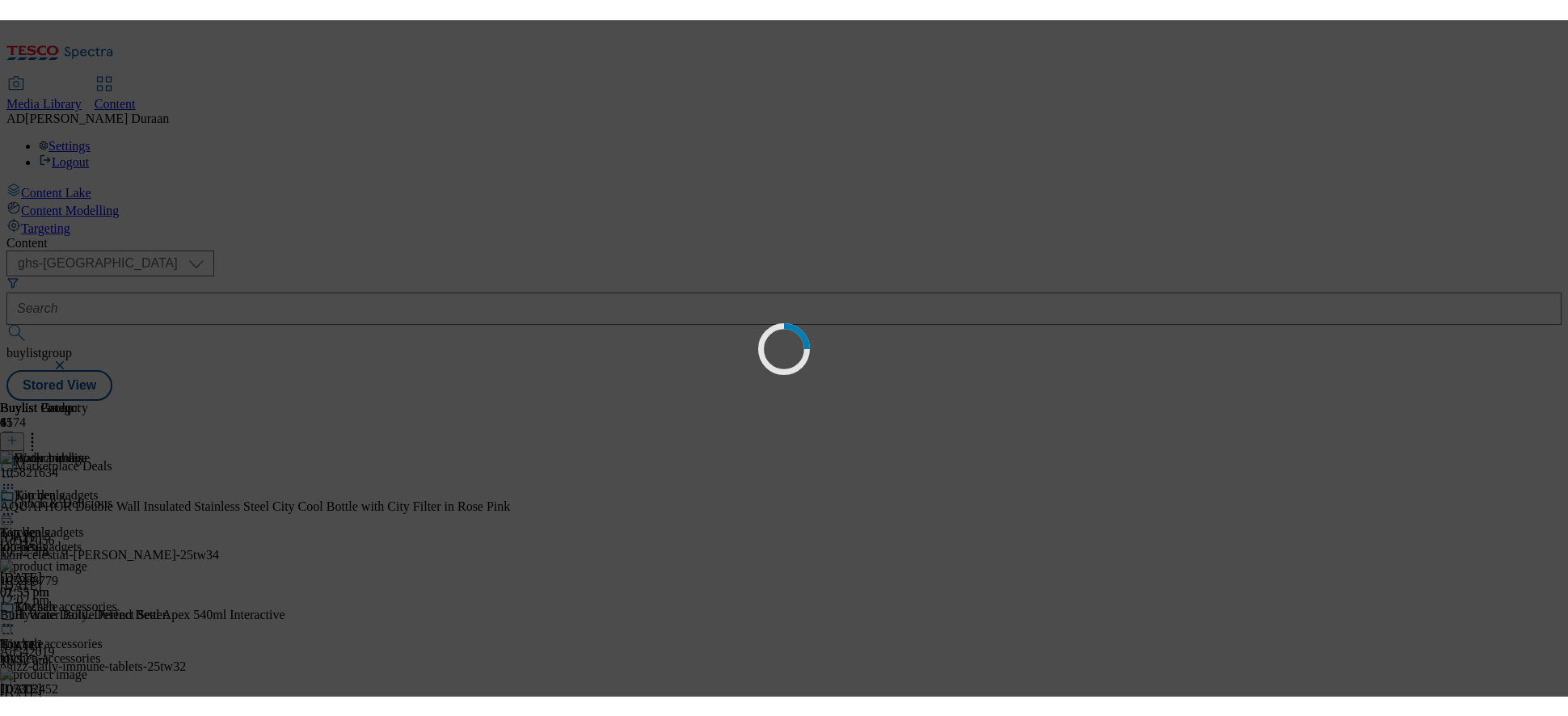
scroll to position [0, 0]
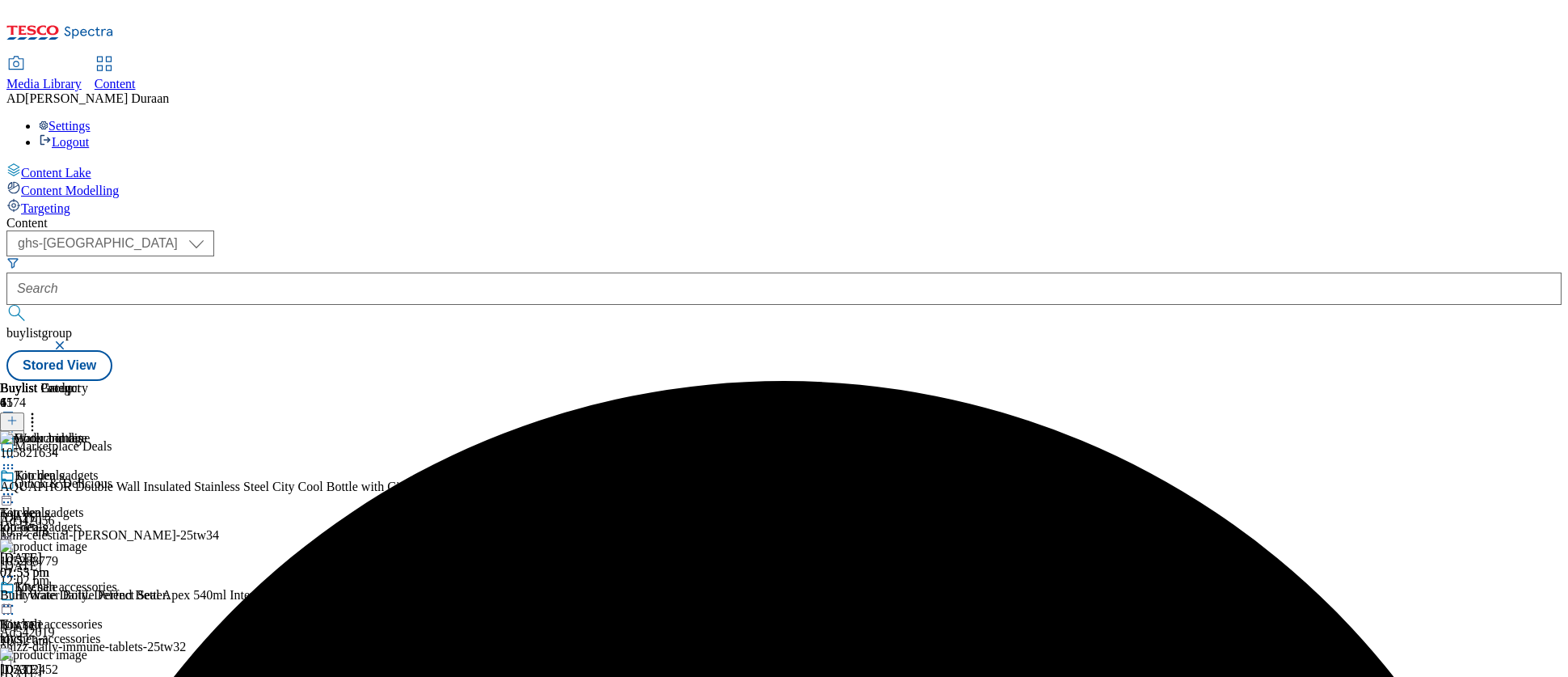
click at [16, 449] on icon at bounding box center [8, 457] width 16 height 16
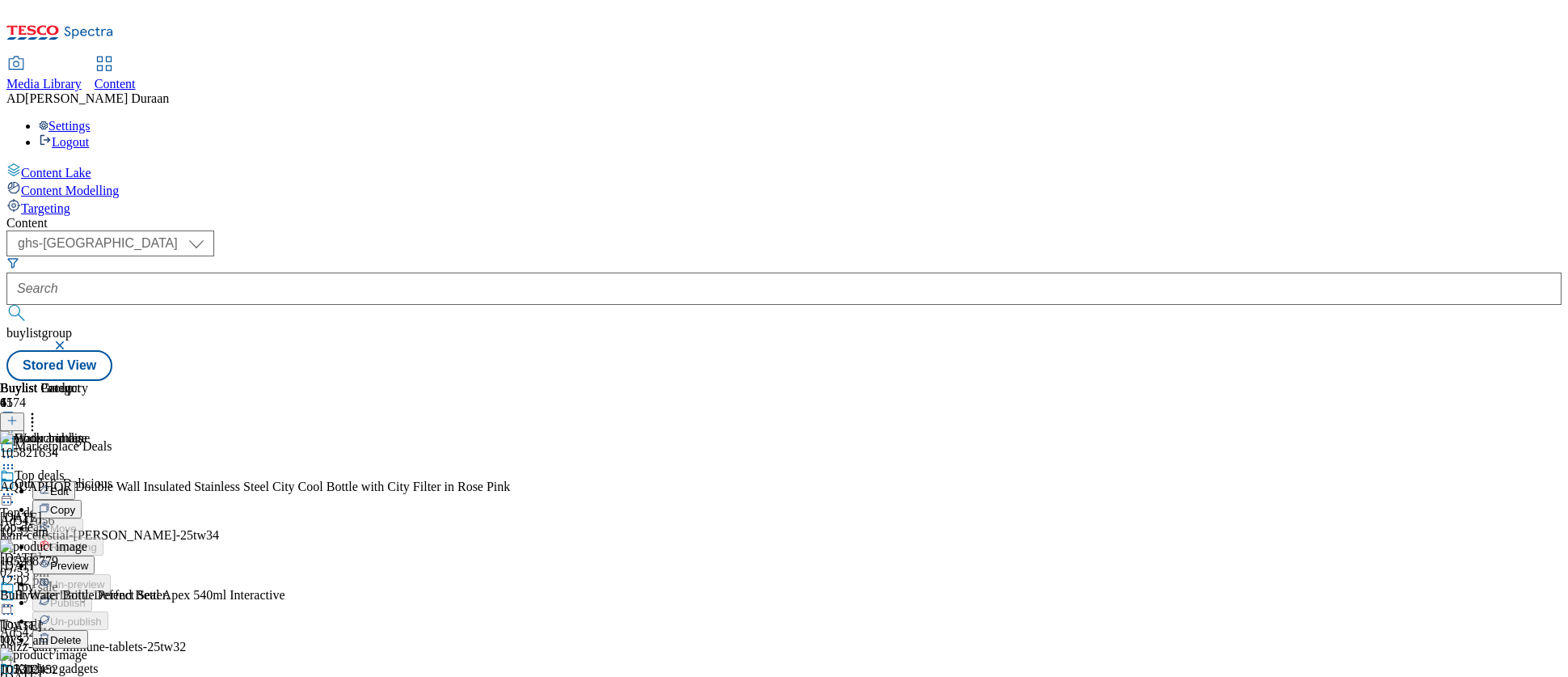
click at [88, 560] on span "Preview" at bounding box center [69, 565] width 38 height 12
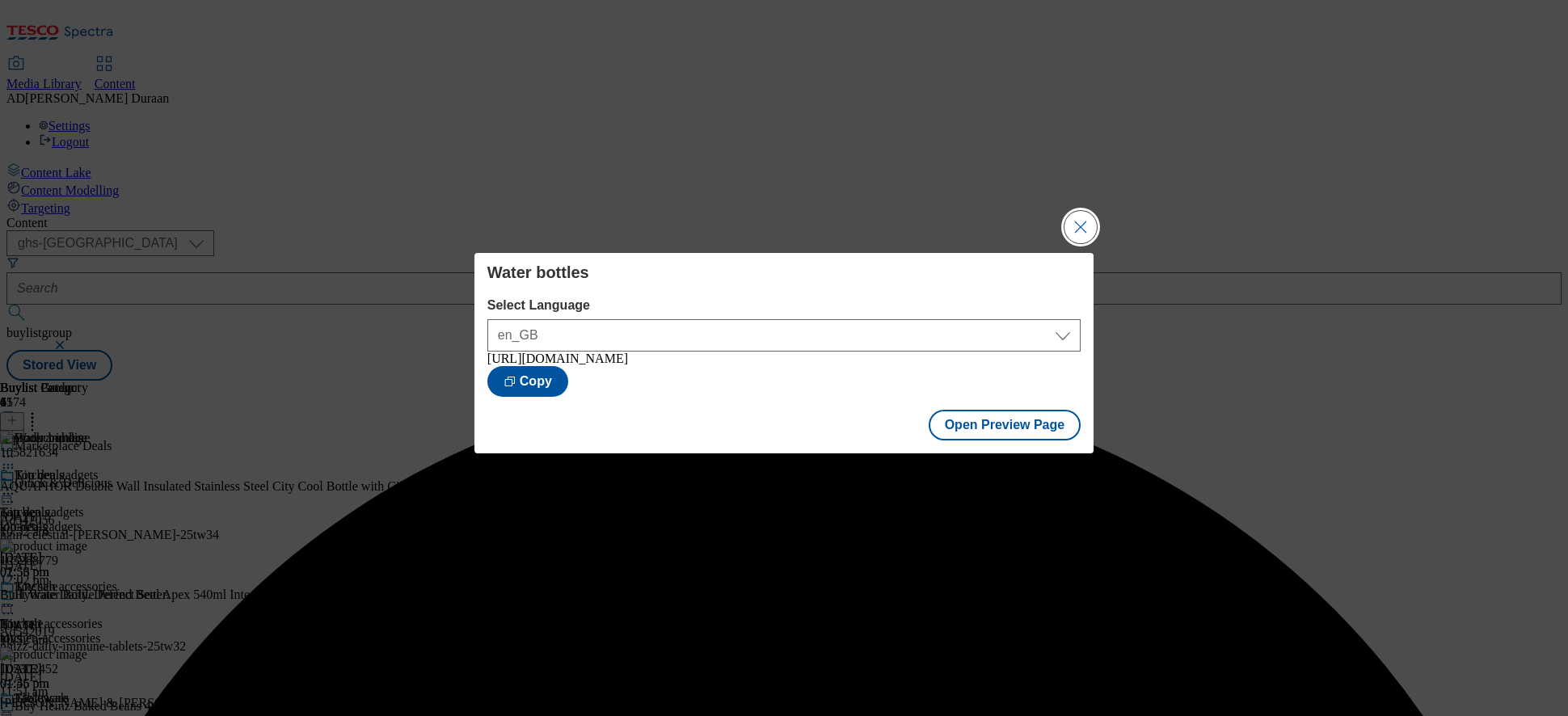
click at [1090, 219] on button "Close Modal" at bounding box center [1081, 227] width 33 height 33
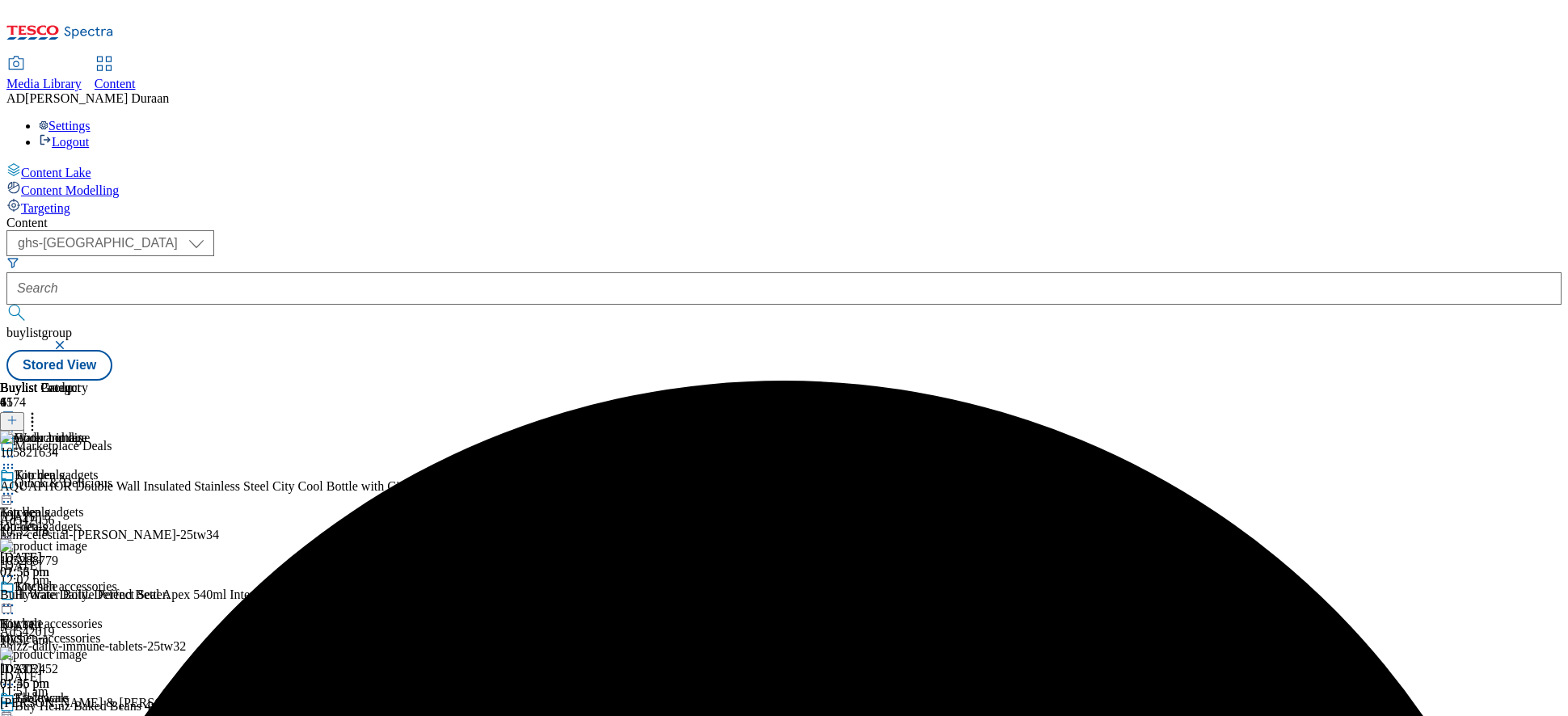
click at [16, 449] on icon at bounding box center [8, 457] width 16 height 16
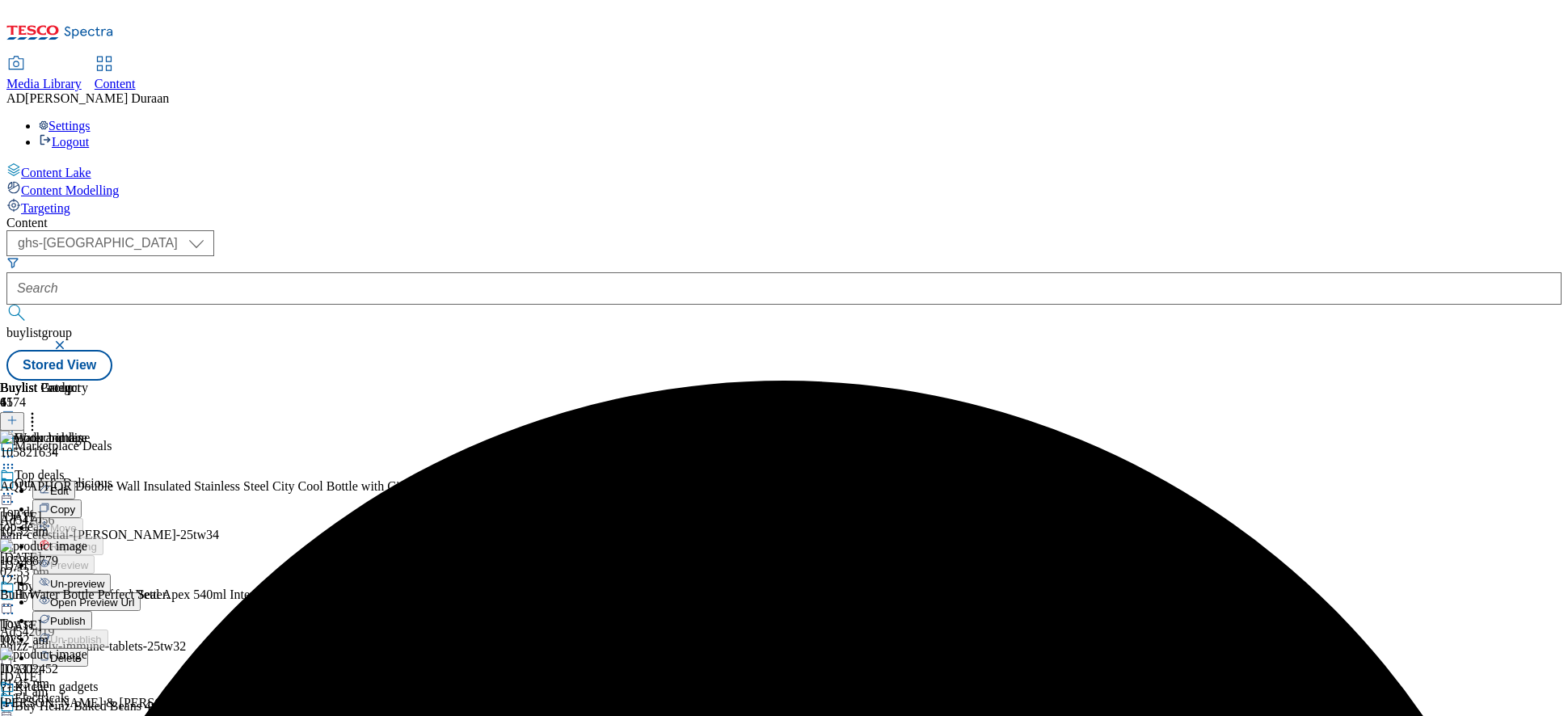
click at [105, 578] on span "Un-preview" at bounding box center [77, 584] width 54 height 12
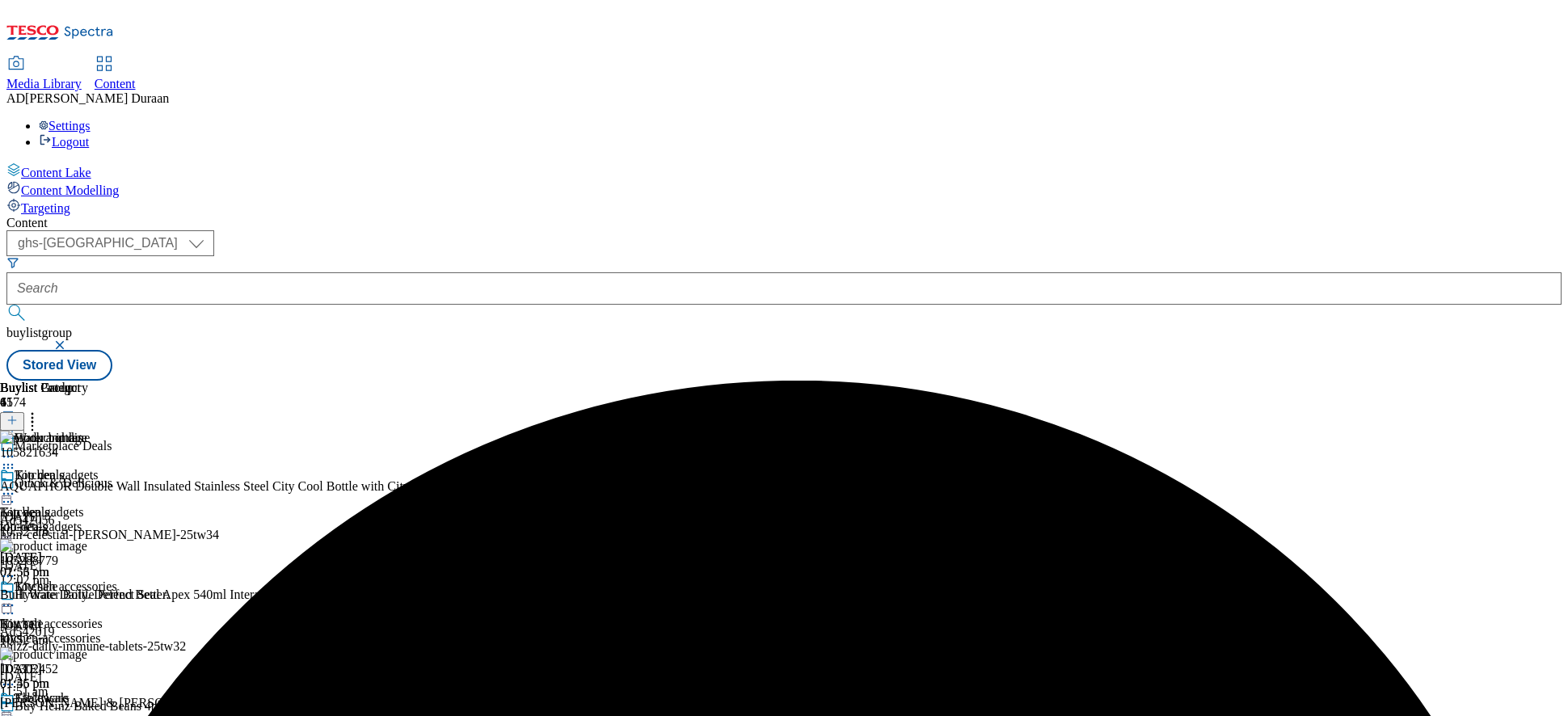
click at [16, 485] on icon at bounding box center [8, 493] width 16 height 16
click at [99, 467] on div "Kitchen gadgets" at bounding box center [56, 474] width 84 height 15
click at [16, 485] on icon at bounding box center [8, 493] width 16 height 16
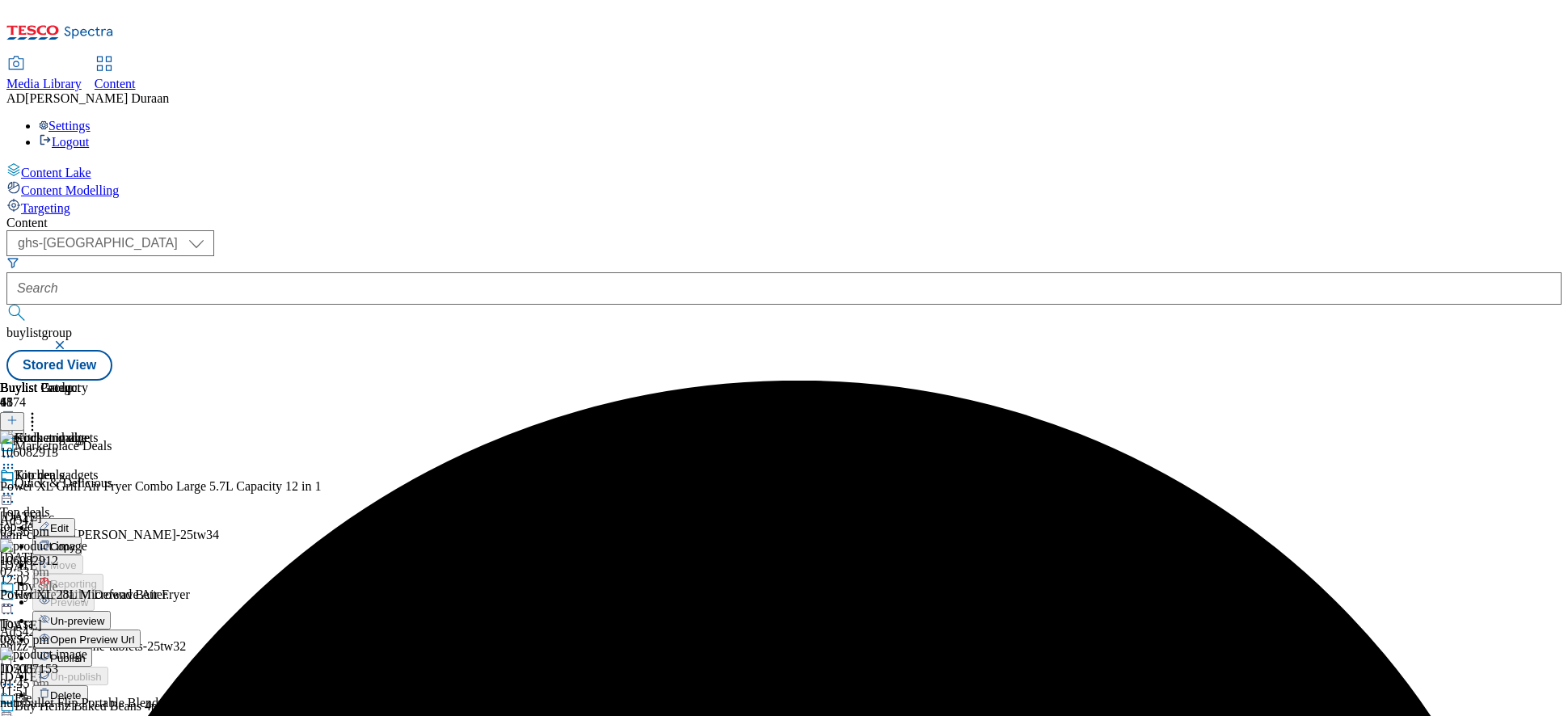
click at [105, 609] on span "Un-preview" at bounding box center [77, 620] width 54 height 12
click at [117, 579] on div "Kitchen accessories Kitchen accessories kitchen-accessories [DATE] 01:56 pm" at bounding box center [58, 634] width 117 height 111
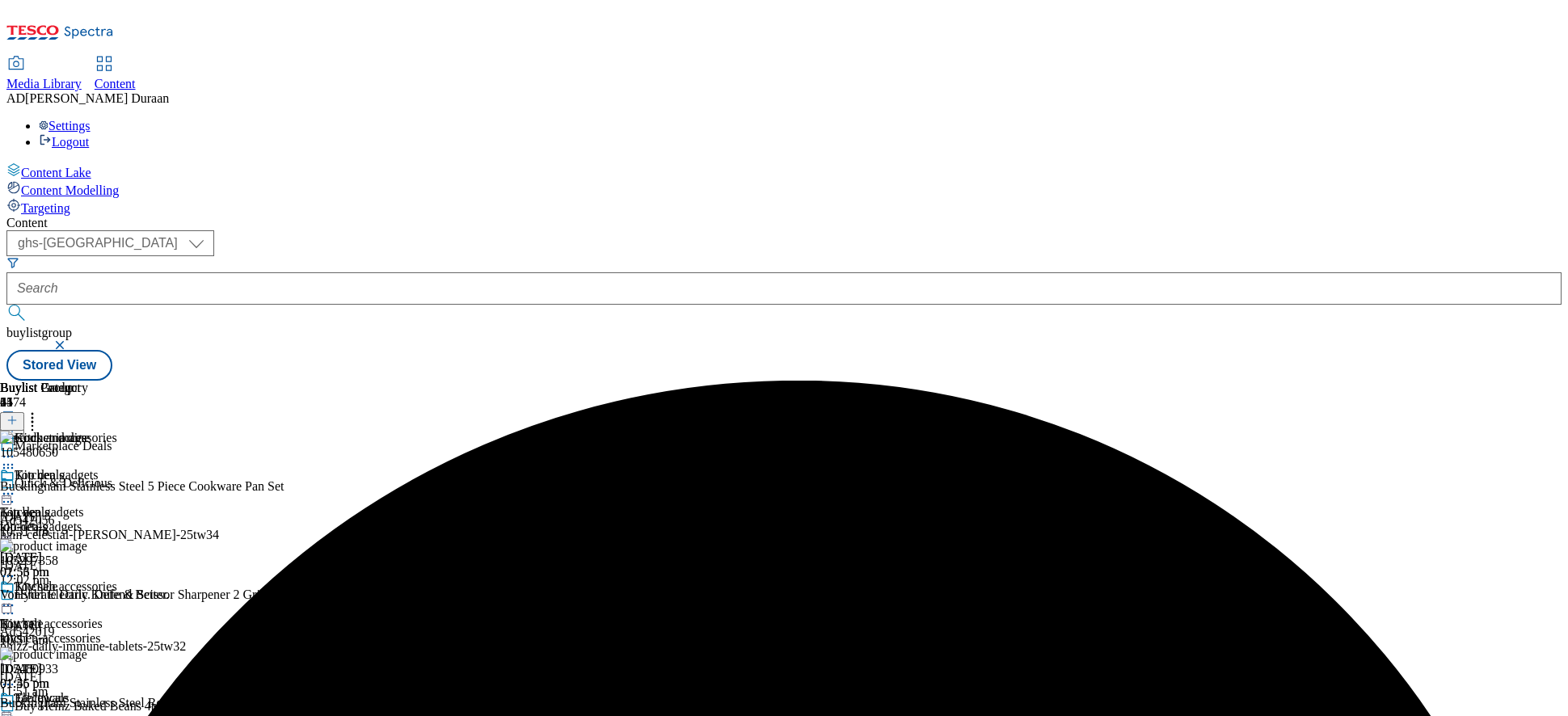
click at [16, 597] on icon at bounding box center [8, 605] width 16 height 16
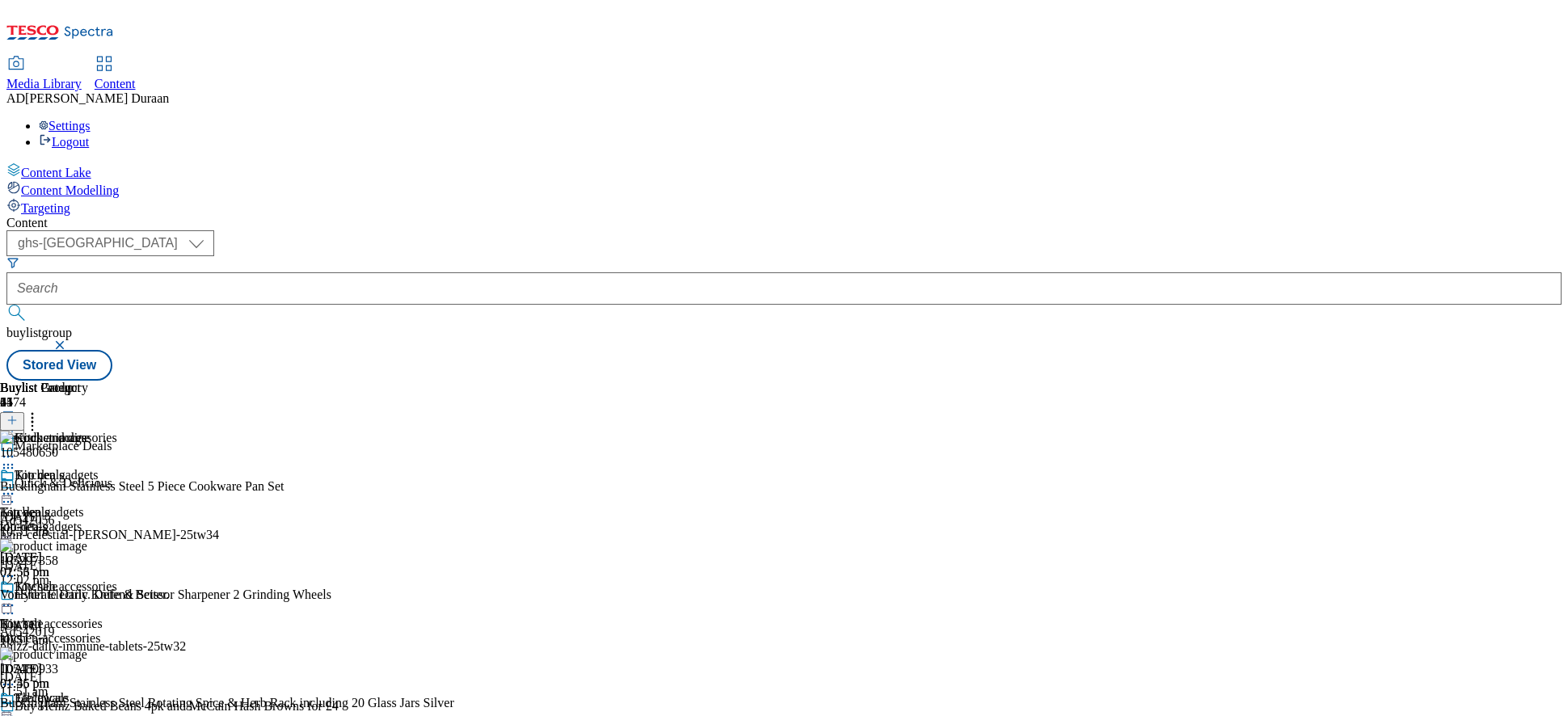
click at [18, 414] on icon at bounding box center [12, 419] width 11 height 11
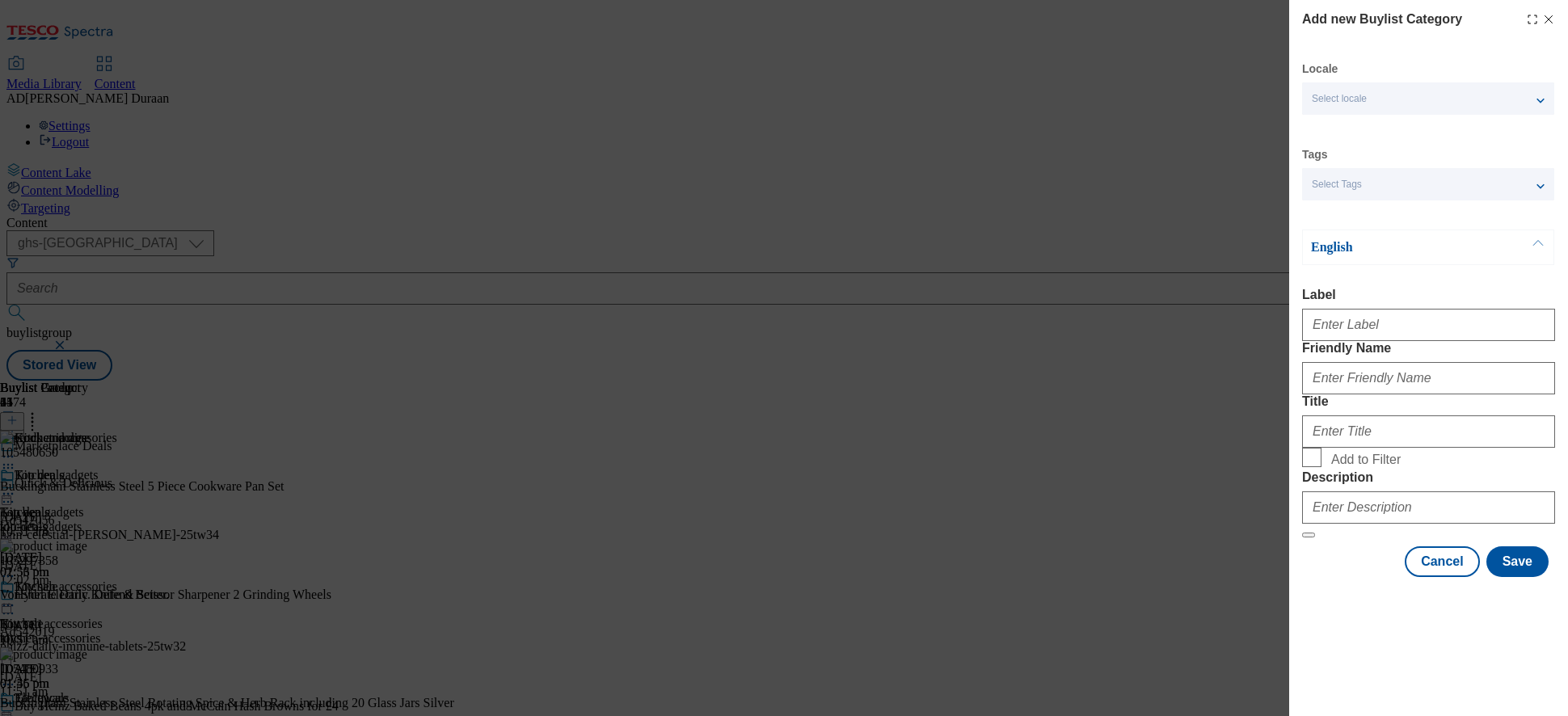
click at [1405, 179] on div "Select Tags" at bounding box center [1429, 183] width 253 height 33
click at [1368, 251] on span "marketplace" at bounding box center [1372, 250] width 61 height 9
click at [1331, 251] on input "marketplace" at bounding box center [1322, 252] width 20 height 20
click at [1411, 136] on div "Locale Select locale English Welsh Tags 1 tags selected fnf marketplace whoosh …" at bounding box center [1429, 319] width 253 height 516
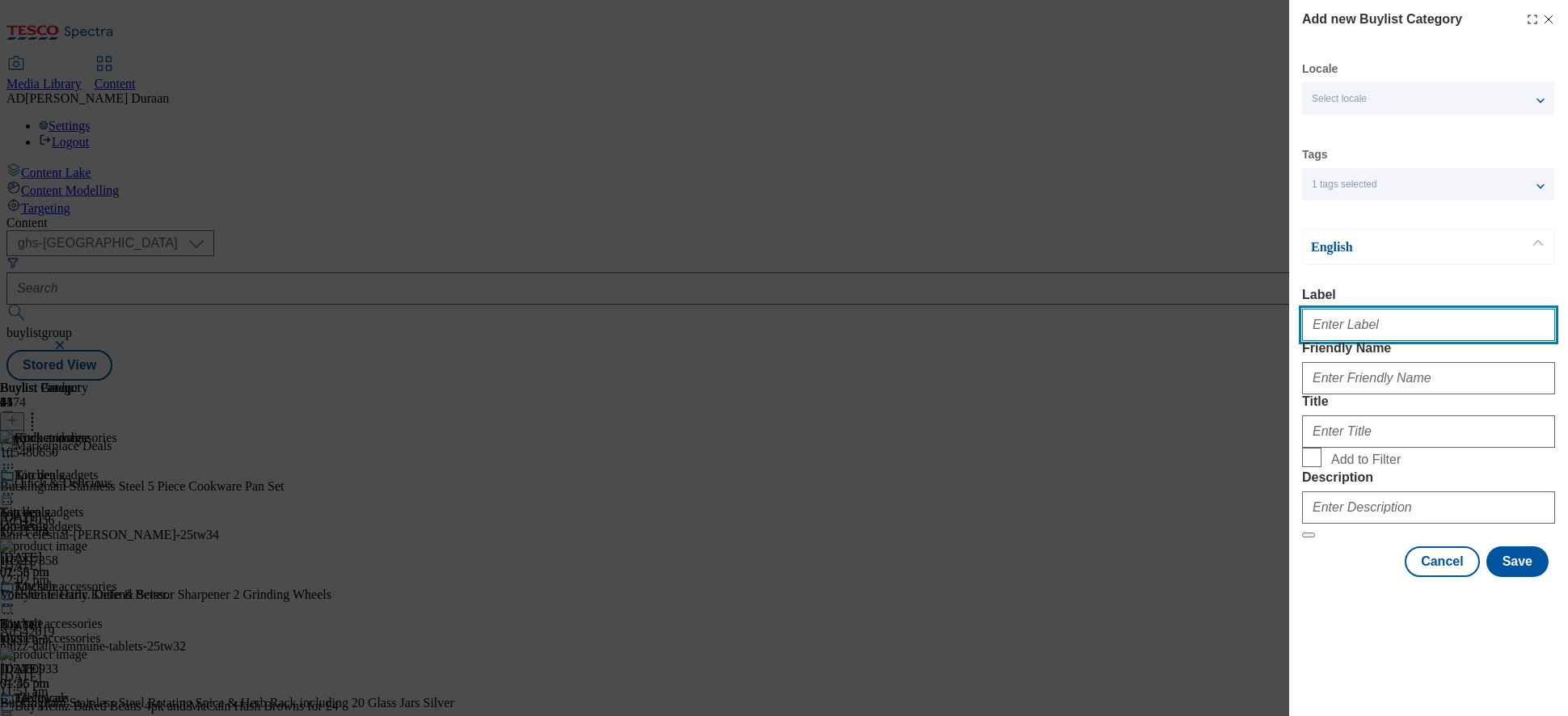
click at [1357, 336] on input "Label" at bounding box center [1429, 324] width 253 height 33
type input "All products"
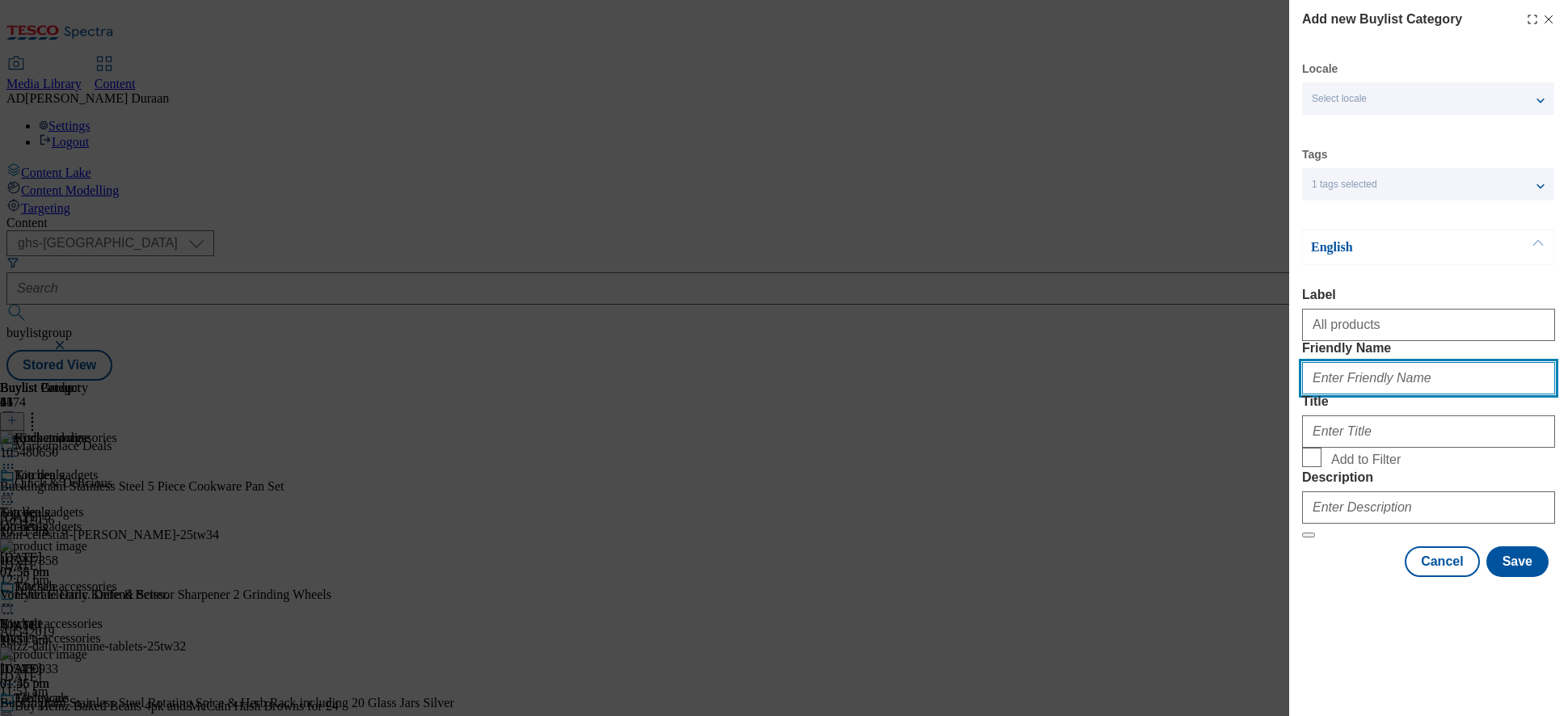
click at [1357, 394] on input "Friendly Name" at bounding box center [1429, 378] width 253 height 33
type input "all-products"
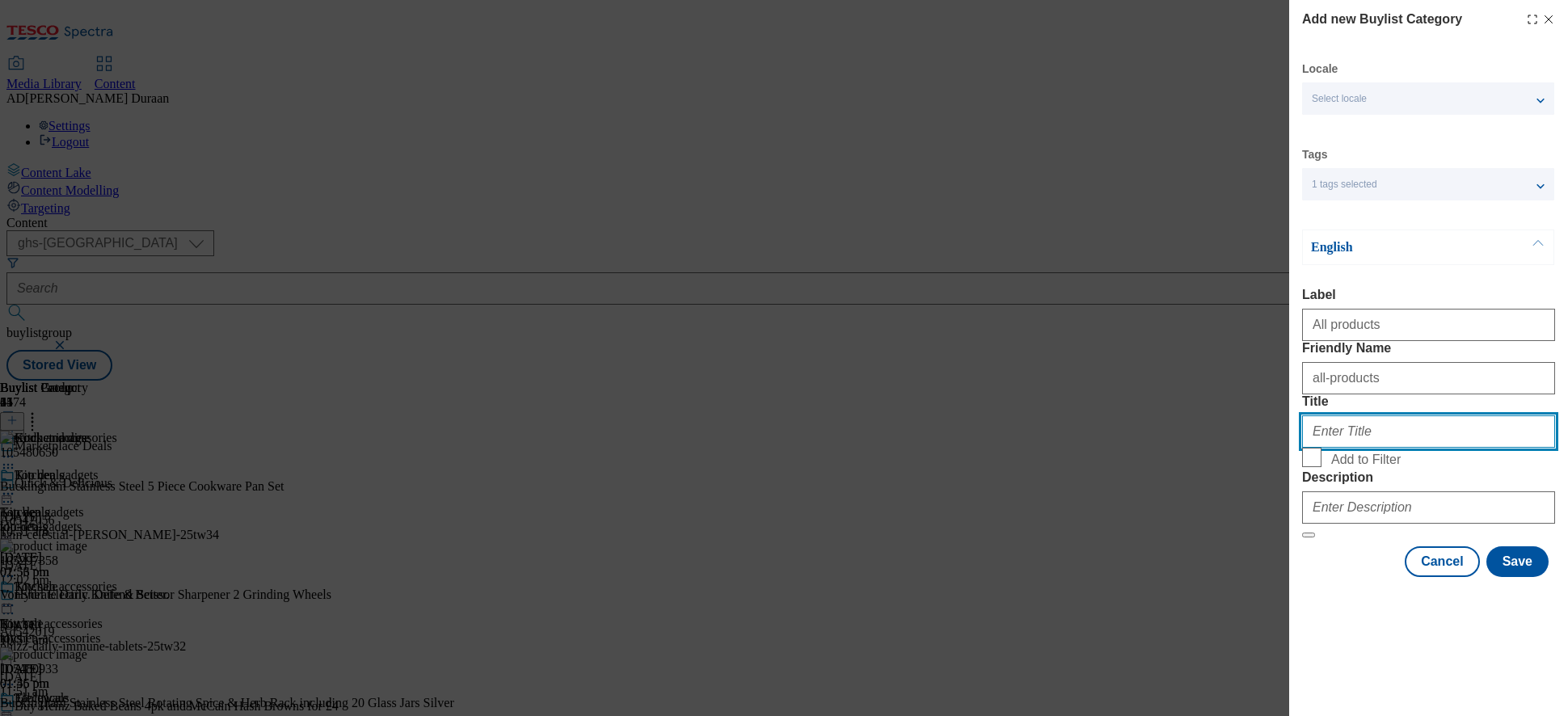
click at [1334, 448] on input "Title" at bounding box center [1429, 431] width 253 height 33
type input "All products"
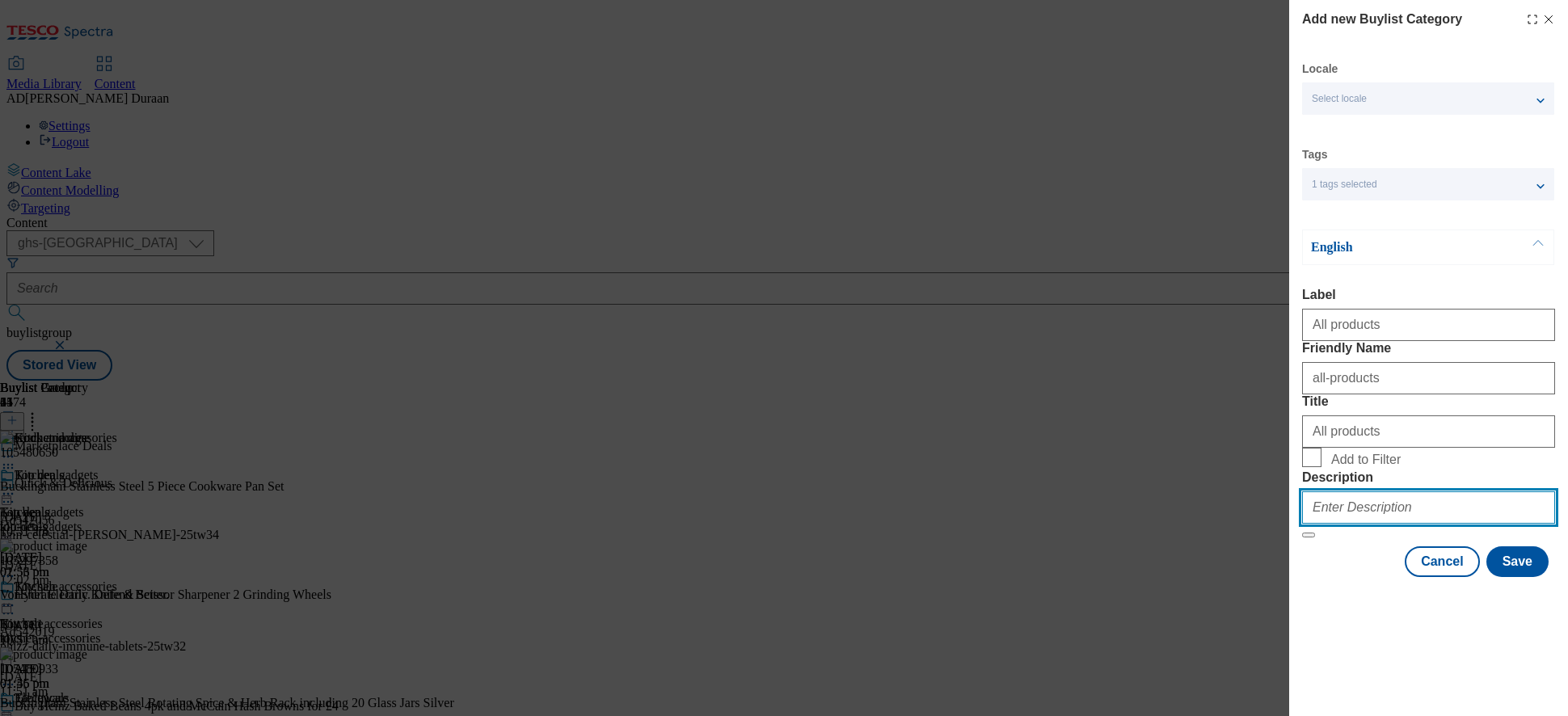
click at [1347, 524] on input "Description" at bounding box center [1429, 507] width 253 height 33
paste input "Explore deals on kitchen gadgets right here. From must-have essentials to time-…"
type input "Explore deals on kitchen gadgets right here. From must-have essentials to time-…"
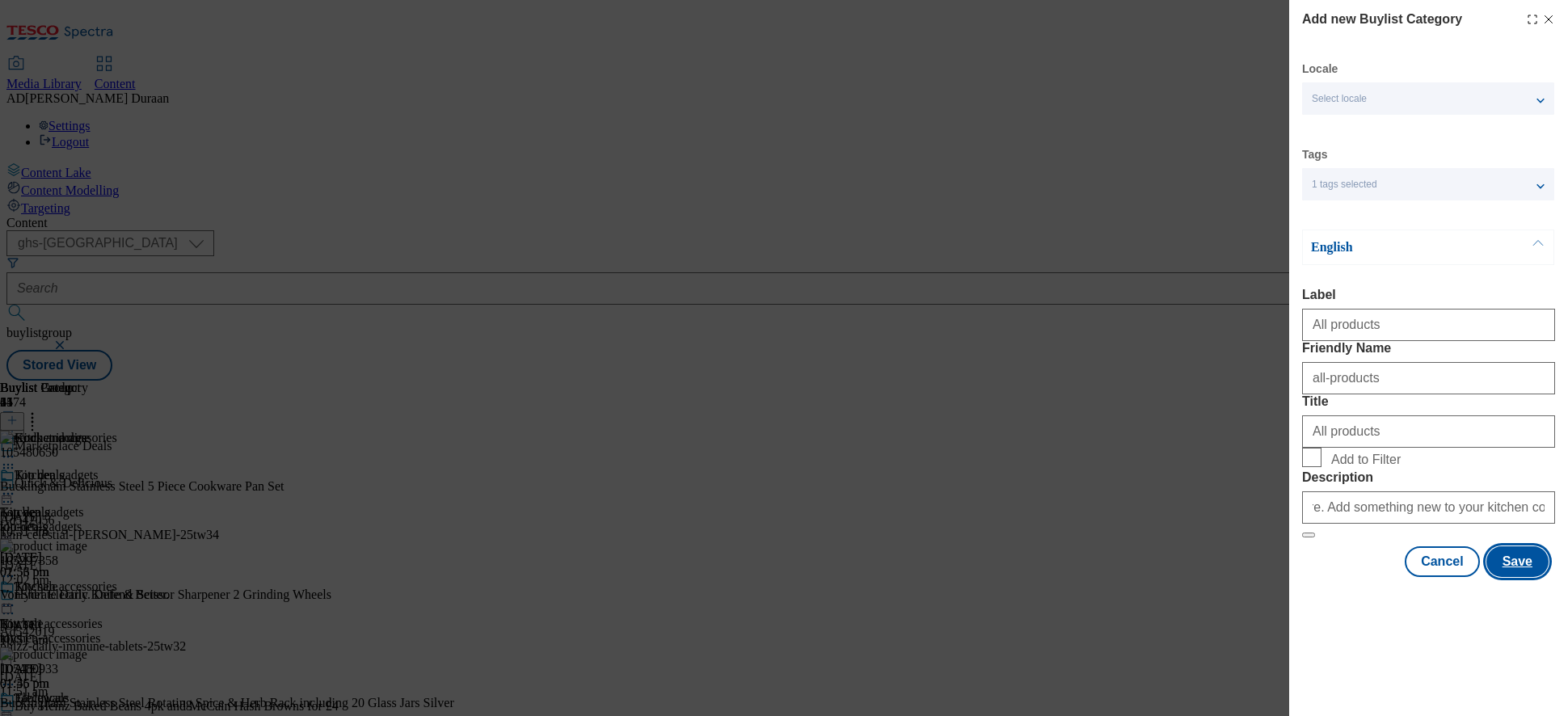
scroll to position [0, 0]
drag, startPoint x: 1341, startPoint y: 696, endPoint x: 1496, endPoint y: 692, distance: 155.1
click at [1341, 603] on div "Modal" at bounding box center [1429, 591] width 279 height 23
click at [1411, 577] on button "Save" at bounding box center [1518, 561] width 62 height 31
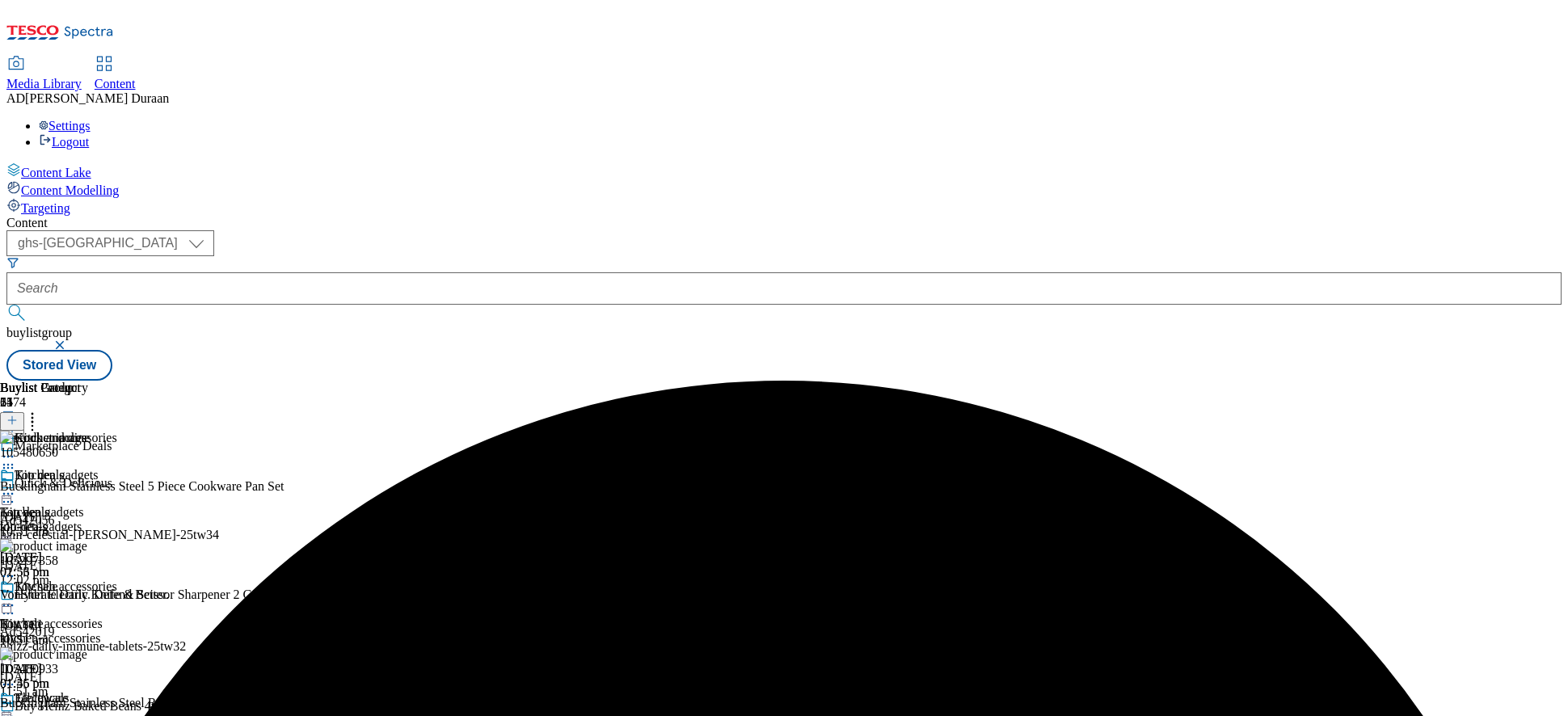
scroll to position [38, 0]
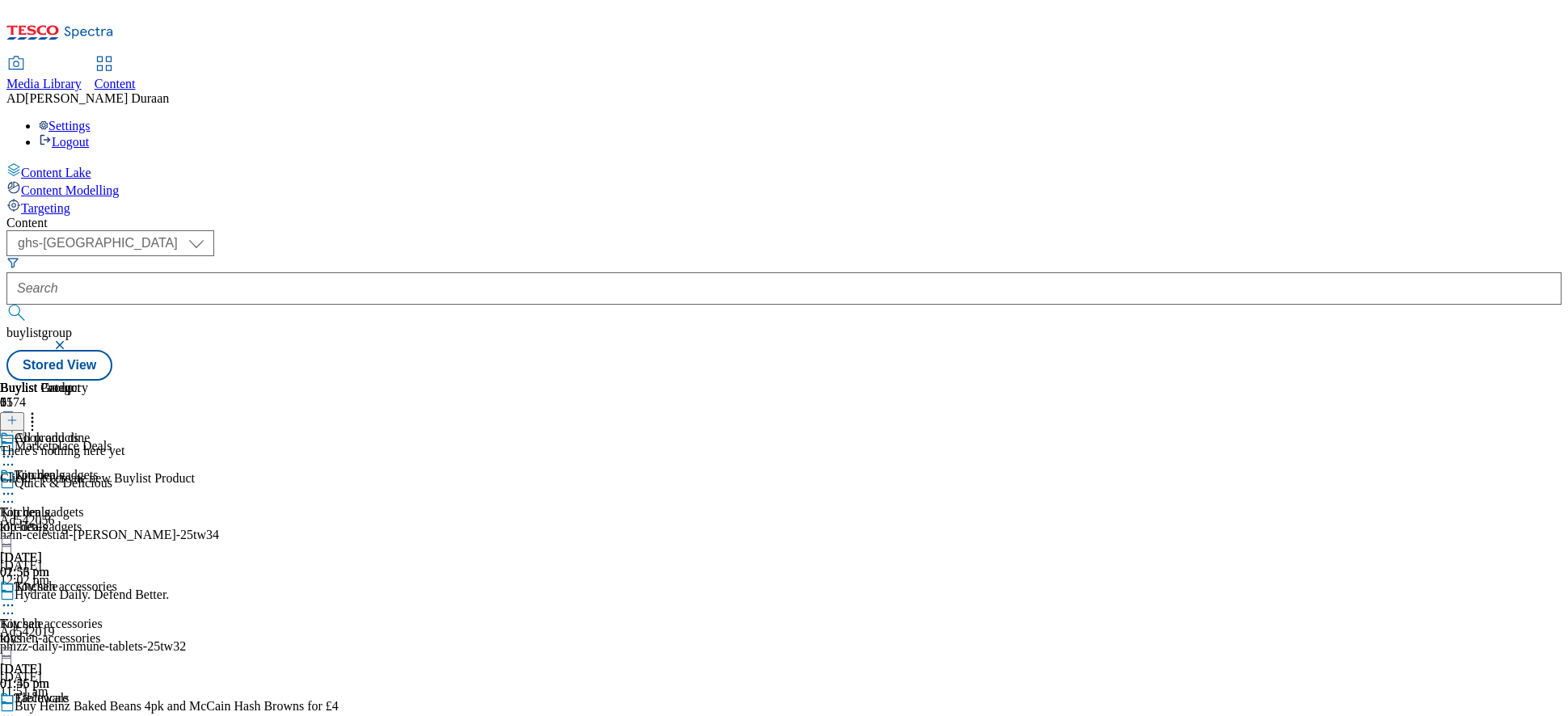
click at [12, 416] on line at bounding box center [12, 420] width 0 height 8
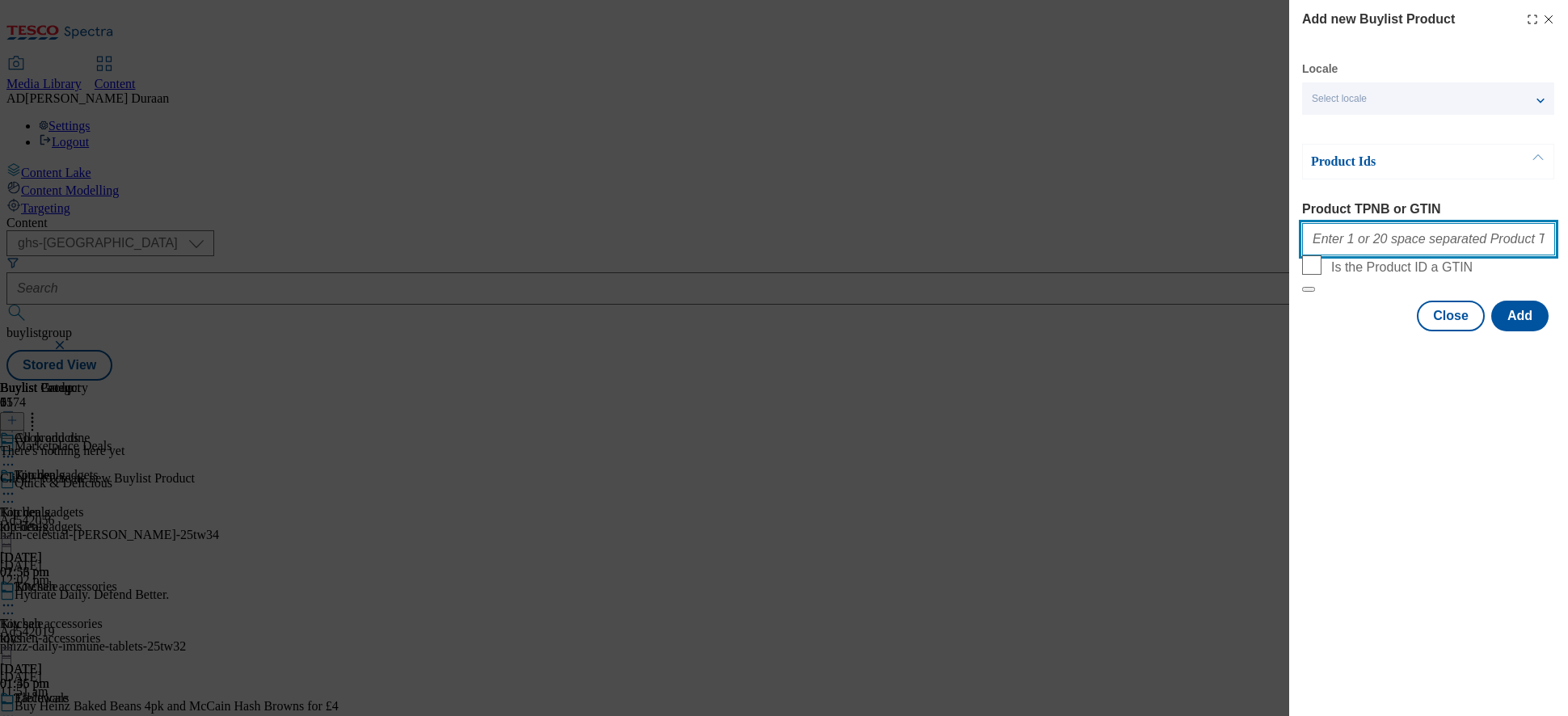
paste input "105015527 105043533 105774973 105427210 105022117 105426240 105426242 105426239…"
type input "105015527 105043533 105774973 105427210 105022117 105426240 105426242 105426239…"
drag, startPoint x: 1364, startPoint y: 392, endPoint x: 1535, endPoint y: 446, distance: 179.3
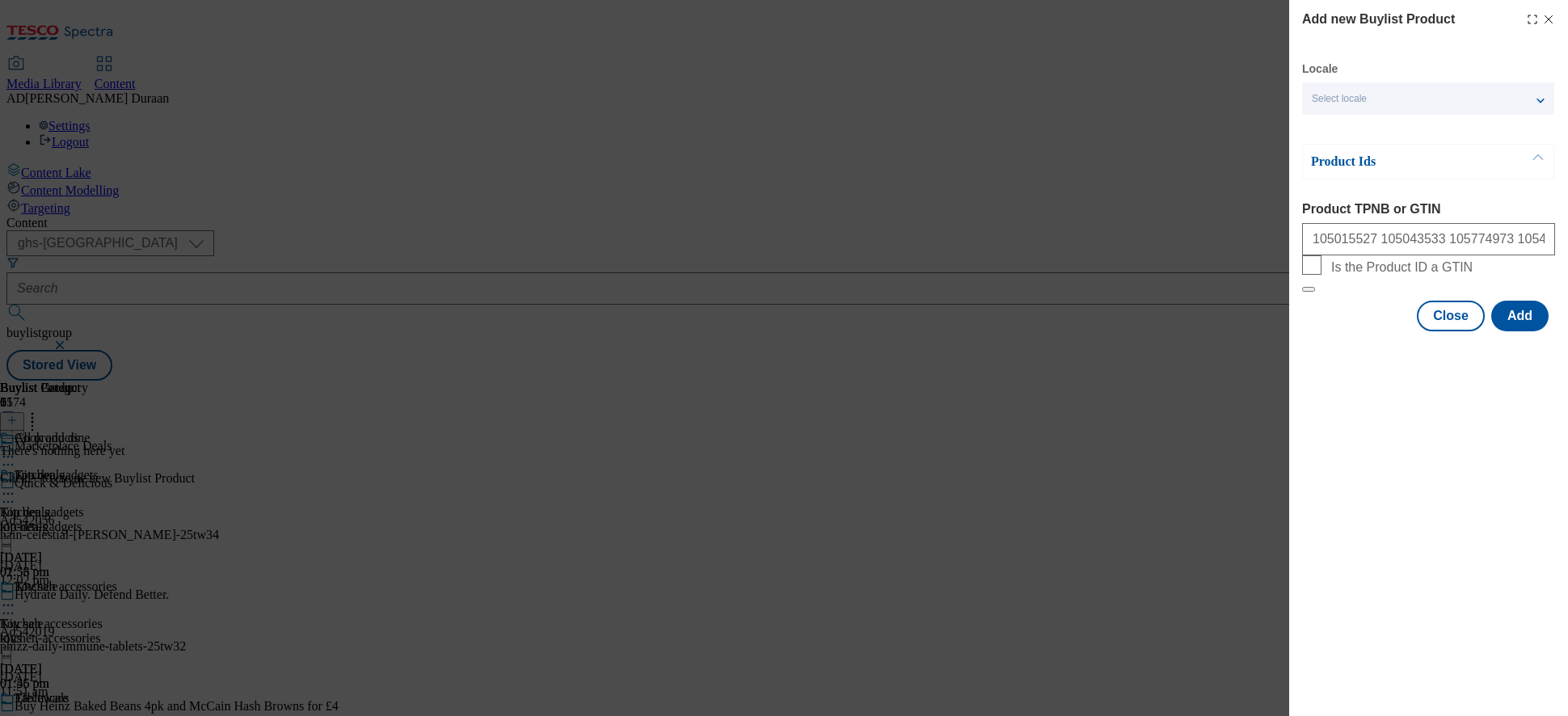
click at [1370, 395] on div "Add new Buylist Product Locale Select locale English Welsh Product Ids Product …" at bounding box center [1429, 358] width 279 height 716
click at [1411, 331] on button "Add" at bounding box center [1521, 316] width 57 height 31
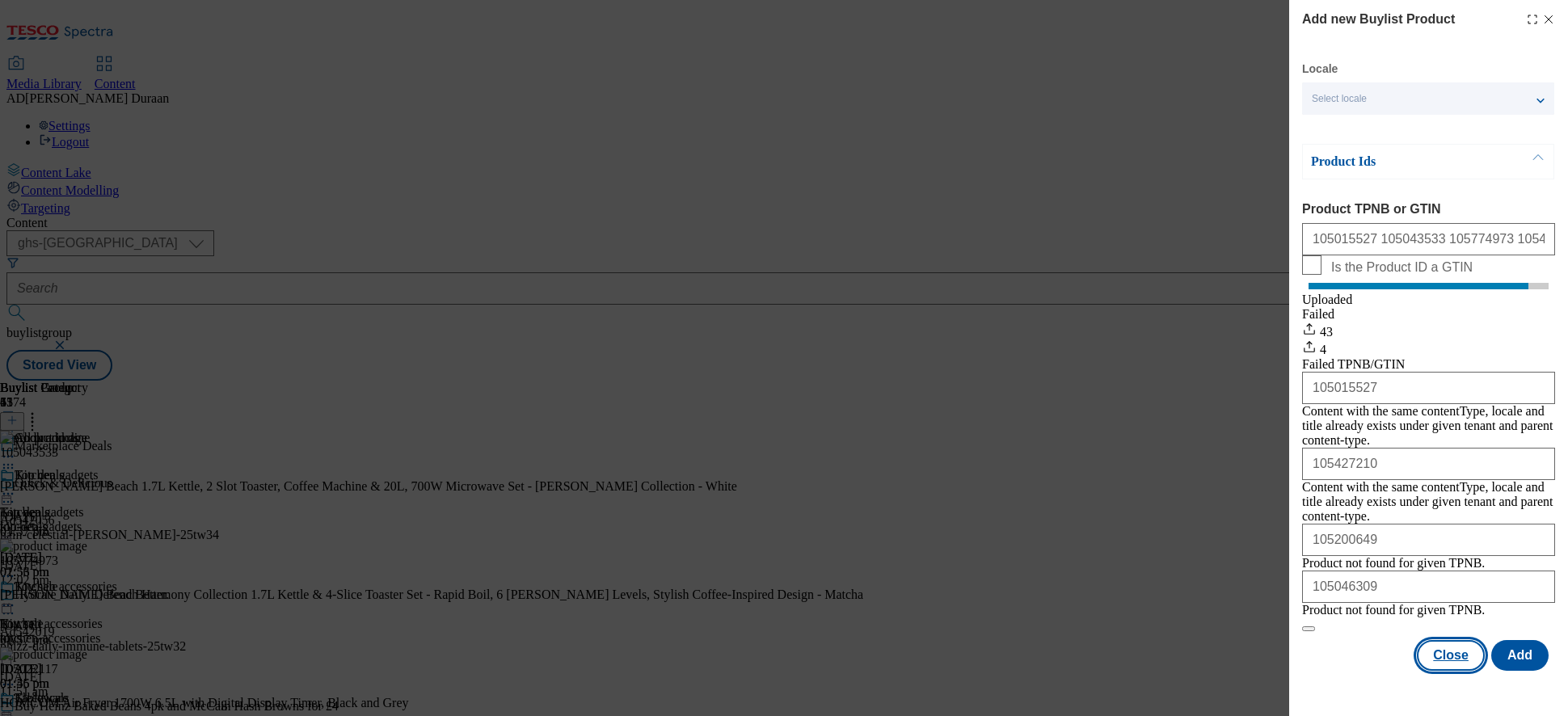
click at [1411, 609] on button "Close" at bounding box center [1451, 655] width 68 height 31
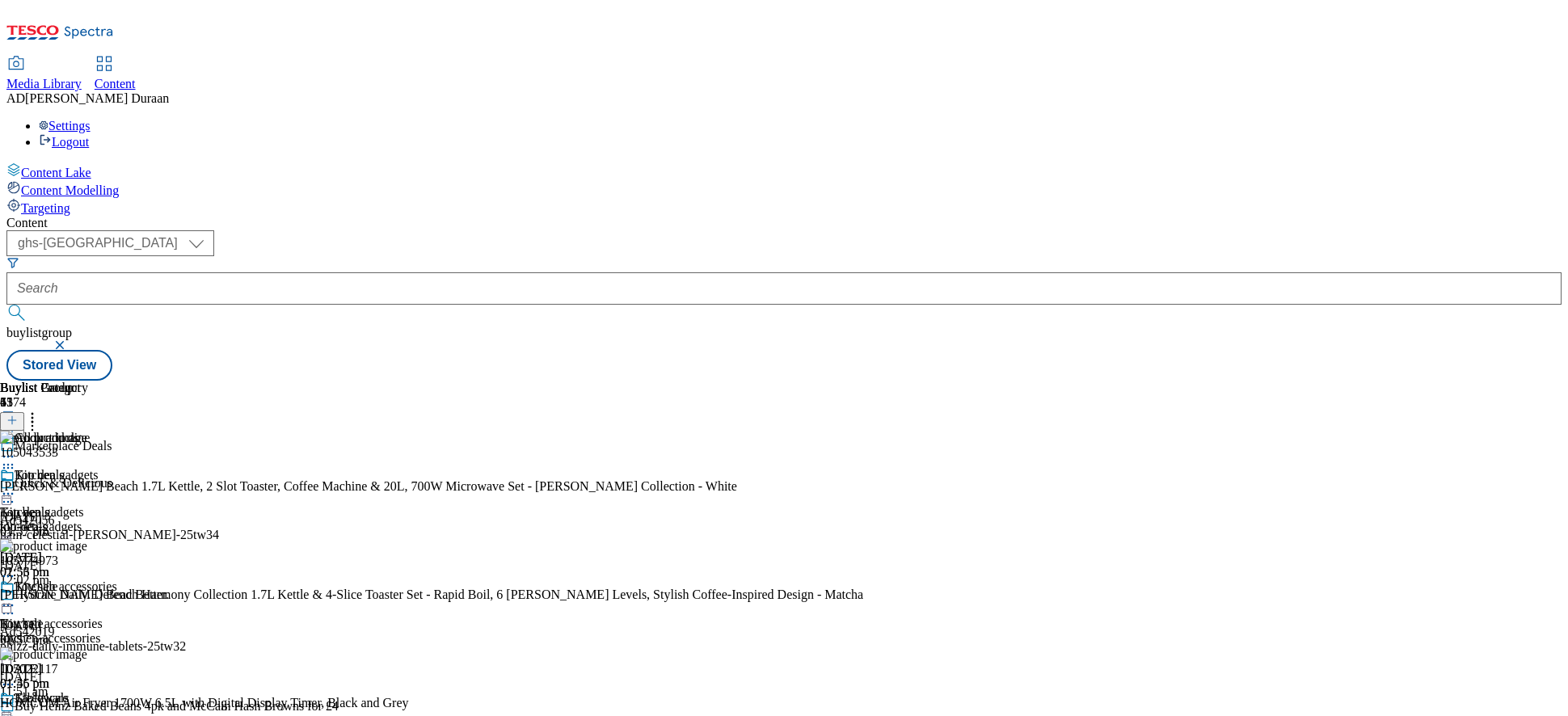
click at [16, 449] on icon at bounding box center [8, 457] width 16 height 16
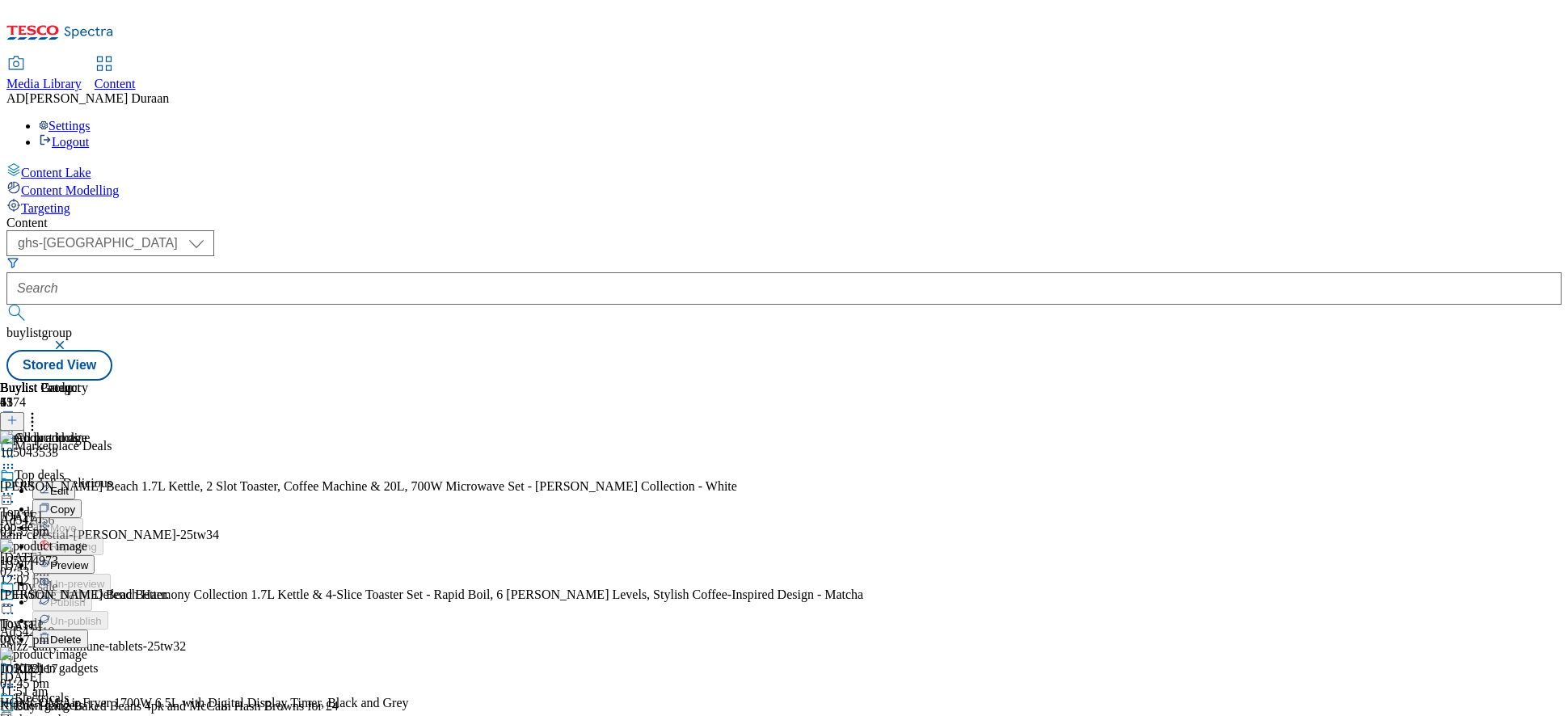
click at [88, 559] on span "Preview" at bounding box center [69, 565] width 38 height 12
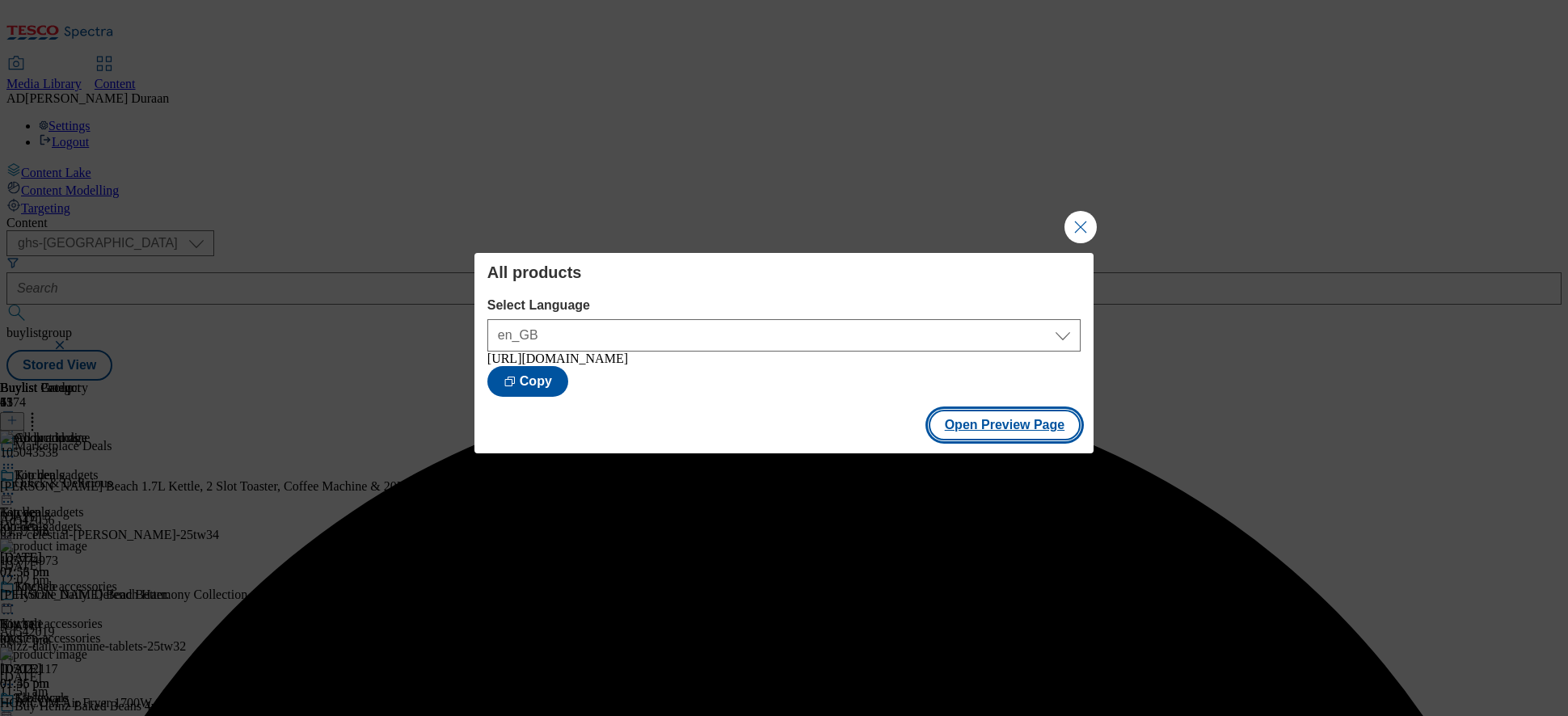
click at [1051, 428] on button "Open Preview Page" at bounding box center [1005, 424] width 153 height 31
click at [1089, 220] on button "Close Modal" at bounding box center [1081, 227] width 33 height 33
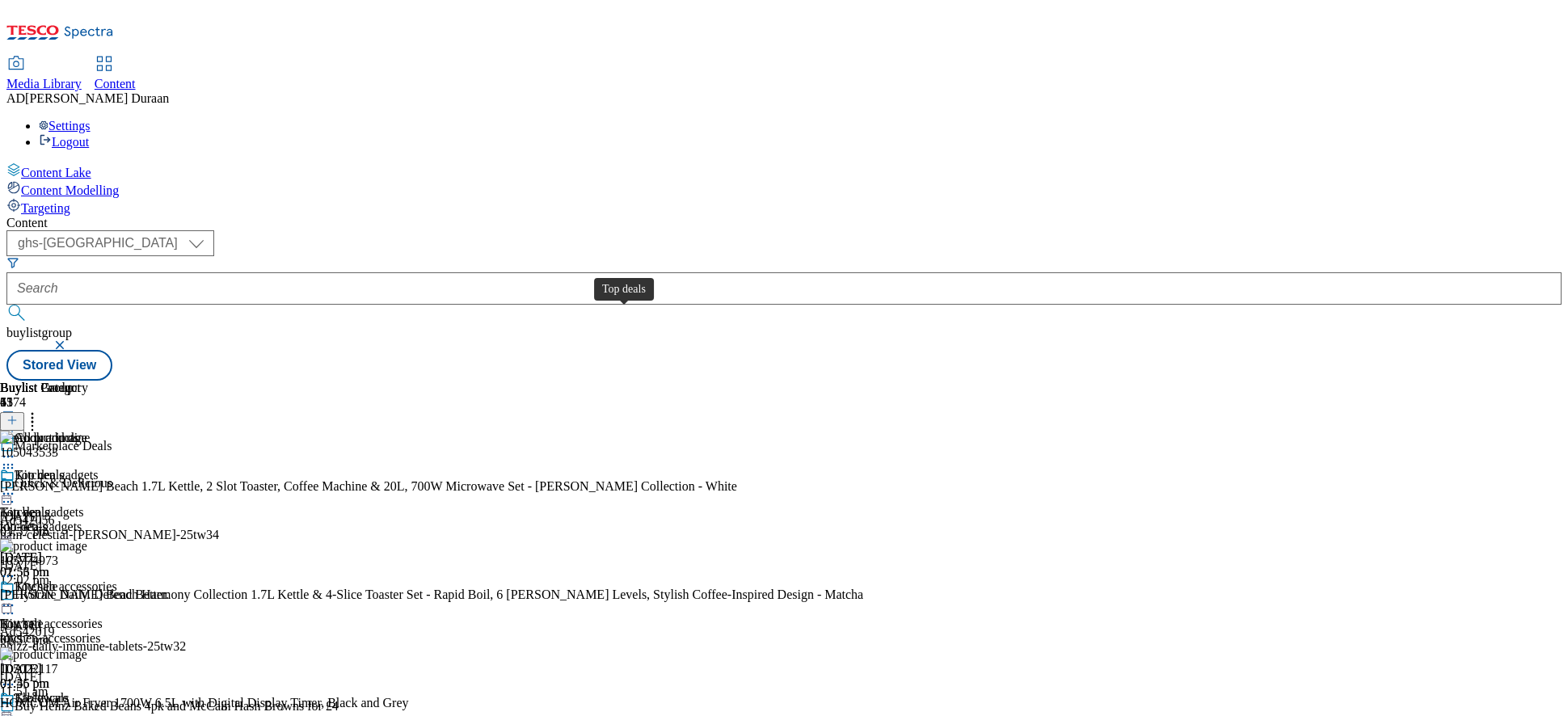
click at [65, 467] on div "Top deals" at bounding box center [39, 474] width 50 height 15
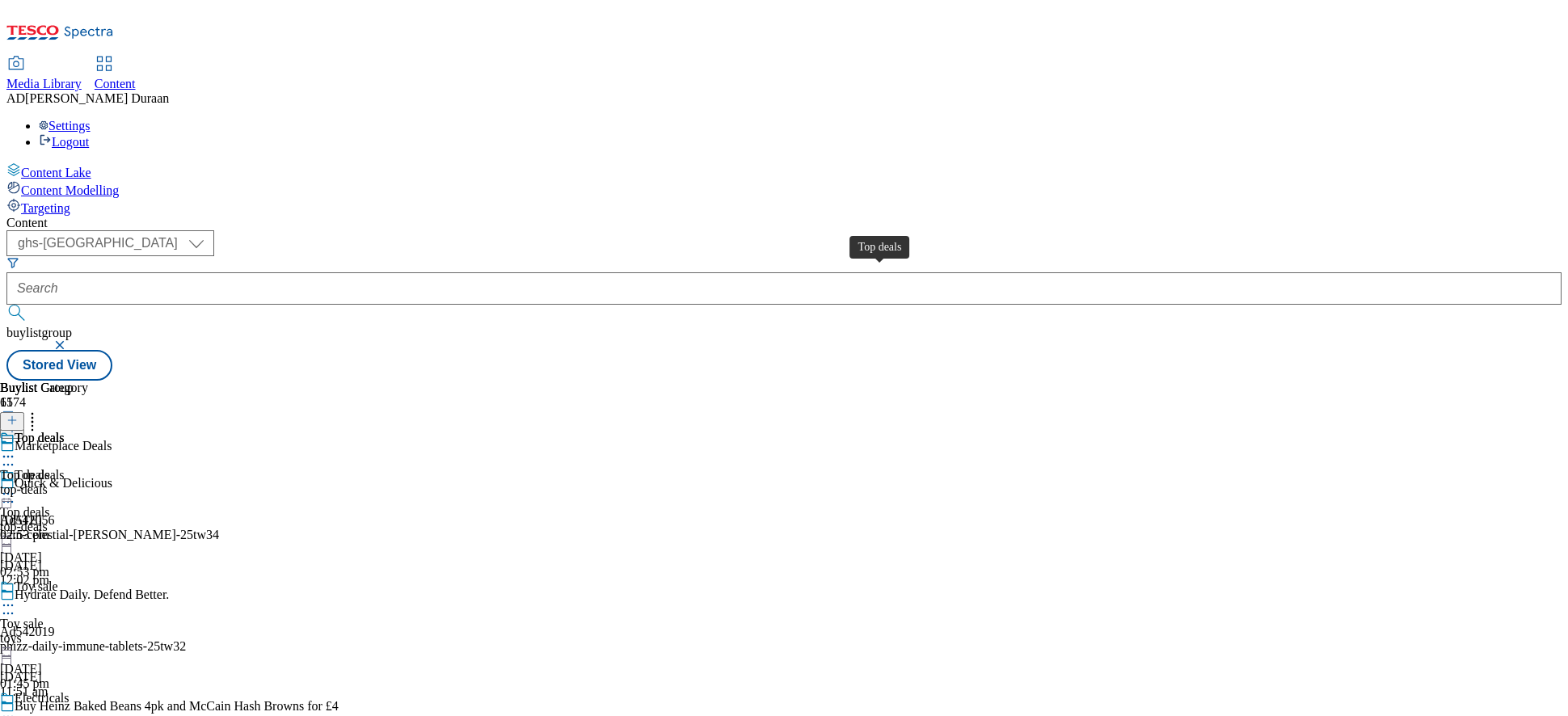
click at [50, 467] on span "Top deals" at bounding box center [25, 474] width 50 height 15
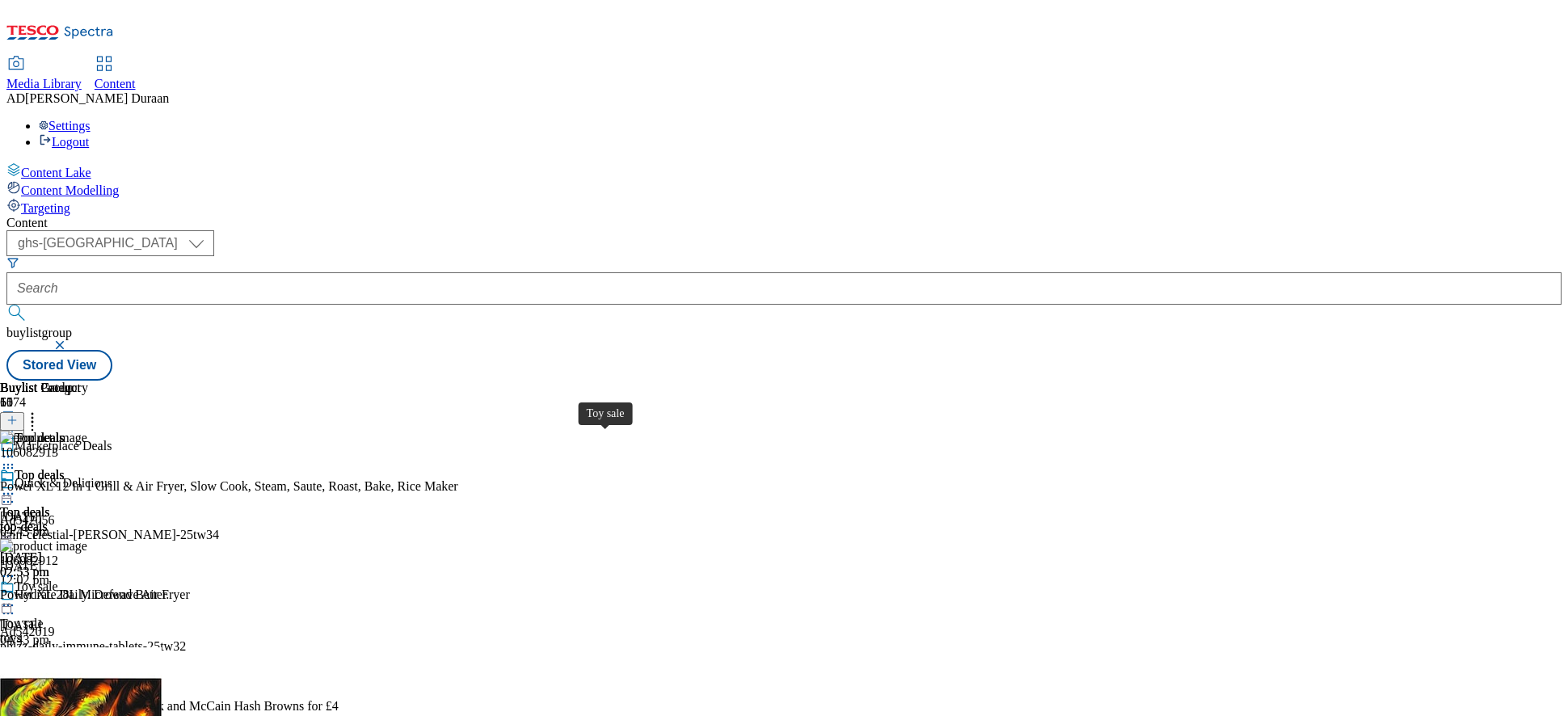
click at [43, 609] on div "Toy sale" at bounding box center [22, 623] width 43 height 15
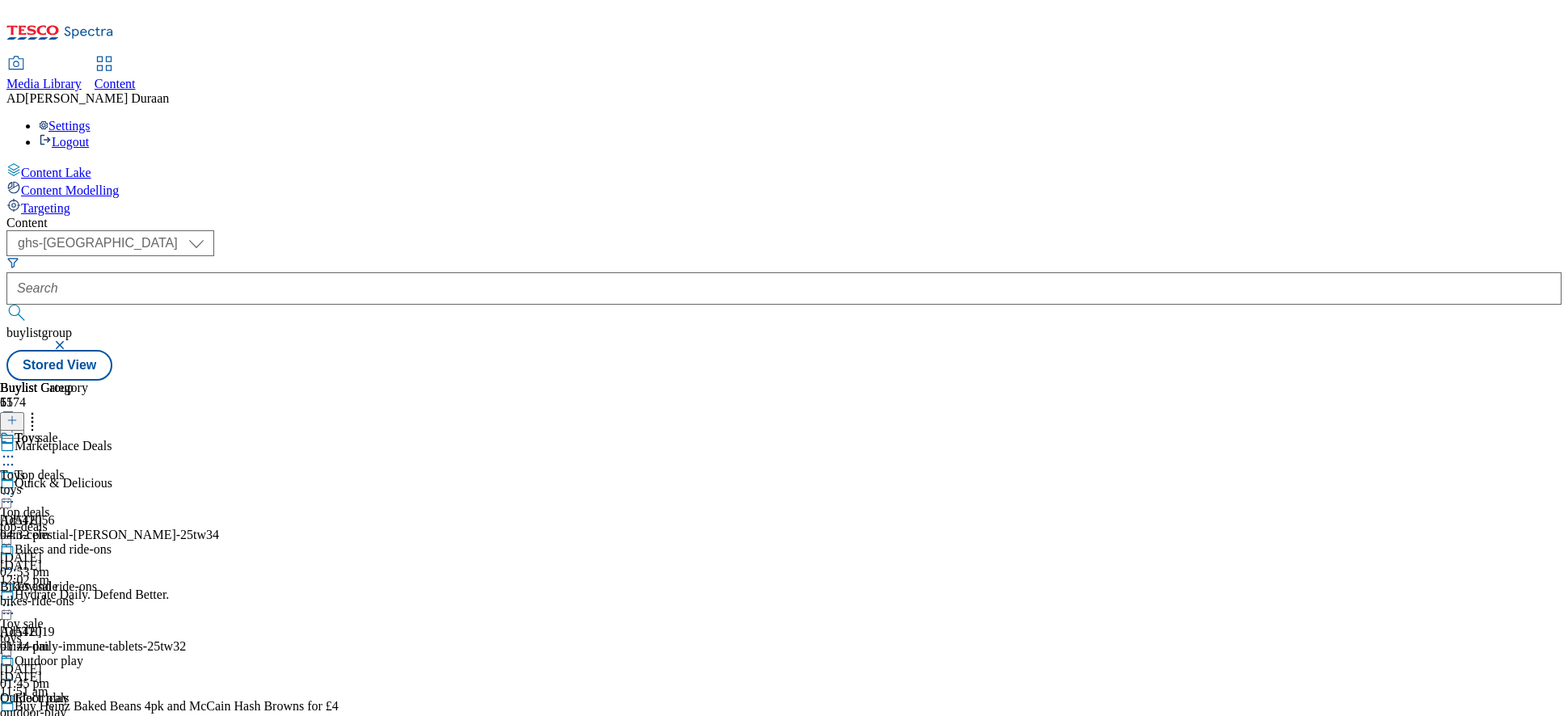
click at [16, 597] on icon at bounding box center [8, 605] width 16 height 16
click at [88, 609] on span "Preview" at bounding box center [69, 714] width 38 height 12
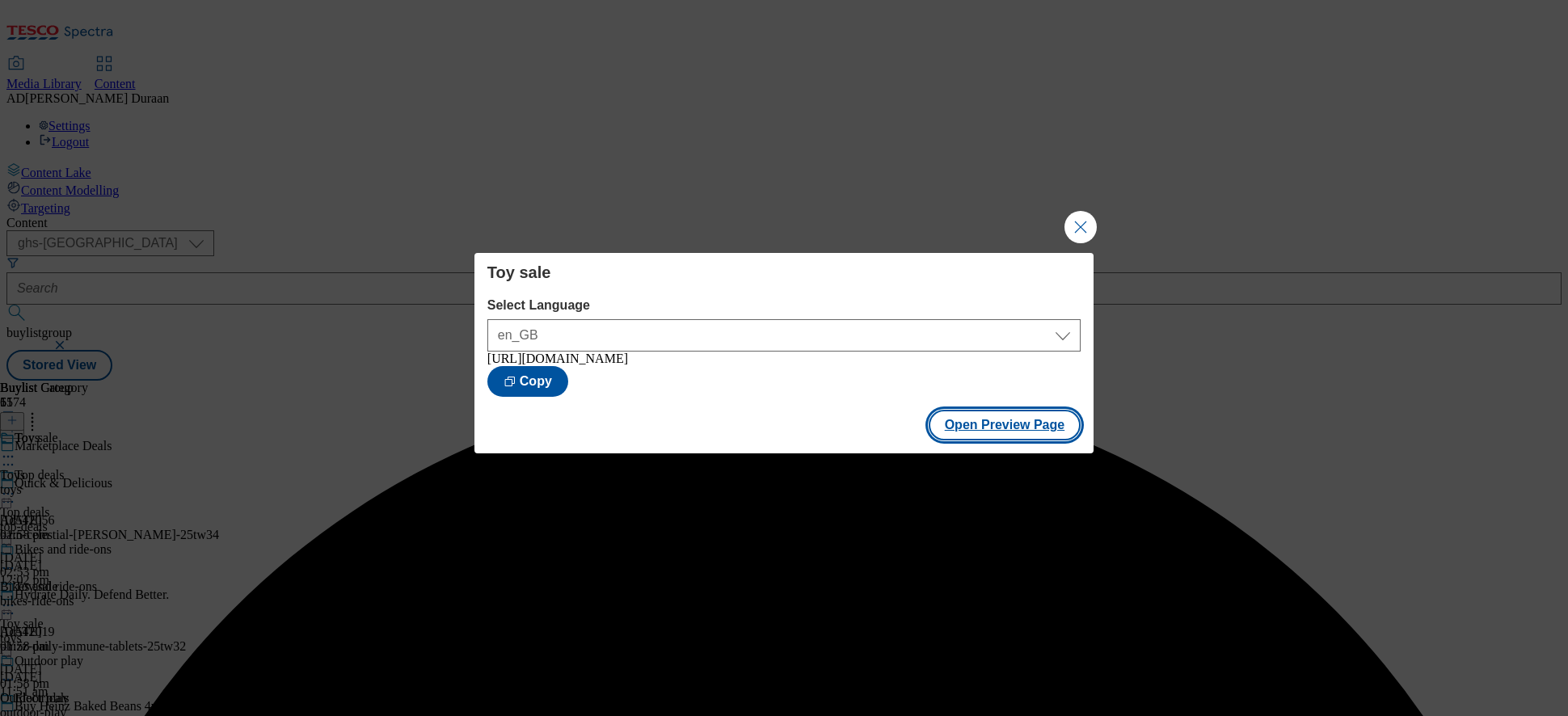
drag, startPoint x: 1010, startPoint y: 433, endPoint x: 991, endPoint y: 419, distance: 23.6
click at [1007, 430] on button "Open Preview Page" at bounding box center [1005, 424] width 153 height 31
drag, startPoint x: 1082, startPoint y: 217, endPoint x: 1071, endPoint y: 221, distance: 11.7
click at [1082, 217] on button "Close Modal" at bounding box center [1081, 227] width 33 height 33
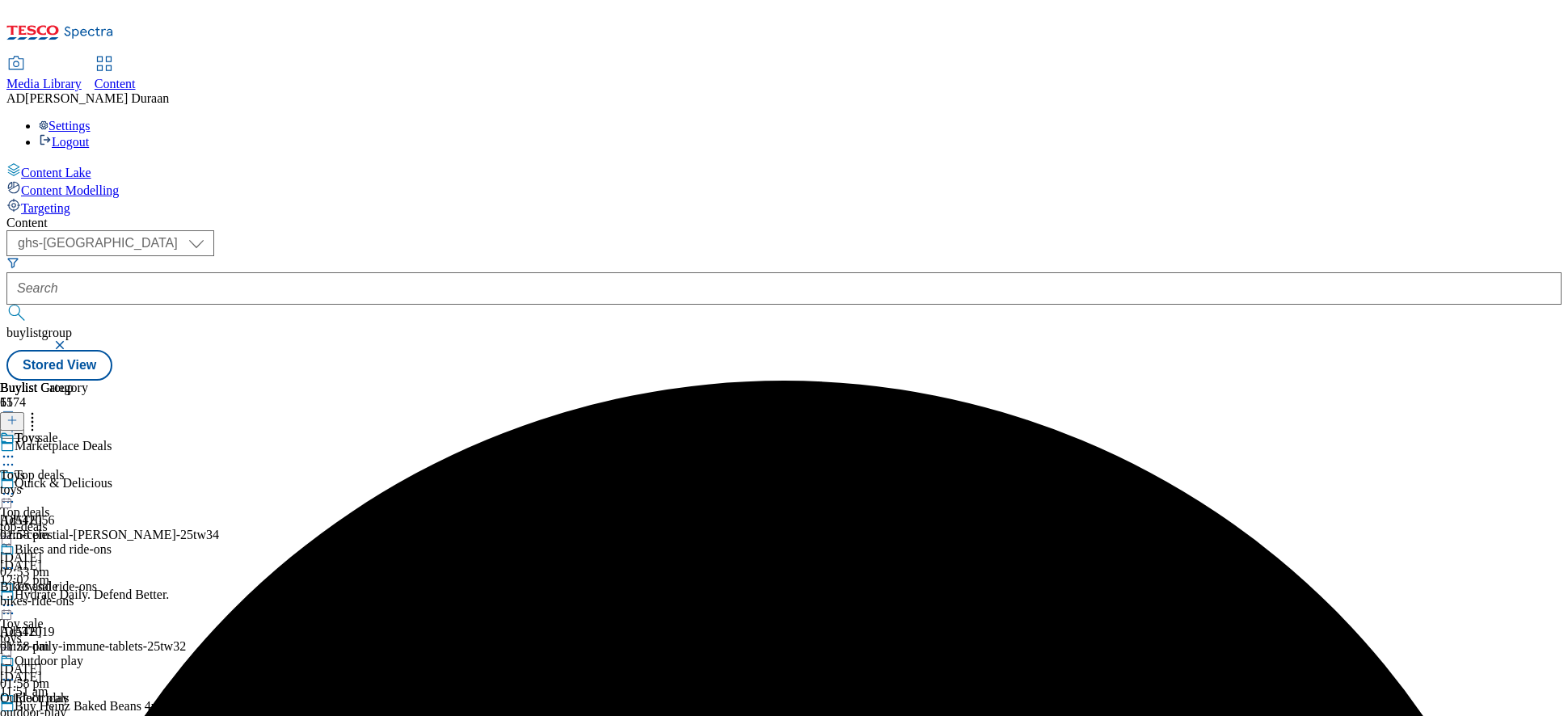
scroll to position [240, 0]
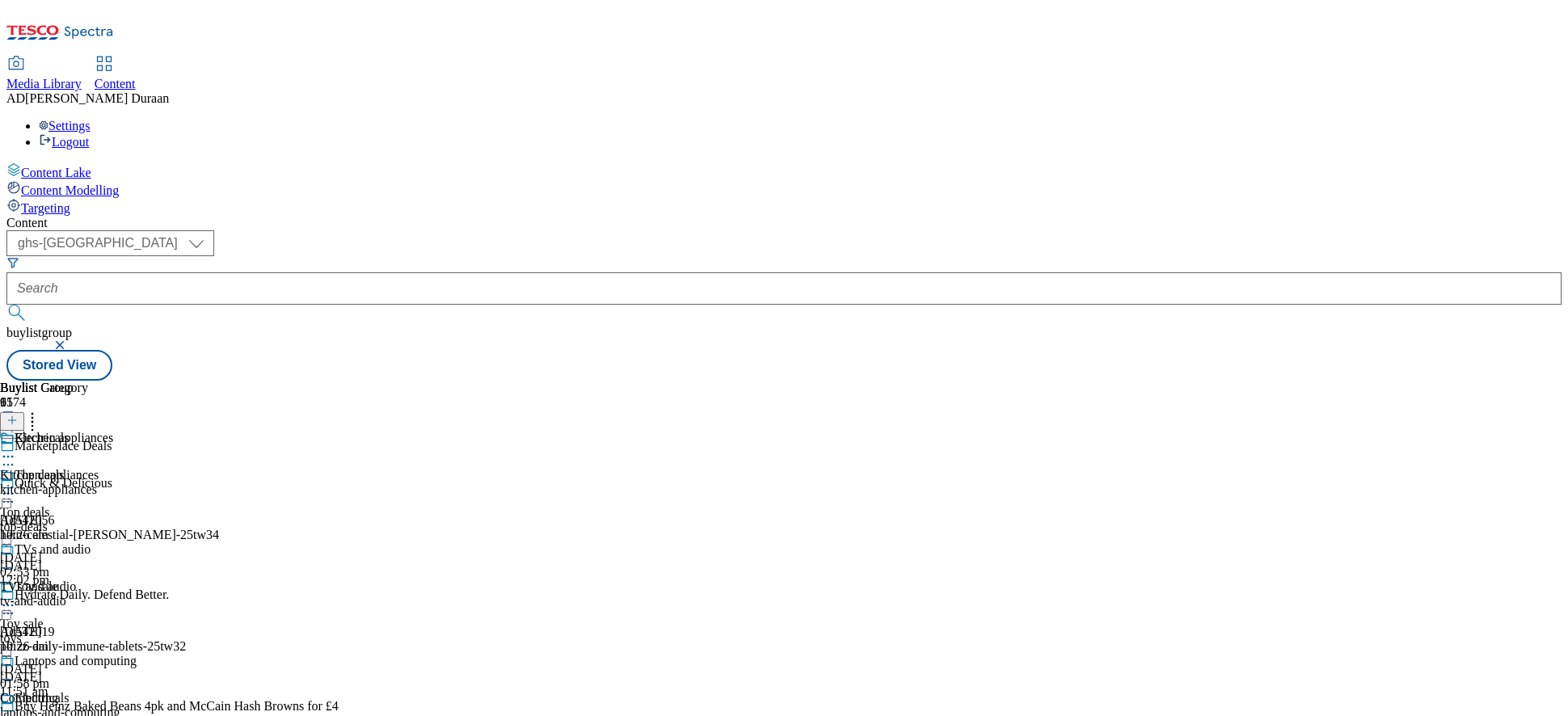
click at [16, 449] on icon at bounding box center [8, 457] width 16 height 16
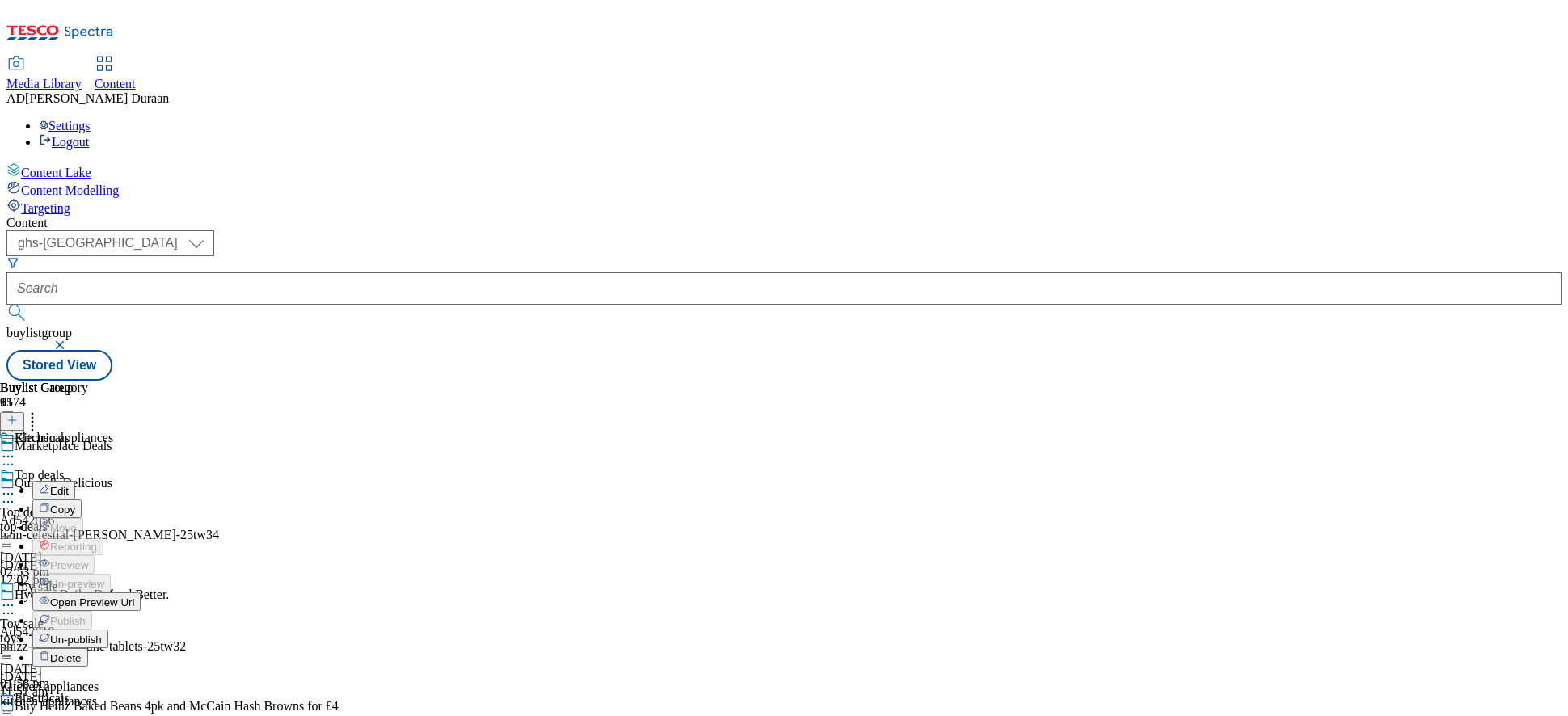
click at [69, 485] on span "Edit" at bounding box center [59, 491] width 19 height 12
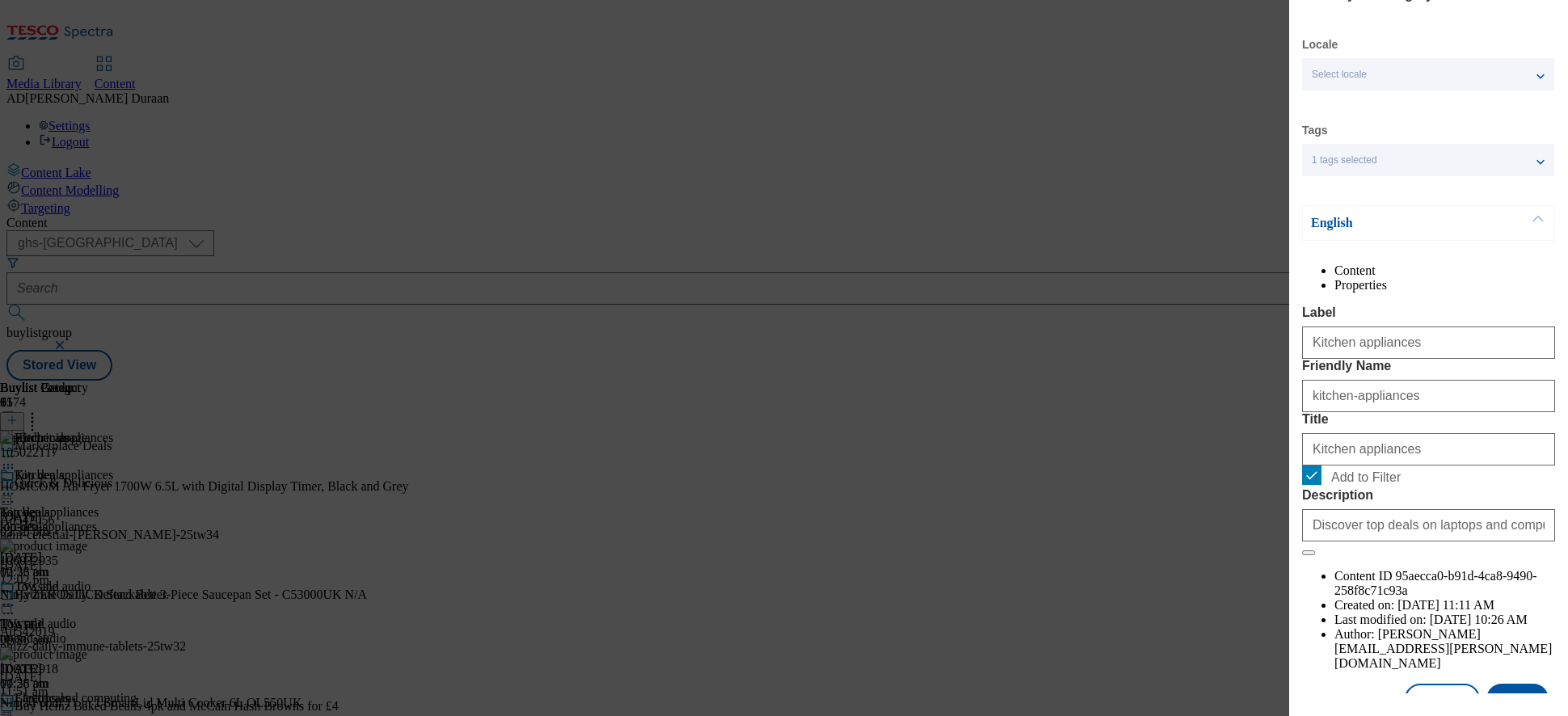
scroll to position [49, 0]
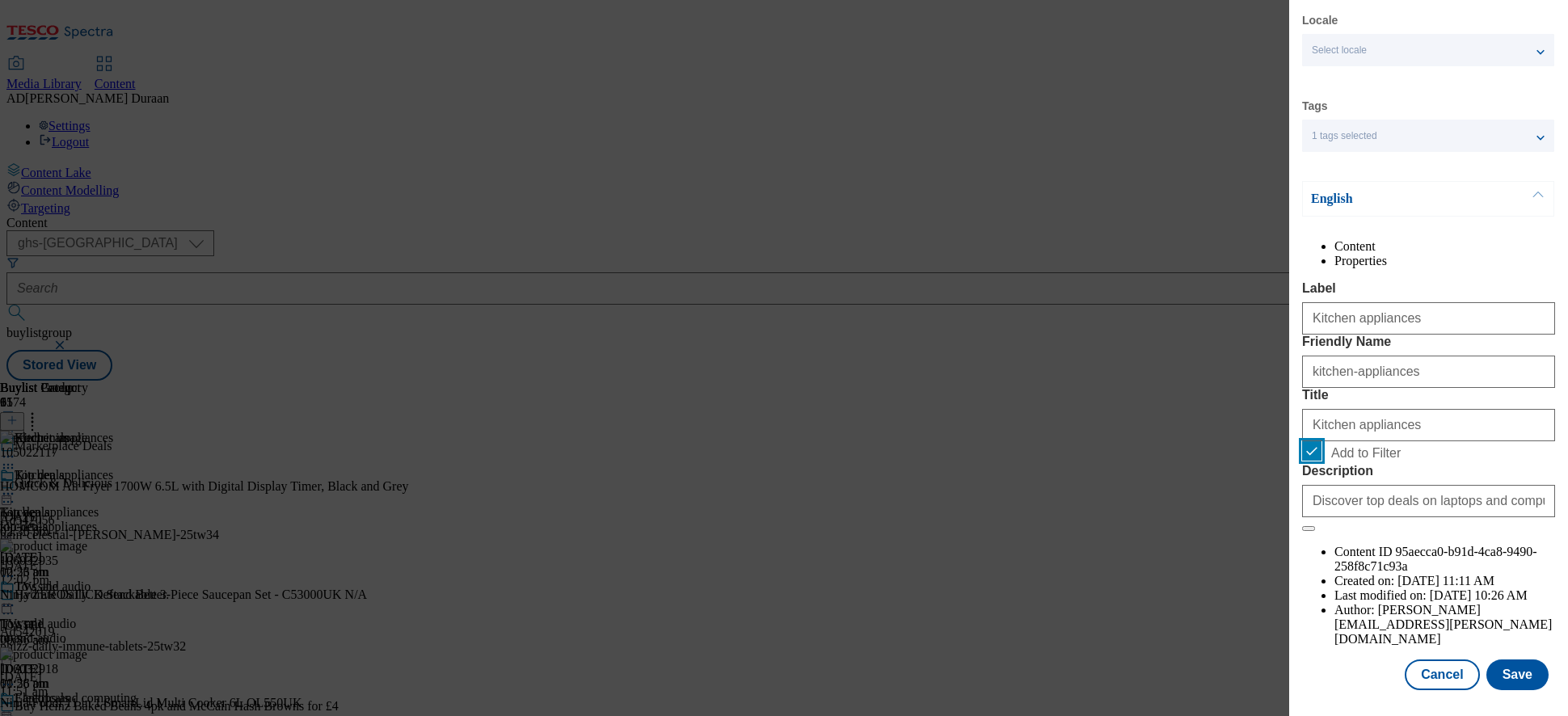
drag, startPoint x: 1307, startPoint y: 561, endPoint x: 1315, endPoint y: 563, distance: 8.2
click at [1307, 461] on input "Add to Filter" at bounding box center [1312, 451] width 20 height 20
checkbox input "false"
click at [1411, 609] on button "Save" at bounding box center [1518, 675] width 62 height 31
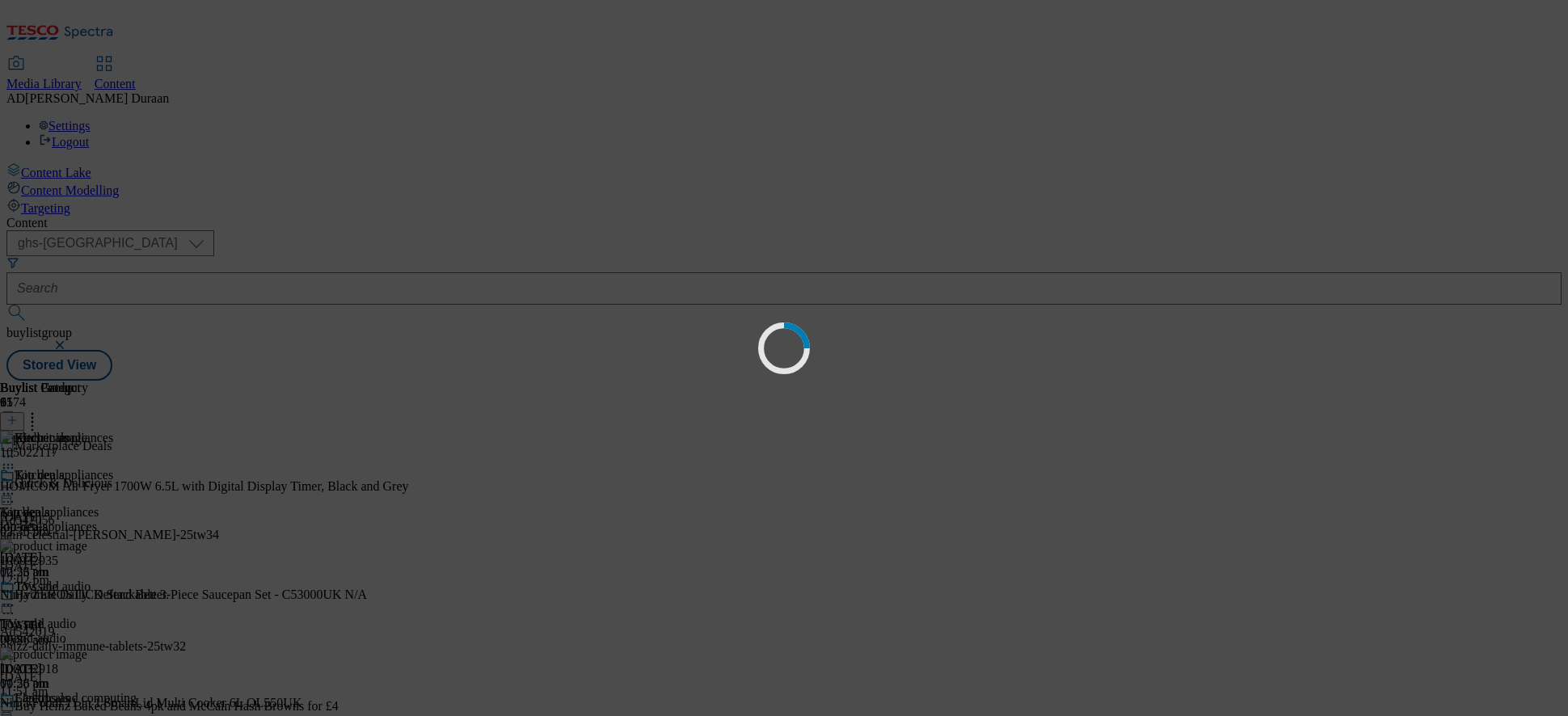
scroll to position [0, 0]
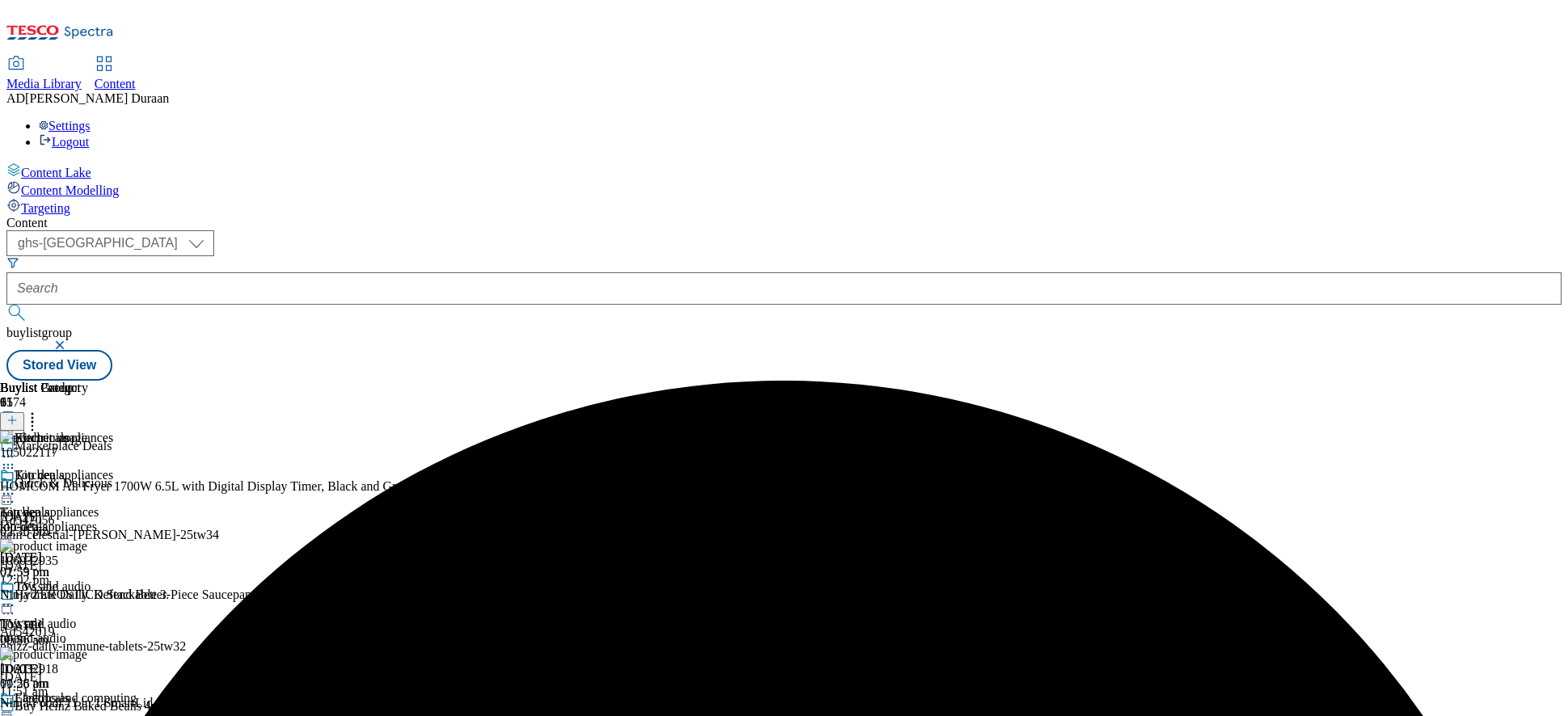
drag, startPoint x: 1054, startPoint y: 422, endPoint x: 1026, endPoint y: 426, distance: 28.3
click at [16, 597] on icon at bounding box center [8, 605] width 16 height 16
click at [69, 609] on span "Edit" at bounding box center [59, 639] width 19 height 12
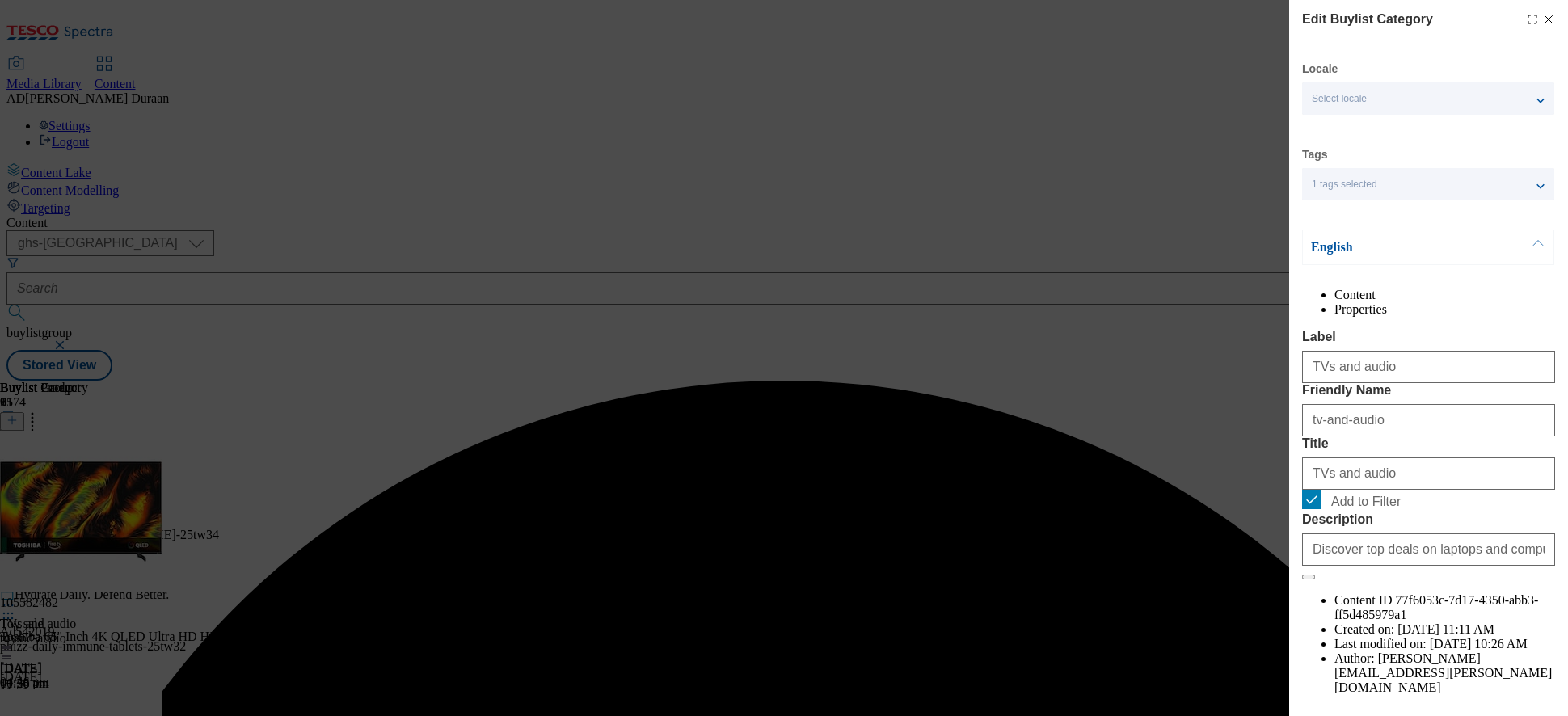
scroll to position [75, 0]
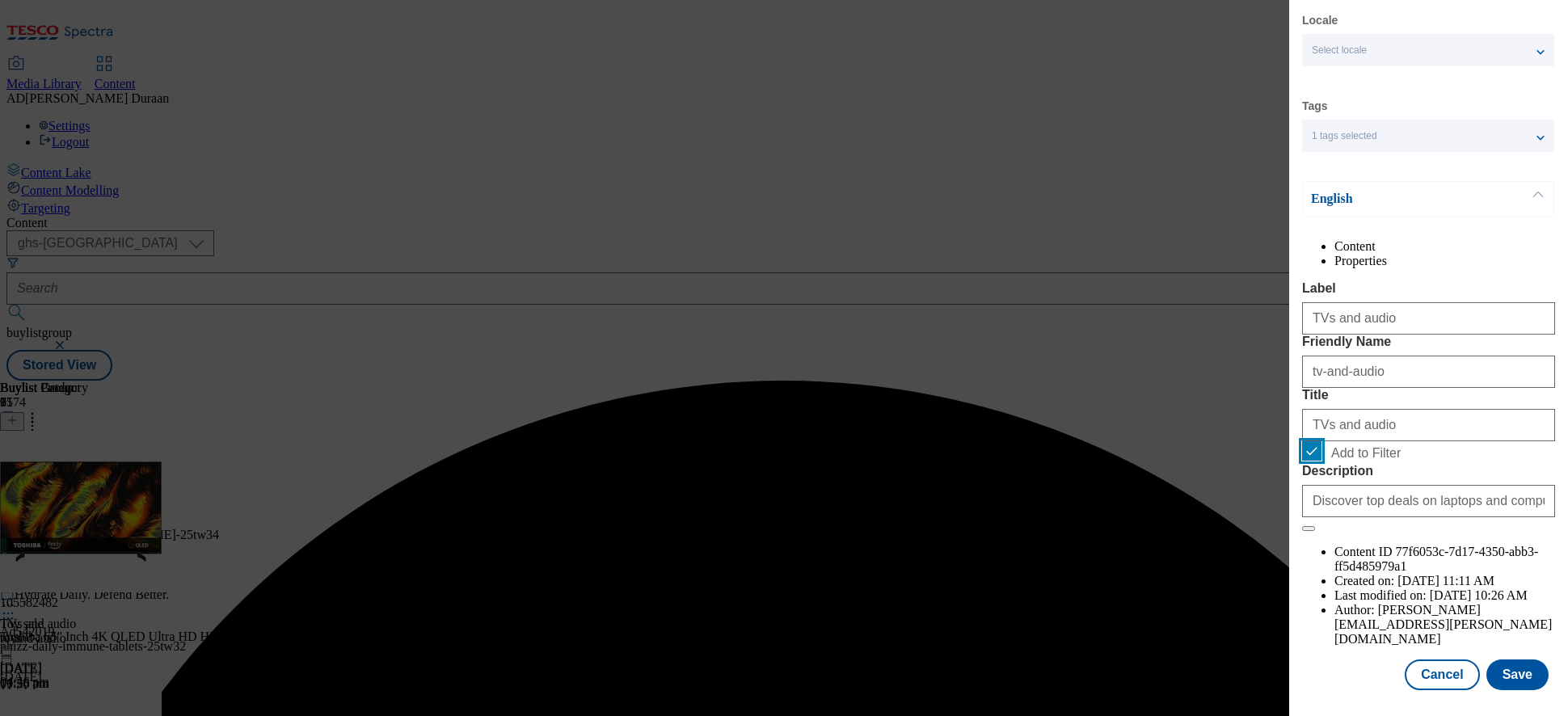
drag, startPoint x: 1306, startPoint y: 540, endPoint x: 1426, endPoint y: 629, distance: 149.4
click at [1311, 461] on input "Add to Filter" at bounding box center [1312, 451] width 20 height 20
checkbox input "false"
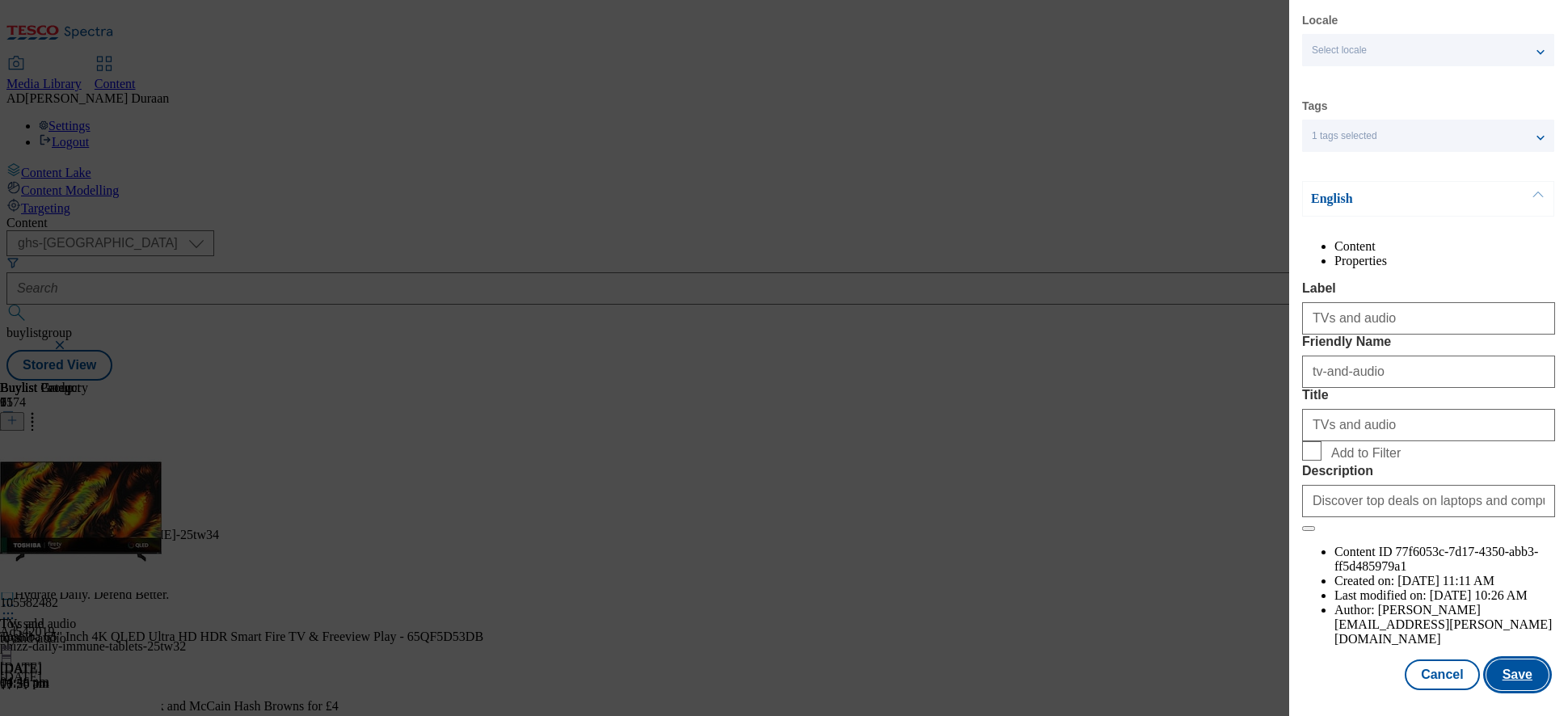
click at [1411, 609] on button "Save" at bounding box center [1518, 675] width 62 height 31
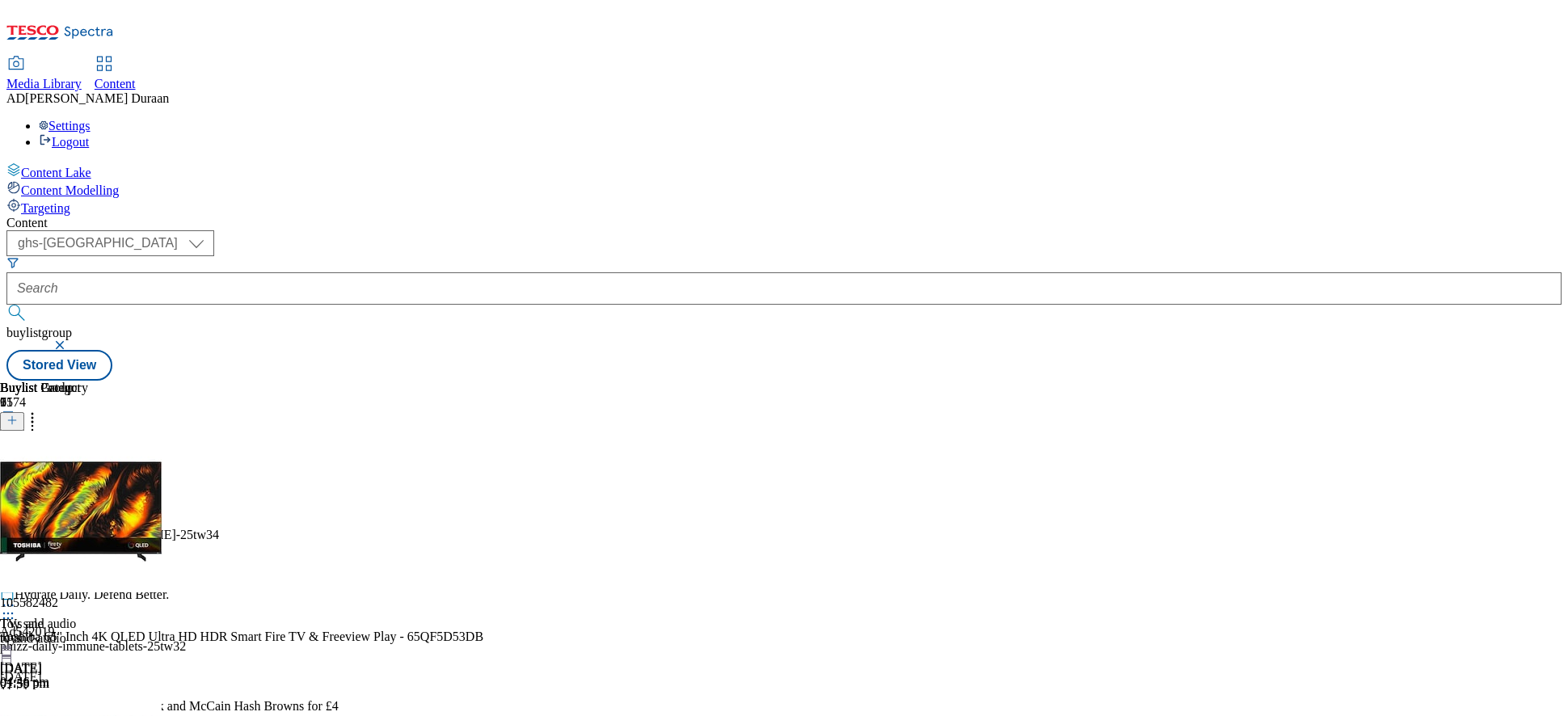
scroll to position [206, 0]
click at [16, 609] on icon at bounding box center [8, 717] width 16 height 16
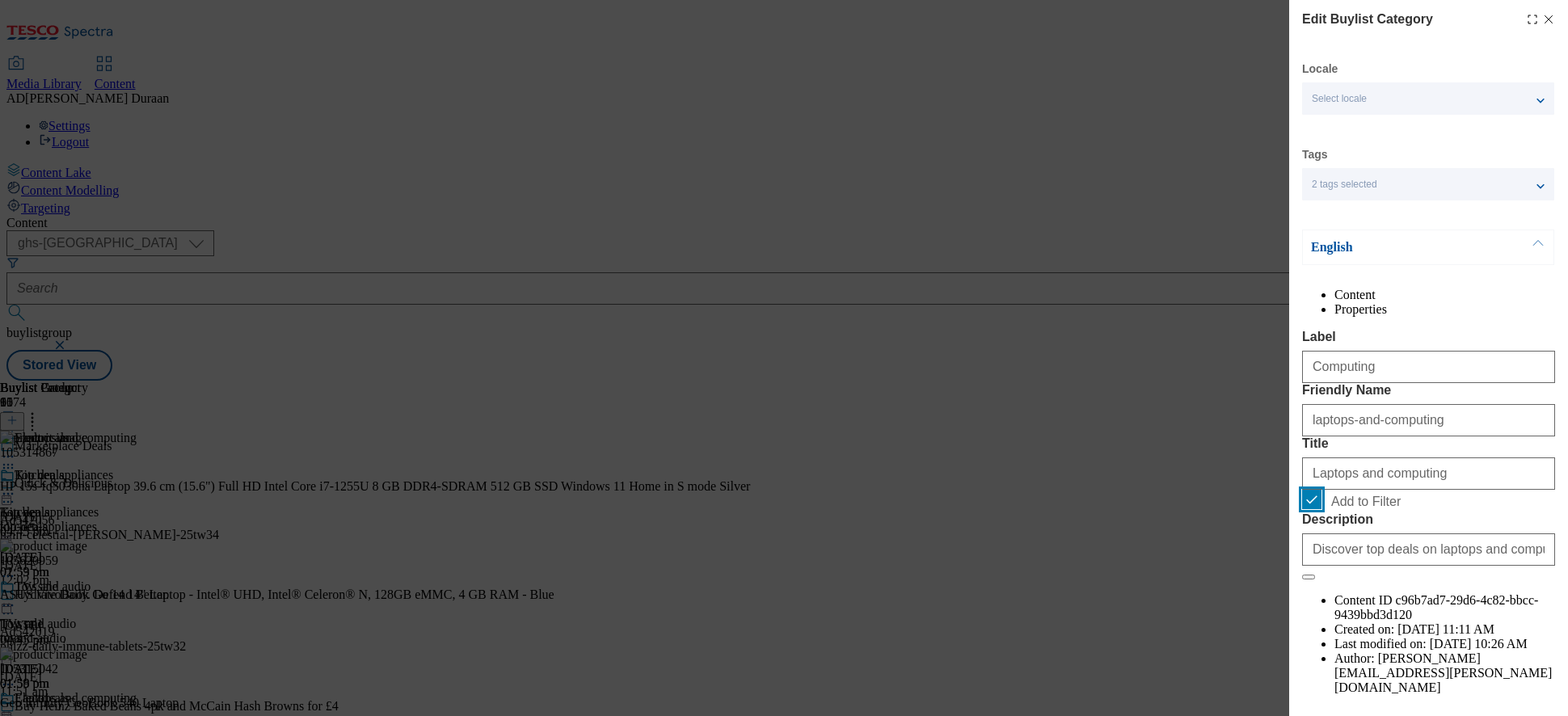
drag, startPoint x: 1306, startPoint y: 609, endPoint x: 1338, endPoint y: 613, distance: 32.2
click at [1313, 509] on input "Add to Filter" at bounding box center [1312, 499] width 20 height 20
checkbox input "false"
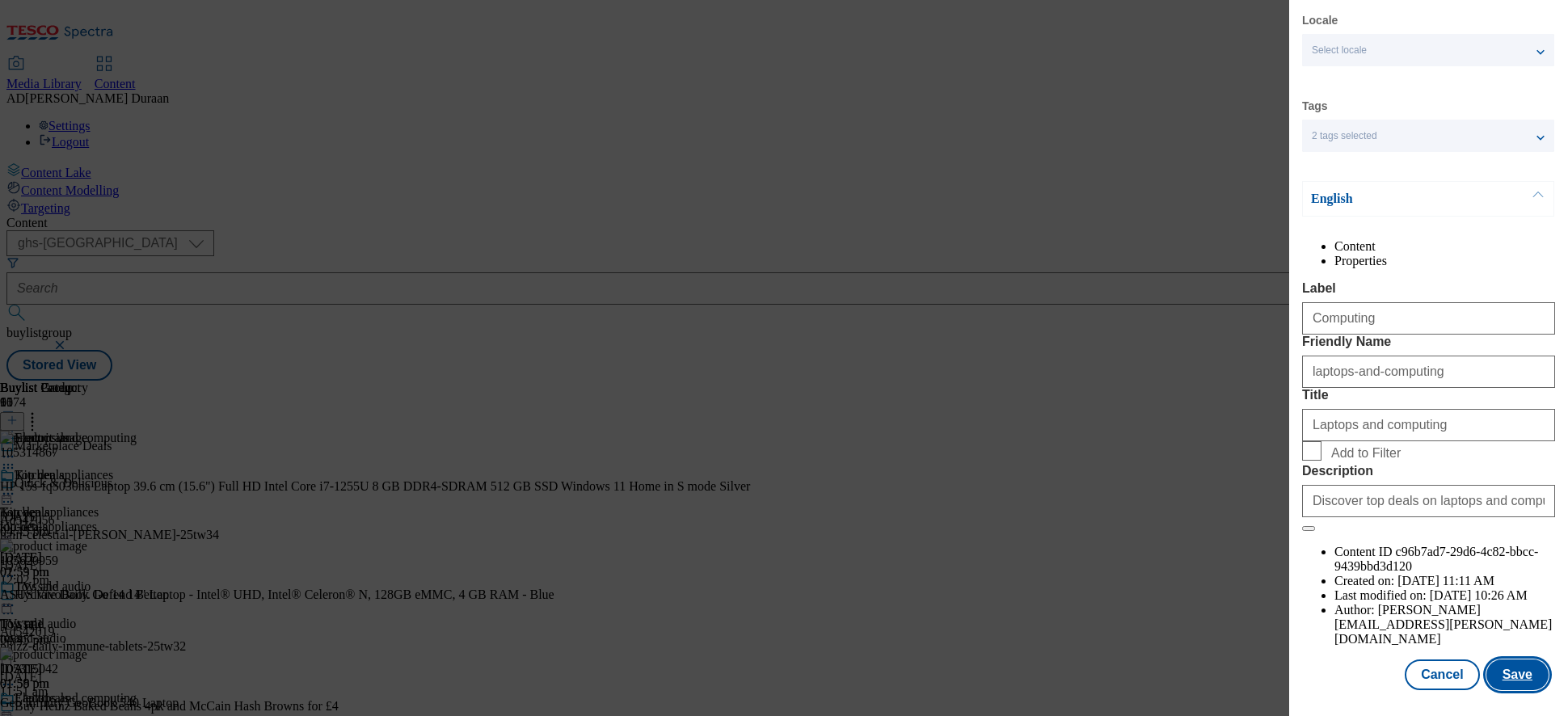
click at [1411, 609] on button "Save" at bounding box center [1518, 675] width 62 height 31
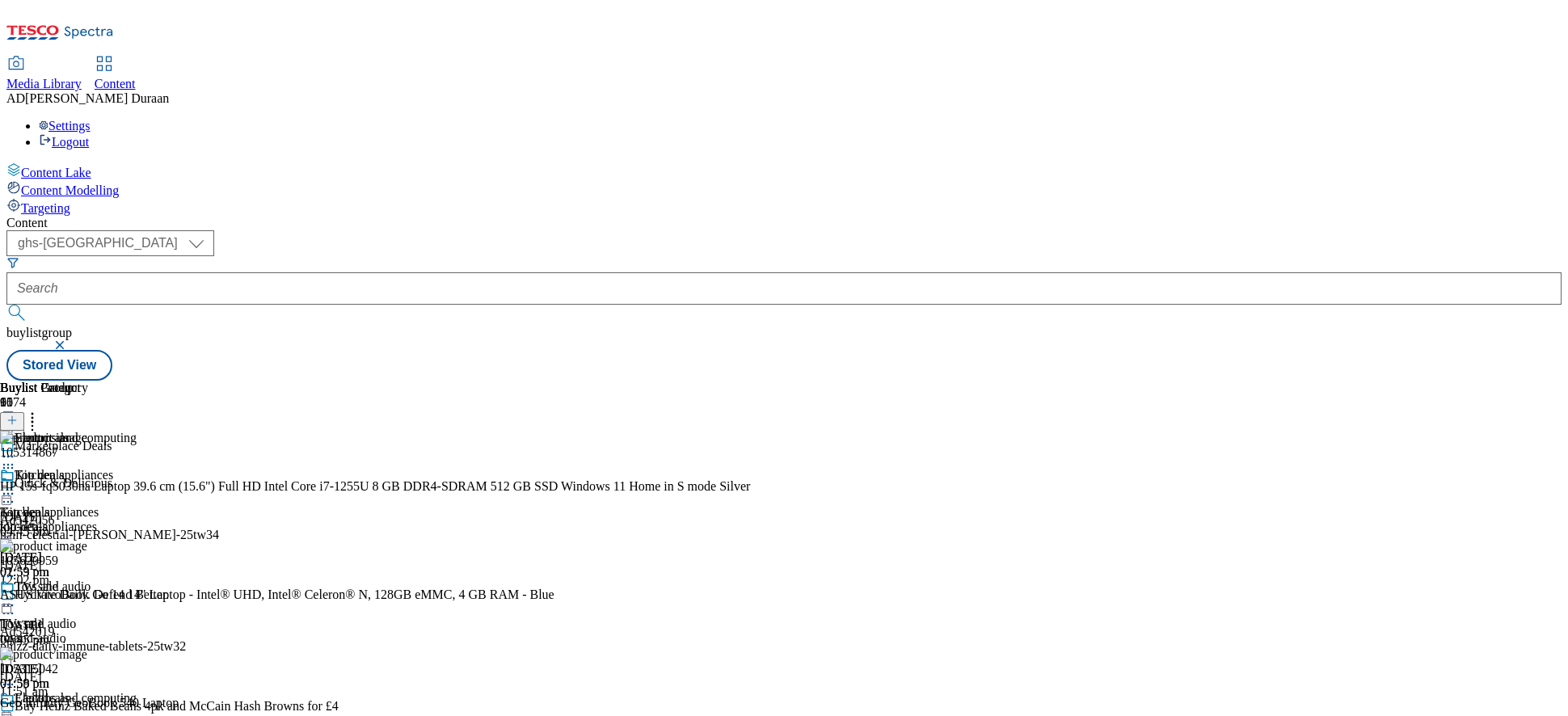
scroll to position [469, 0]
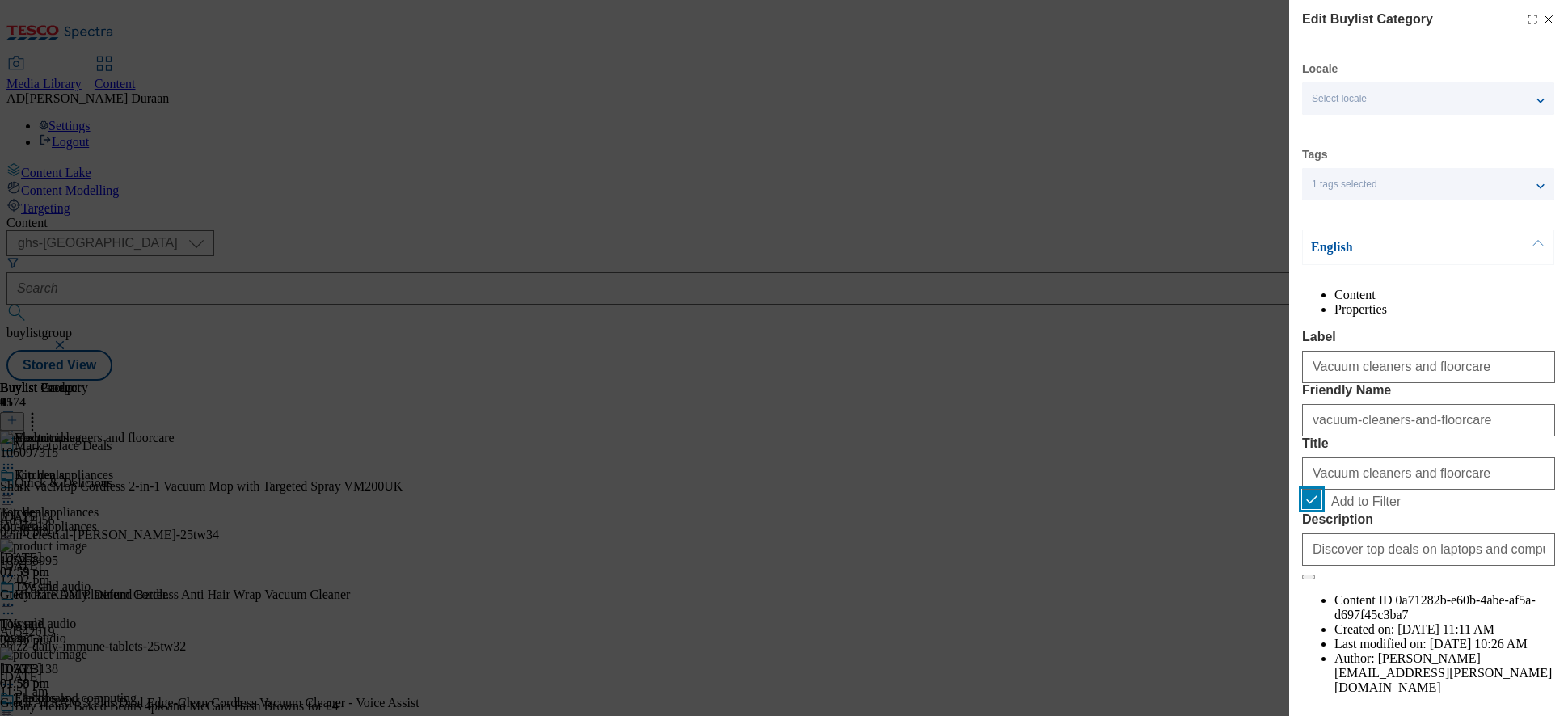
click at [1318, 509] on input "Add to Filter" at bounding box center [1312, 499] width 20 height 20
checkbox input "false"
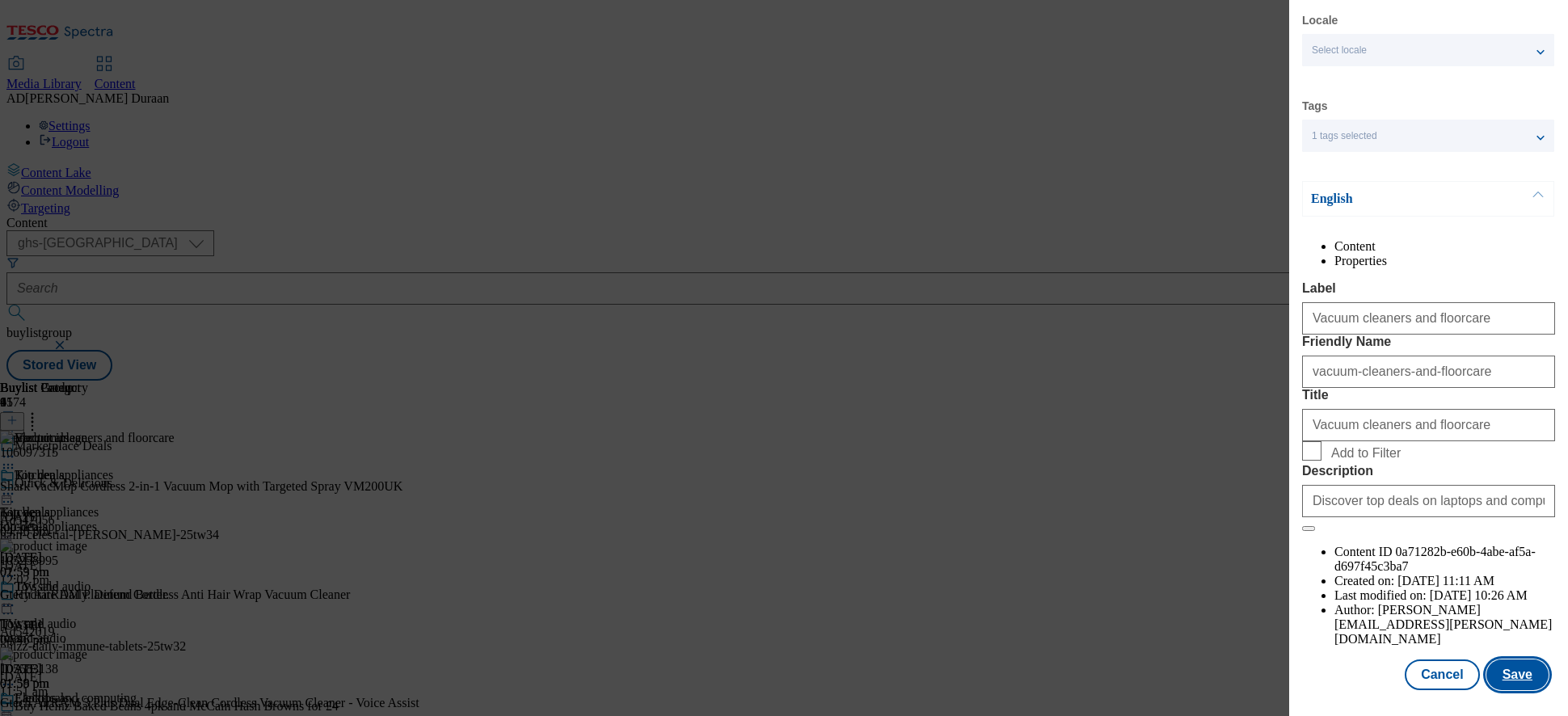
click at [1411, 609] on button "Save" at bounding box center [1518, 675] width 62 height 31
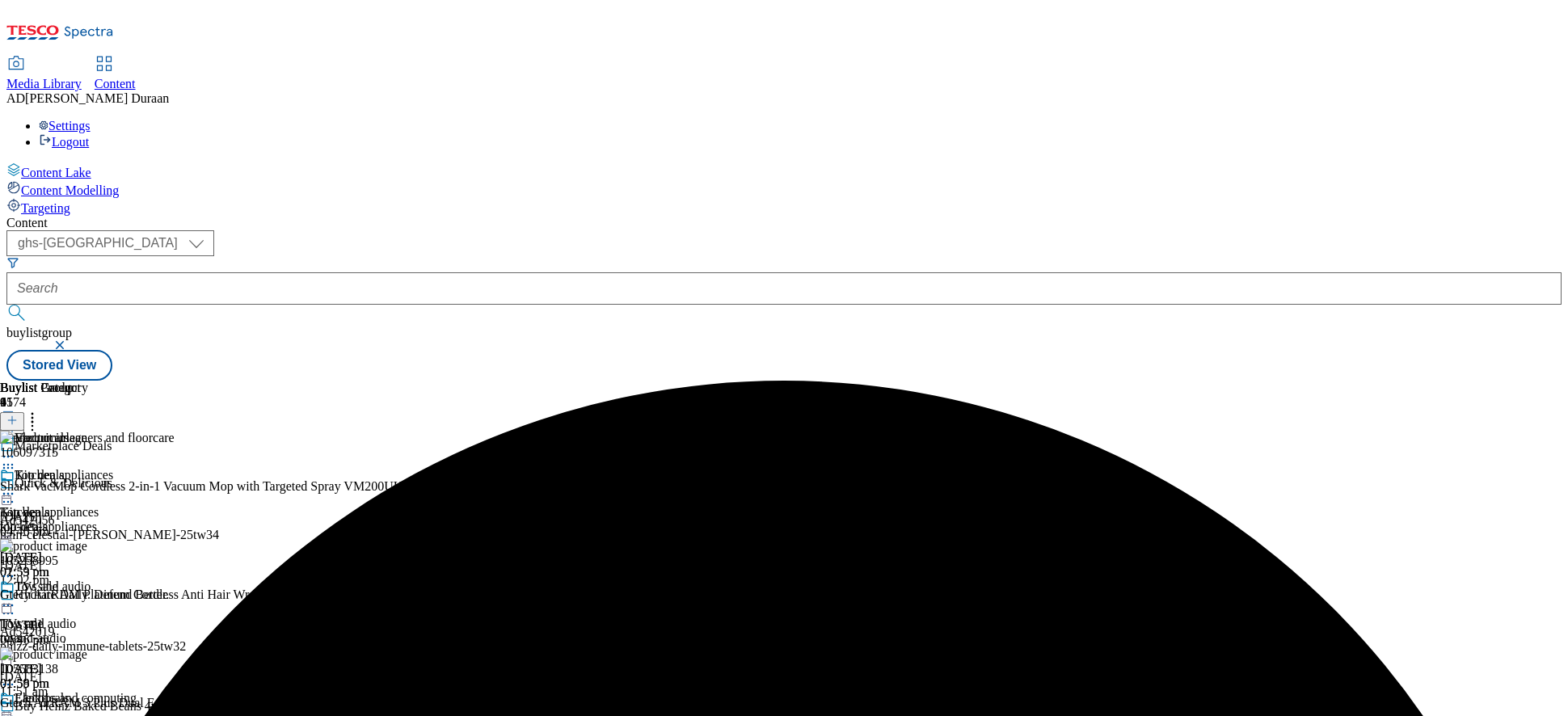
scroll to position [544, 0]
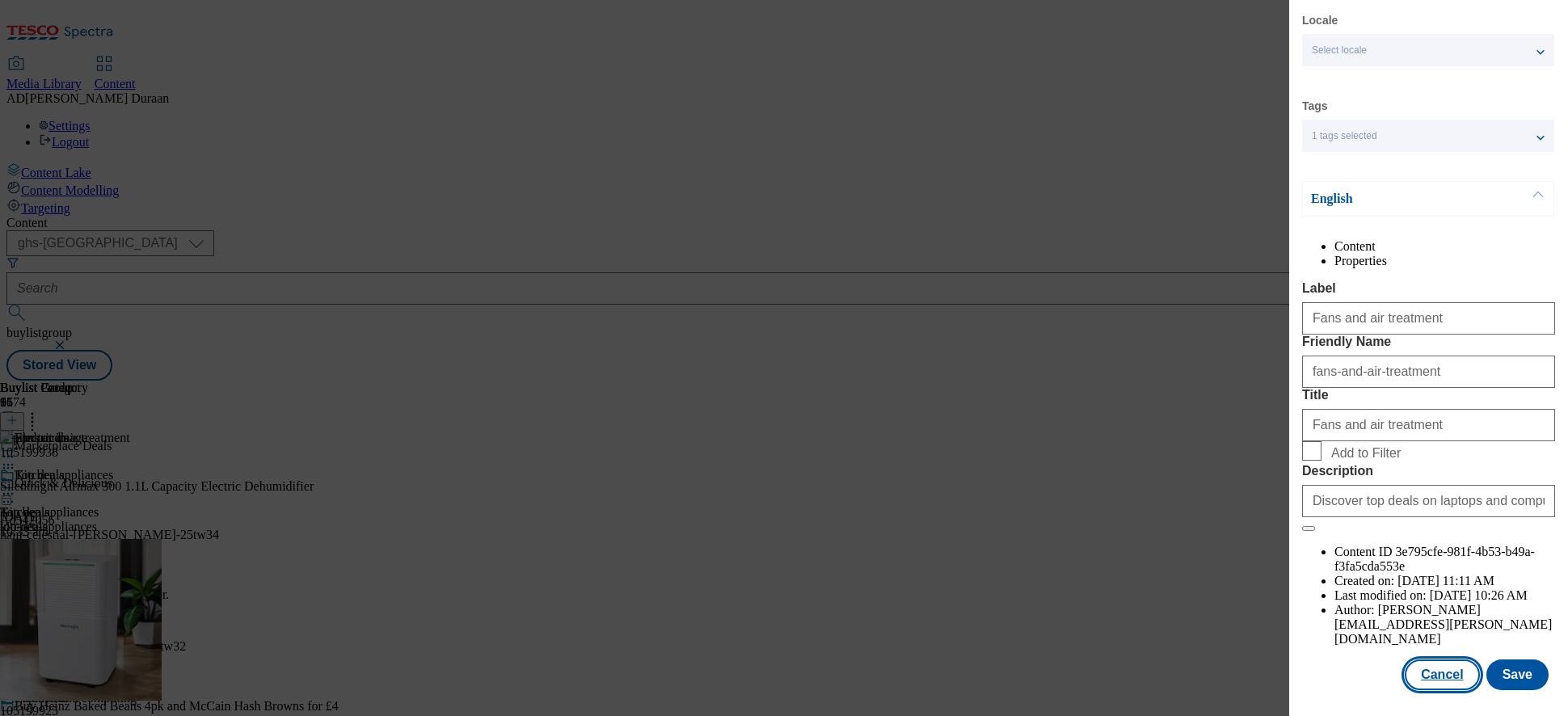
click at [1411, 609] on button "Cancel" at bounding box center [1442, 675] width 74 height 31
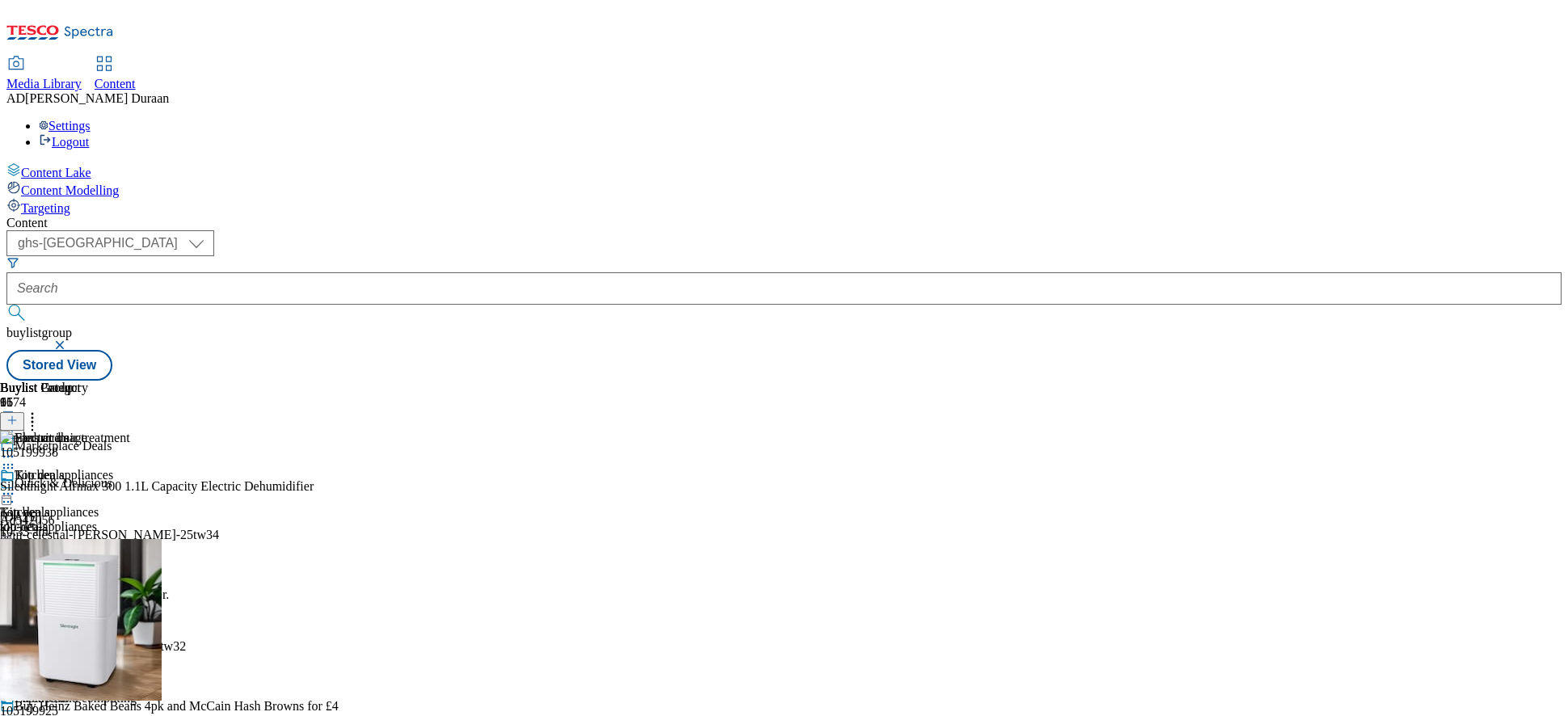
scroll to position [730, 0]
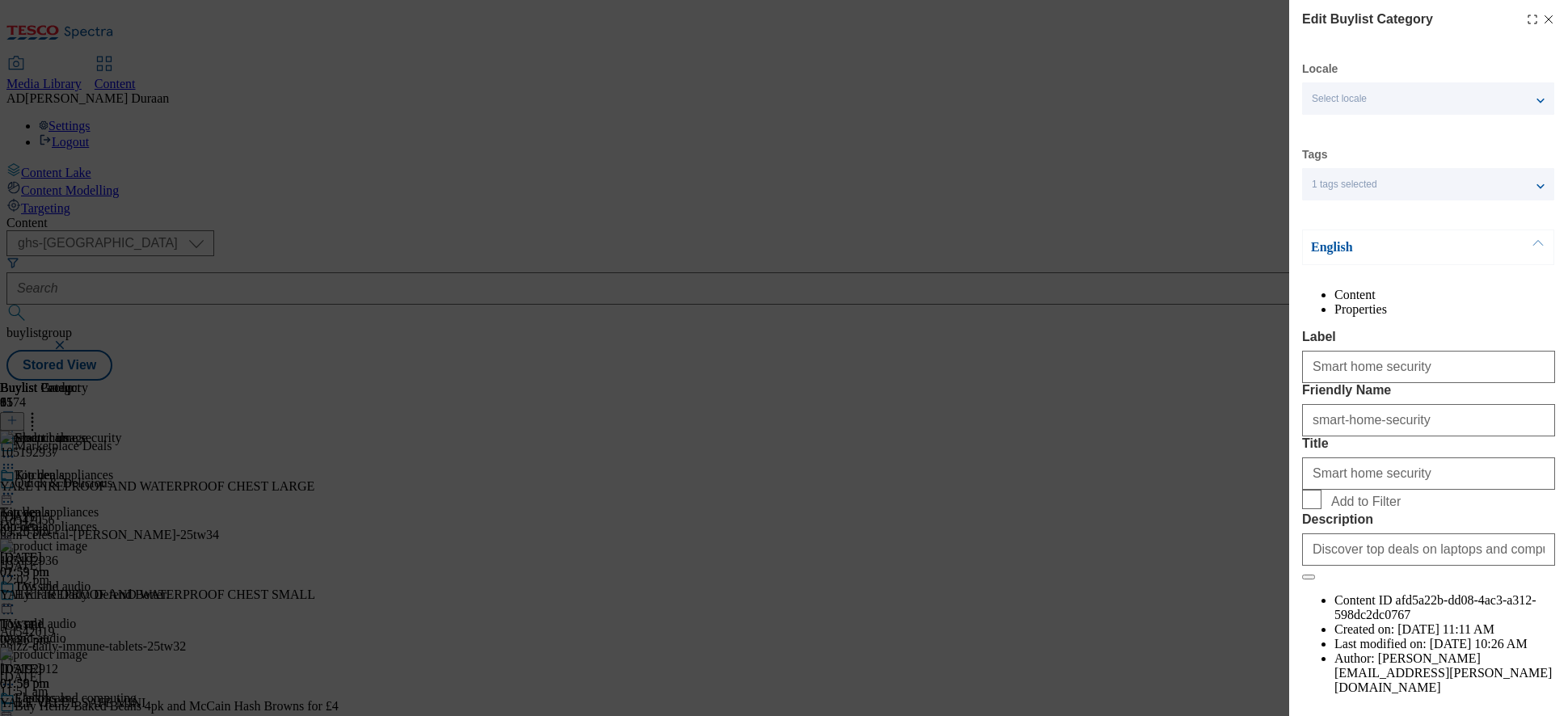
scroll to position [75, 0]
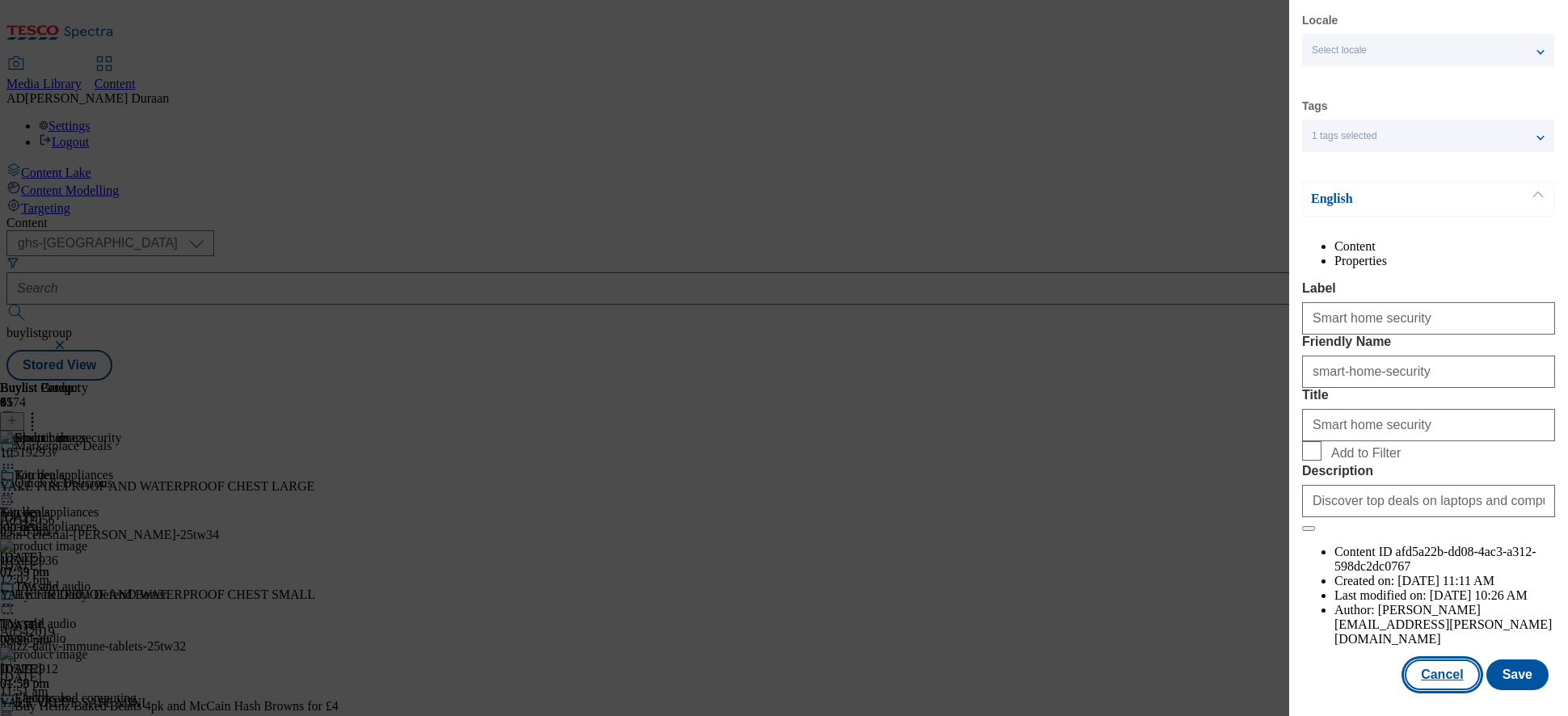
click at [1411, 609] on button "Cancel" at bounding box center [1442, 675] width 74 height 31
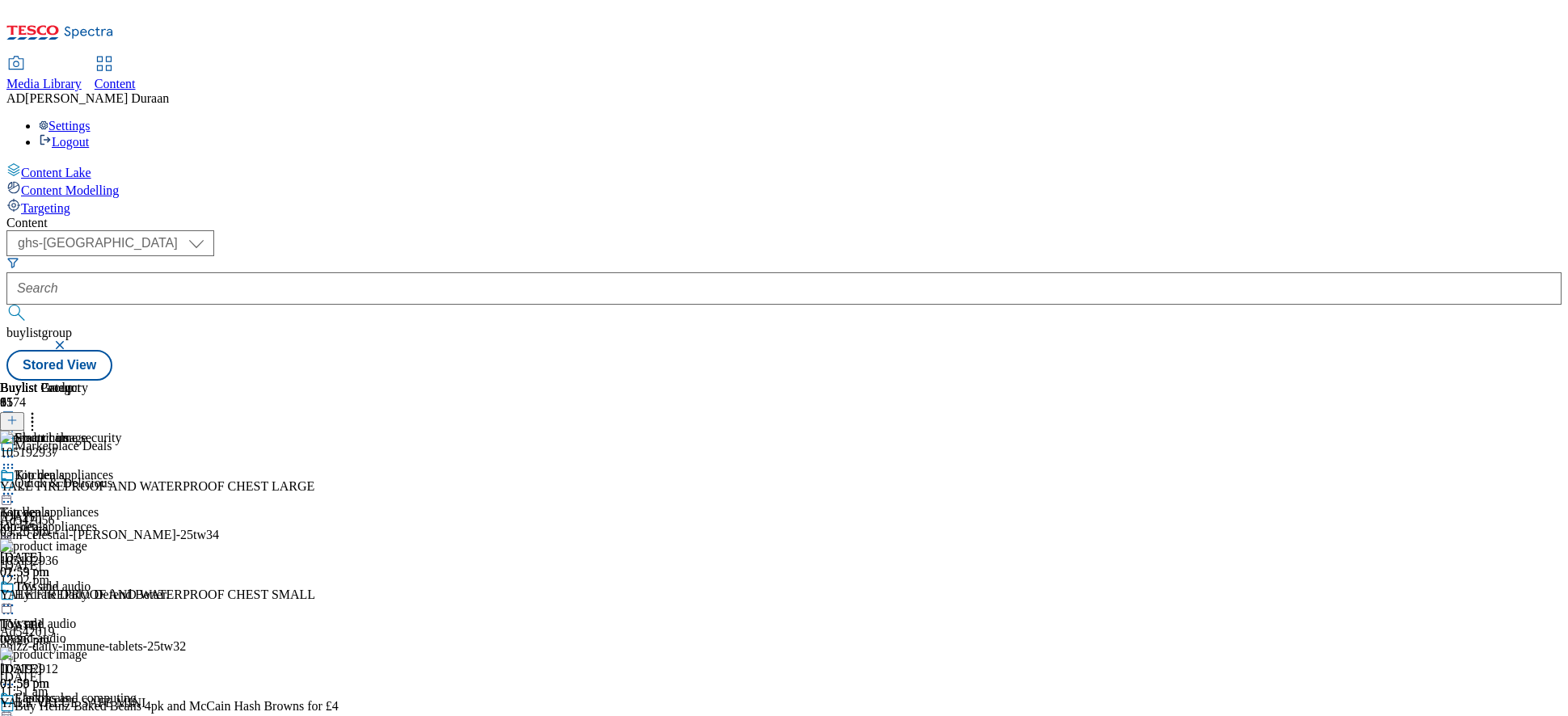
scroll to position [0, 0]
click at [18, 414] on icon at bounding box center [12, 419] width 11 height 11
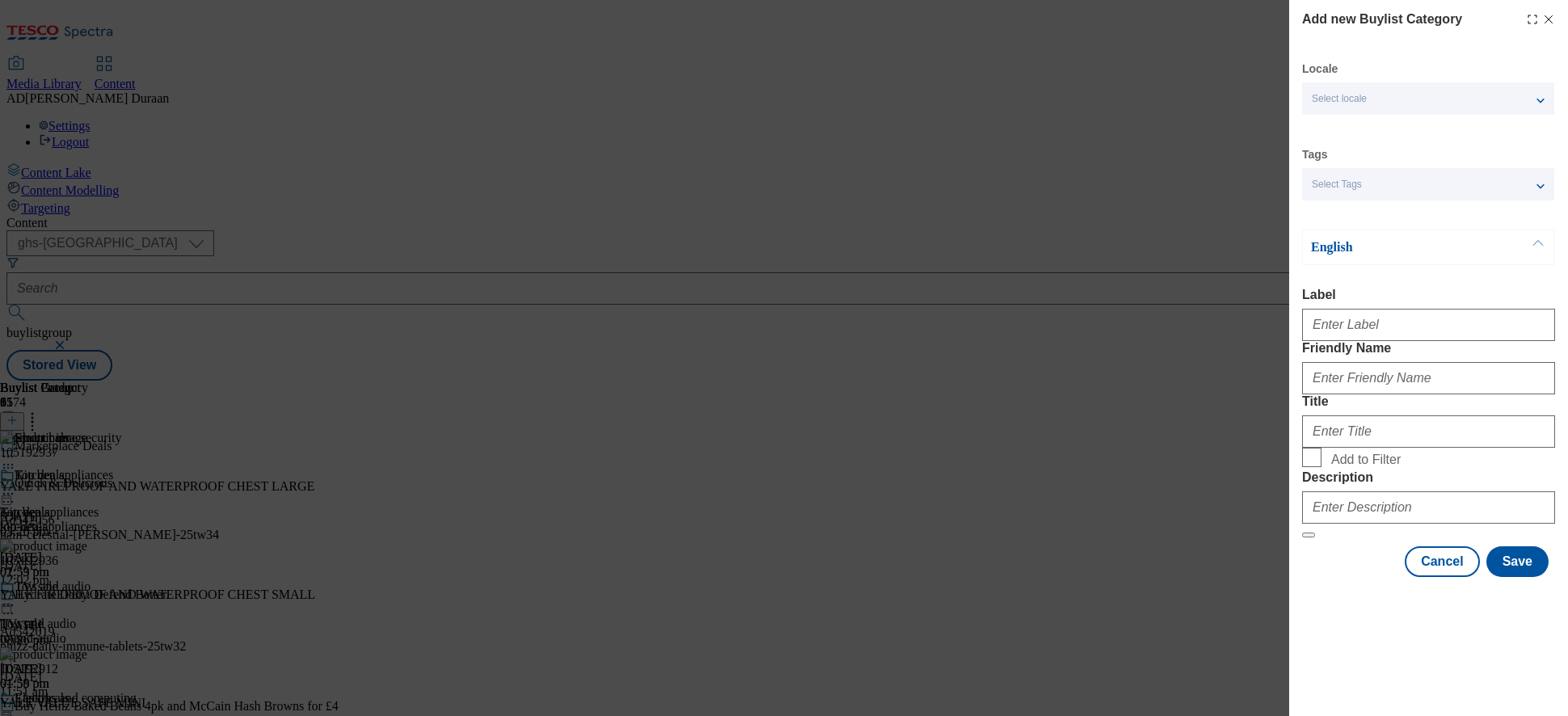
click at [1358, 186] on span "Select Tags" at bounding box center [1337, 184] width 50 height 12
drag, startPoint x: 1358, startPoint y: 251, endPoint x: 1411, endPoint y: 158, distance: 107.0
click at [1358, 251] on span "marketplace" at bounding box center [1372, 250] width 61 height 9
click at [1331, 251] on input "marketplace" at bounding box center [1322, 252] width 20 height 20
click at [1411, 137] on div "Locale Select locale English Welsh Tags 1 tags selected fnf marketplace whoosh …" at bounding box center [1429, 319] width 253 height 516
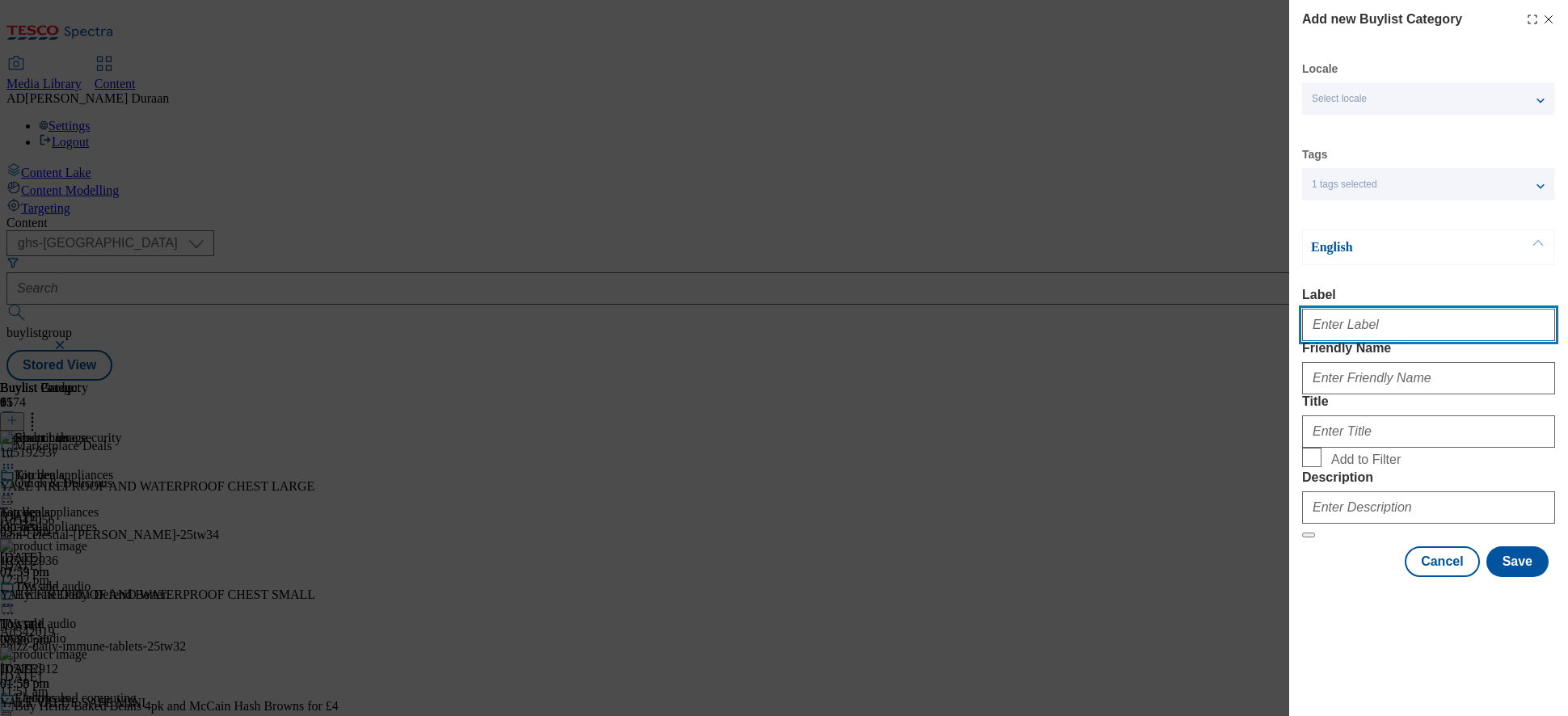
click at [1363, 334] on input "Label" at bounding box center [1429, 324] width 253 height 33
type input "All products"
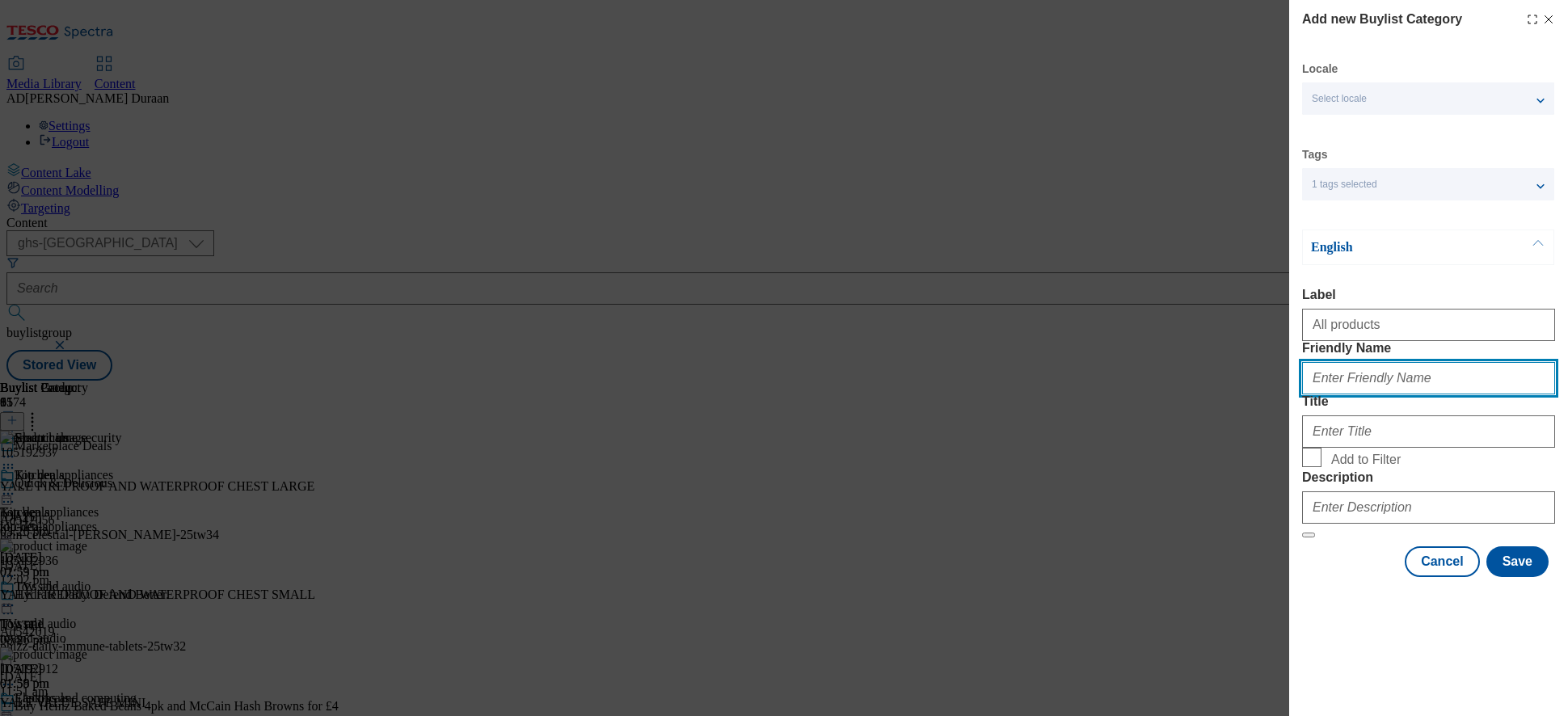
click at [1373, 394] on input "Friendly Name" at bounding box center [1429, 378] width 253 height 33
type input "all-products"
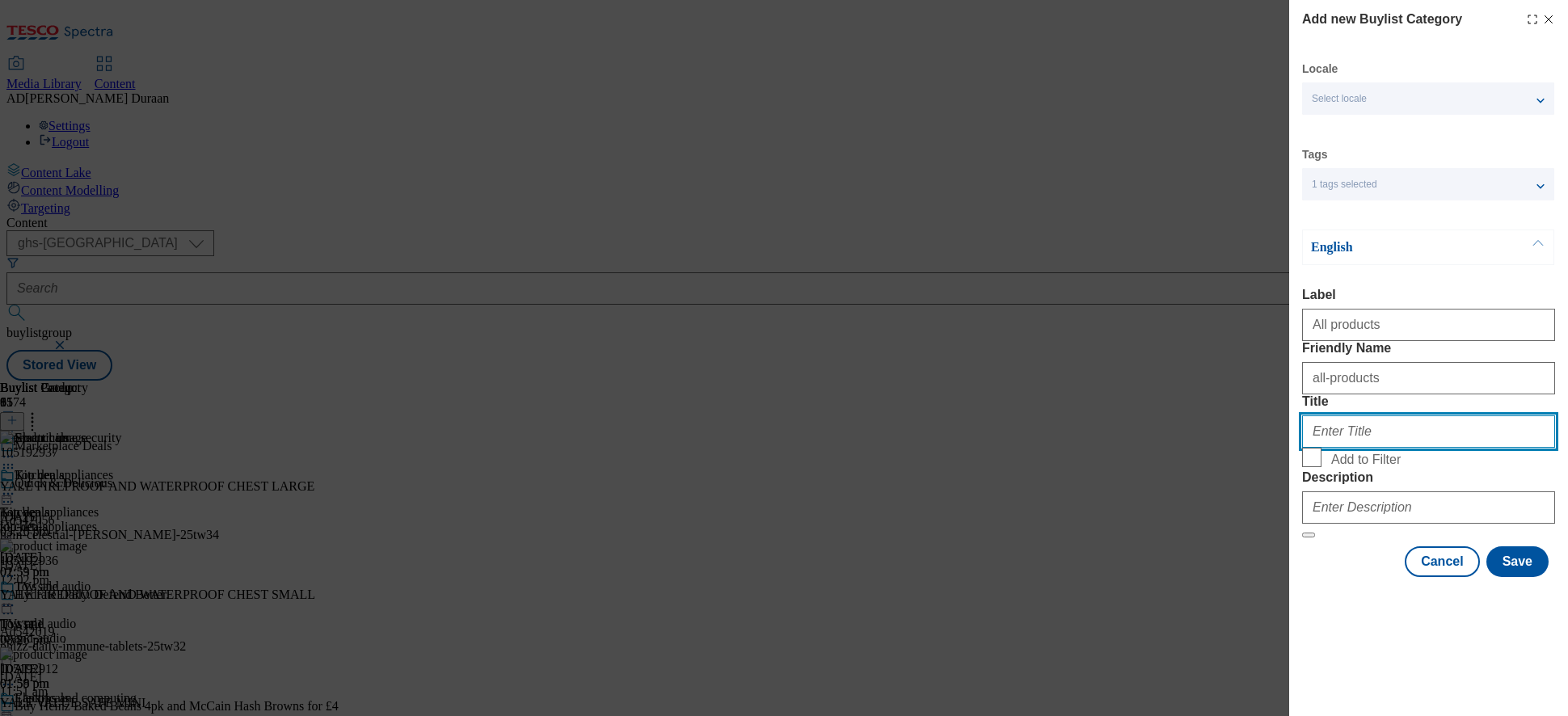
click at [1337, 448] on input "Title" at bounding box center [1429, 431] width 253 height 33
type input "All products"
click at [1314, 467] on input "Add to Filter" at bounding box center [1312, 458] width 20 height 20
checkbox input "true"
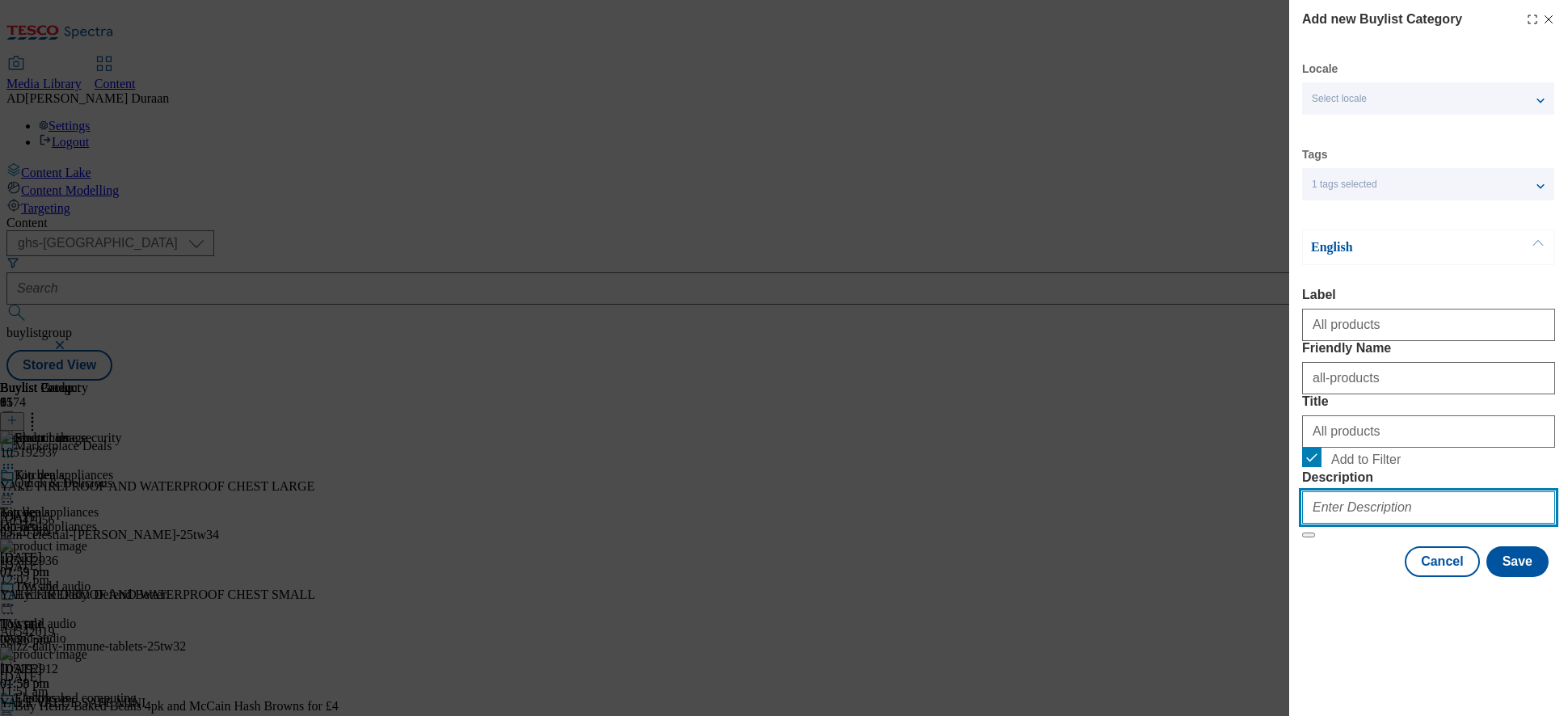
paste input "Discover top deals on laptops and computing essentials at our Marketplace. Brow…"
type input "Discover top deals on laptops and computing essentials at our Marketplace. Brow…"
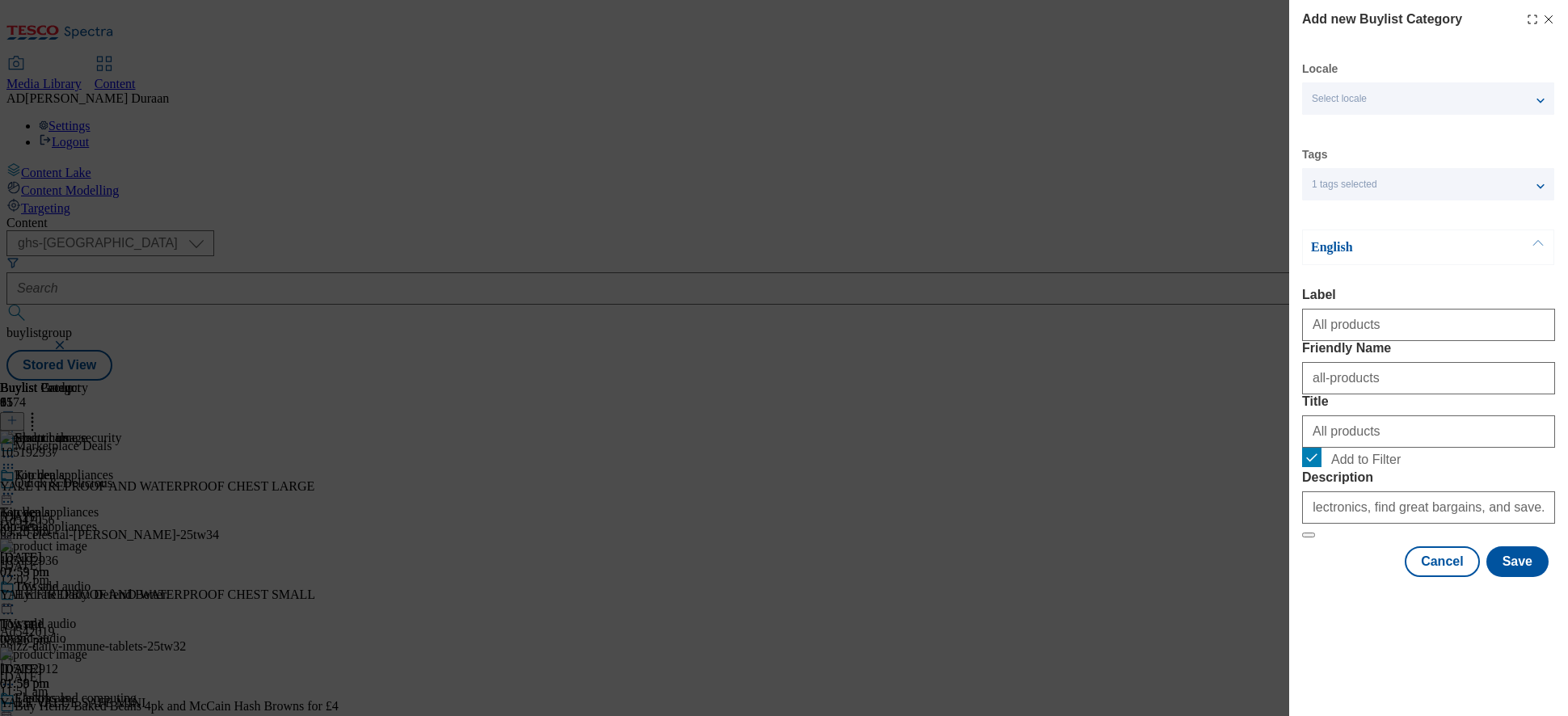
scroll to position [0, 0]
drag, startPoint x: 1341, startPoint y: 669, endPoint x: 1495, endPoint y: 696, distance: 156.3
click at [1343, 577] on div "Cancel Save" at bounding box center [1429, 561] width 253 height 31
click at [1411, 577] on button "Save" at bounding box center [1518, 561] width 62 height 31
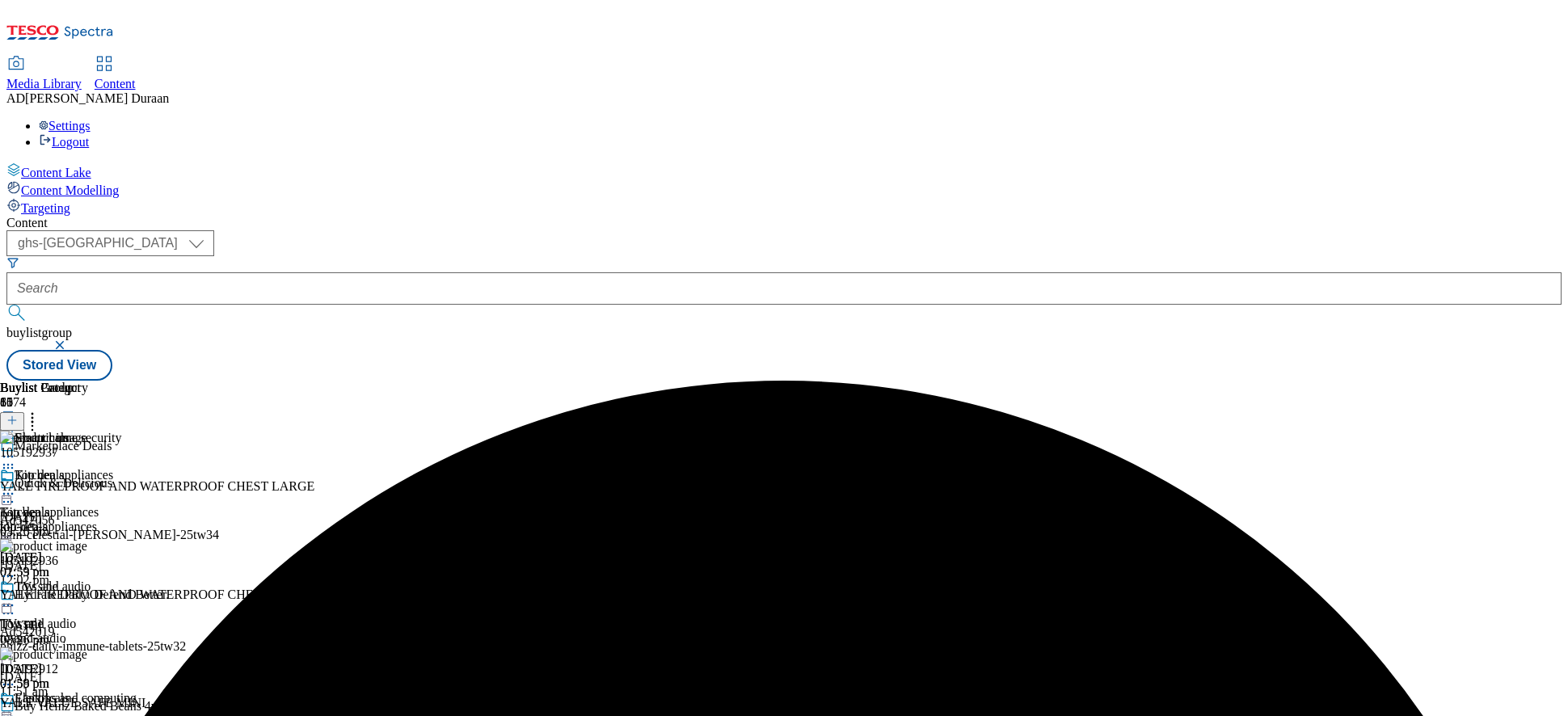
scroll to position [38, 0]
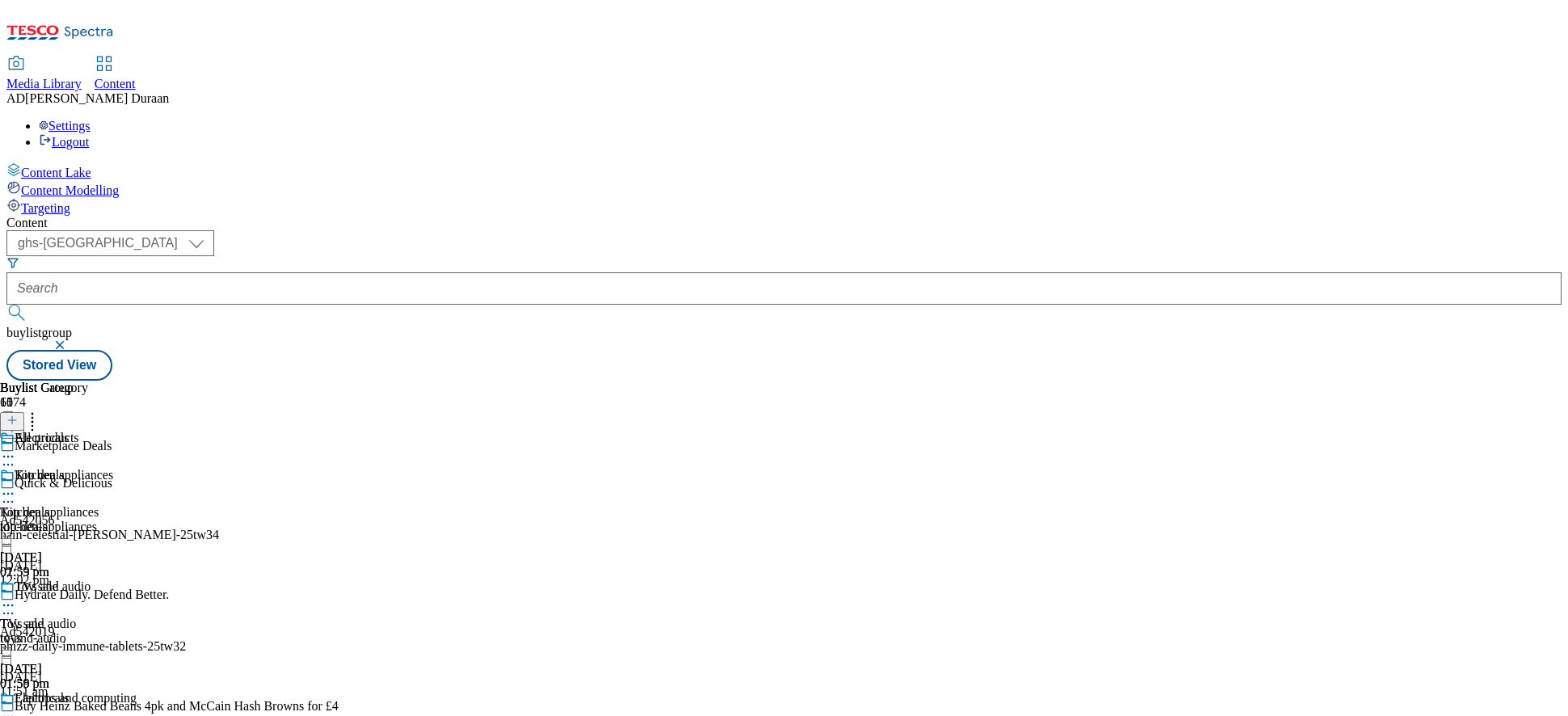
scroll to position [1151, 0]
click at [18, 414] on icon at bounding box center [12, 419] width 11 height 11
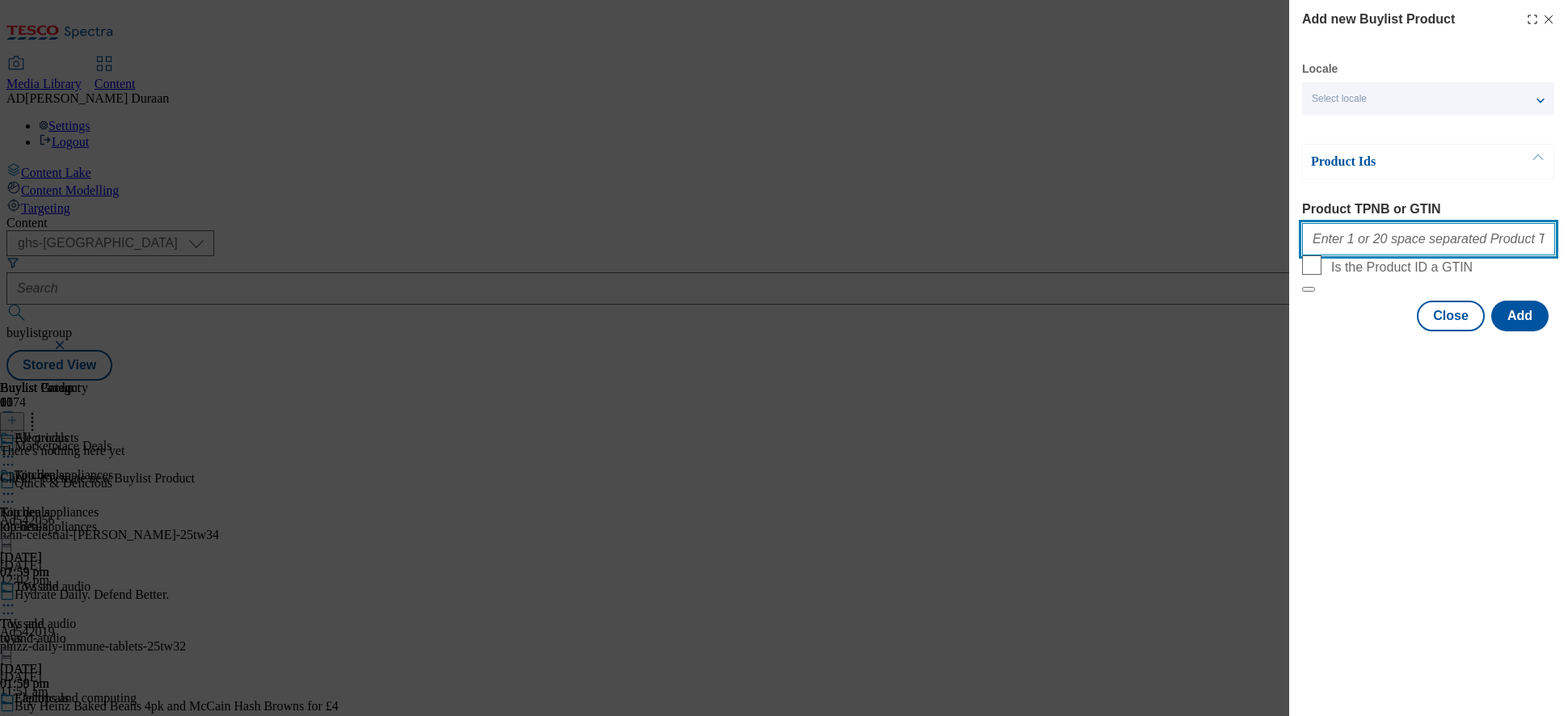
paste input "106118995 106118989 106118985 105743422 105950974 105127327 106092479 106092478…"
type input "106118995 106118989 106118985 105743422 105950974 105127327 106092479 106092478…"
click at [1411, 331] on button "Add" at bounding box center [1521, 316] width 57 height 31
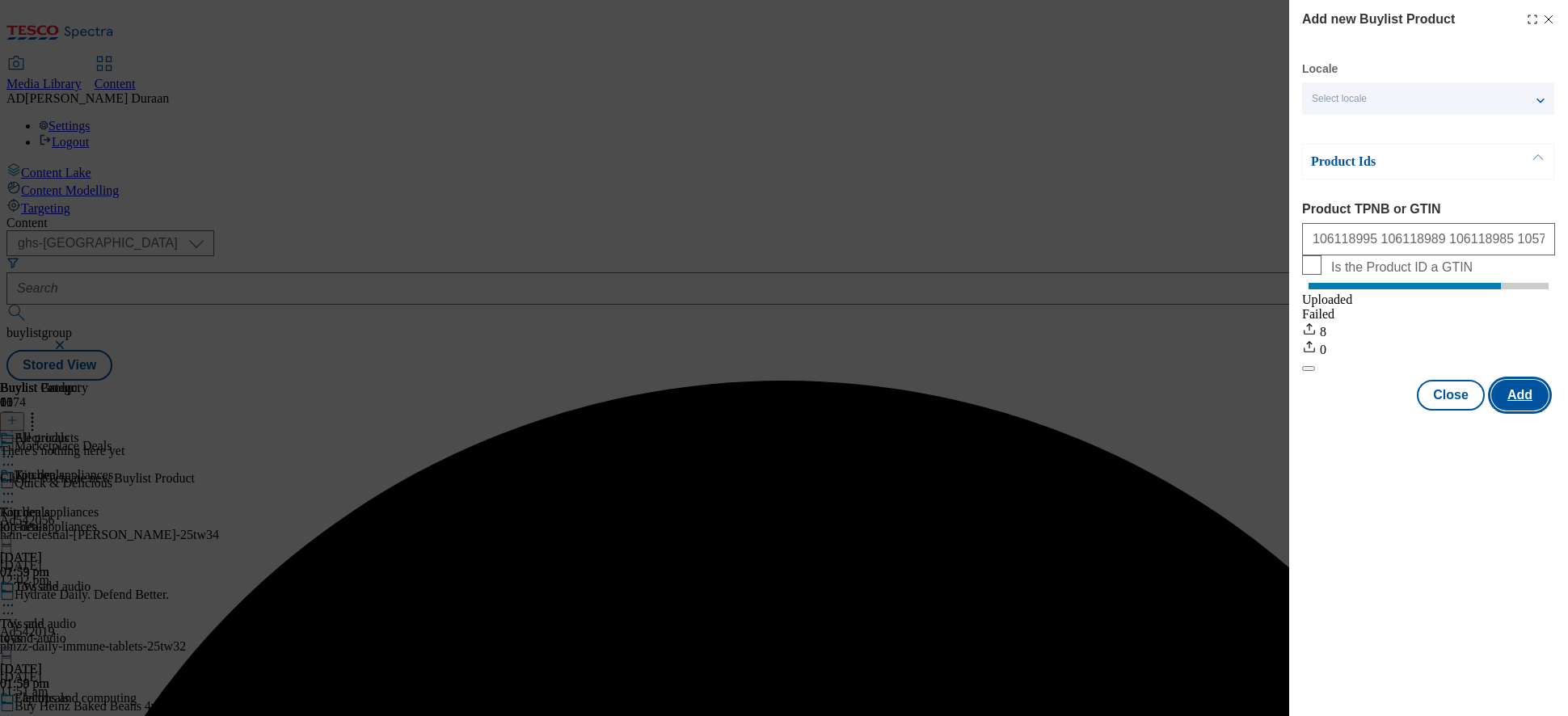
scroll to position [0, 0]
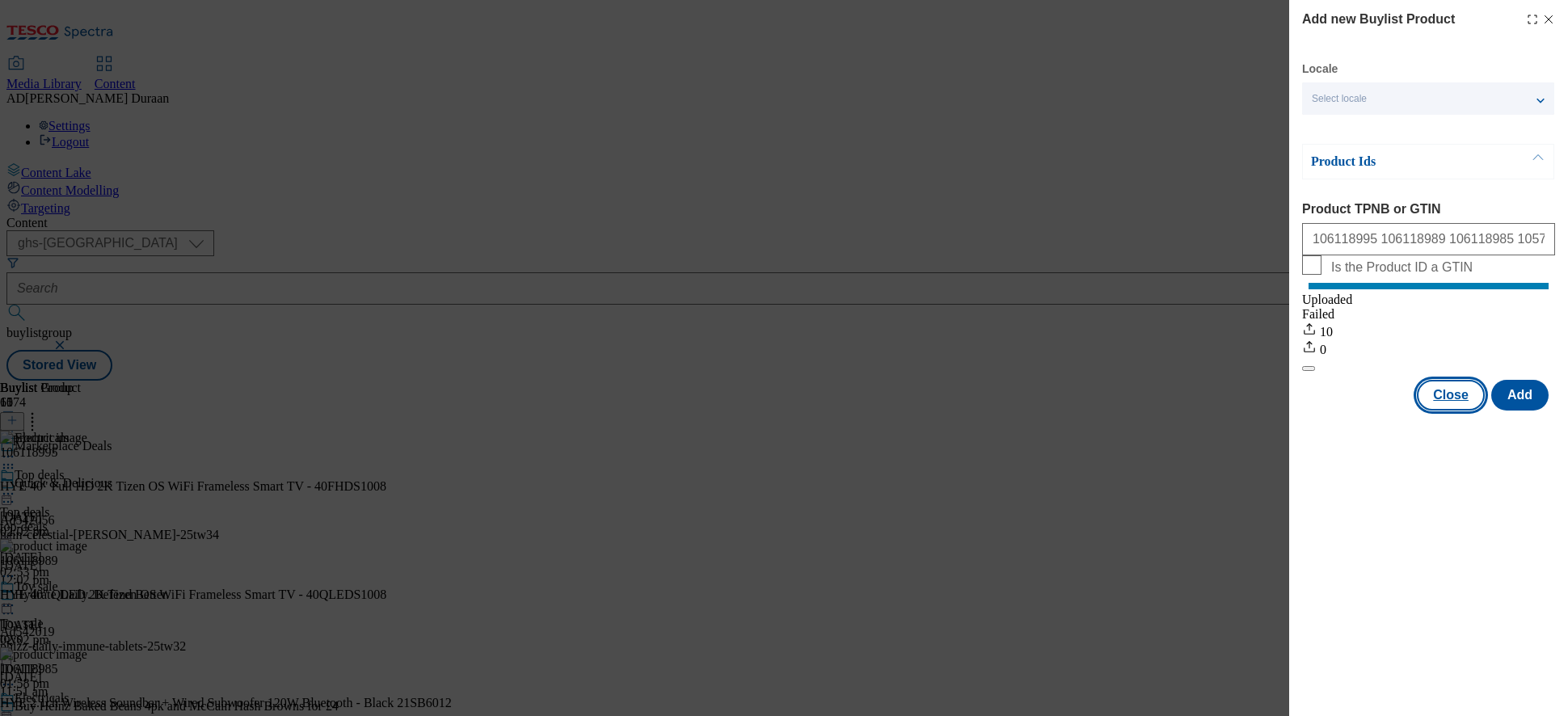
click at [1411, 409] on button "Close" at bounding box center [1451, 394] width 68 height 31
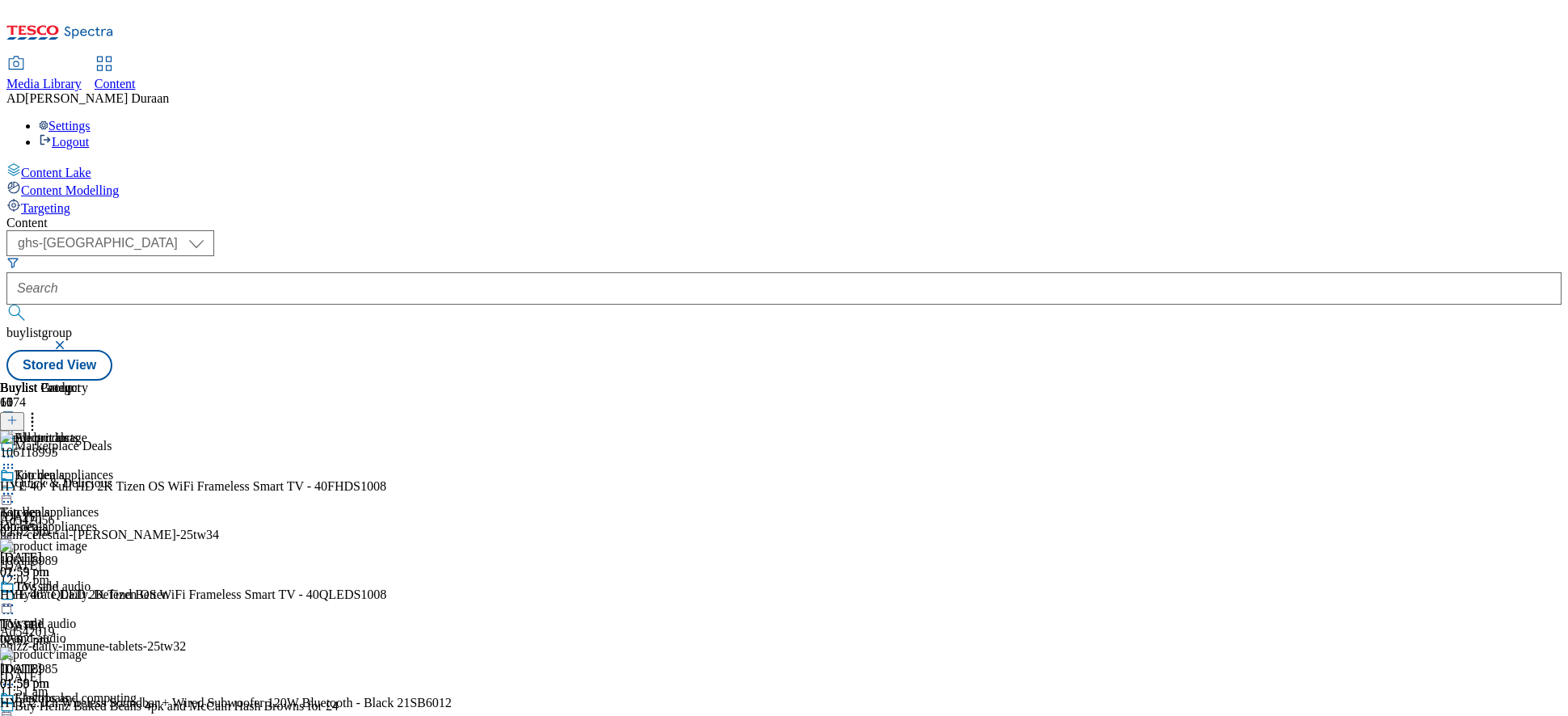
click at [16, 609] on icon at bounding box center [8, 717] width 16 height 16
click at [16, 449] on icon at bounding box center [8, 457] width 16 height 16
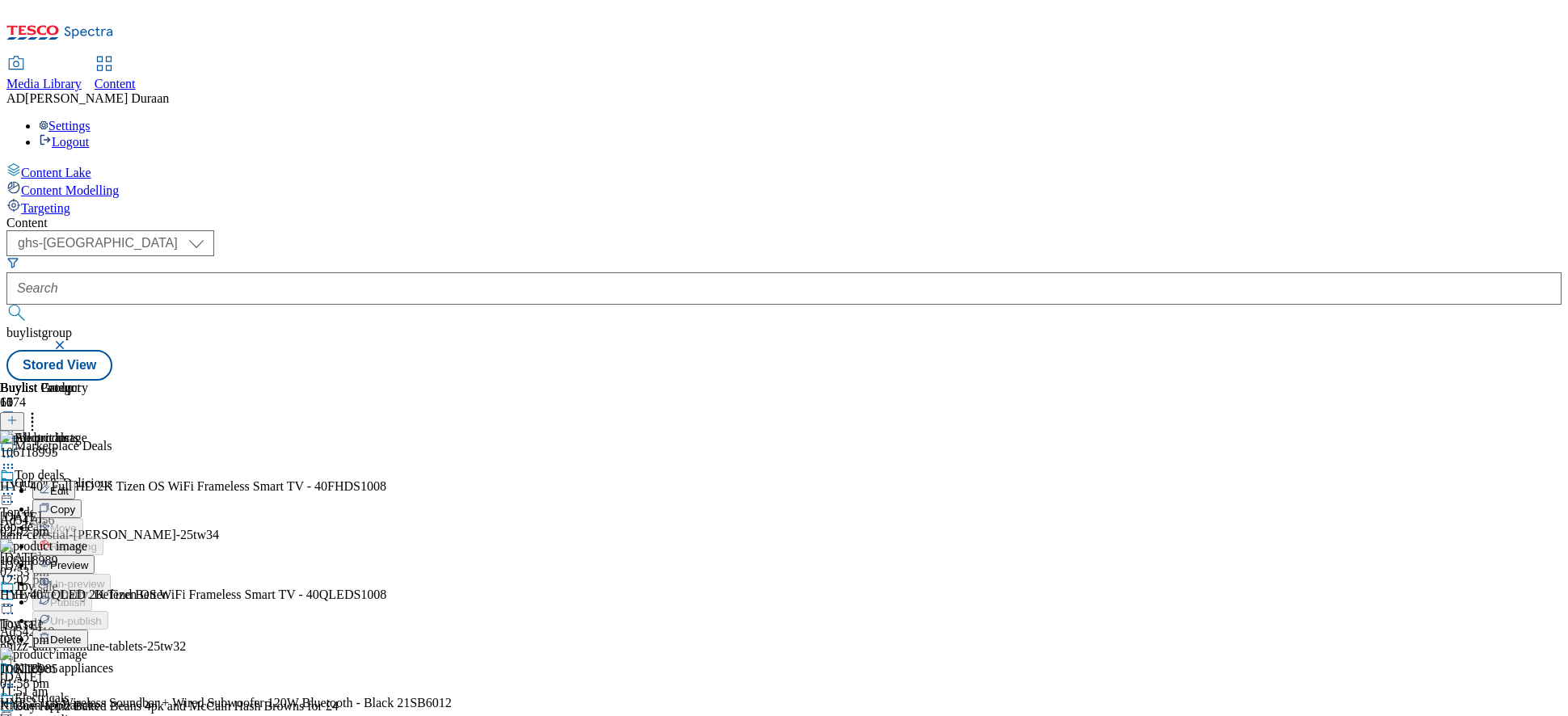
click at [88, 559] on span "Preview" at bounding box center [69, 565] width 38 height 12
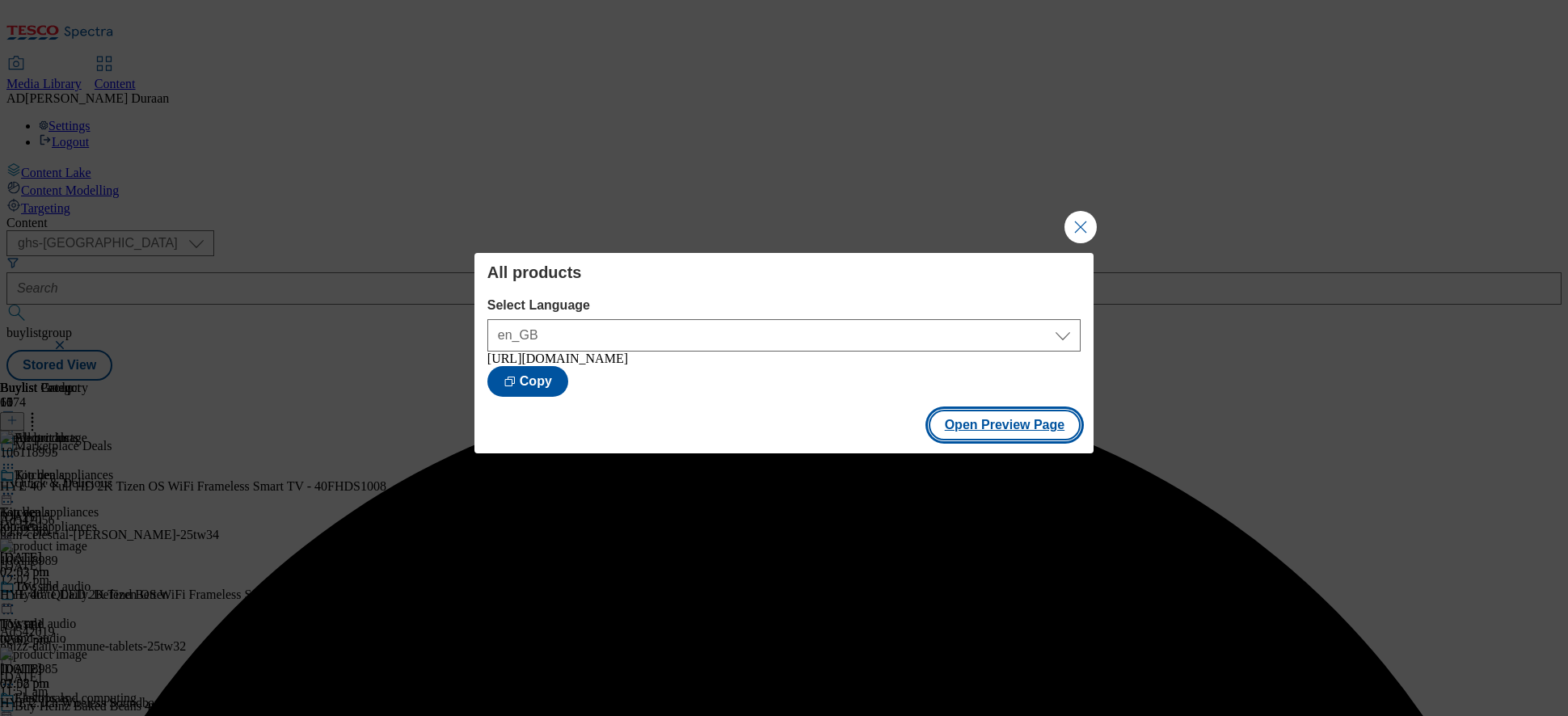
click at [1011, 425] on button "Open Preview Page" at bounding box center [1005, 424] width 153 height 31
click at [1078, 225] on button "Close Modal" at bounding box center [1081, 227] width 33 height 33
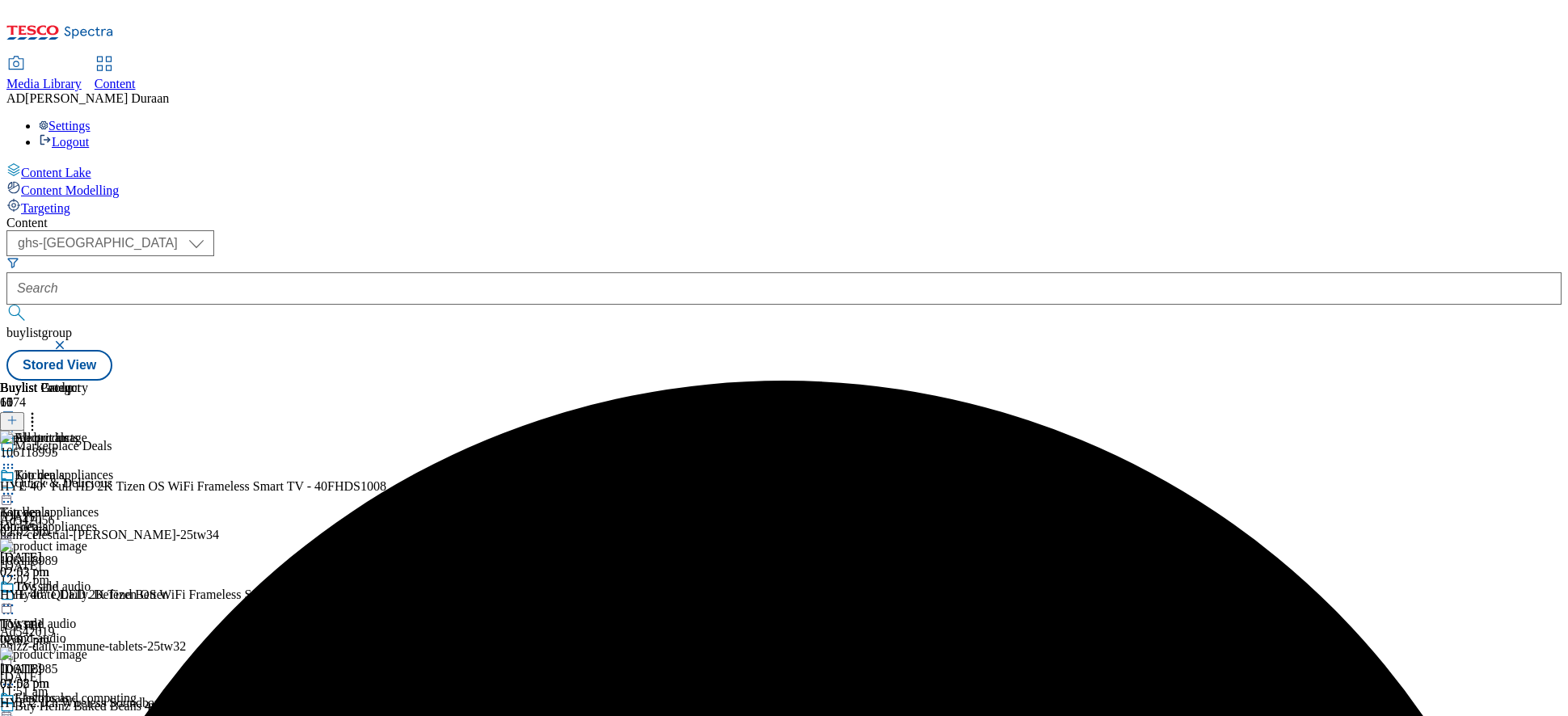
click at [16, 449] on icon at bounding box center [8, 457] width 16 height 16
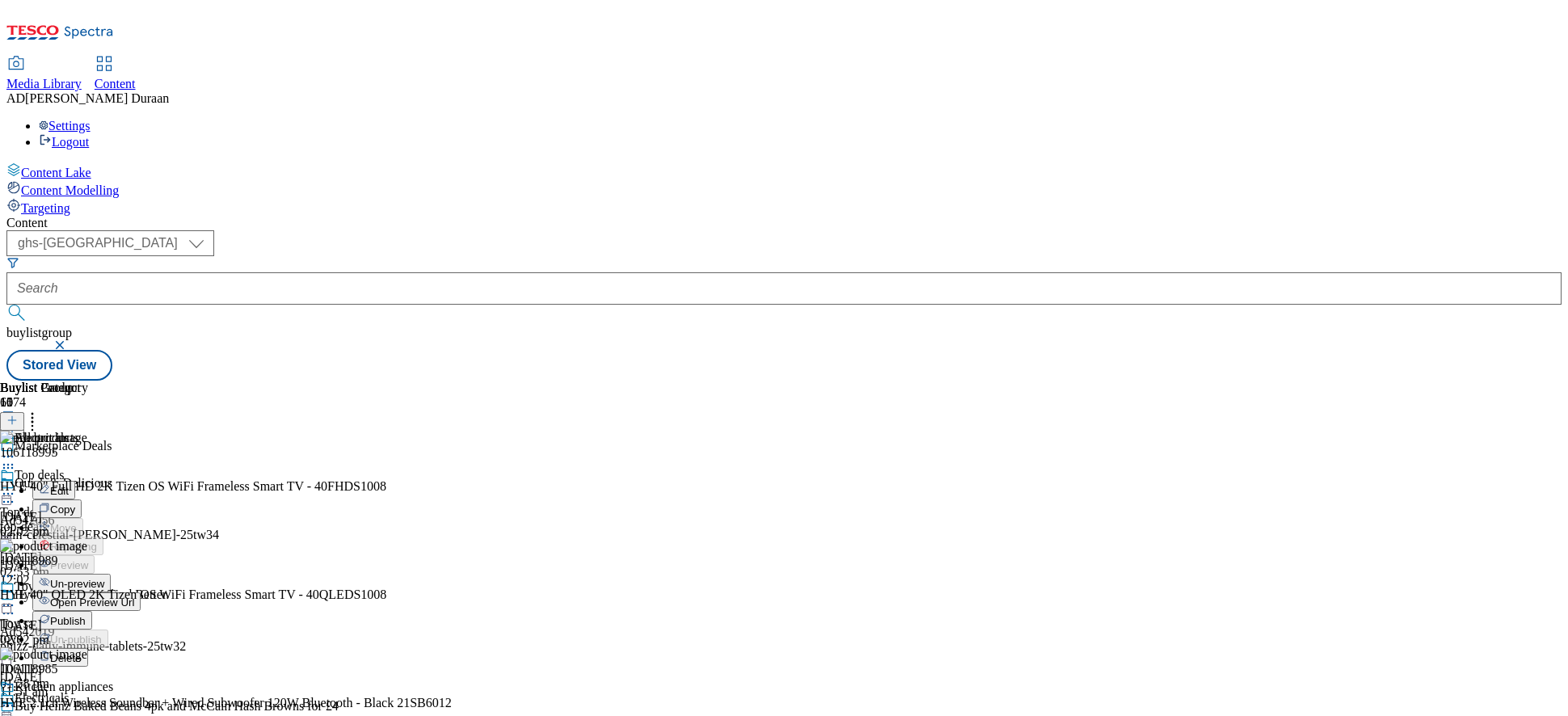
click at [69, 485] on span "Edit" at bounding box center [59, 491] width 19 height 12
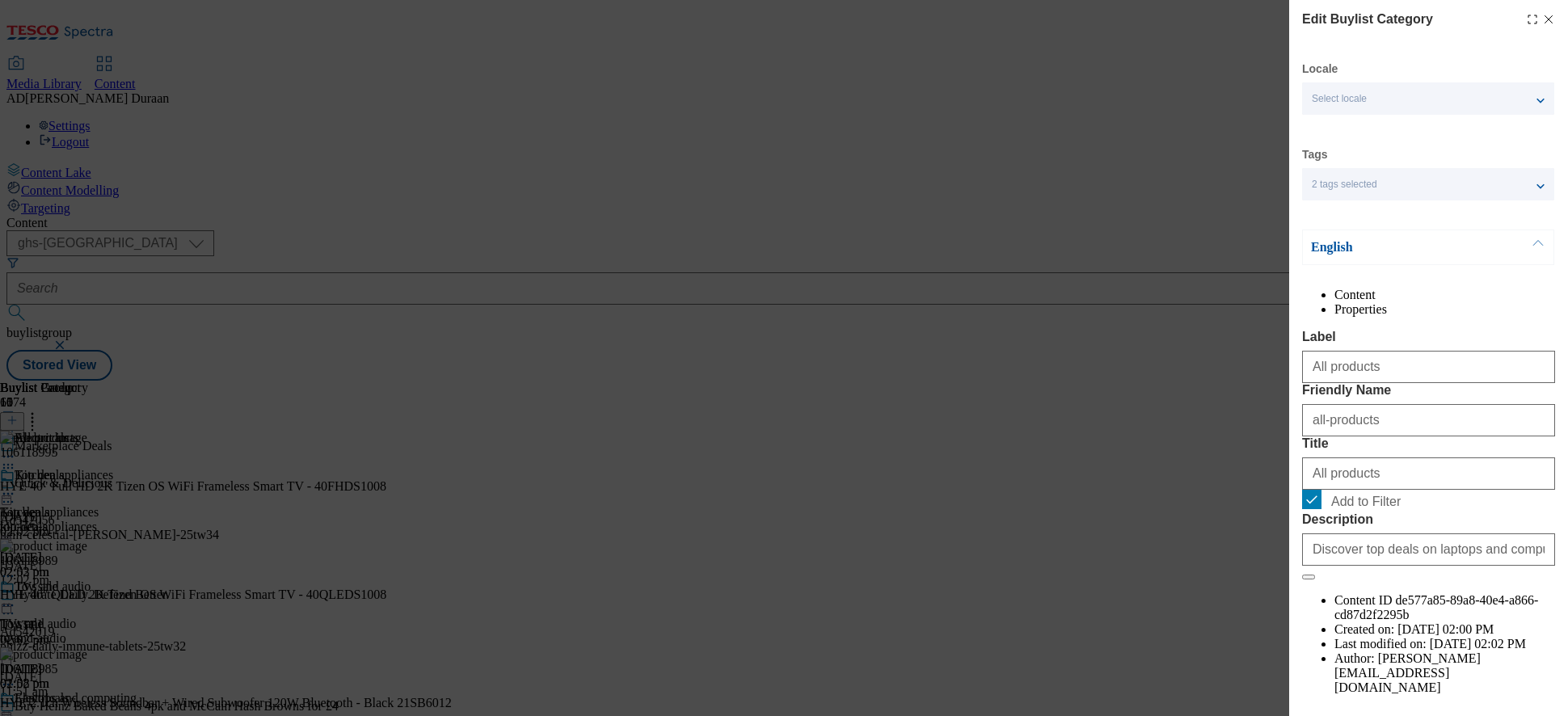
scroll to position [75, 0]
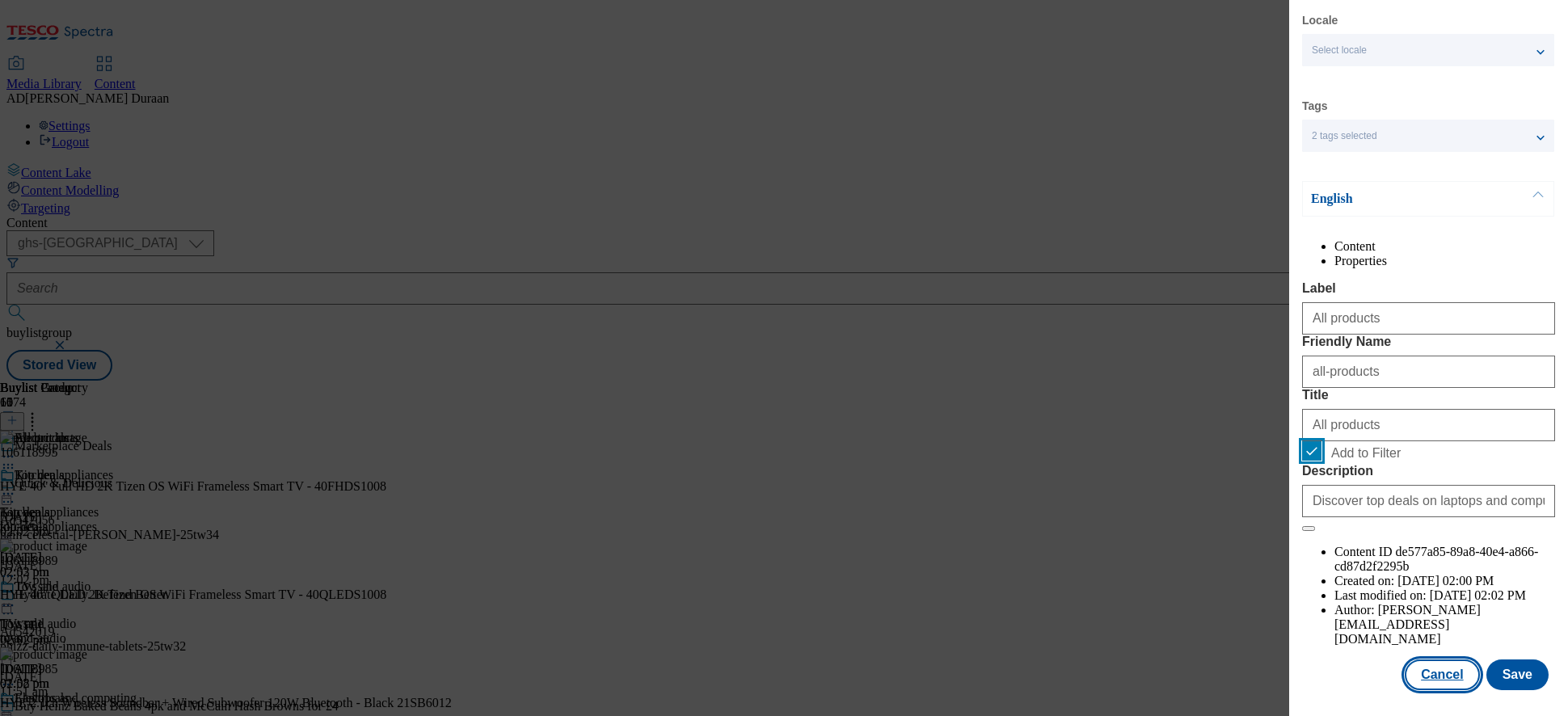
drag, startPoint x: 1314, startPoint y: 536, endPoint x: 1443, endPoint y: 668, distance: 184.6
click at [1314, 461] on input "Add to Filter" at bounding box center [1312, 451] width 20 height 20
checkbox input "false"
click at [1411, 609] on button "Save" at bounding box center [1518, 675] width 62 height 31
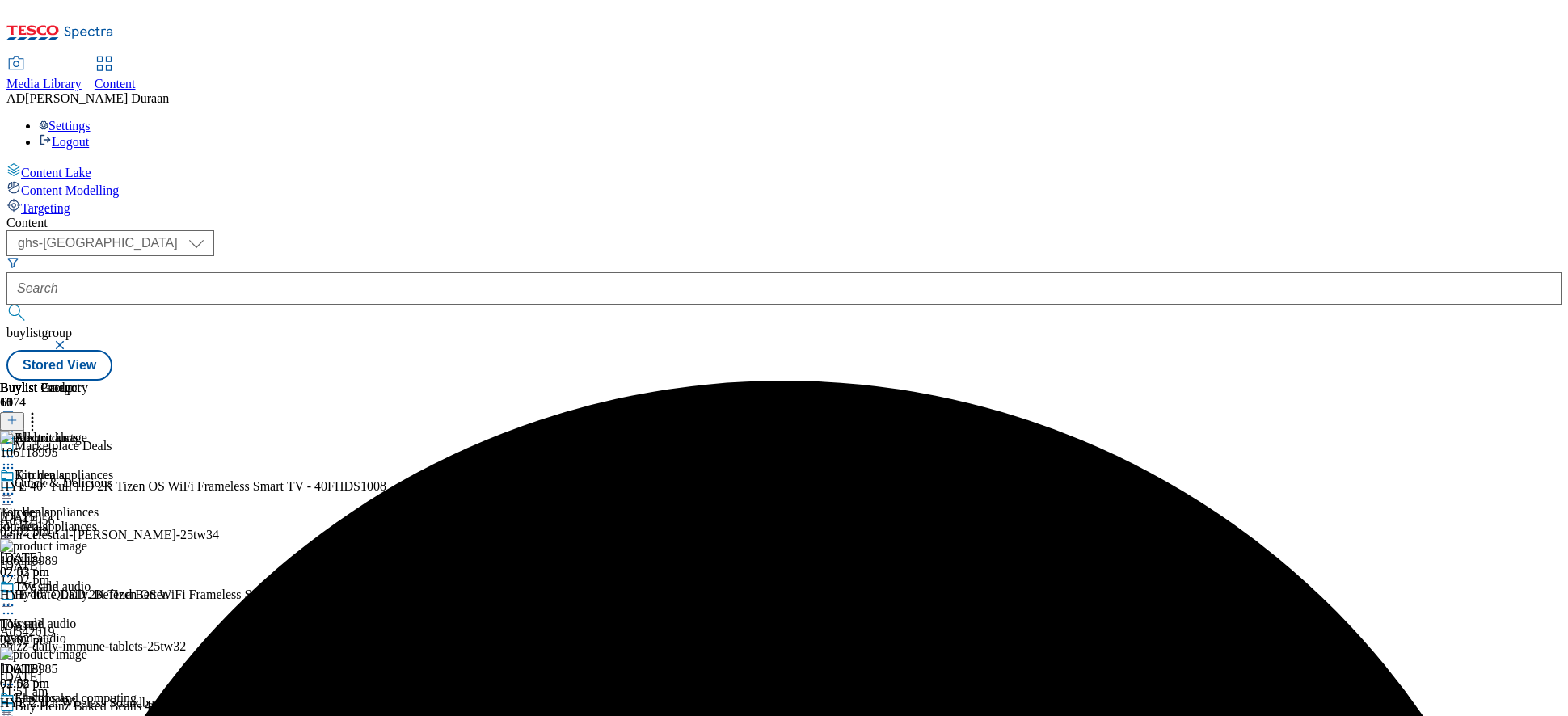
click at [16, 449] on icon at bounding box center [8, 457] width 16 height 16
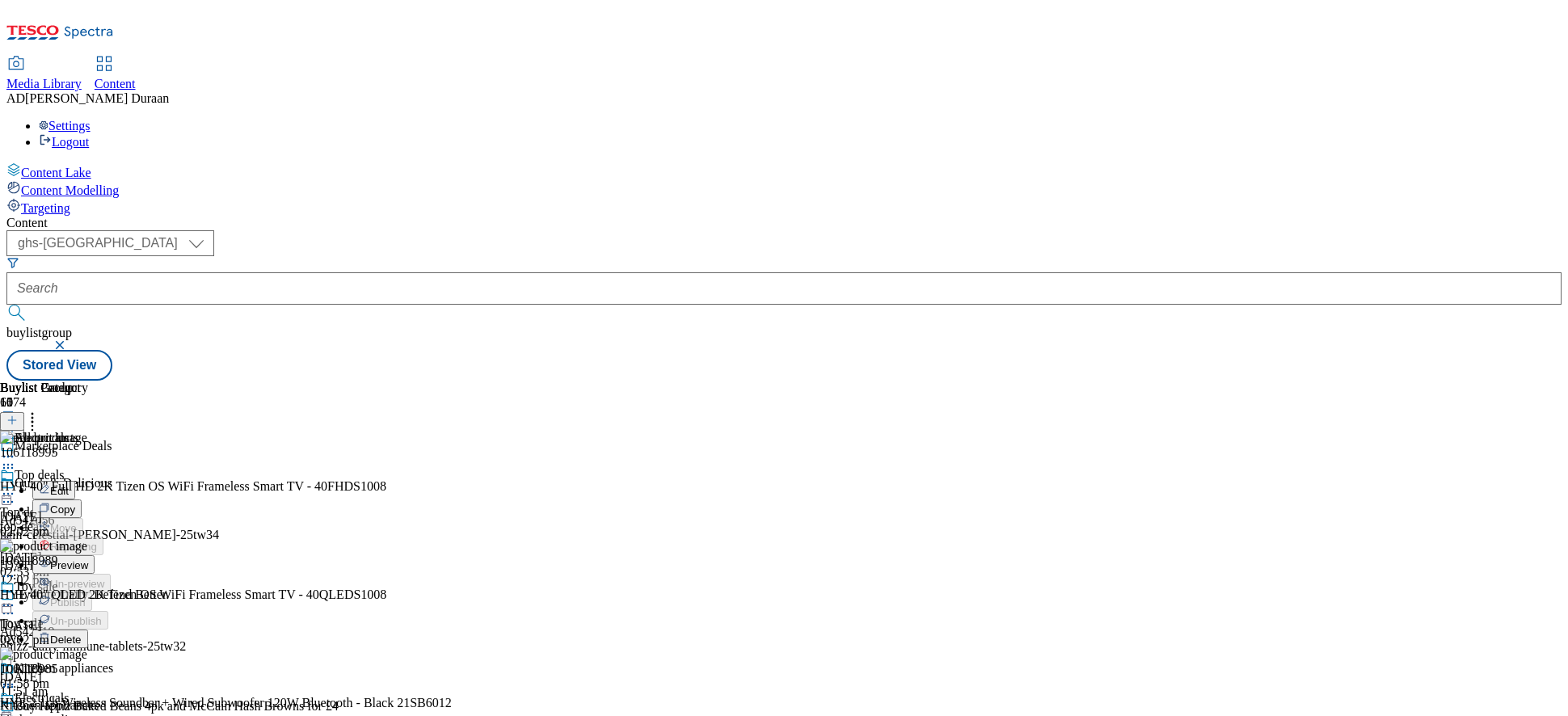
click at [88, 559] on span "Preview" at bounding box center [69, 565] width 38 height 12
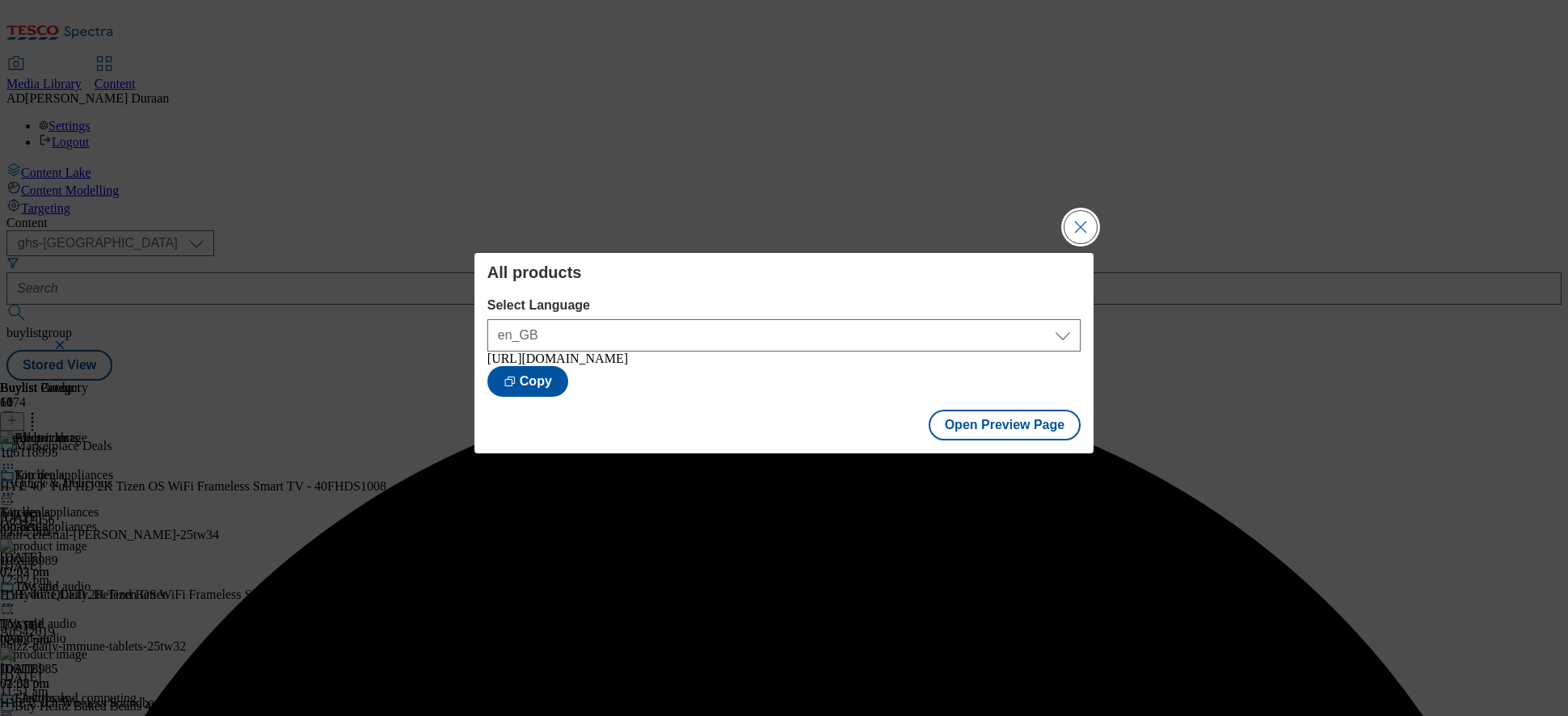
drag, startPoint x: 1072, startPoint y: 231, endPoint x: 1034, endPoint y: 209, distance: 43.9
click at [1065, 225] on button "Close Modal" at bounding box center [1081, 227] width 33 height 33
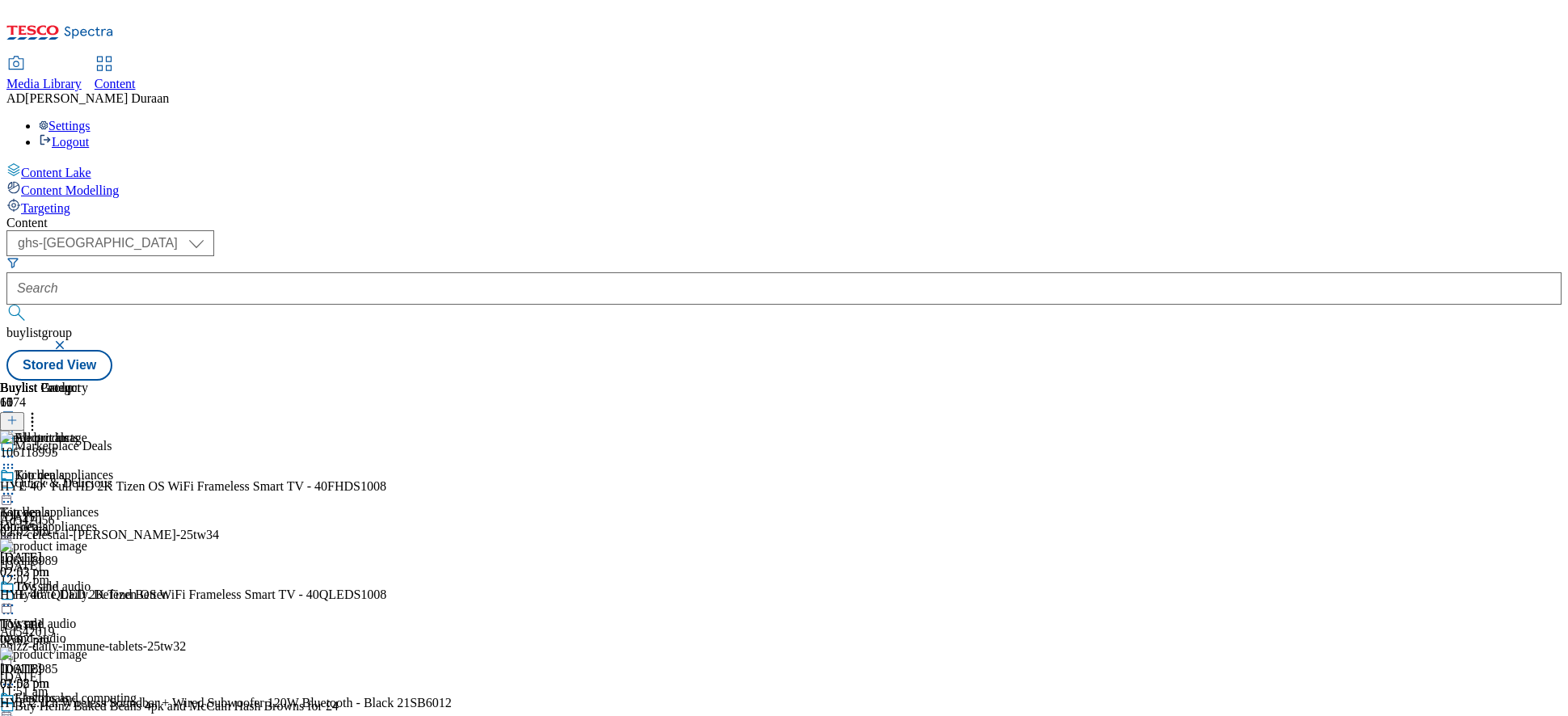
scroll to position [160, 0]
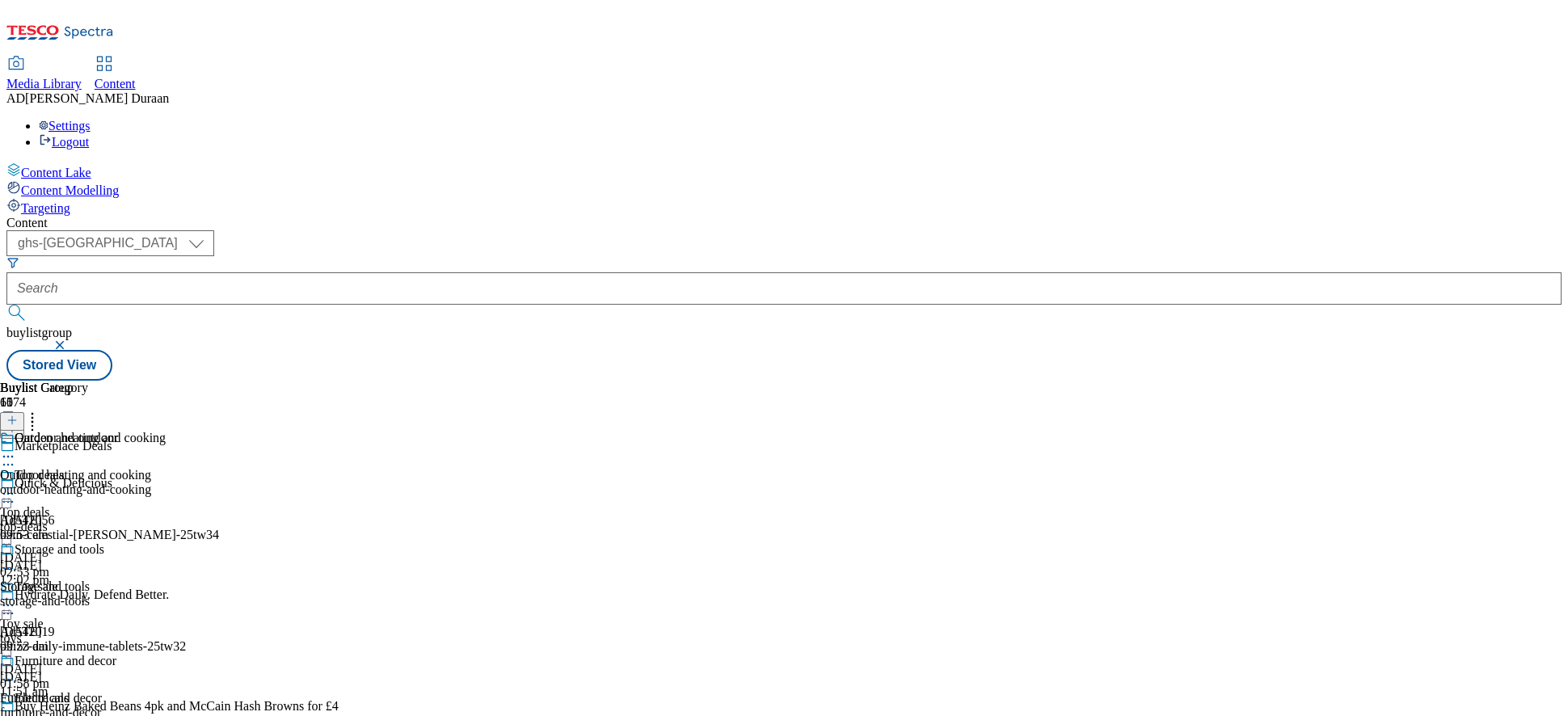
click at [16, 449] on icon at bounding box center [8, 457] width 16 height 16
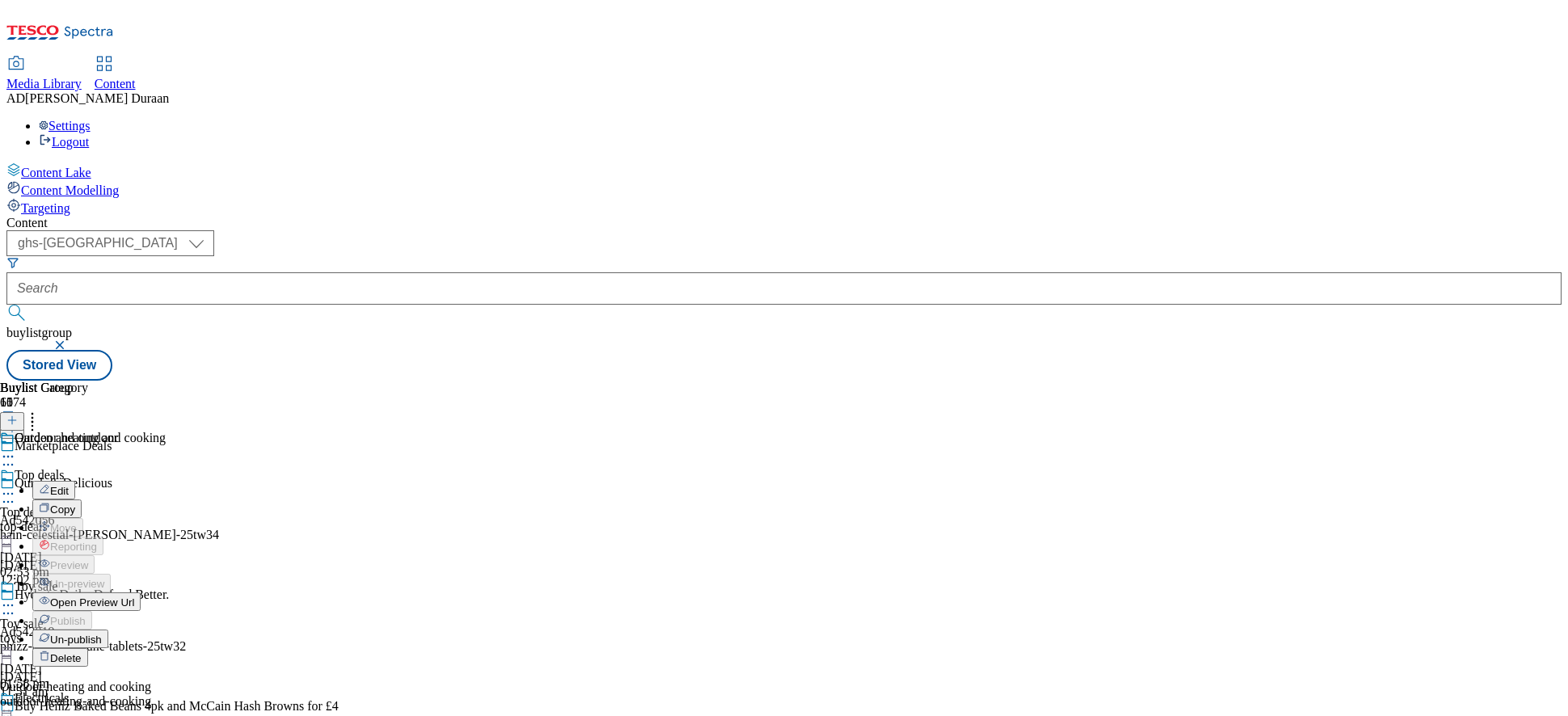
click at [166, 480] on li "Edit" at bounding box center [99, 489] width 133 height 19
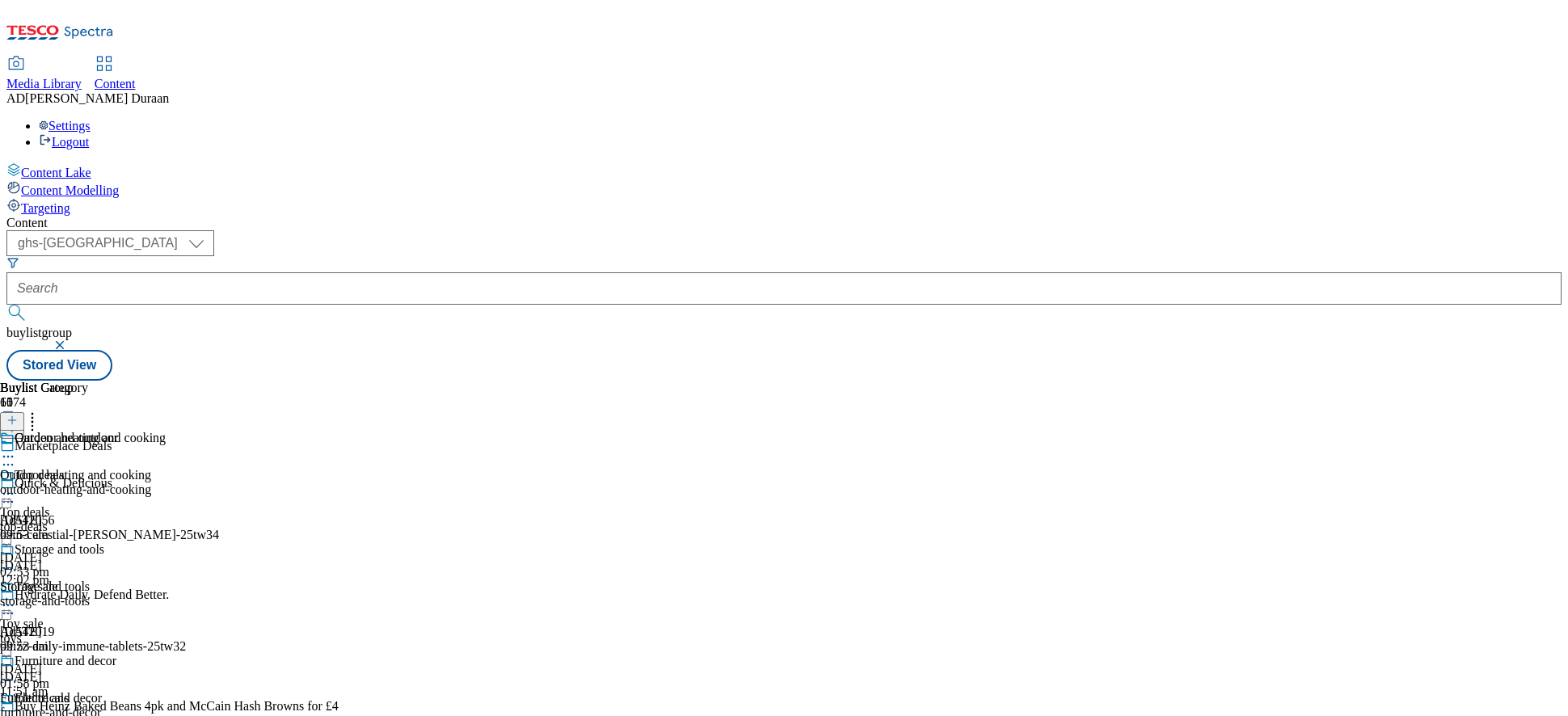
click at [16, 449] on icon at bounding box center [8, 457] width 16 height 16
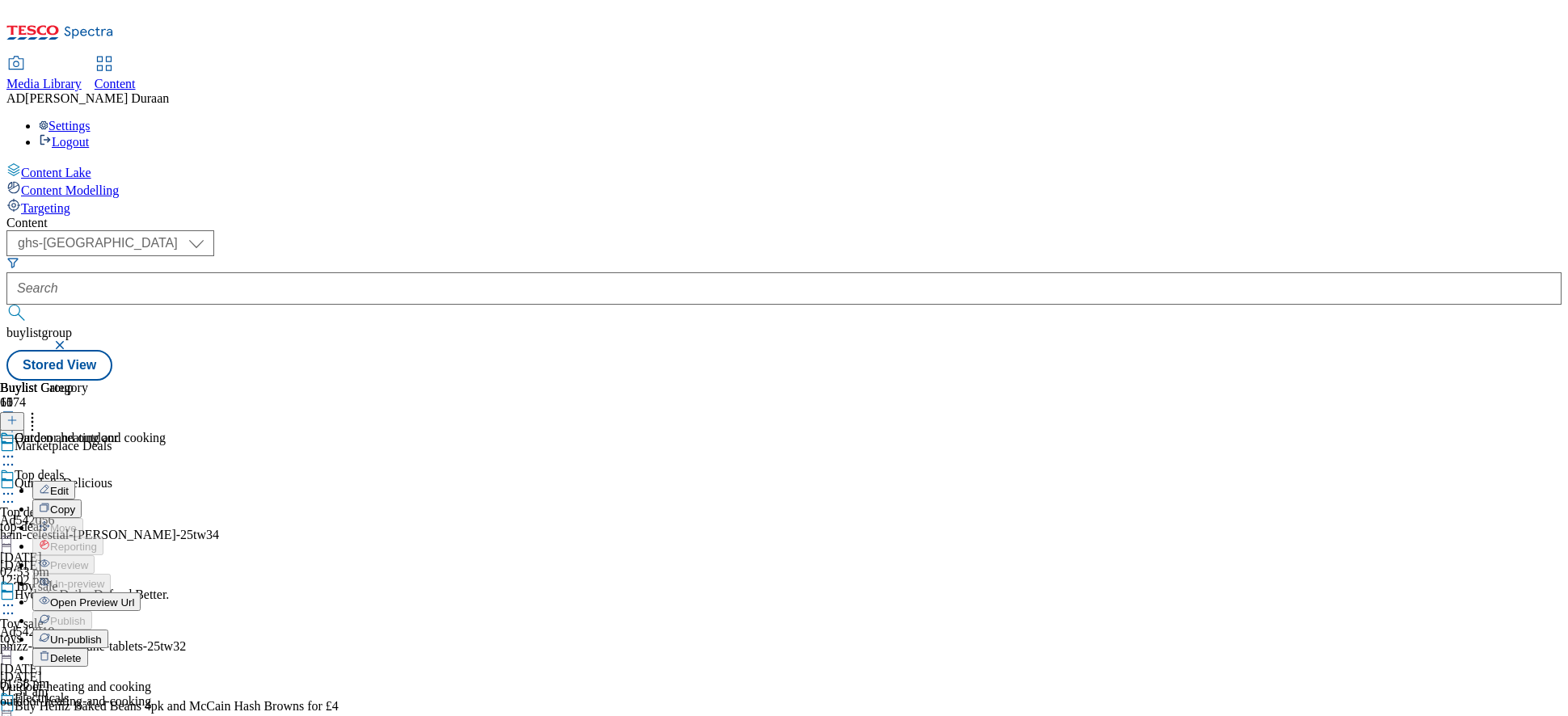
click at [69, 485] on span "Edit" at bounding box center [59, 491] width 19 height 12
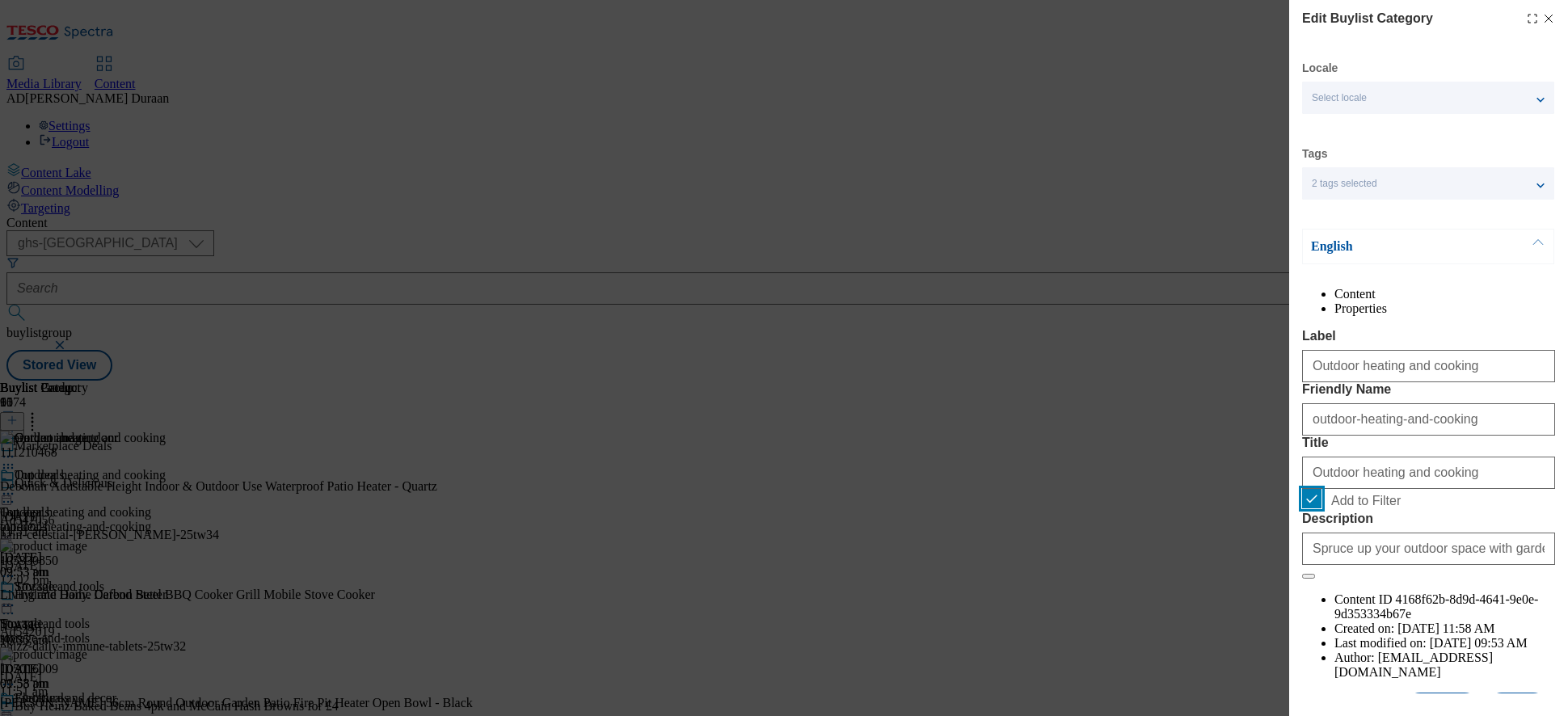
click at [1314, 508] on input "Add to Filter" at bounding box center [1312, 499] width 20 height 20
checkbox input "false"
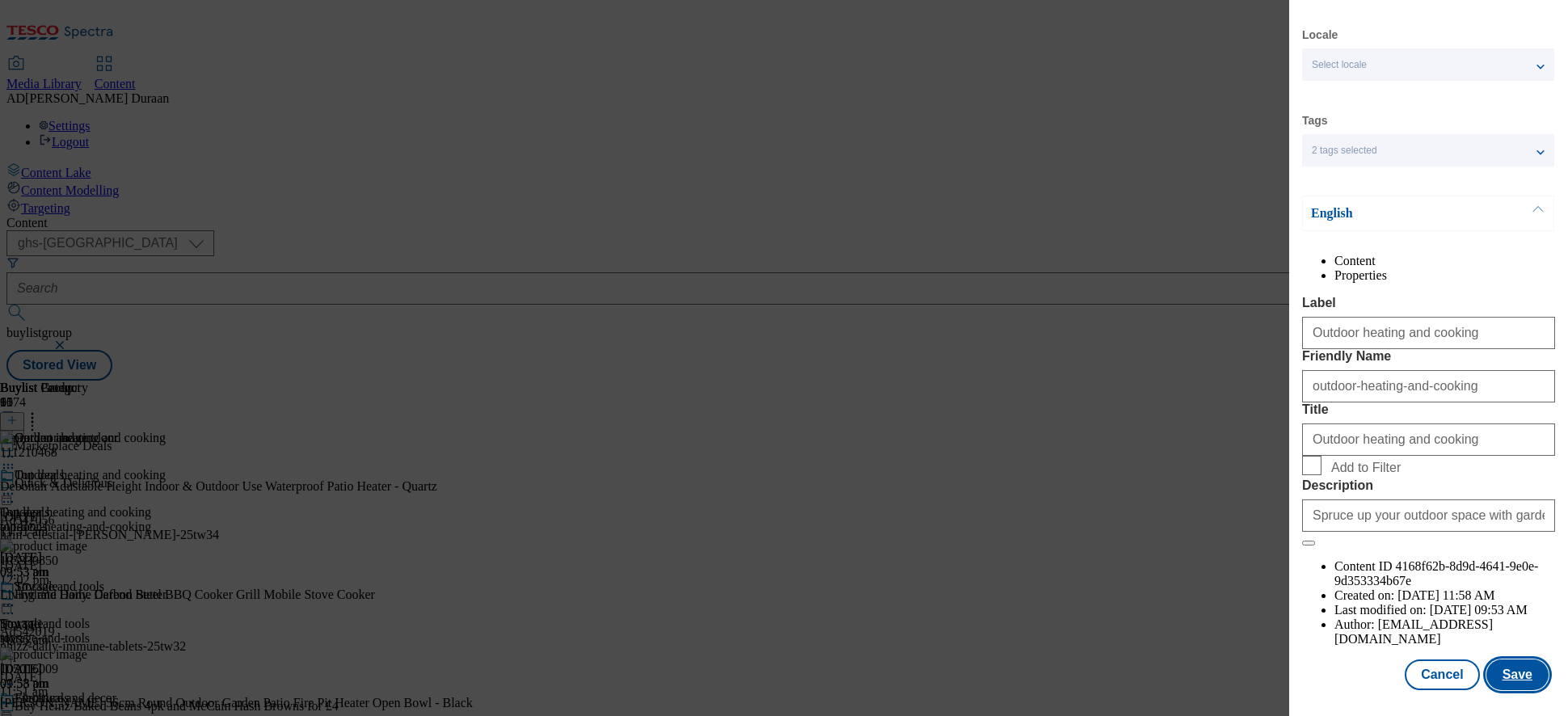
click at [1411, 609] on button "Save" at bounding box center [1518, 675] width 62 height 31
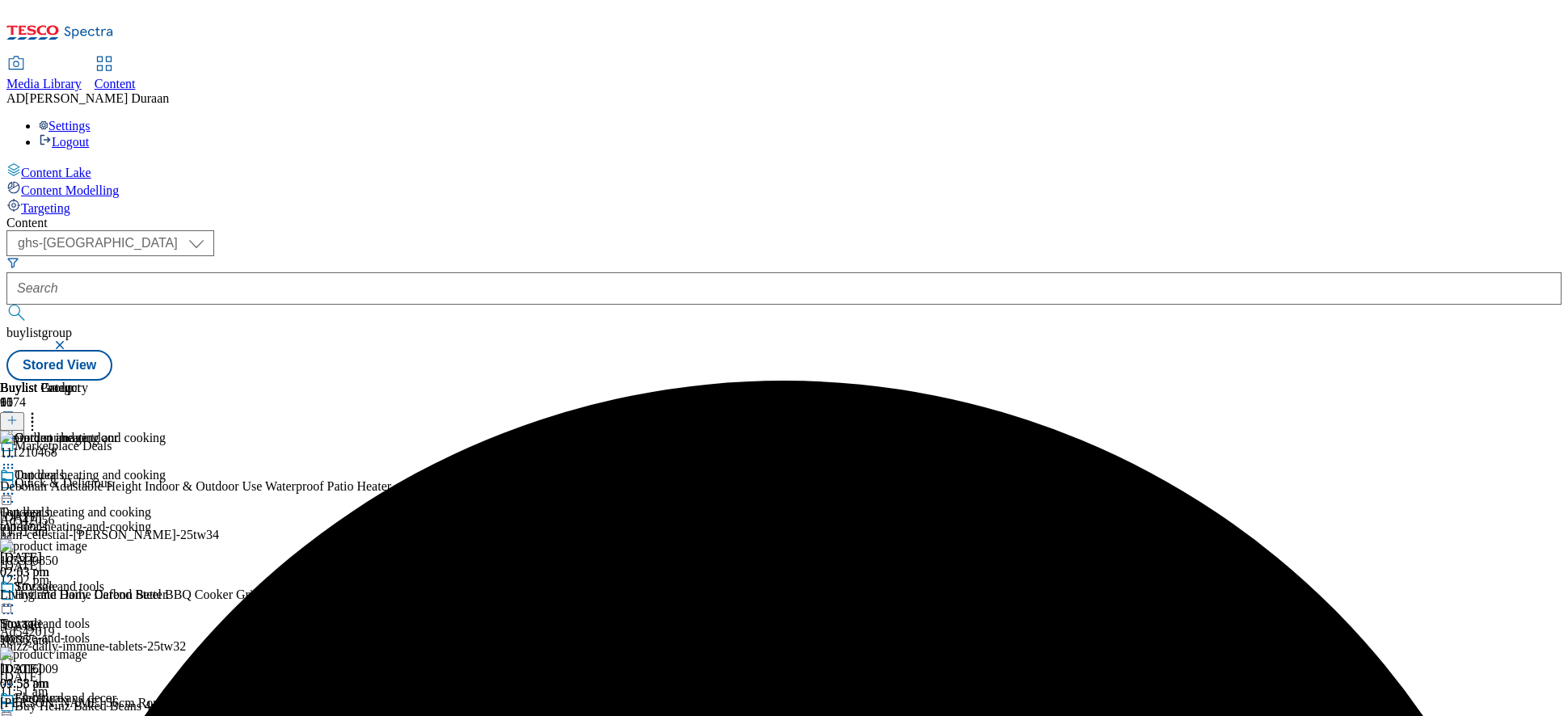
click at [16, 597] on icon at bounding box center [8, 605] width 16 height 16
click at [69, 609] on span "Edit" at bounding box center [59, 639] width 19 height 12
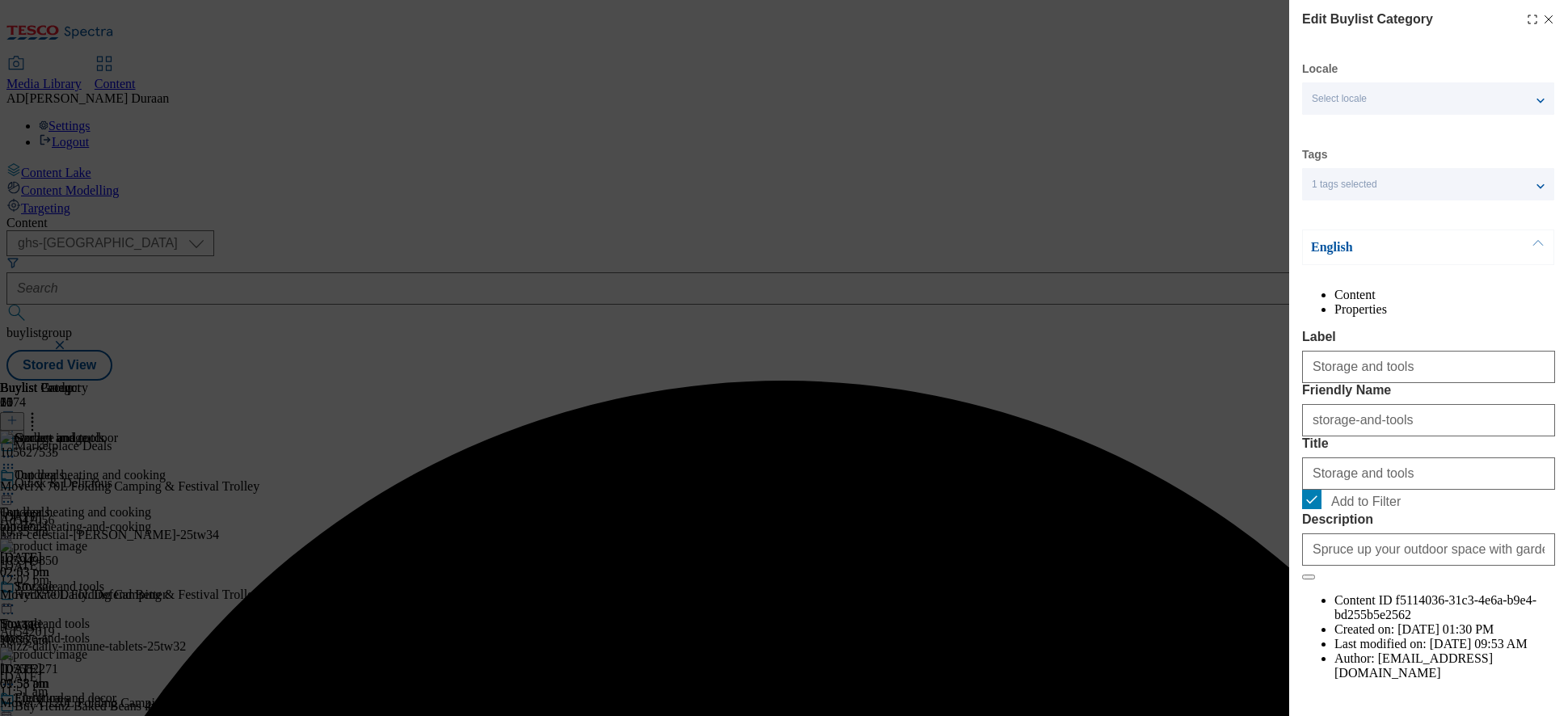
scroll to position [75, 0]
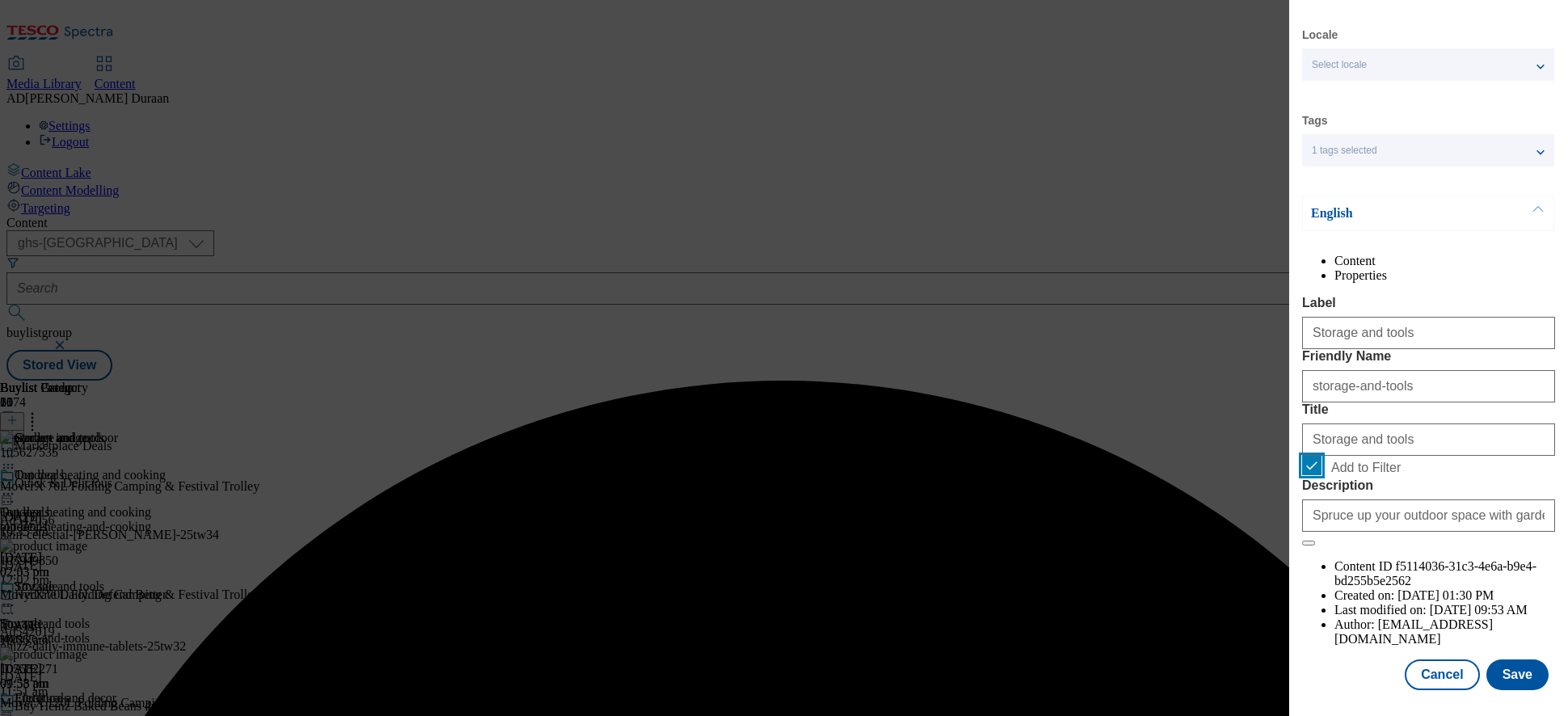
drag, startPoint x: 1317, startPoint y: 536, endPoint x: 1495, endPoint y: 694, distance: 238.0
click at [1319, 475] on input "Add to Filter" at bounding box center [1312, 465] width 20 height 20
checkbox input "false"
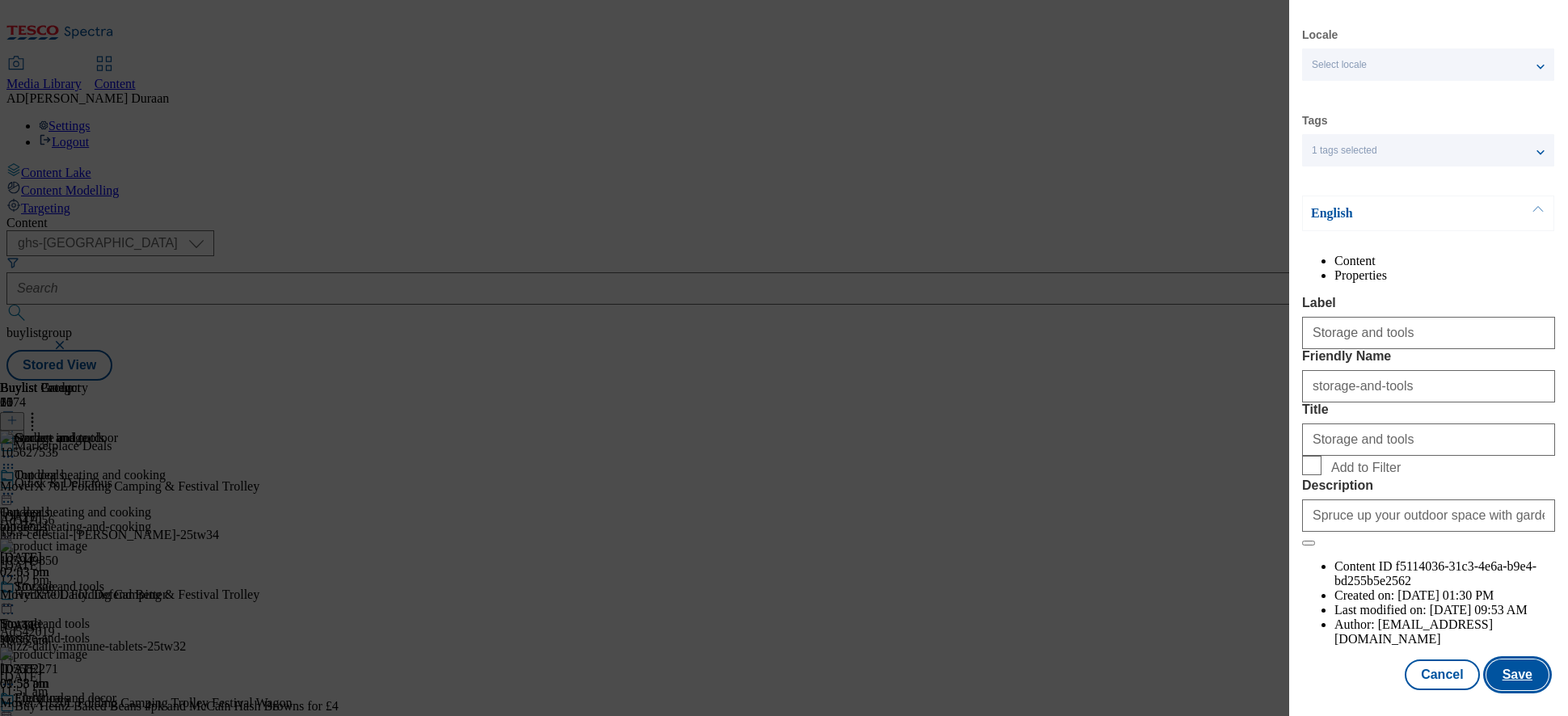
click at [1411, 609] on button "Save" at bounding box center [1518, 675] width 62 height 31
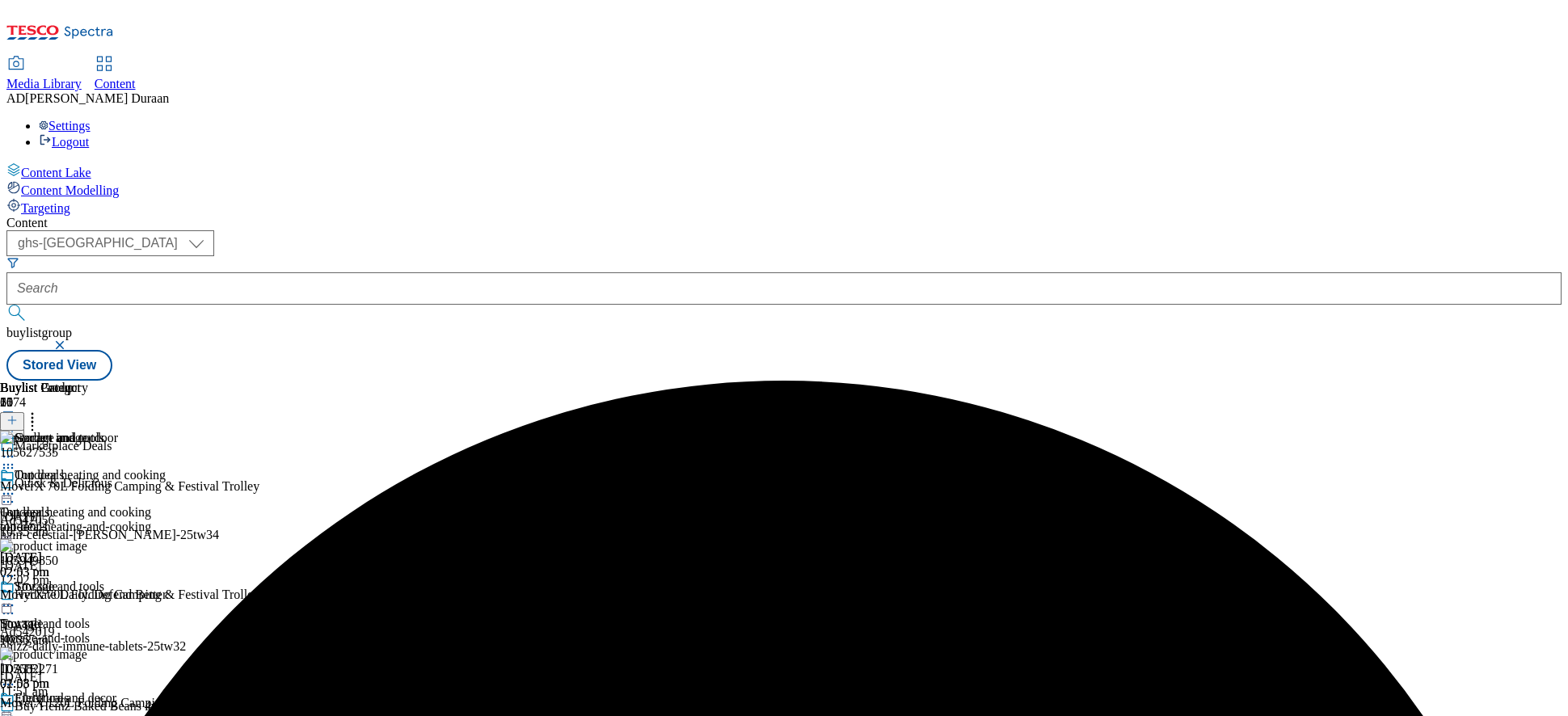
scroll to position [263, 0]
click at [16, 609] on icon at bounding box center [8, 717] width 16 height 16
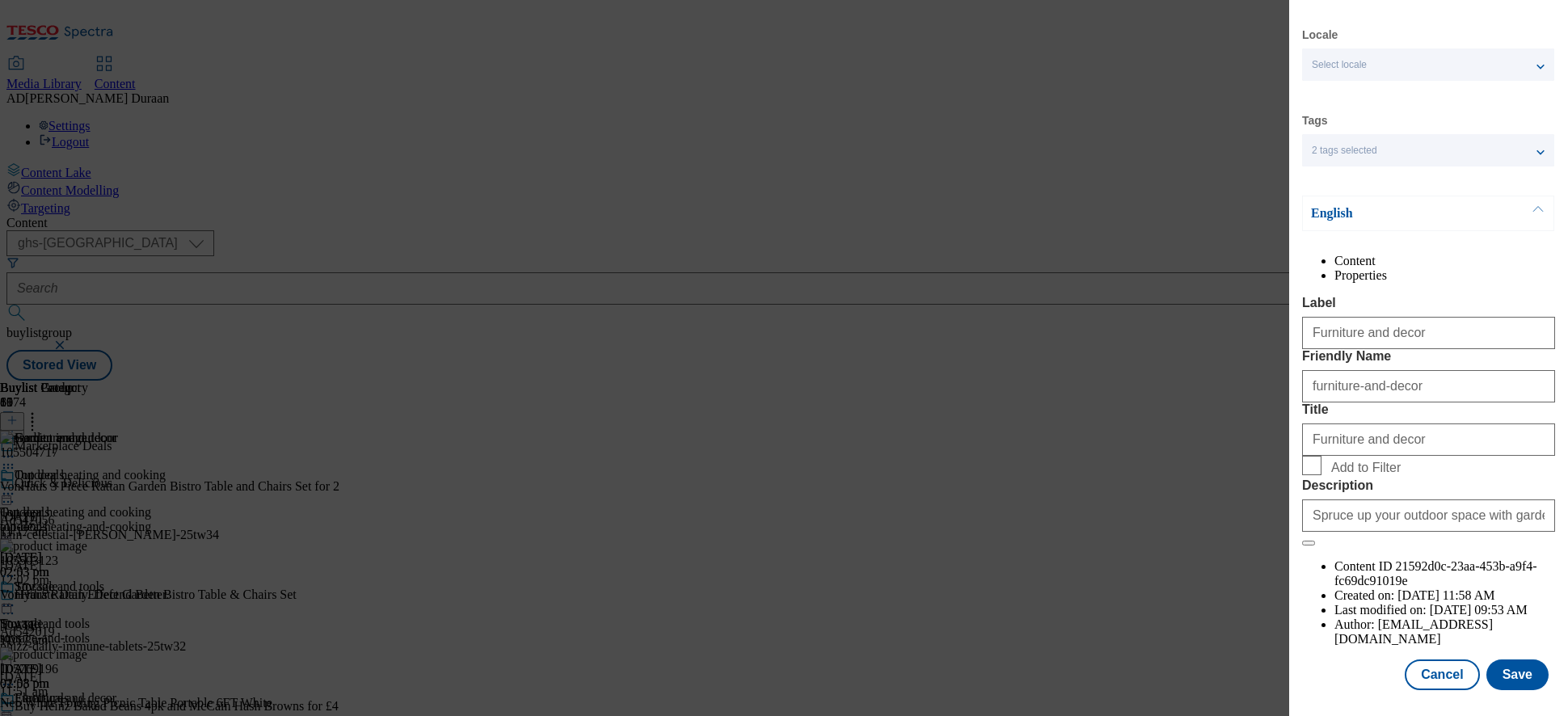
scroll to position [75, 0]
click at [1411, 609] on button "Save" at bounding box center [1518, 675] width 62 height 31
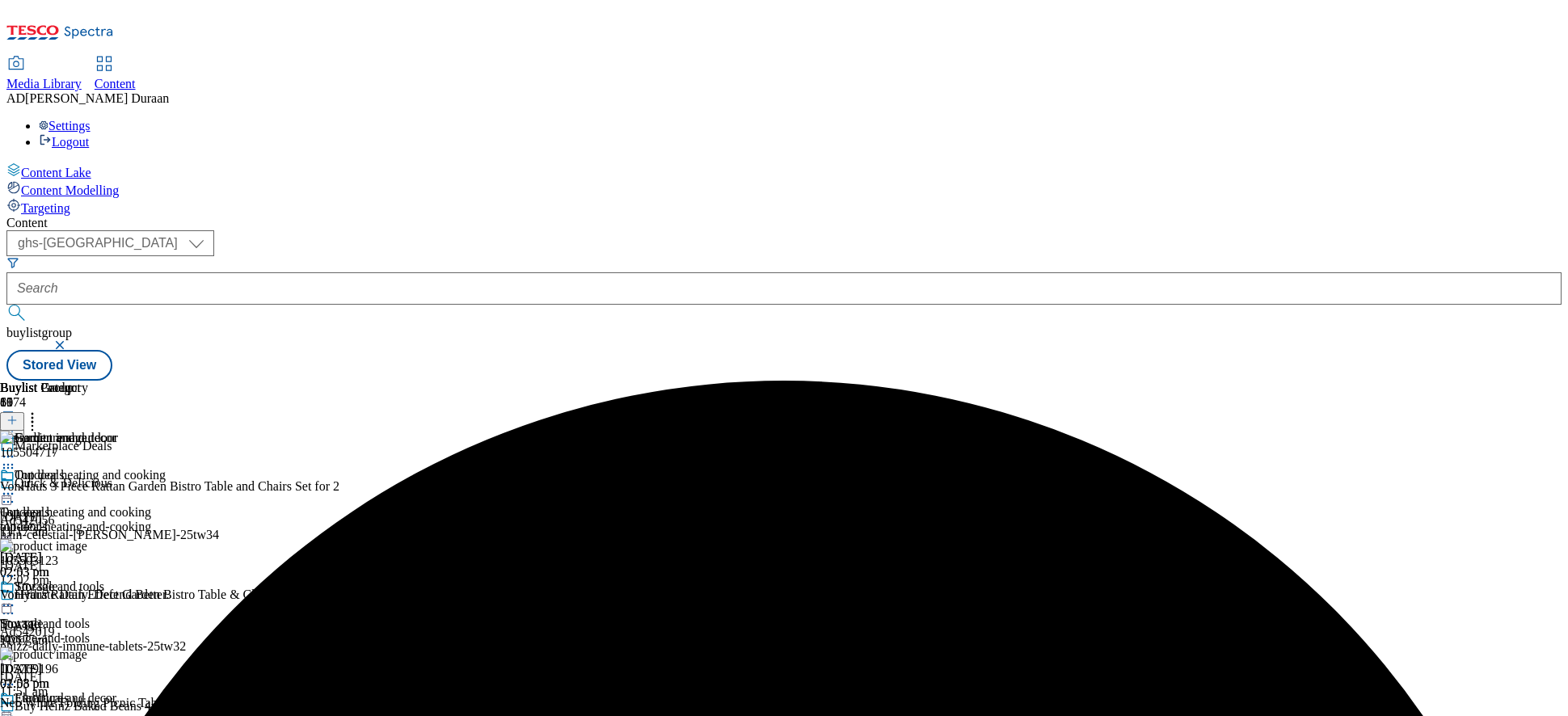
scroll to position [0, 0]
click at [18, 414] on icon at bounding box center [12, 419] width 11 height 11
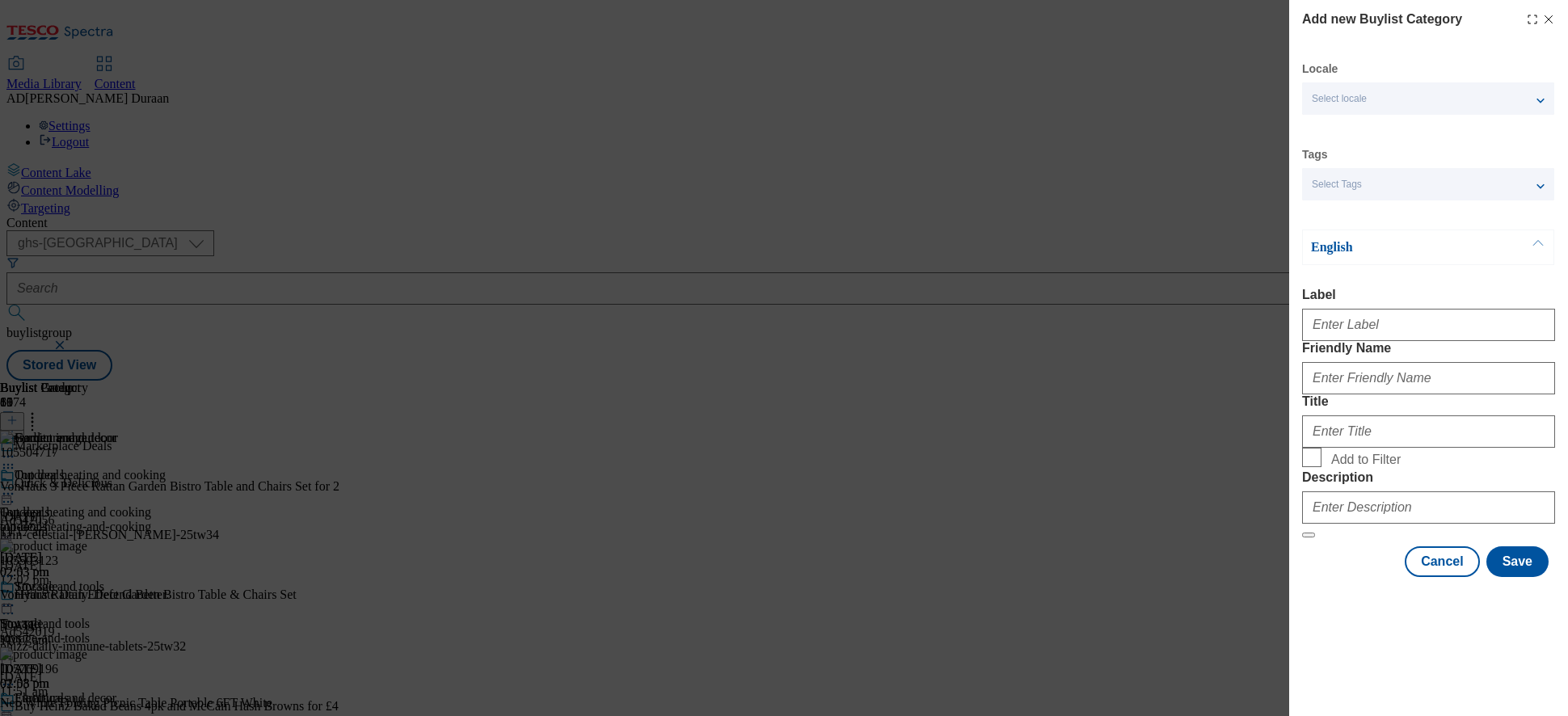
click at [1356, 188] on span "Select Tags" at bounding box center [1337, 184] width 50 height 12
click at [1326, 249] on input "marketplace" at bounding box center [1322, 252] width 20 height 20
click at [1411, 130] on div "Locale Select locale English Welsh Tags 1 tags selected fnf marketplace whoosh …" at bounding box center [1429, 319] width 253 height 516
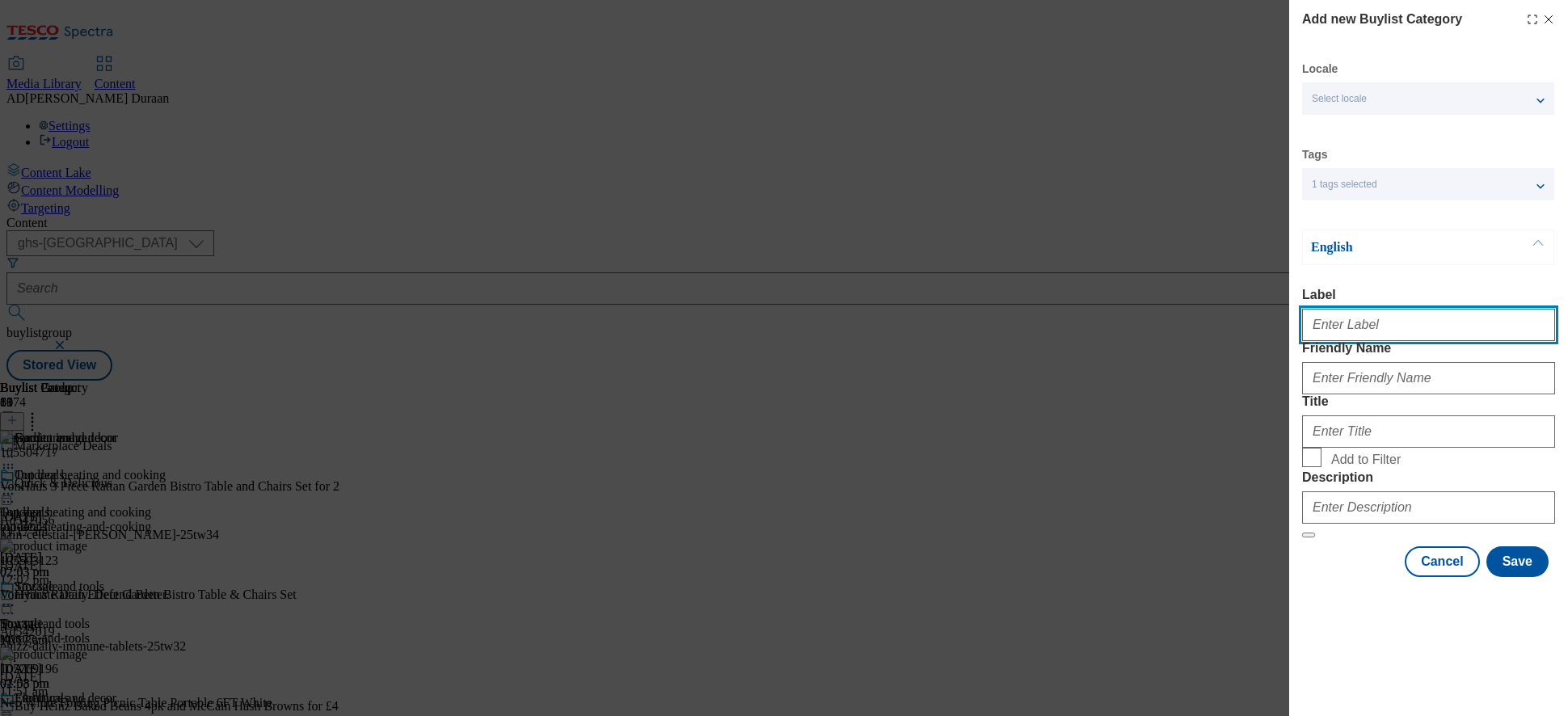
click at [1354, 326] on input "Label" at bounding box center [1429, 324] width 253 height 33
type input "All products"
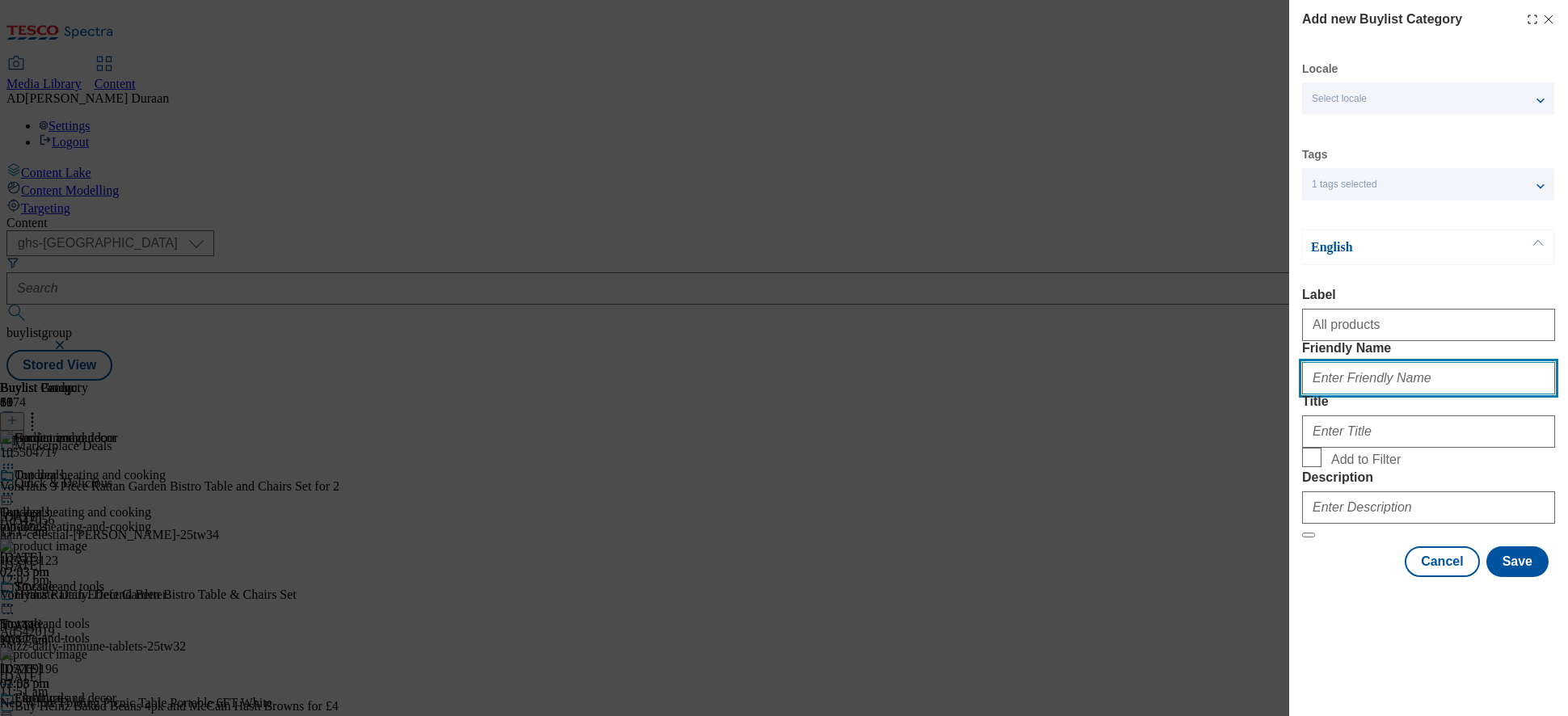
click at [1364, 394] on input "Friendly Name" at bounding box center [1429, 378] width 253 height 33
type input "all-products"
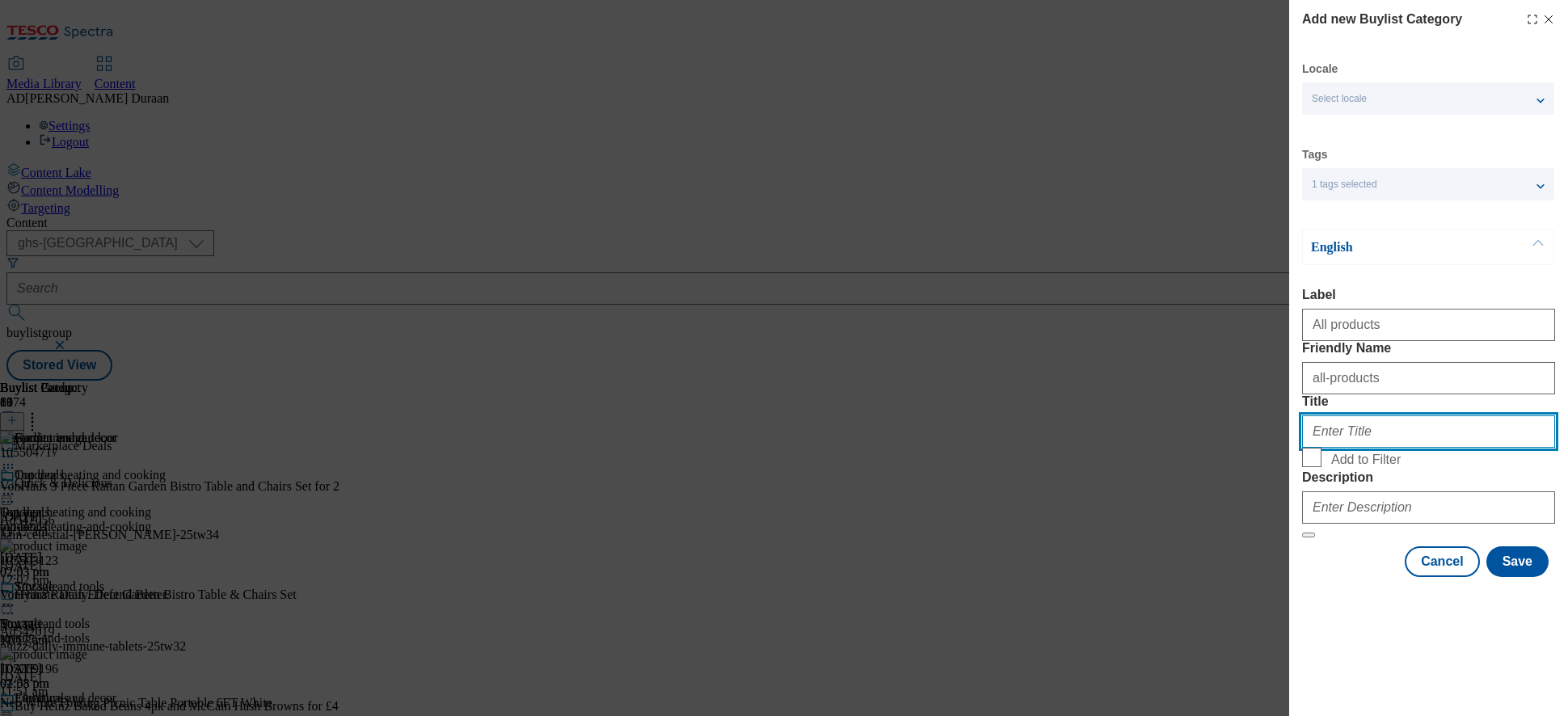
click at [1353, 448] on input "Title" at bounding box center [1429, 431] width 253 height 33
type input "All products"
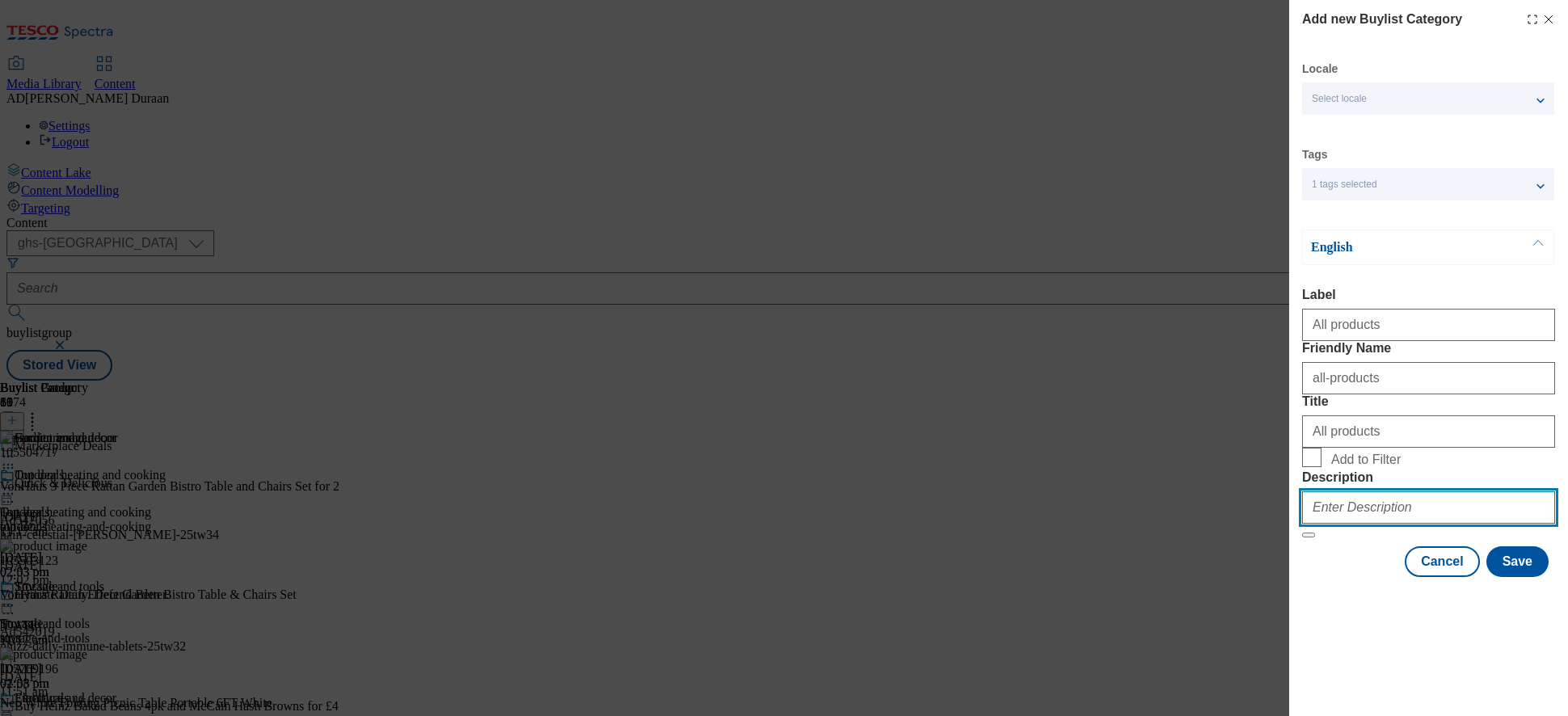
paste input "Spruce up your outdoor space with garden essentials. From furniture to parasols…"
type input "Spruce up your outdoor space with garden essentials. From furniture to parasols…"
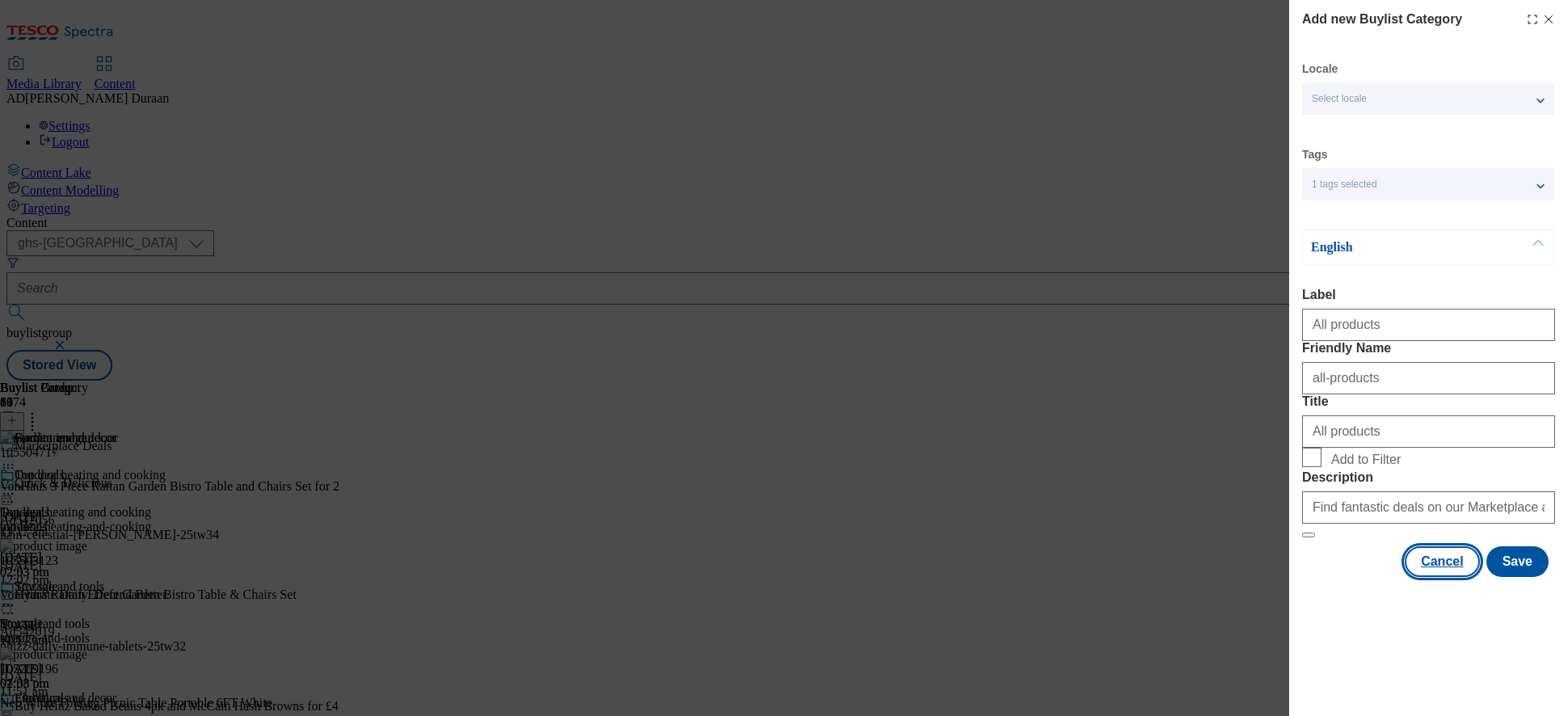
drag, startPoint x: 1347, startPoint y: 662, endPoint x: 1457, endPoint y: 693, distance: 114.3
click at [1348, 577] on div "Cancel Save" at bounding box center [1429, 561] width 253 height 31
click at [1411, 577] on button "Save" at bounding box center [1518, 561] width 62 height 31
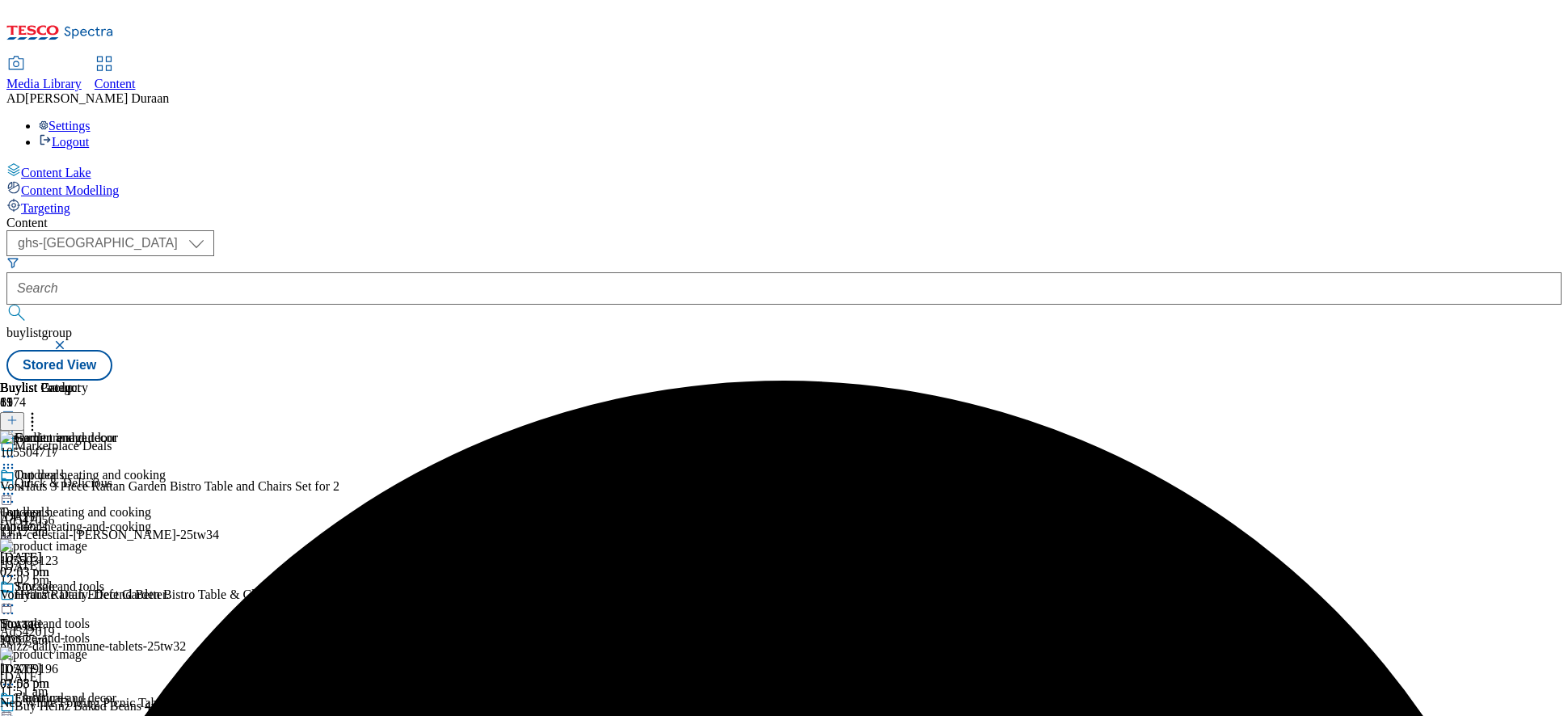
scroll to position [38, 0]
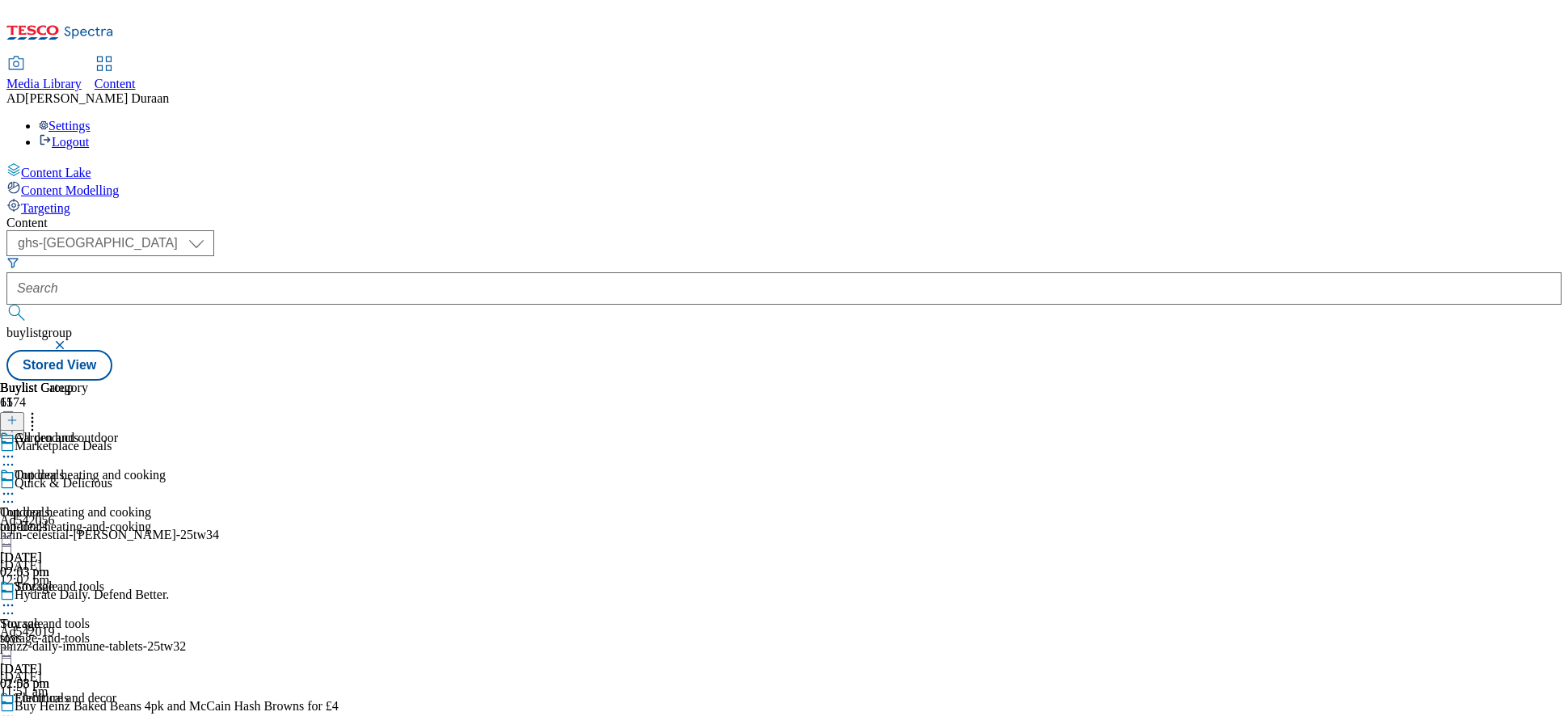
scroll to position [1350, 0]
drag, startPoint x: 1358, startPoint y: 145, endPoint x: 1345, endPoint y: 146, distance: 13.0
click at [25, 412] on button at bounding box center [12, 421] width 25 height 19
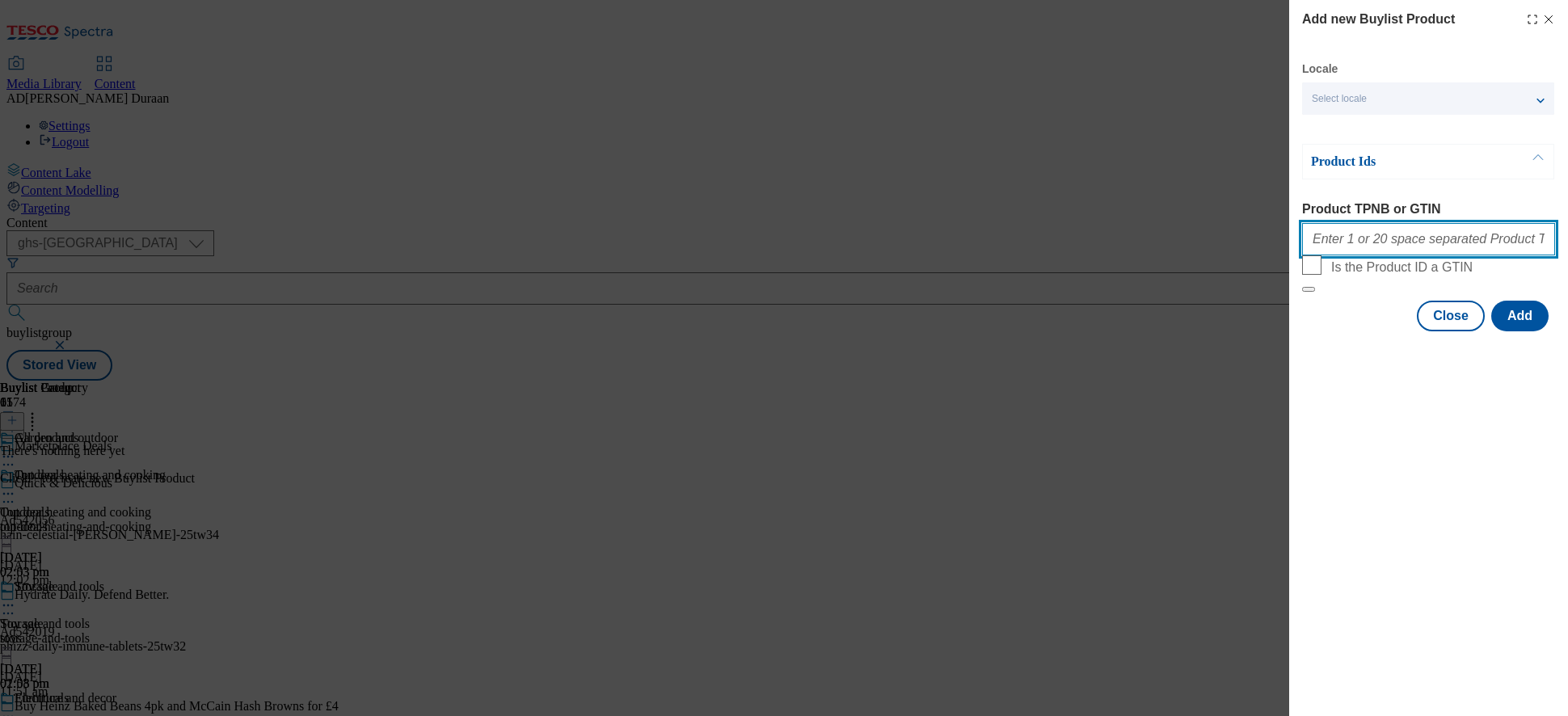
paste input "105627535 105949850 105582271 105016009 105426866 105819568 105819569 105819567…"
type input "105627535 105949850 105582271 105016009 105426866 105819568 105819569 105819567…"
drag, startPoint x: 1340, startPoint y: 398, endPoint x: 1429, endPoint y: 433, distance: 95.6
click at [1343, 400] on div "Add new Buylist Product Locale Select locale English Welsh Product Ids Product …" at bounding box center [1429, 358] width 279 height 716
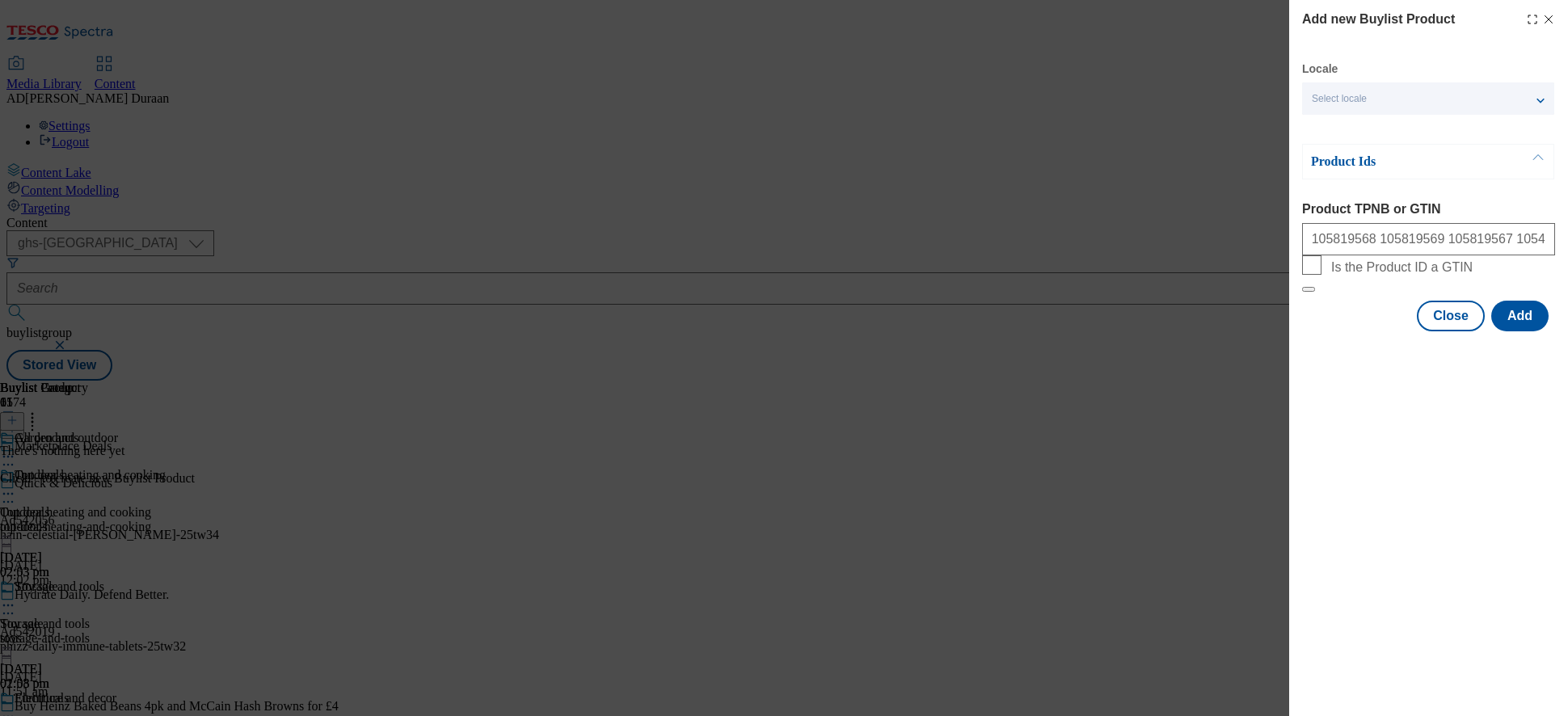
scroll to position [0, 0]
click at [1411, 331] on button "Add" at bounding box center [1521, 316] width 57 height 31
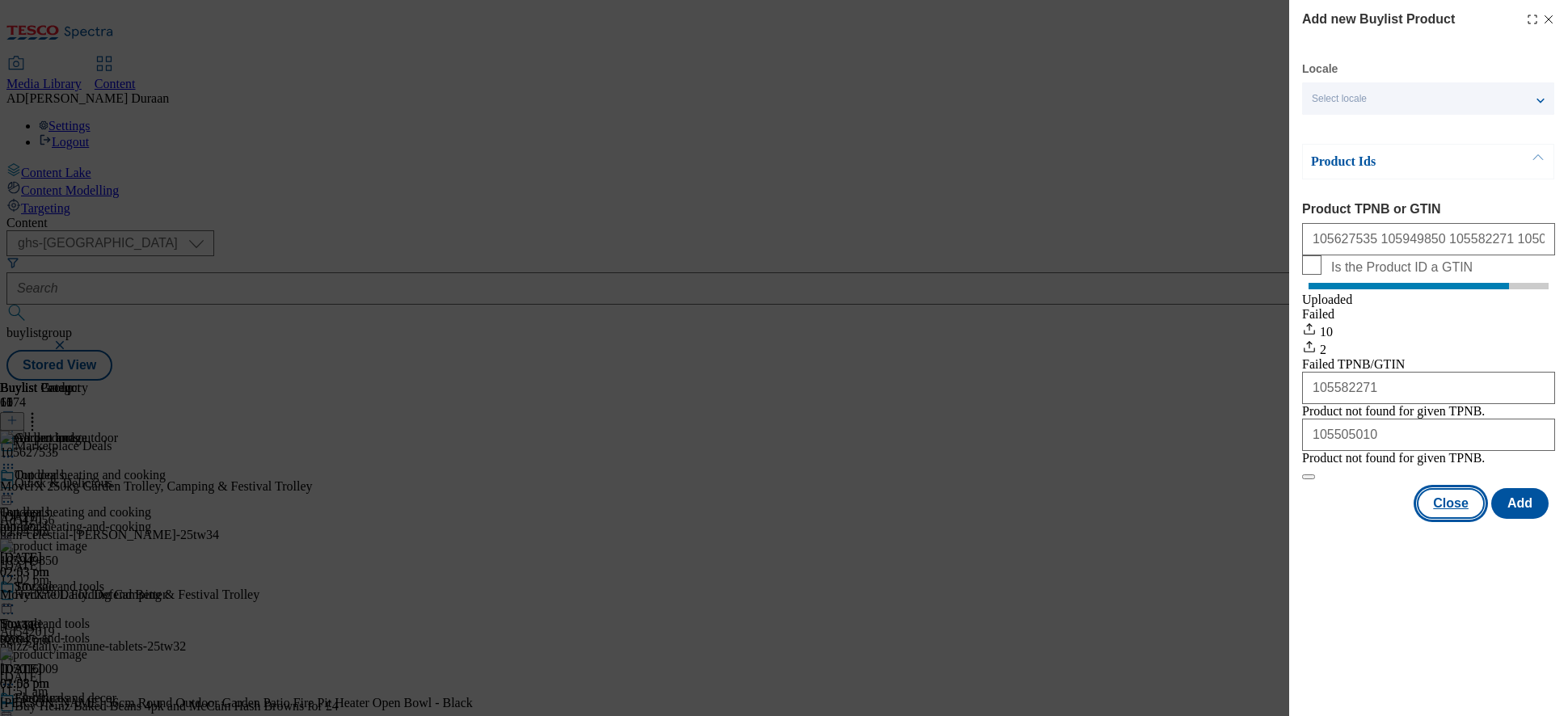
click at [1411, 519] on button "Close" at bounding box center [1451, 503] width 68 height 31
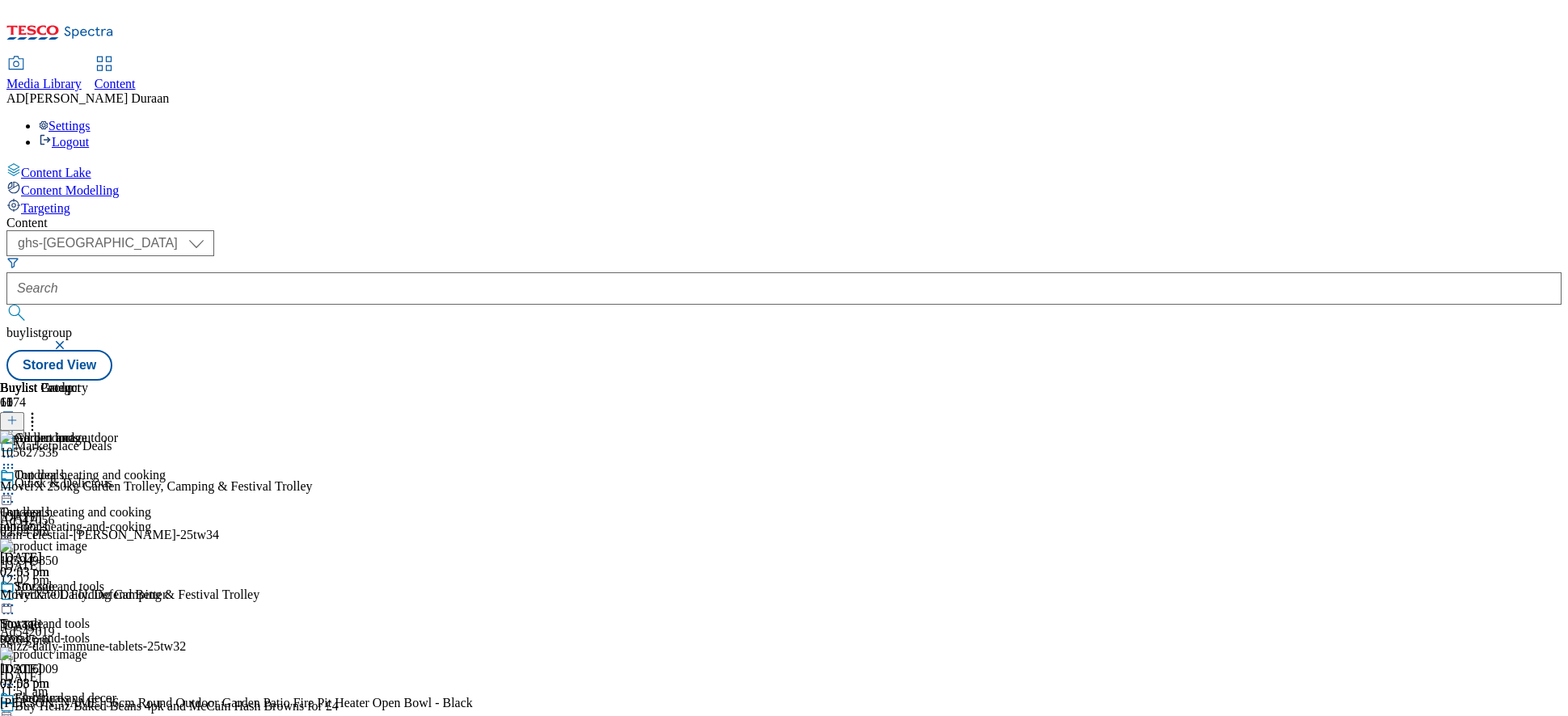
click at [16, 449] on icon at bounding box center [8, 457] width 16 height 16
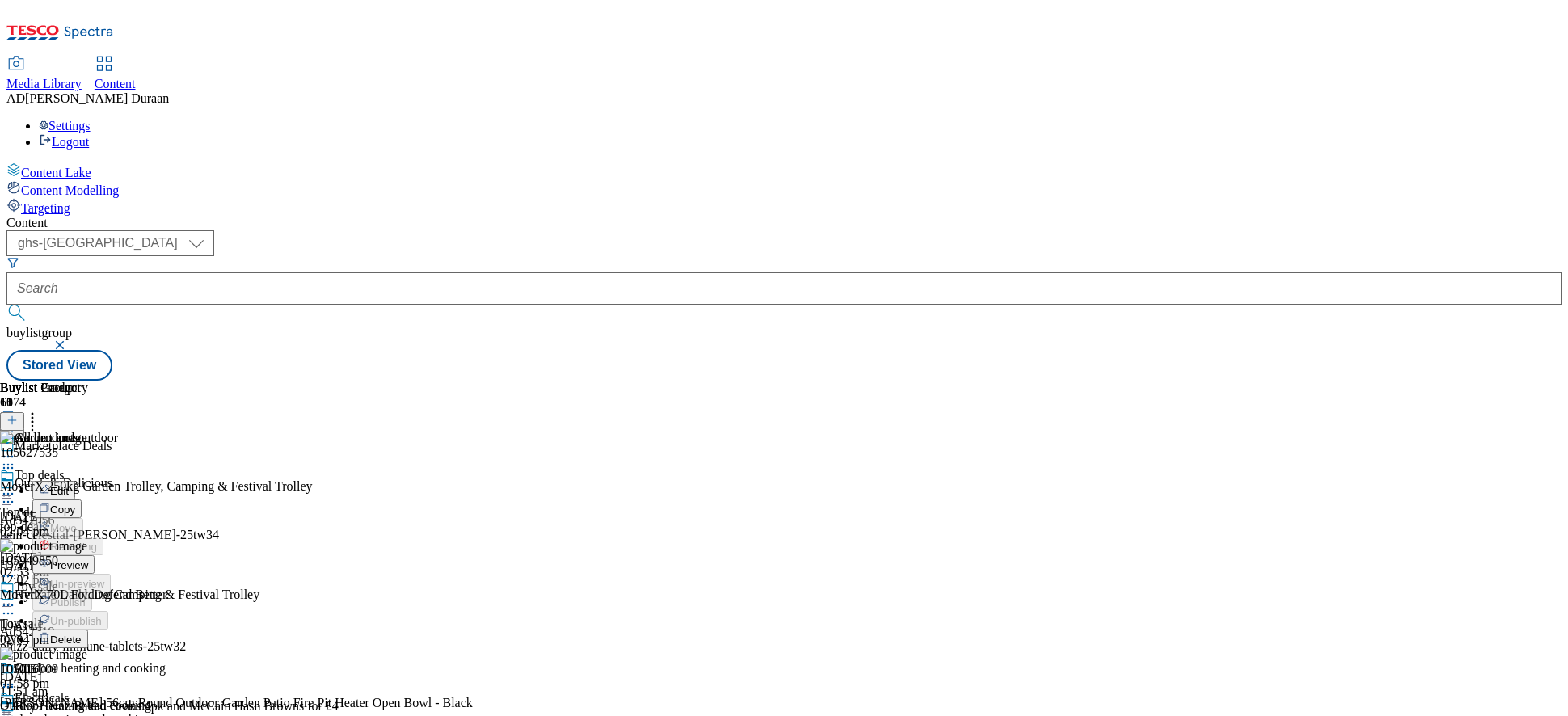
click at [88, 559] on span "Preview" at bounding box center [69, 565] width 38 height 12
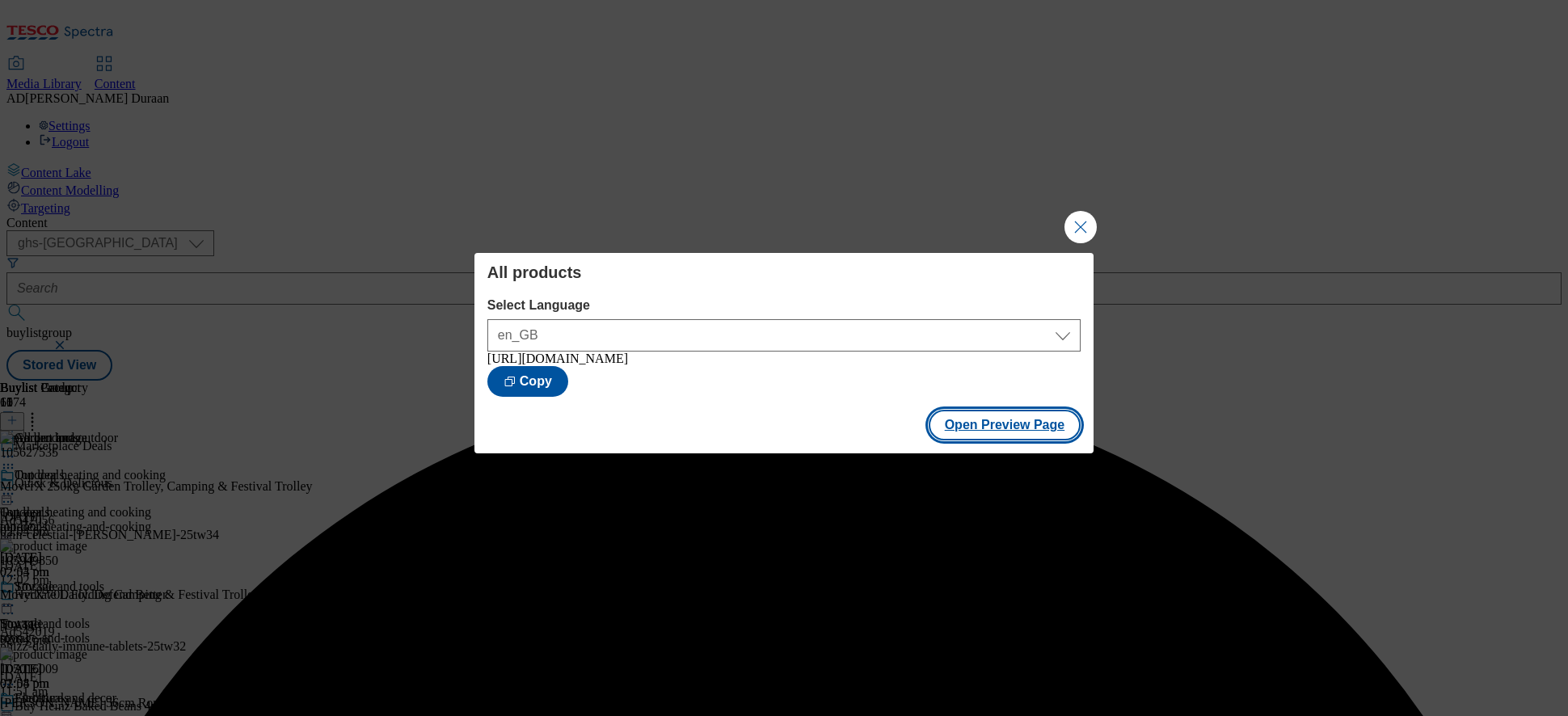
click at [966, 433] on button "Open Preview Page" at bounding box center [1005, 424] width 153 height 31
click at [1072, 221] on button "Close Modal" at bounding box center [1081, 227] width 33 height 33
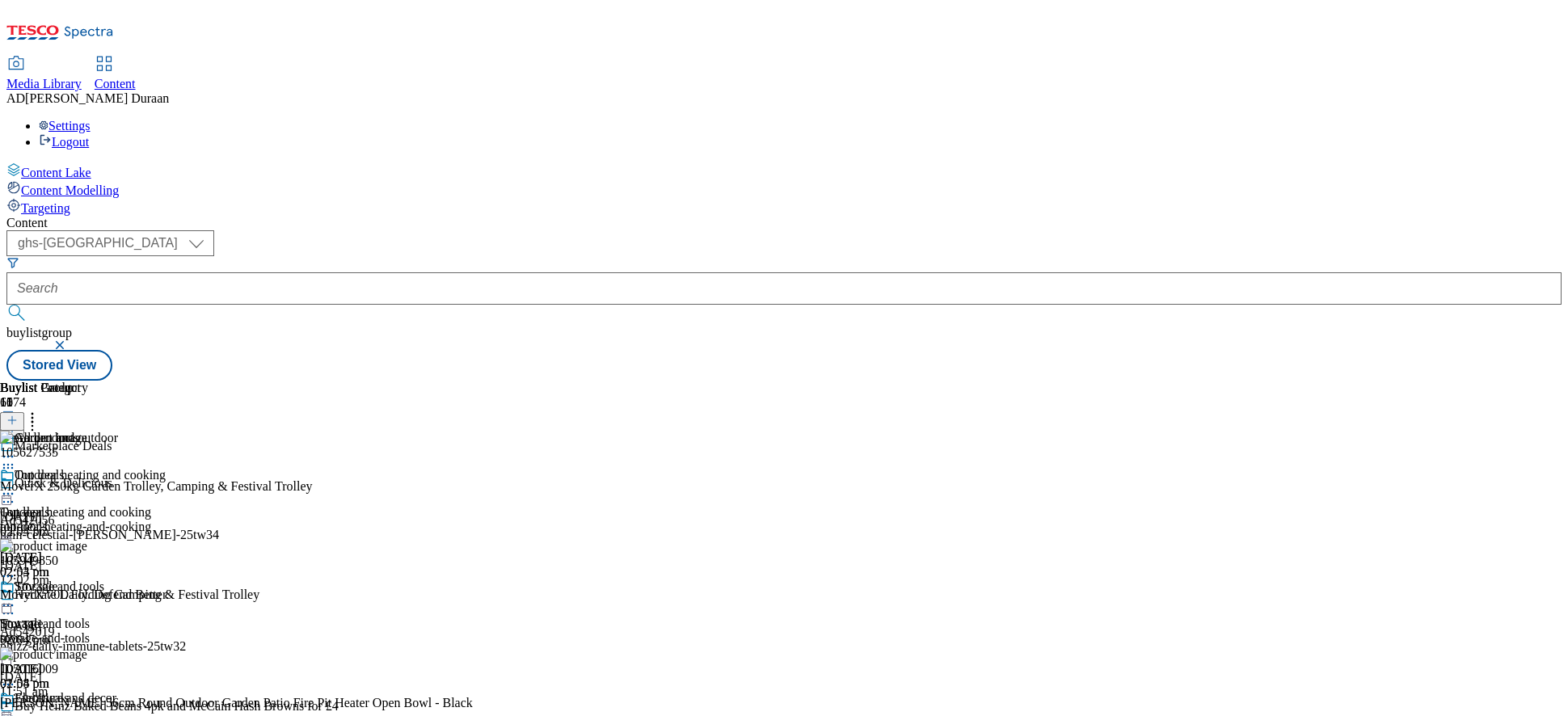
scroll to position [669, 0]
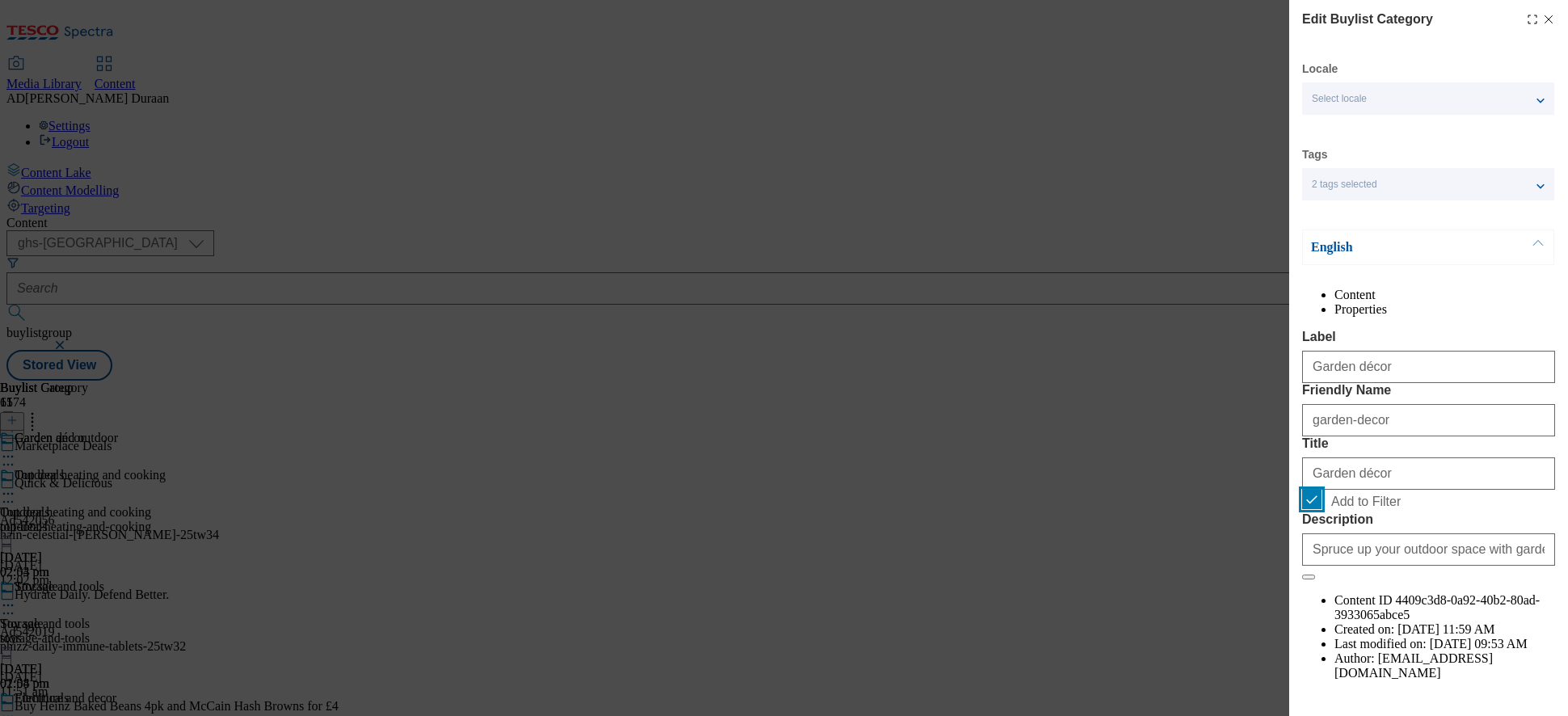
drag, startPoint x: 1311, startPoint y: 613, endPoint x: 1421, endPoint y: 619, distance: 110.2
click at [1313, 509] on input "Add to Filter" at bounding box center [1312, 499] width 20 height 20
checkbox input "false"
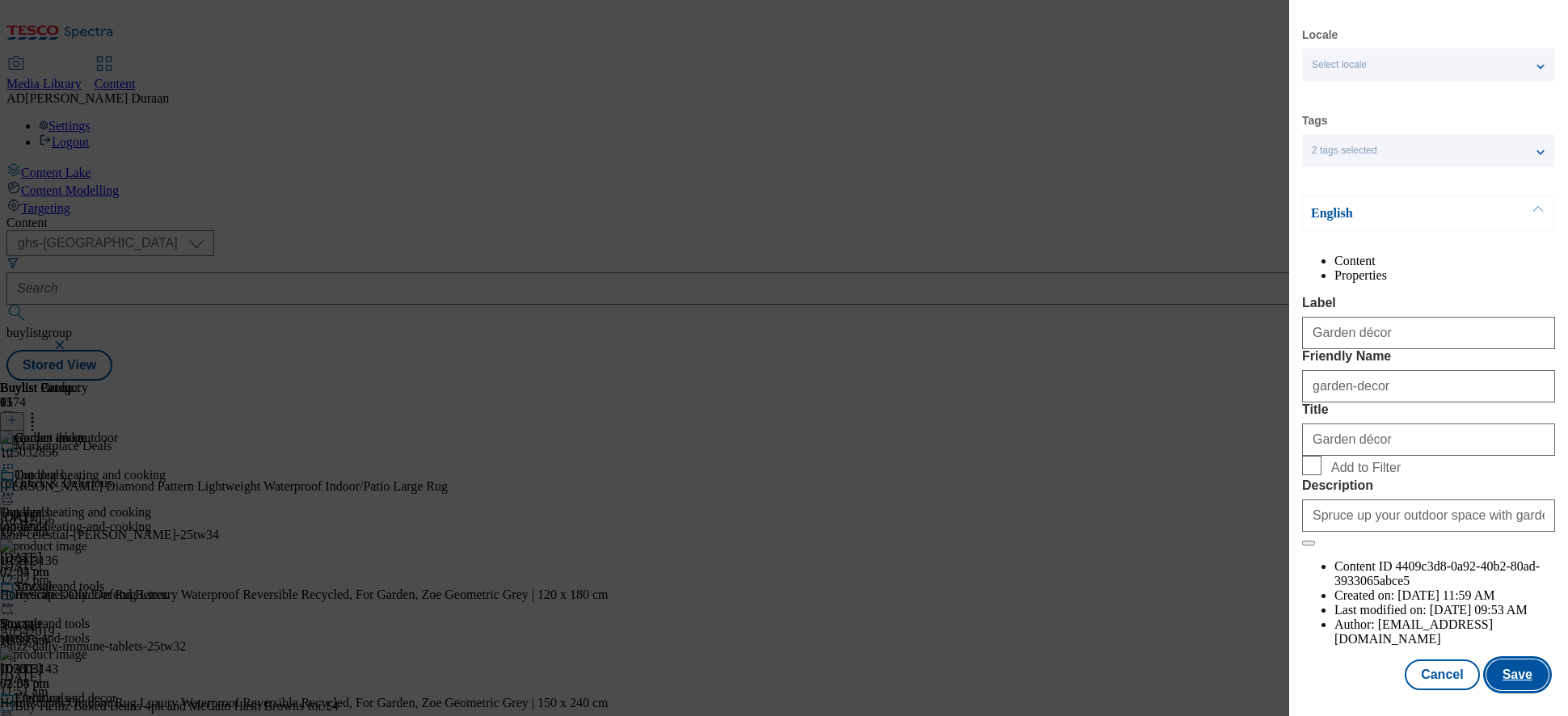
click at [1411, 609] on button "Save" at bounding box center [1518, 675] width 62 height 31
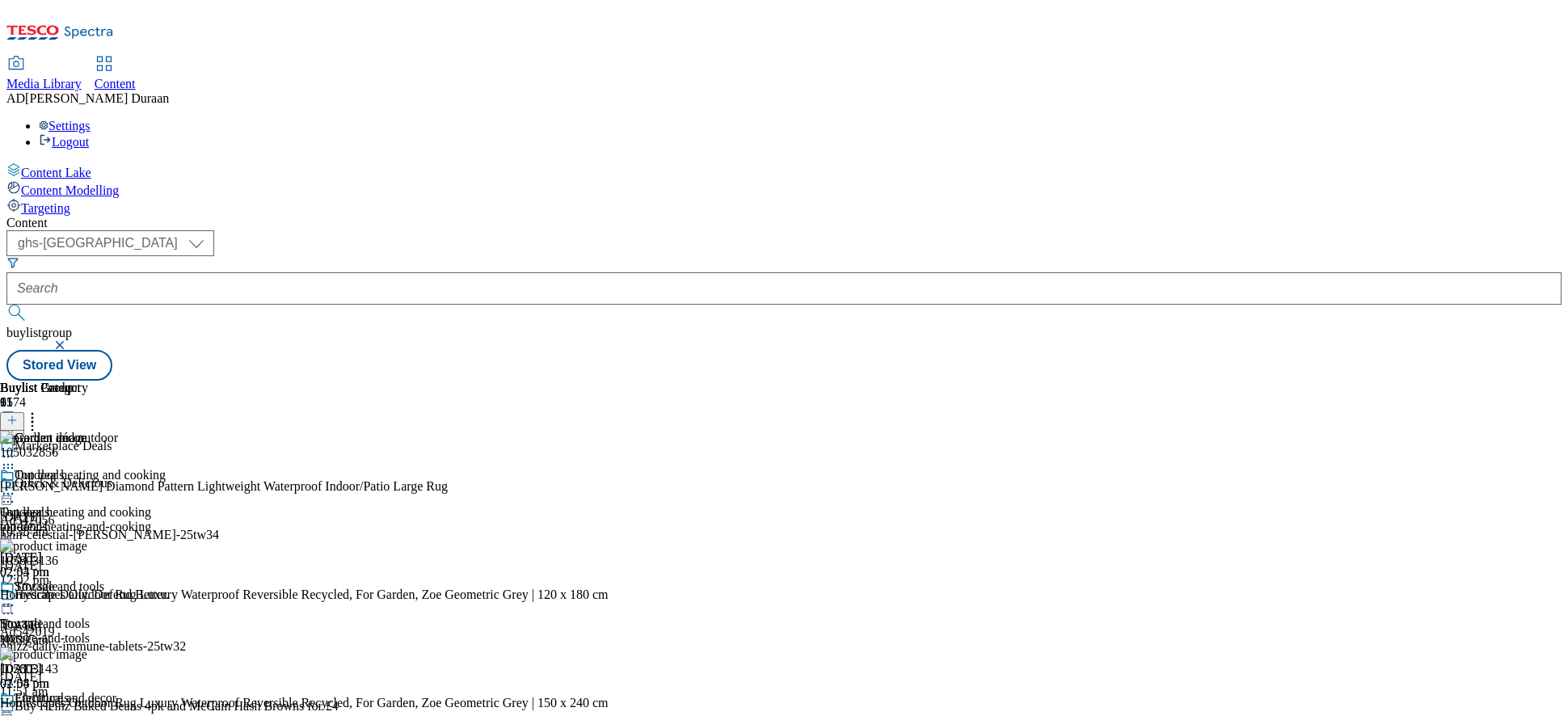
scroll to position [38, 0]
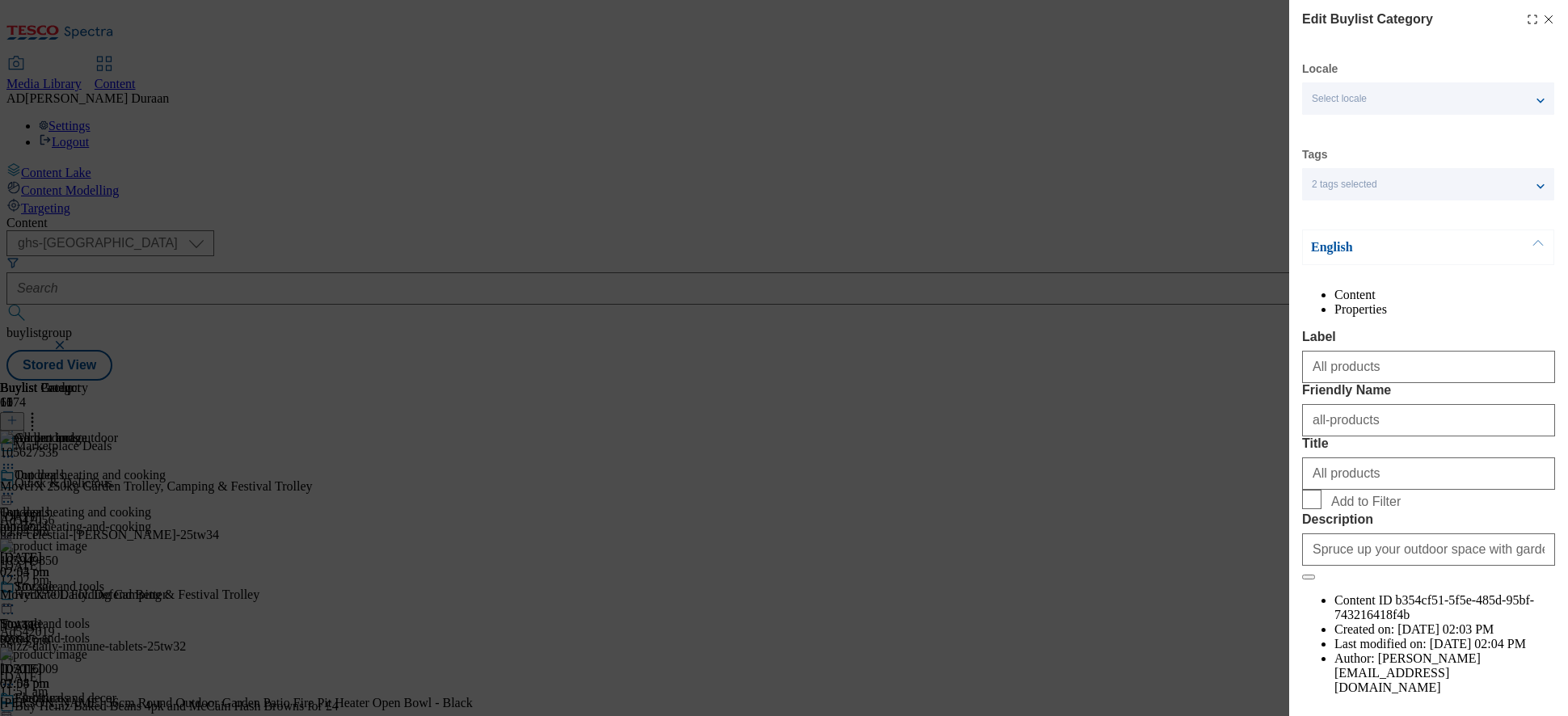
scroll to position [75, 0]
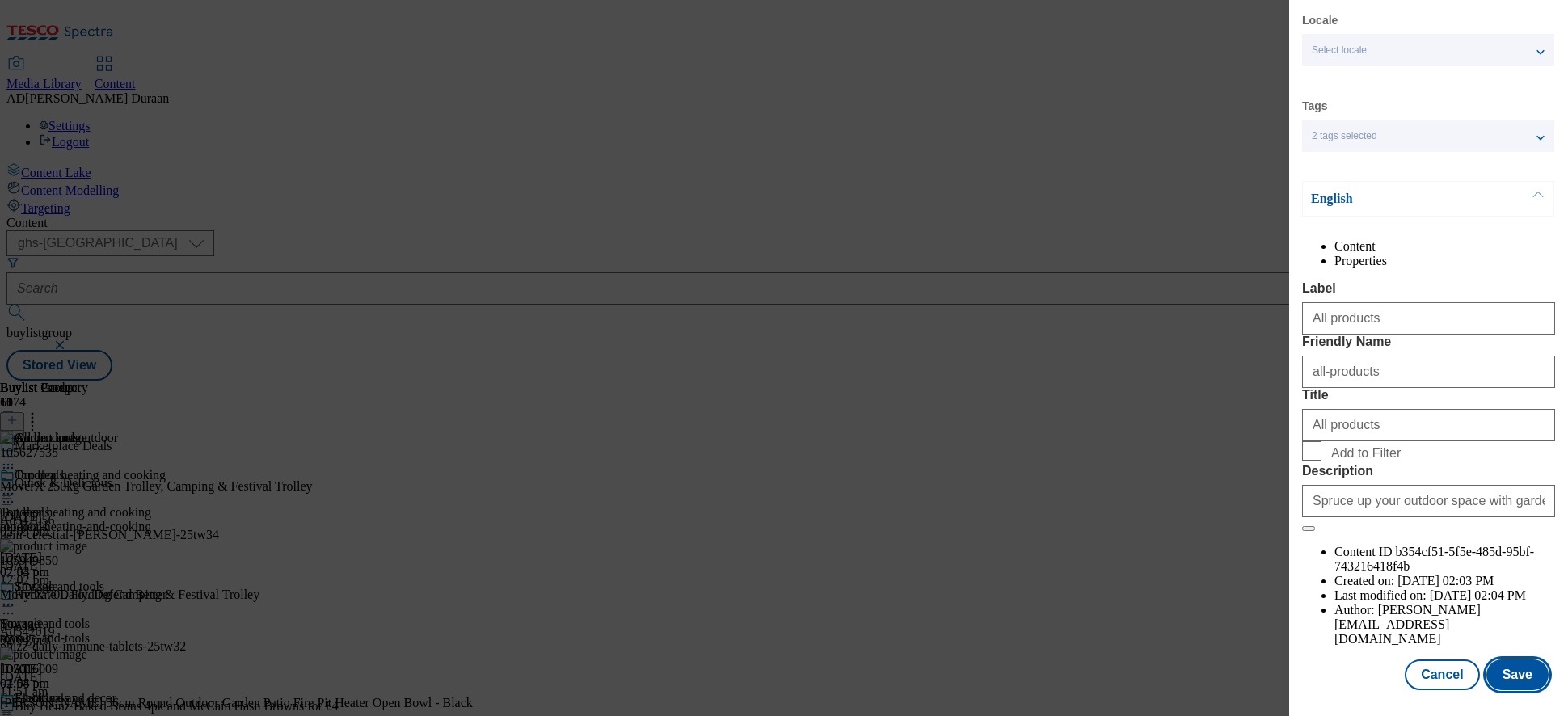
click at [1411, 609] on button "Save" at bounding box center [1518, 675] width 62 height 31
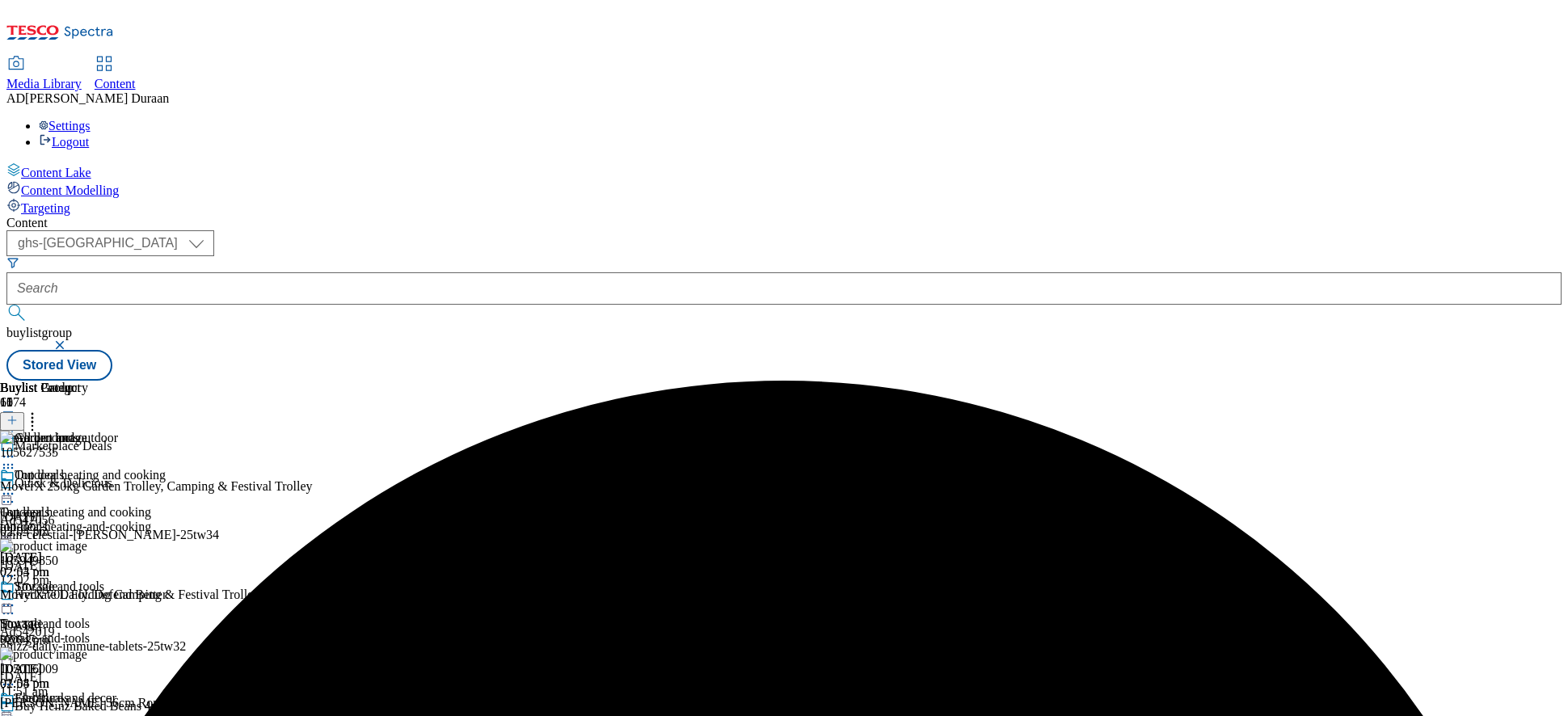
scroll to position [38, 0]
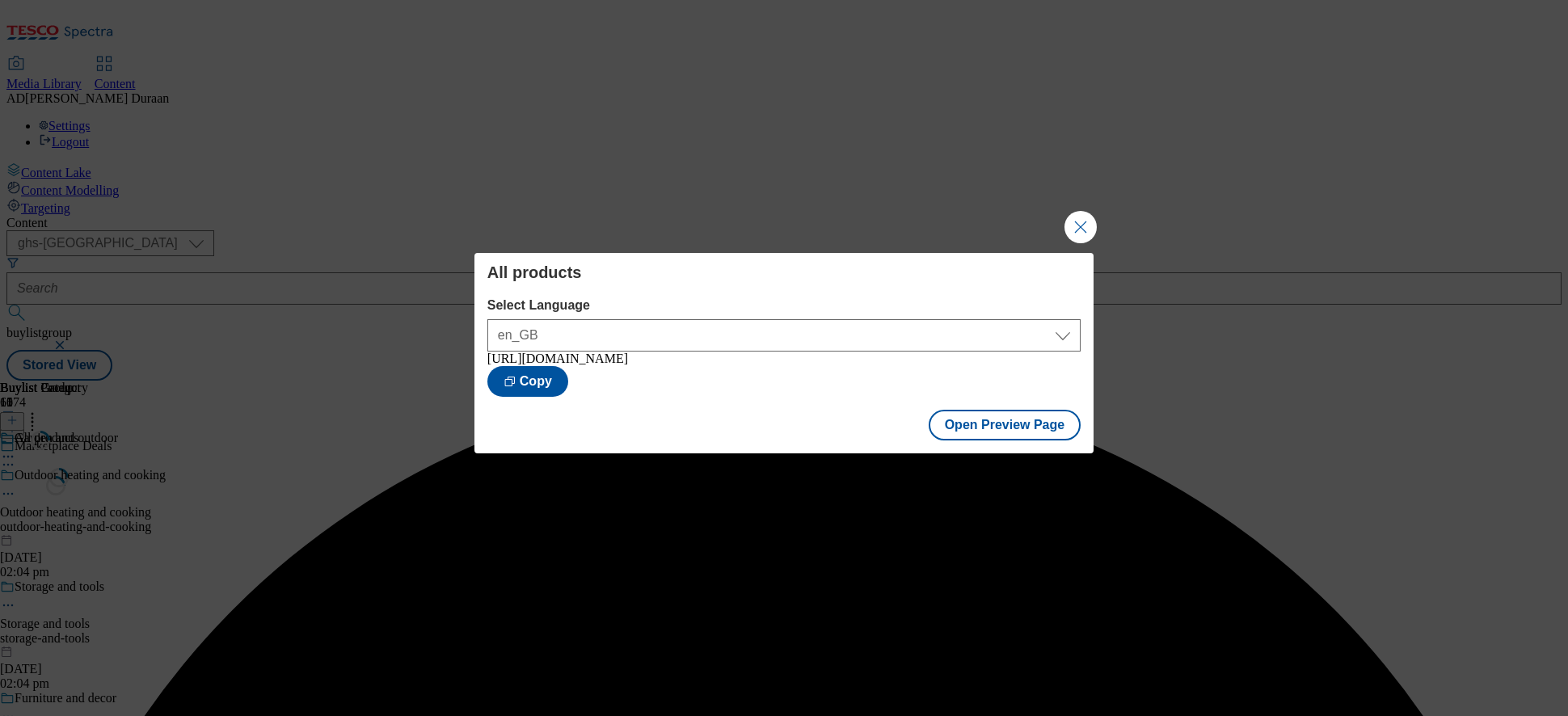
scroll to position [0, 0]
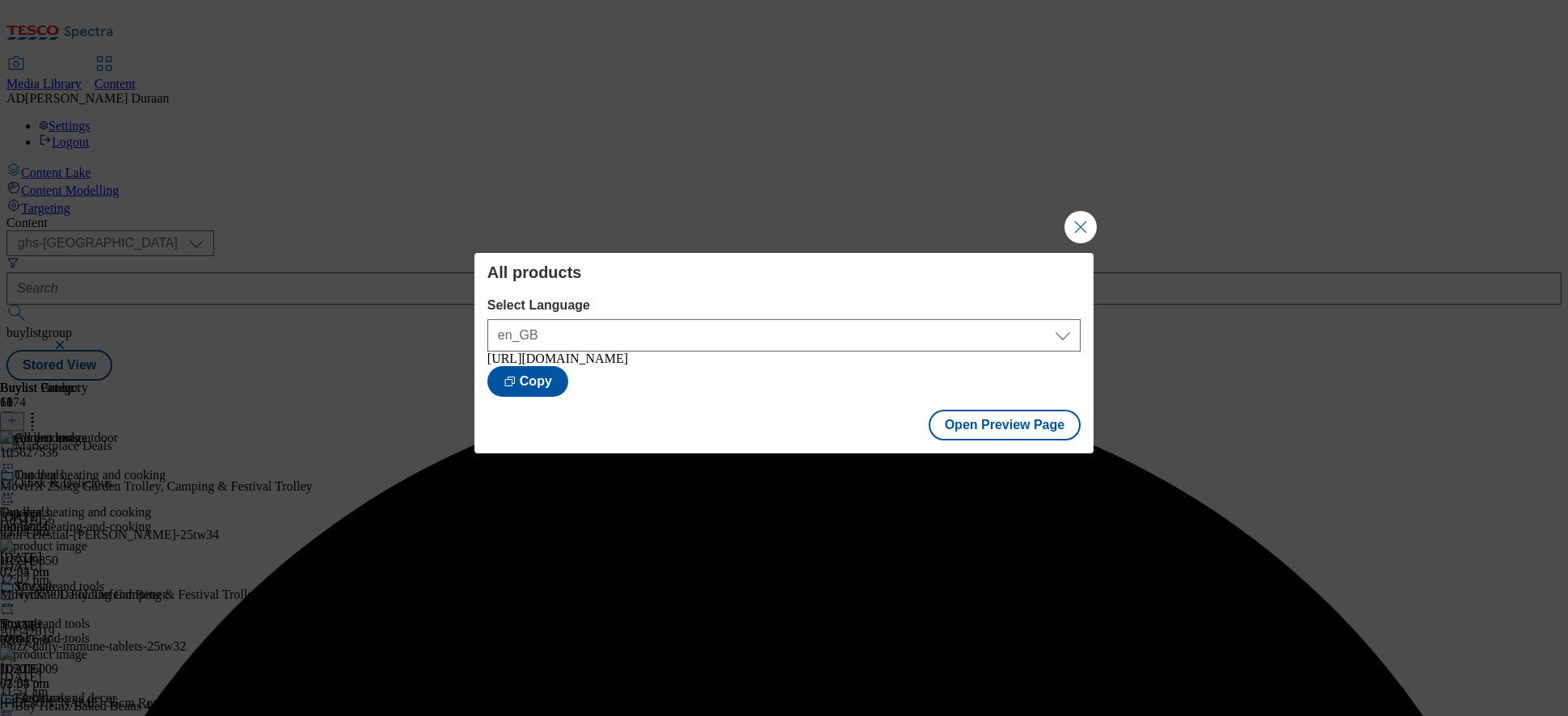
drag, startPoint x: 1080, startPoint y: 219, endPoint x: 1029, endPoint y: 194, distance: 56.8
click at [1080, 219] on button "Close Modal" at bounding box center [1081, 227] width 33 height 33
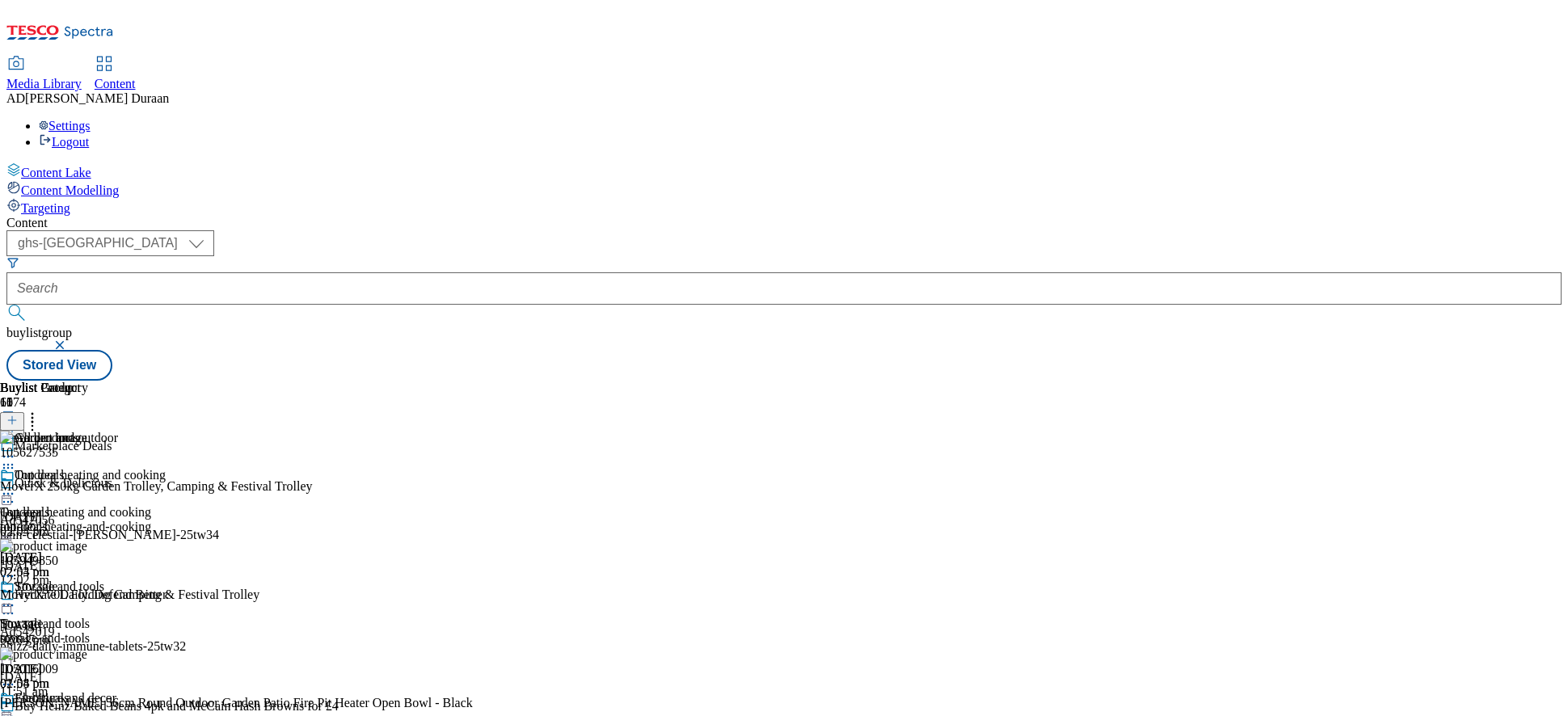
scroll to position [585, 0]
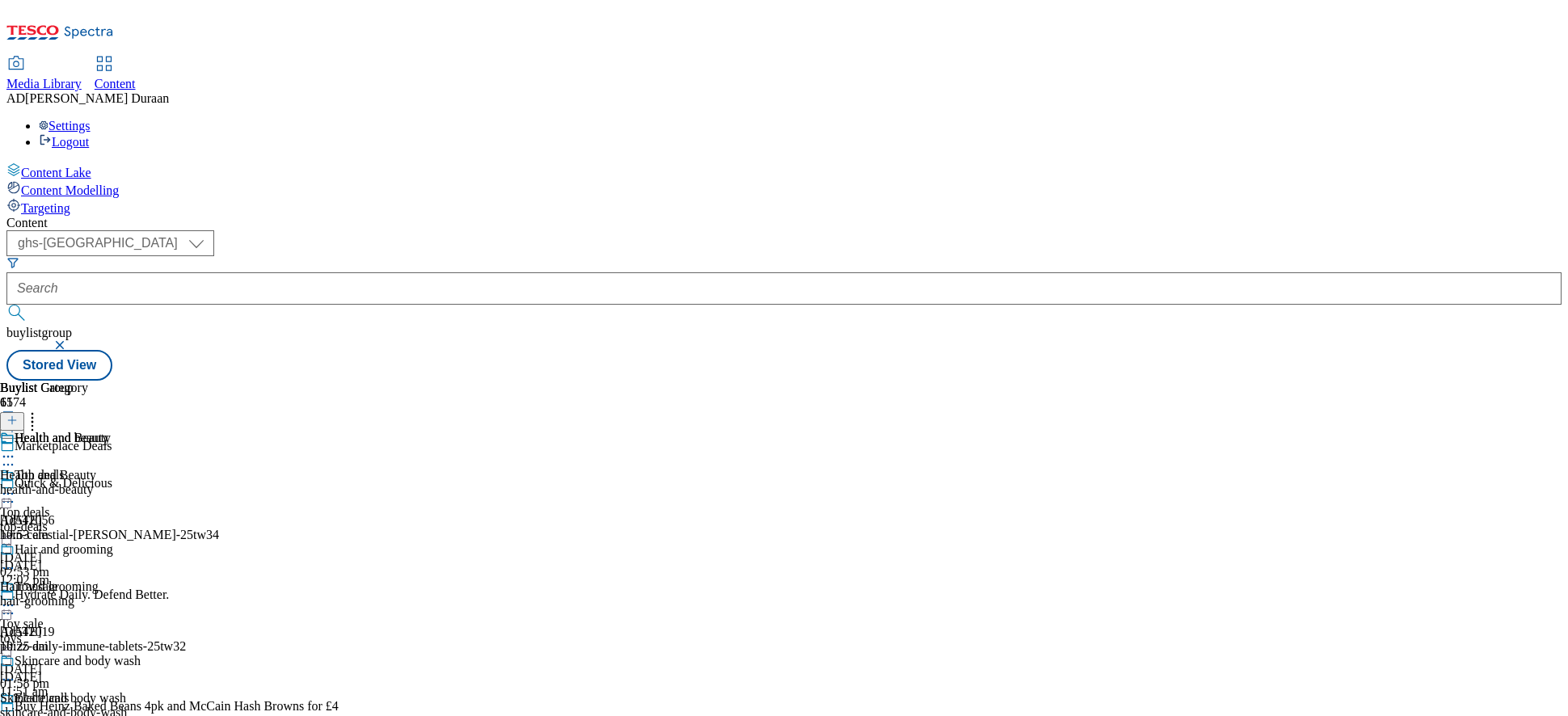
click at [141, 482] on div "health-and-beauty" at bounding box center [70, 489] width 141 height 15
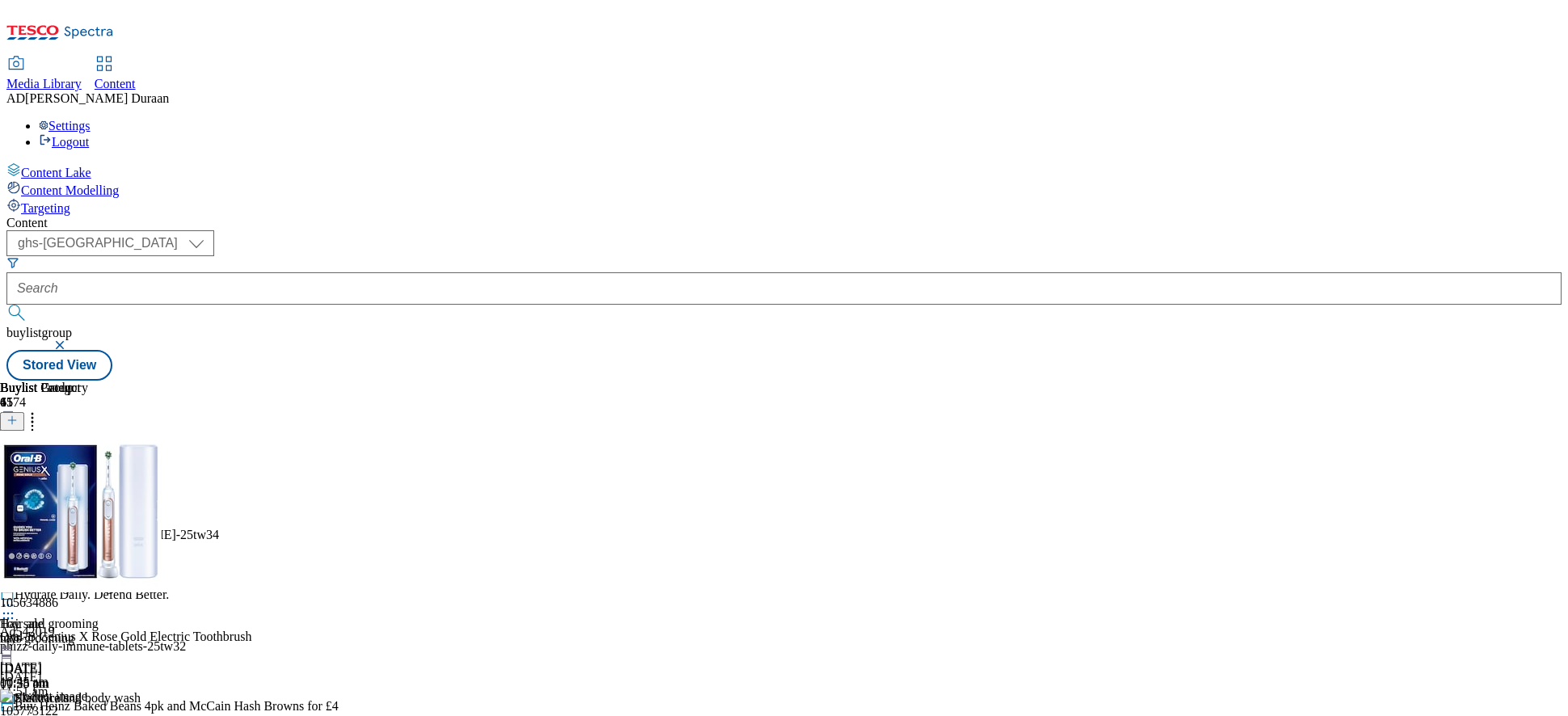
scroll to position [468, 0]
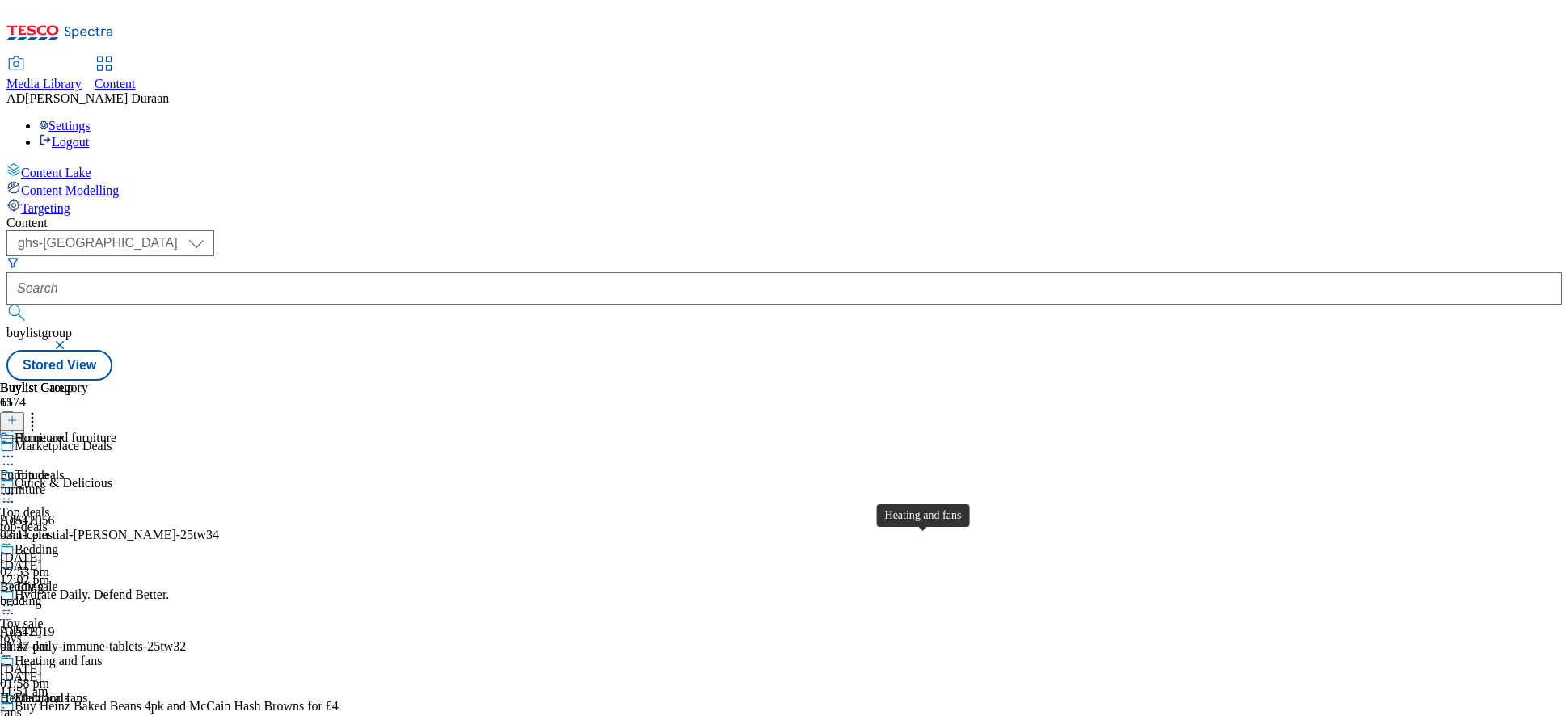
click at [102, 609] on span "Heating and fans" at bounding box center [58, 663] width 87 height 18
